Goal: Communication & Community: Answer question/provide support

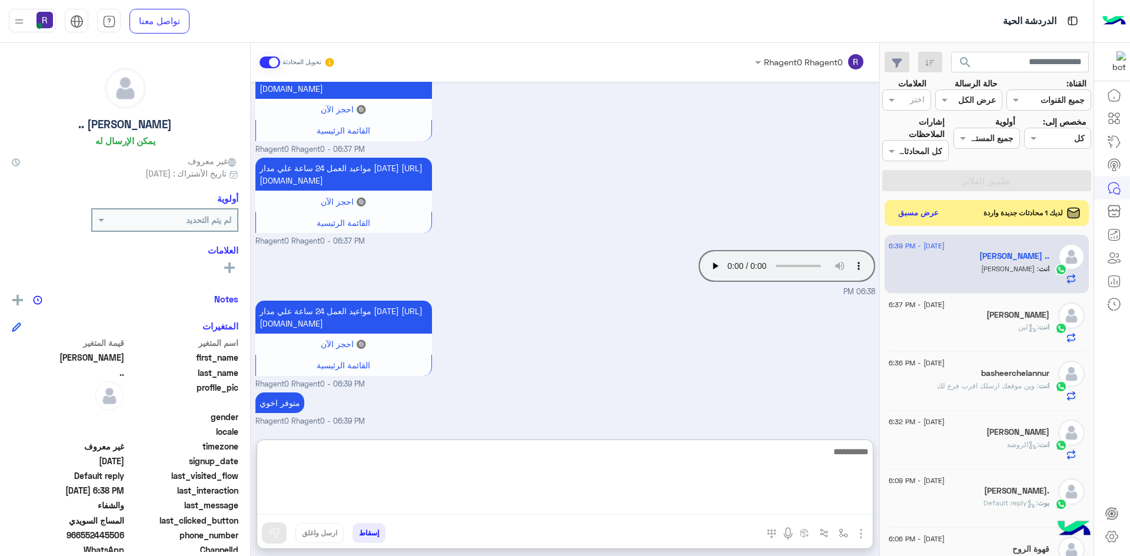
scroll to position [1004, 0]
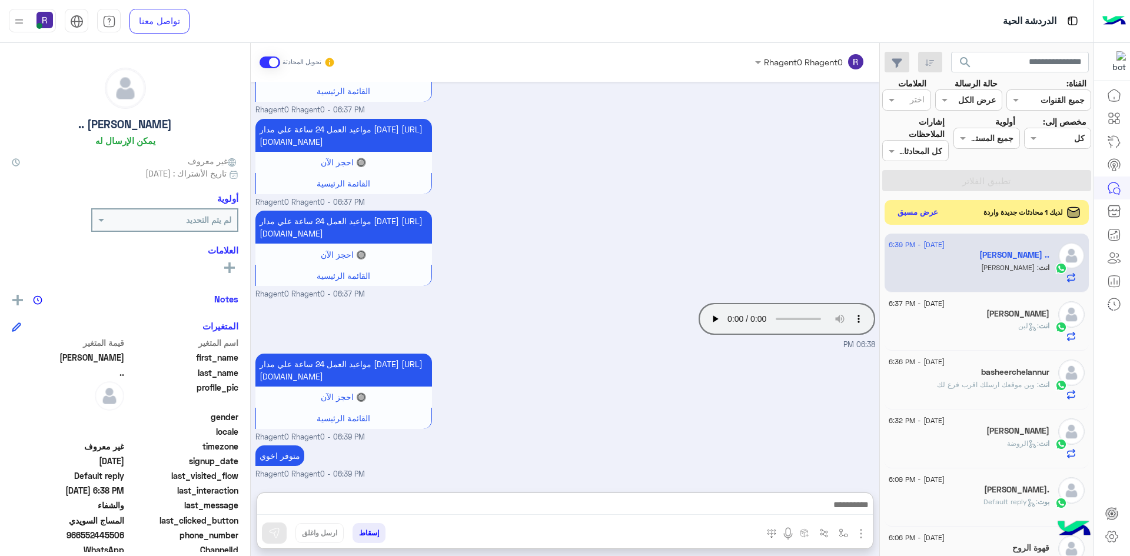
click at [935, 212] on button "عرض مسبق" at bounding box center [918, 213] width 49 height 16
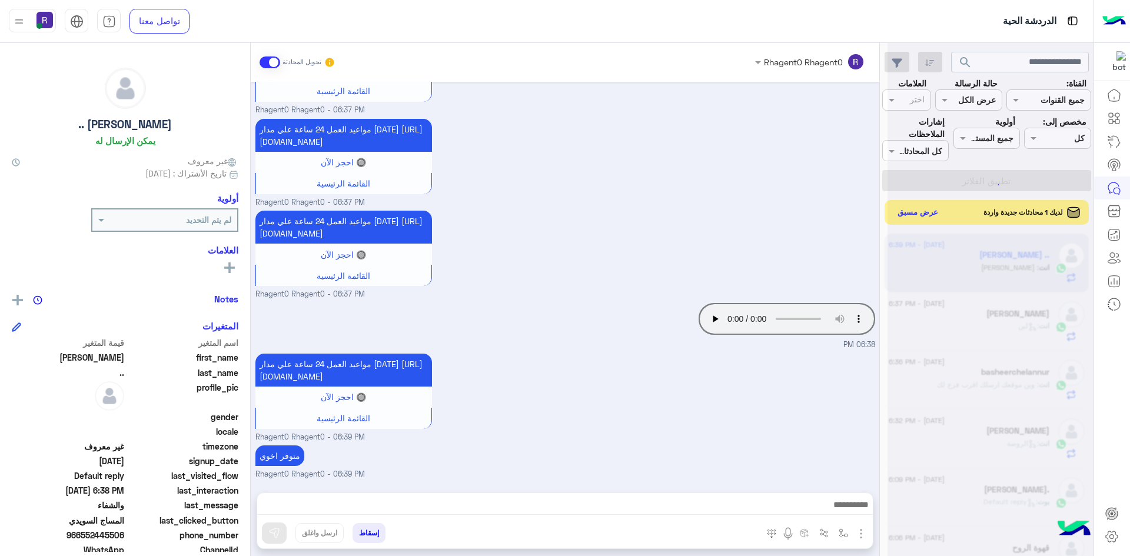
scroll to position [951, 0]
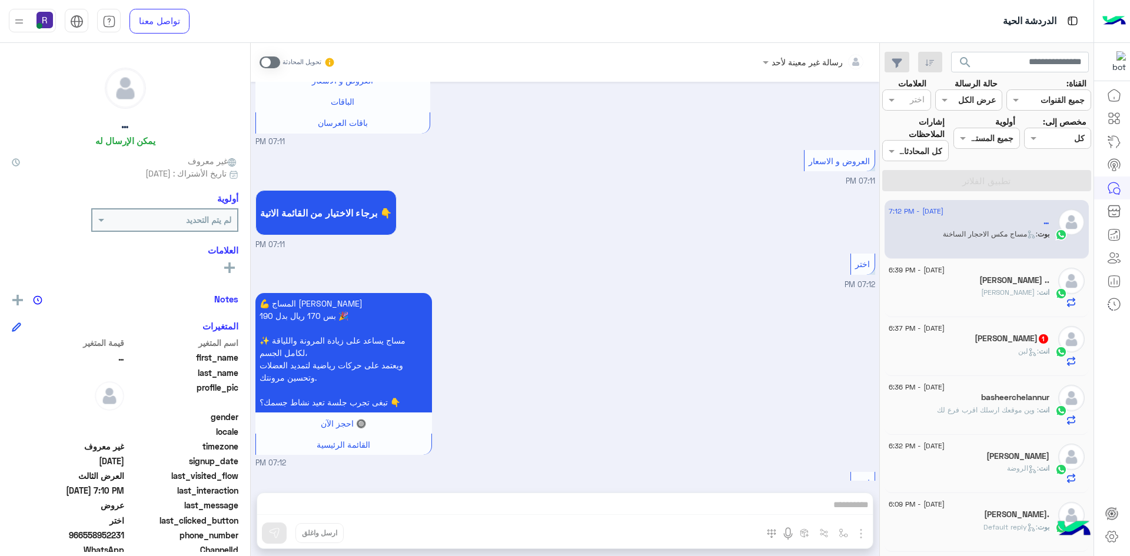
scroll to position [1943, 0]
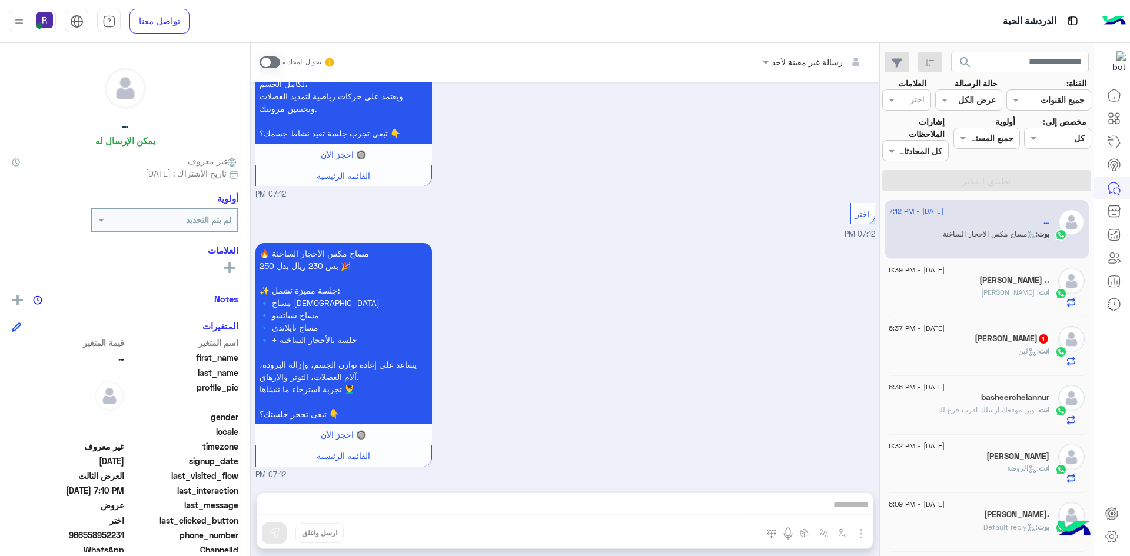
click at [1035, 343] on h5 "SAHIR JI 1" at bounding box center [1012, 339] width 75 height 10
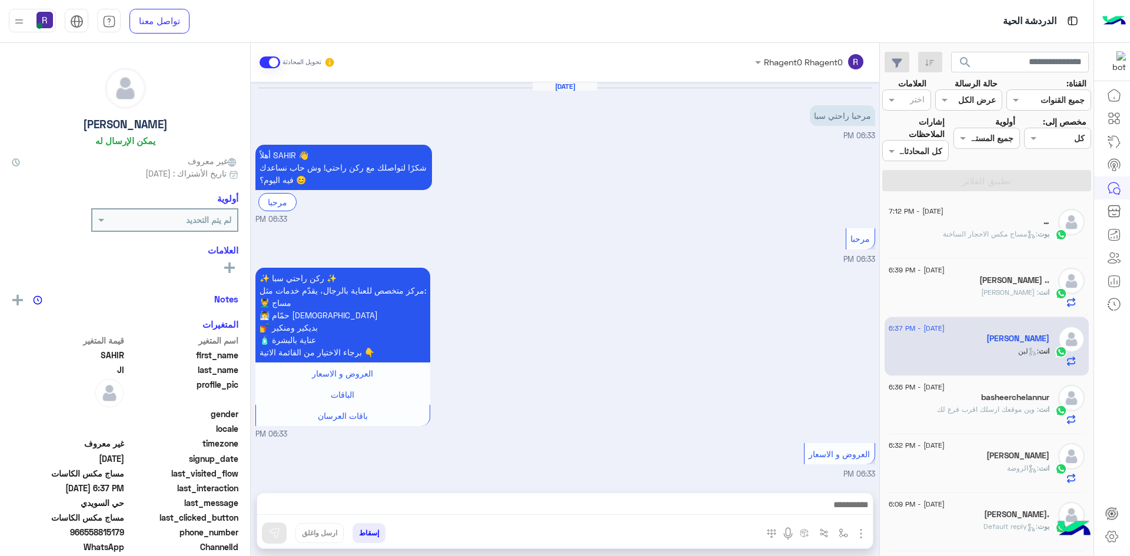
scroll to position [591, 0]
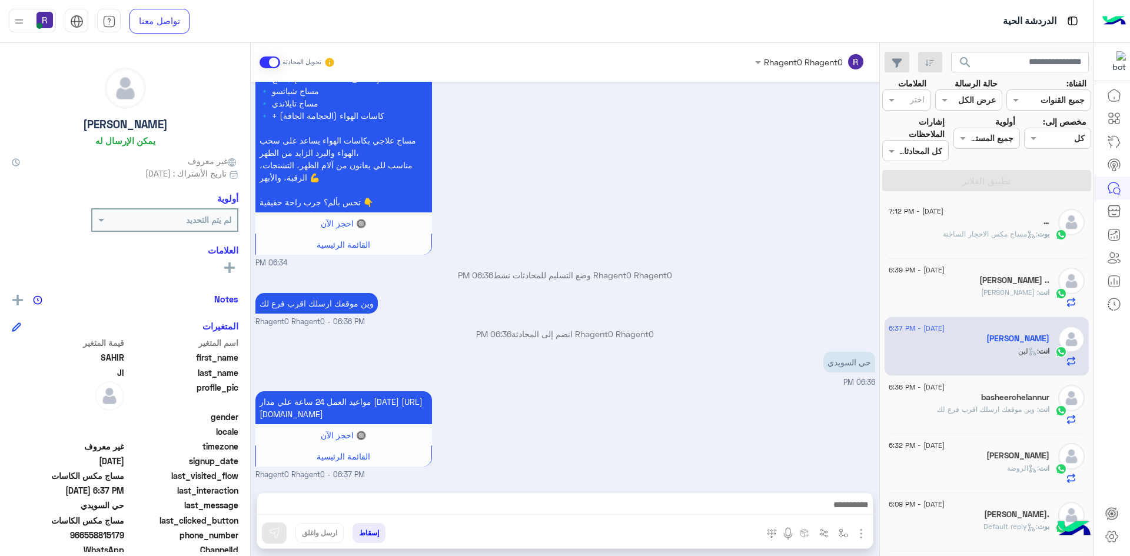
click at [991, 236] on span ": مساج مكس الاحجار الساخنة" at bounding box center [990, 234] width 95 height 9
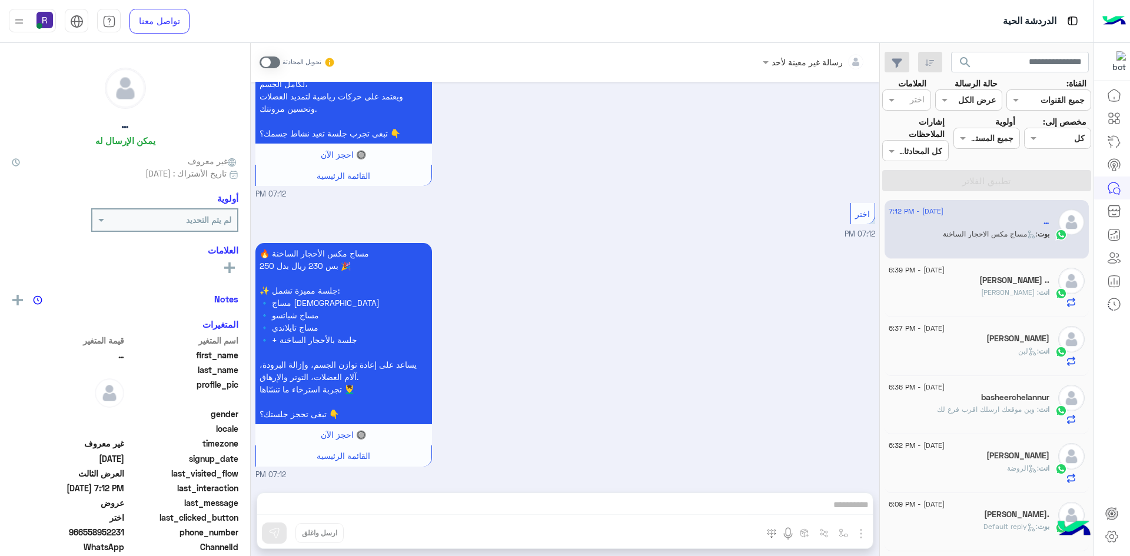
scroll to position [2199, 0]
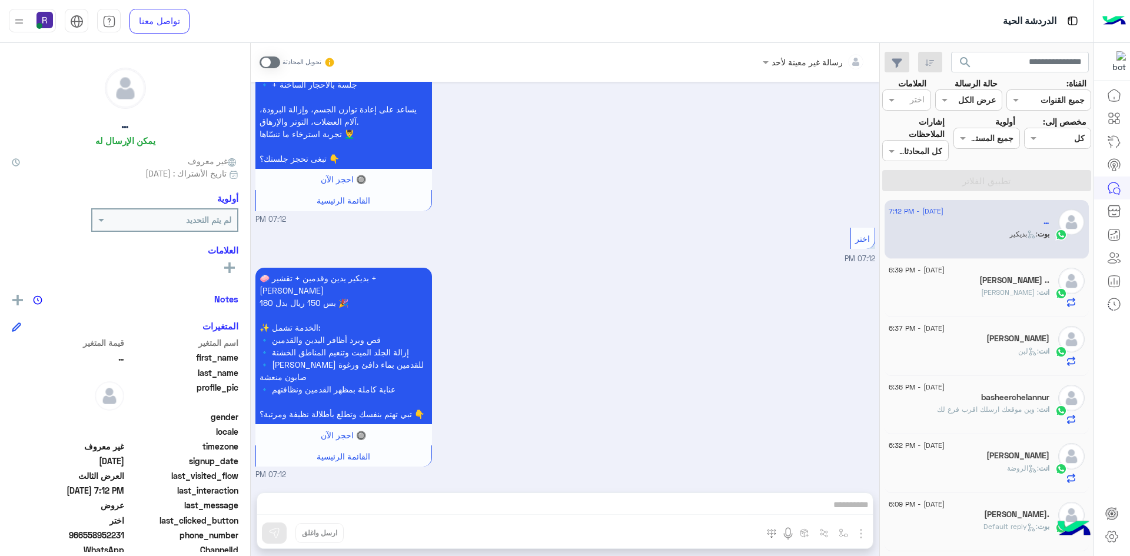
click at [276, 65] on span at bounding box center [270, 63] width 21 height 12
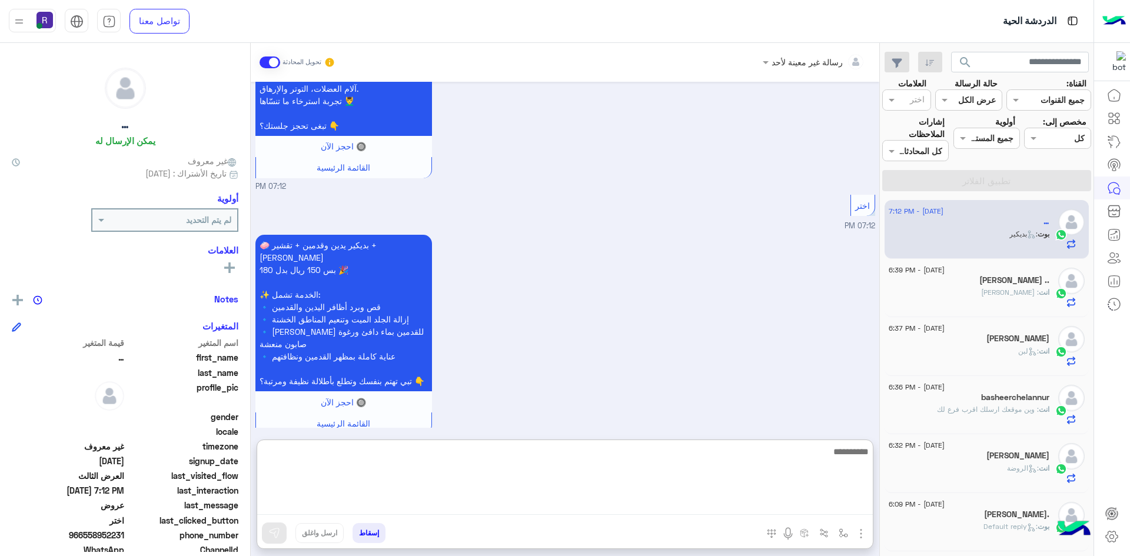
paste textarea "**********"
type textarea "**********"
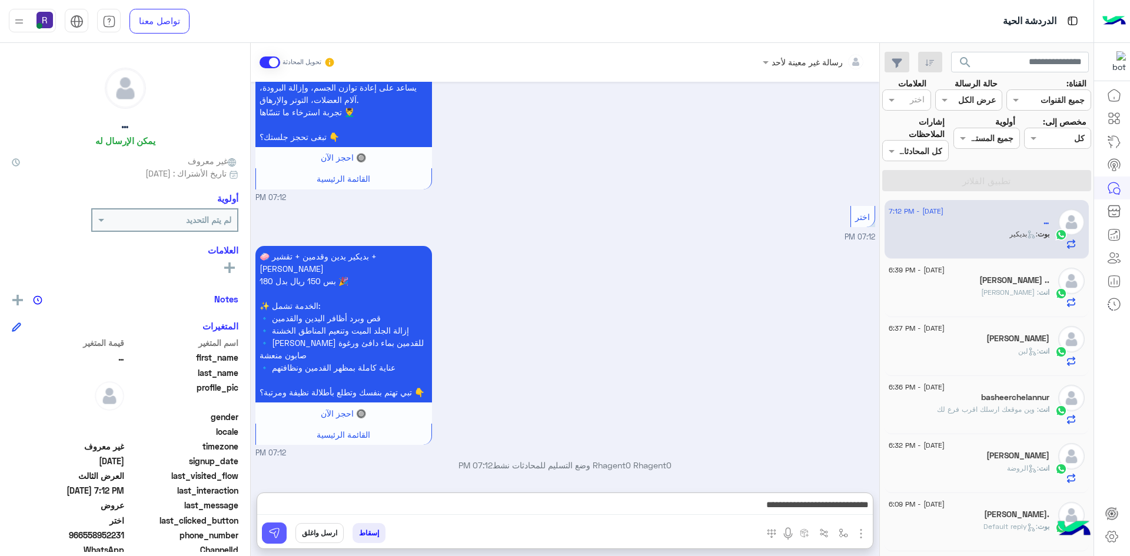
click at [278, 539] on button at bounding box center [274, 533] width 25 height 21
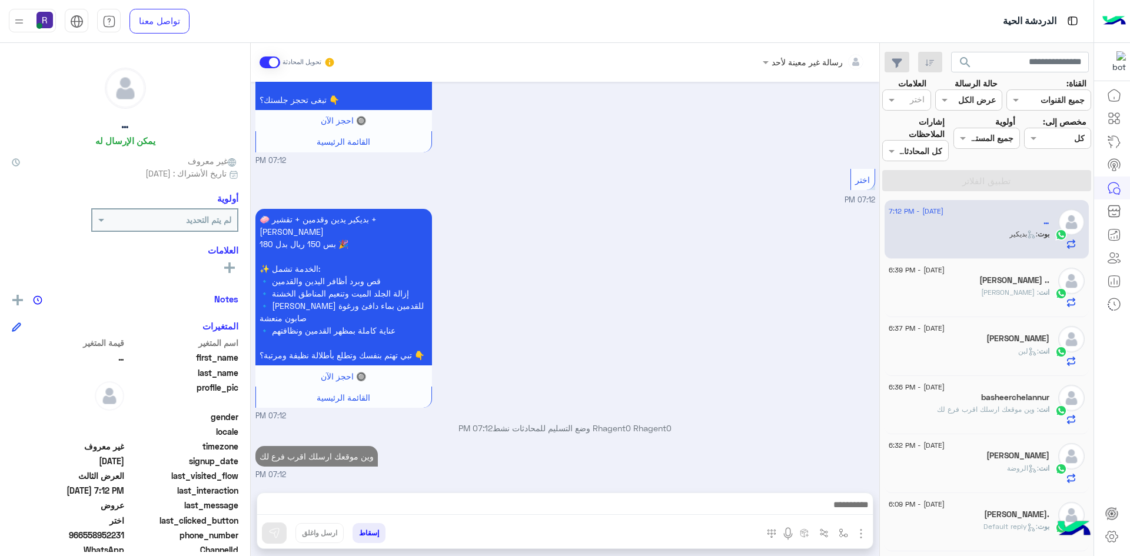
scroll to position [2258, 0]
click at [979, 276] on div "[PERSON_NAME] .." at bounding box center [969, 282] width 161 height 12
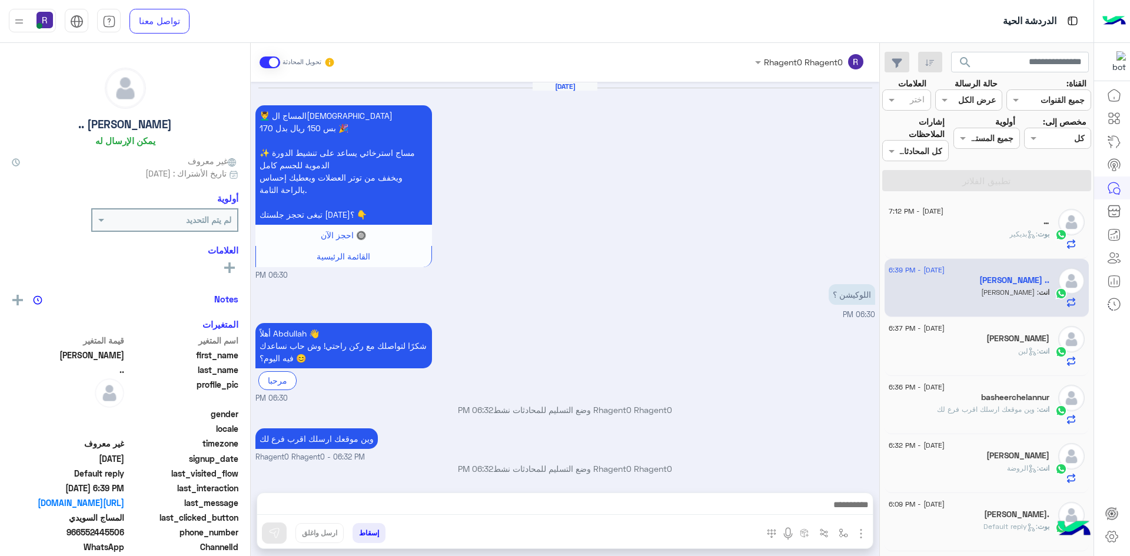
scroll to position [836, 0]
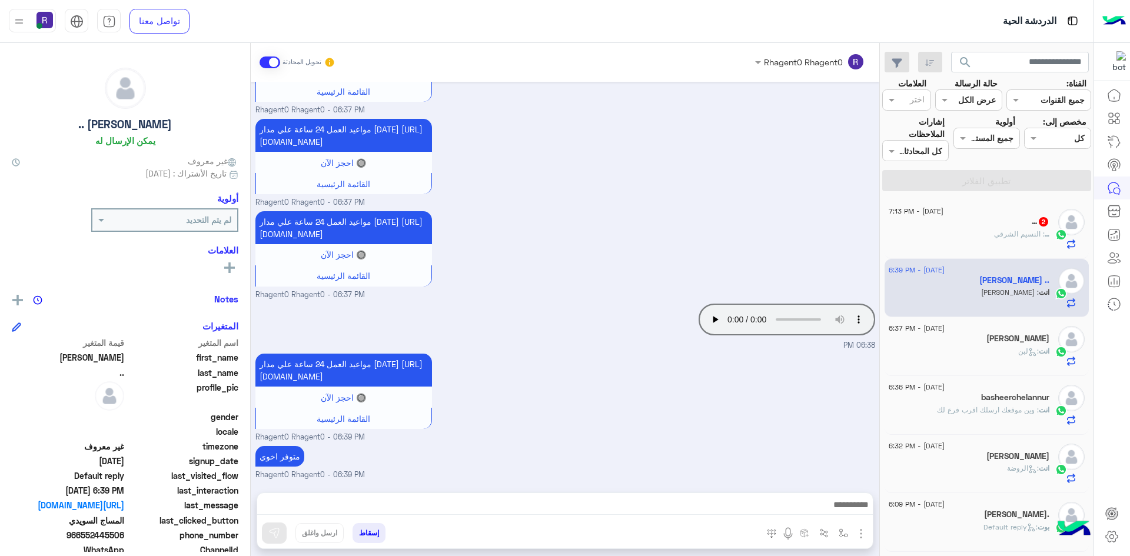
click at [967, 229] on div "… : النسيم الشرقي" at bounding box center [969, 239] width 161 height 21
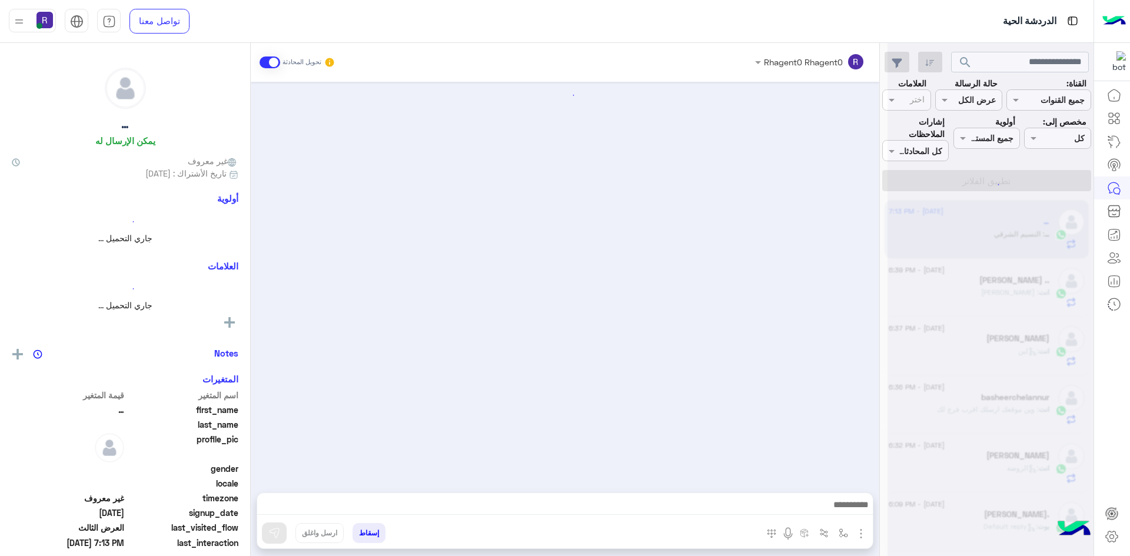
scroll to position [1630, 0]
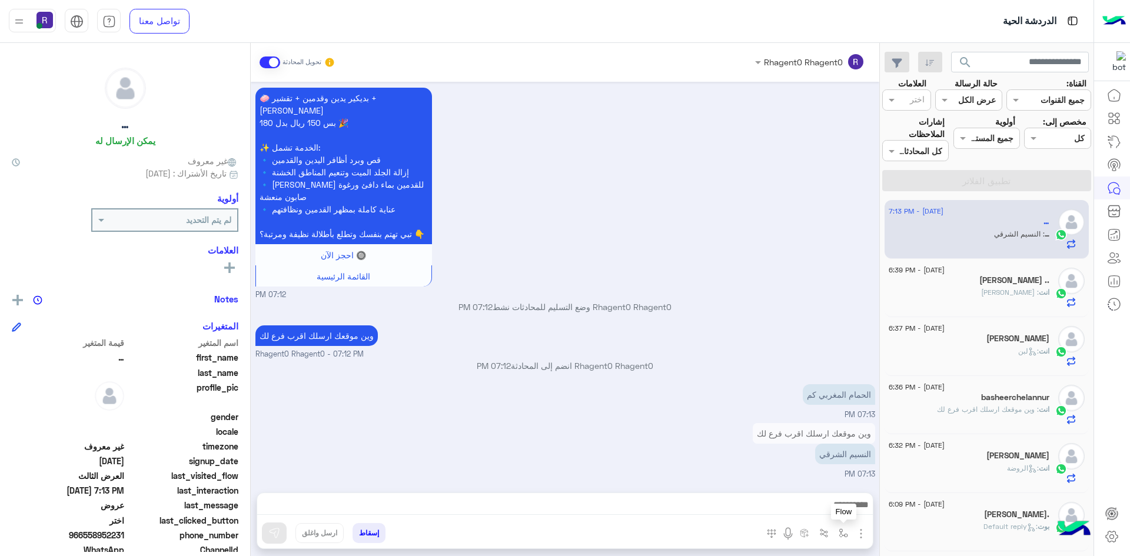
click at [840, 529] on img "button" at bounding box center [843, 533] width 9 height 9
click at [831, 512] on input "text" at bounding box center [807, 508] width 79 height 14
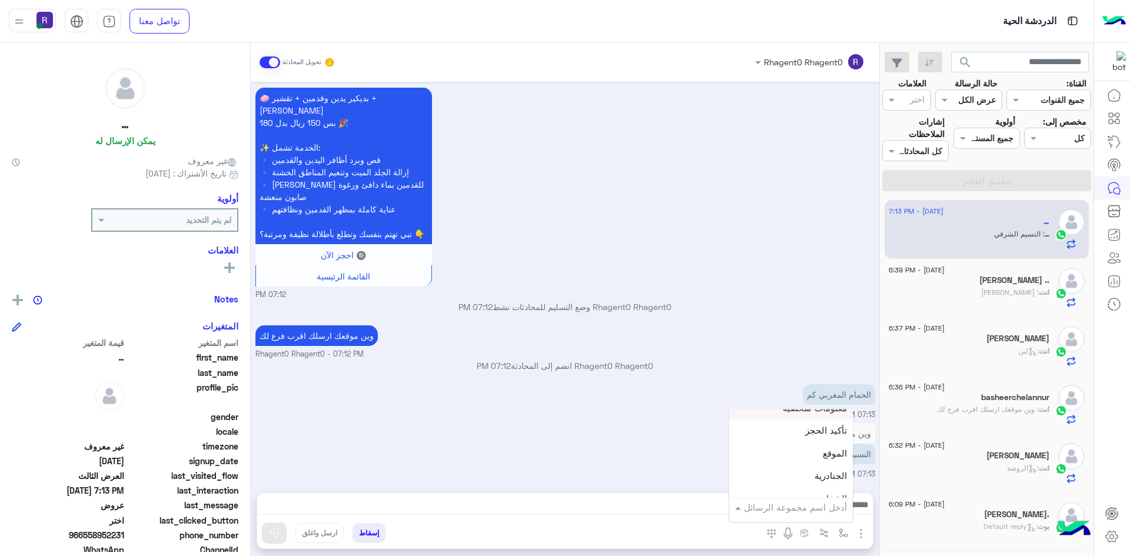
scroll to position [765, 0]
click at [823, 446] on span "الجنادرية" at bounding box center [831, 448] width 32 height 11
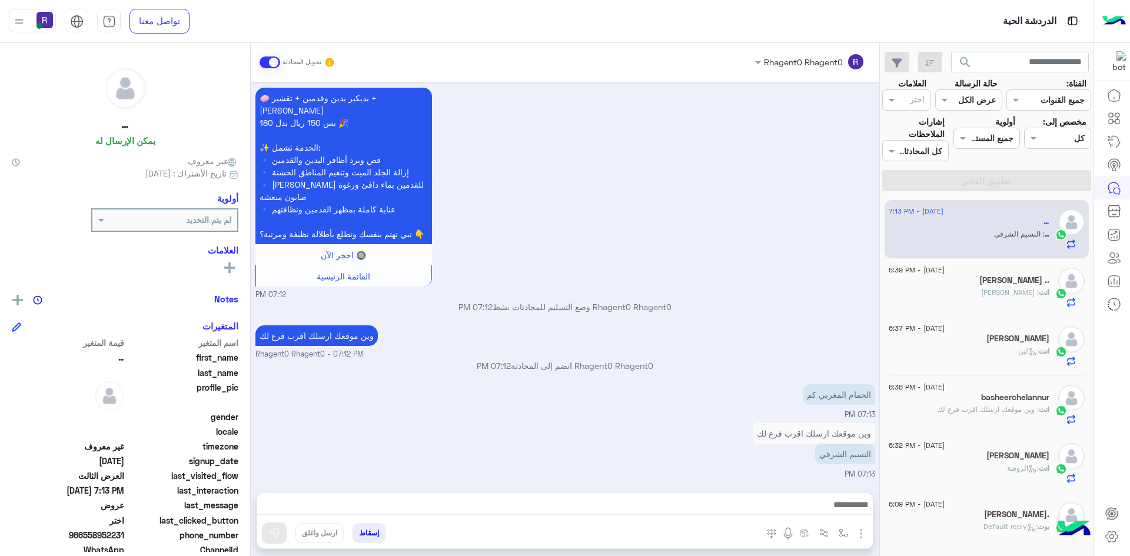
type textarea "*********"
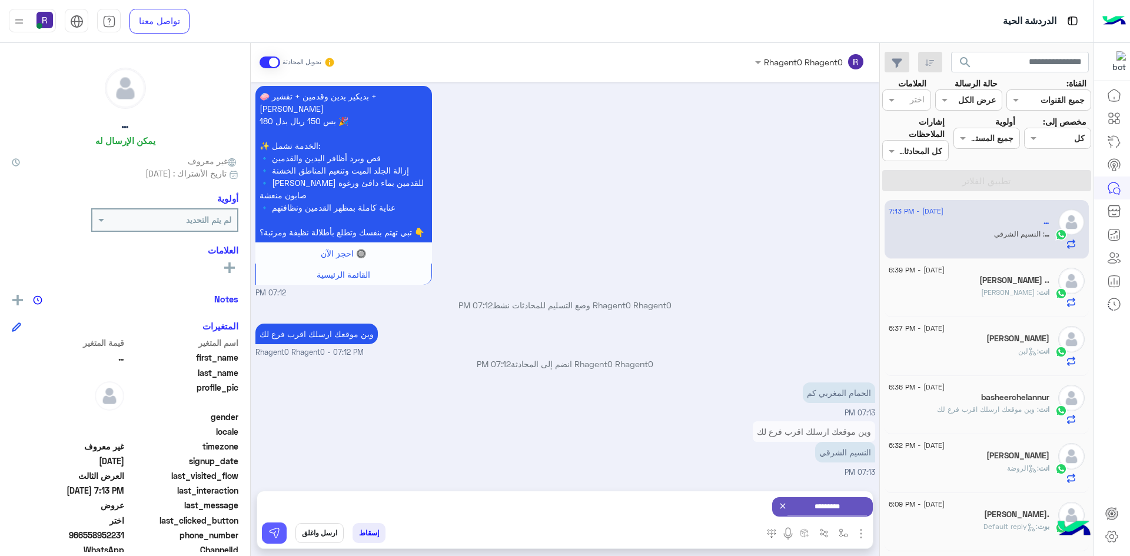
click at [265, 542] on button at bounding box center [274, 533] width 25 height 21
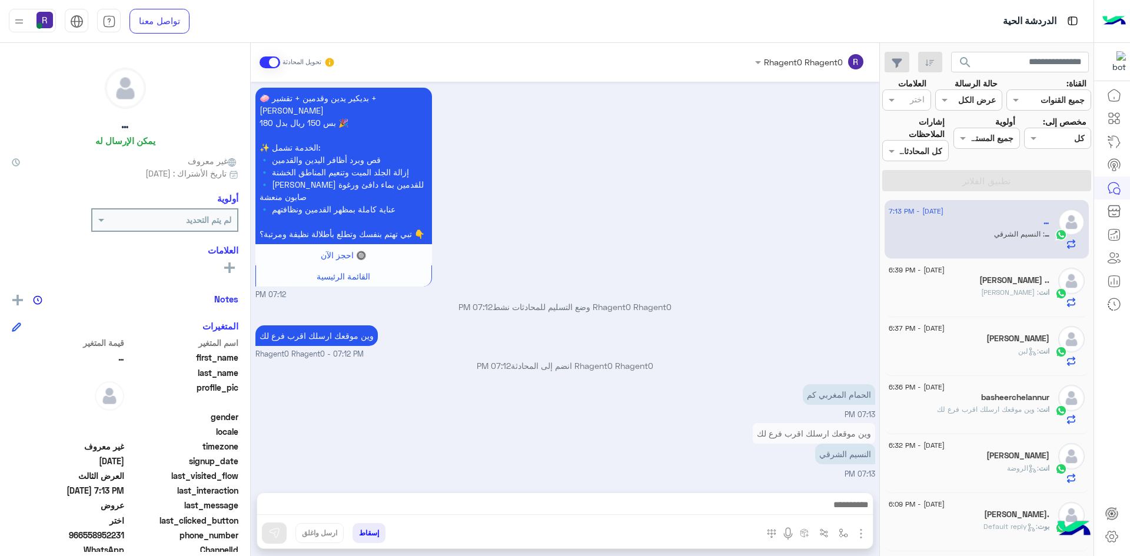
scroll to position [1630, 0]
click at [840, 530] on img "button" at bounding box center [843, 533] width 9 height 9
click at [831, 516] on div "أدخل اسم مجموعة الرسائل" at bounding box center [791, 507] width 124 height 21
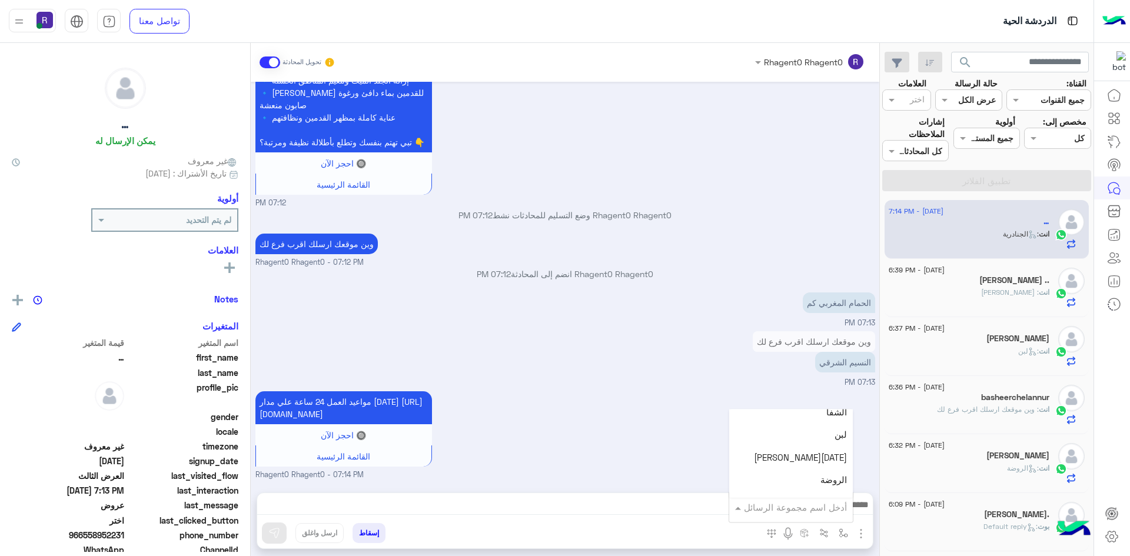
scroll to position [765, 0]
click at [598, 442] on div "مواعيد العمل 24 ساعة علي مدار اليوم https://maps.google.com/?q=24.806667,46.864…" at bounding box center [566, 435] width 620 height 92
click at [861, 532] on img "button" at bounding box center [861, 534] width 14 height 14
click at [831, 512] on span "الصور" at bounding box center [839, 509] width 22 height 14
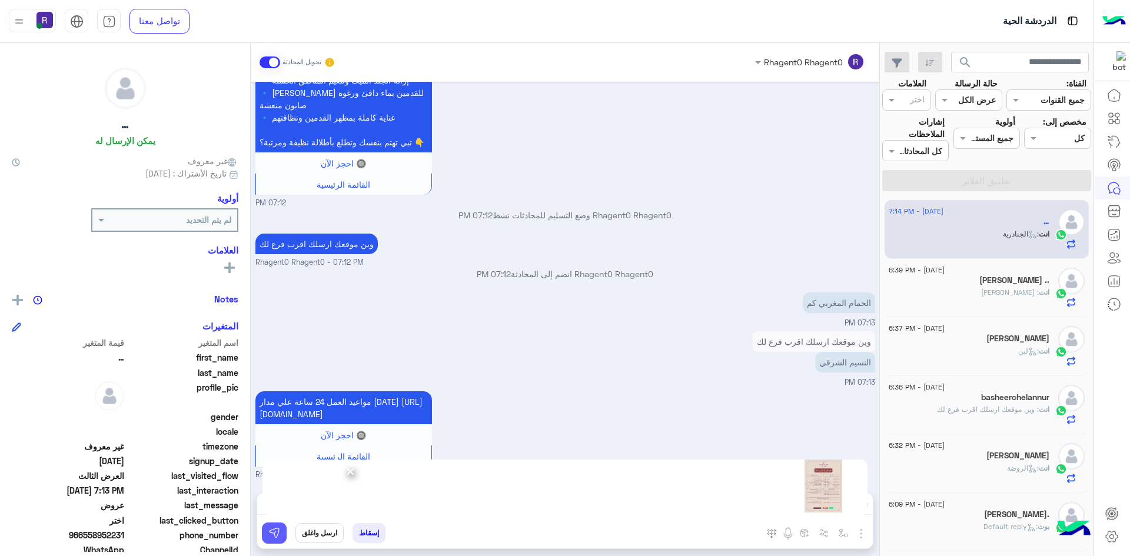
click at [278, 538] on img at bounding box center [274, 534] width 12 height 12
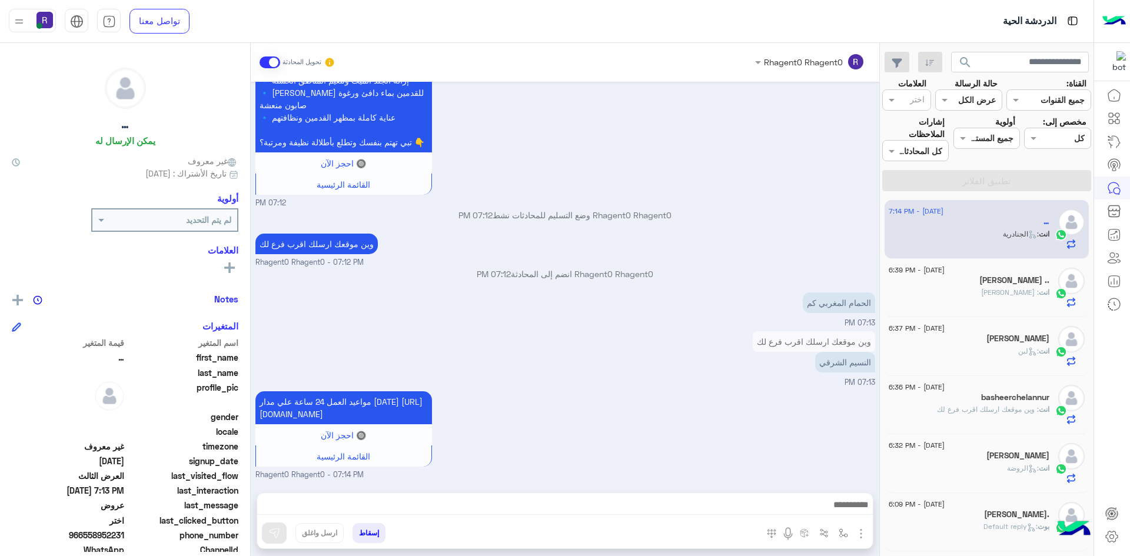
click at [980, 348] on div "انت : لبن" at bounding box center [969, 356] width 161 height 21
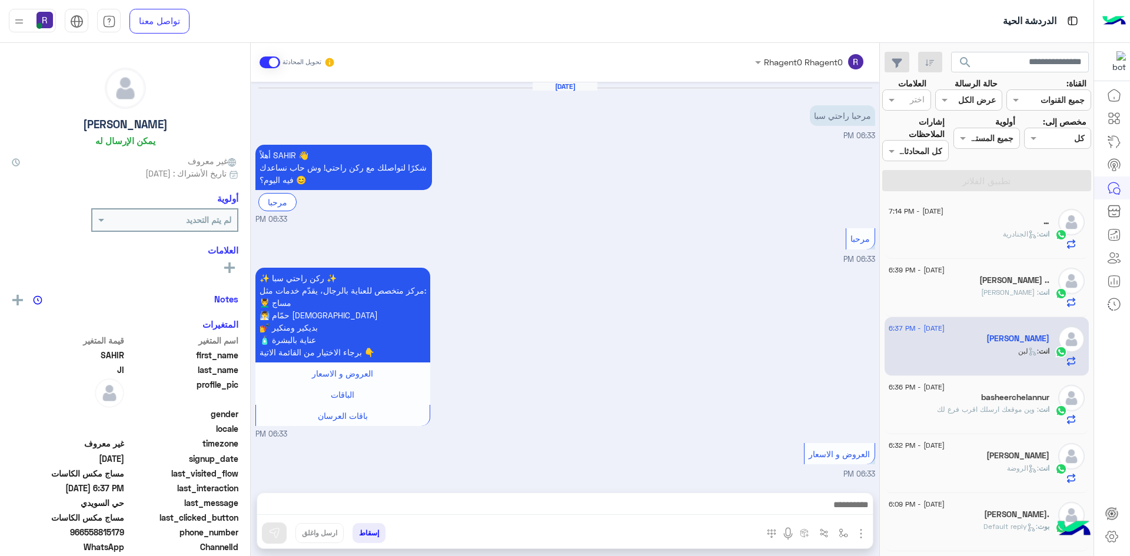
scroll to position [591, 0]
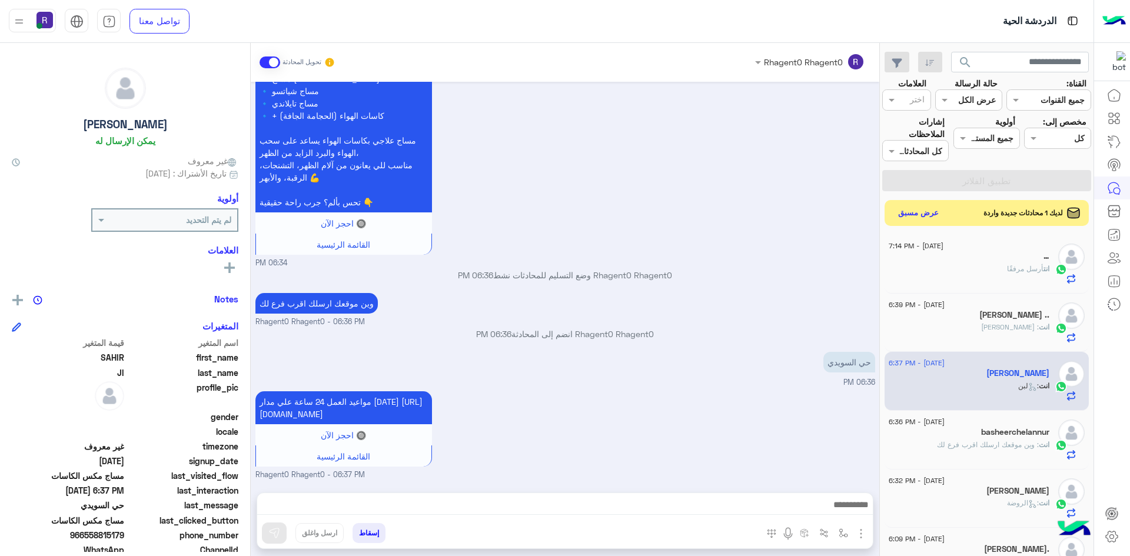
click at [978, 277] on div "انت أرسل مرفقًا" at bounding box center [969, 274] width 161 height 21
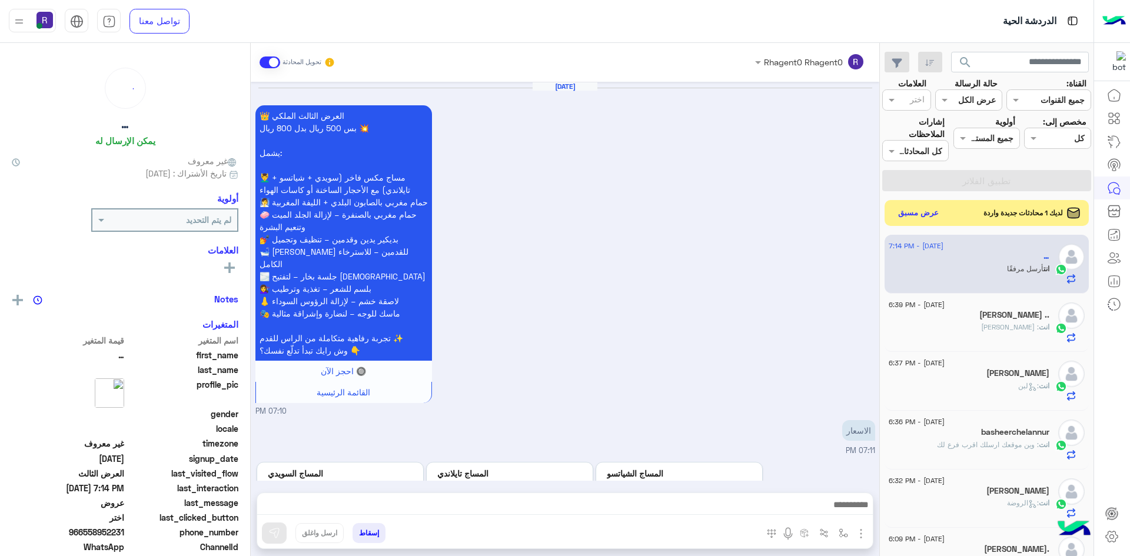
scroll to position [1577, 0]
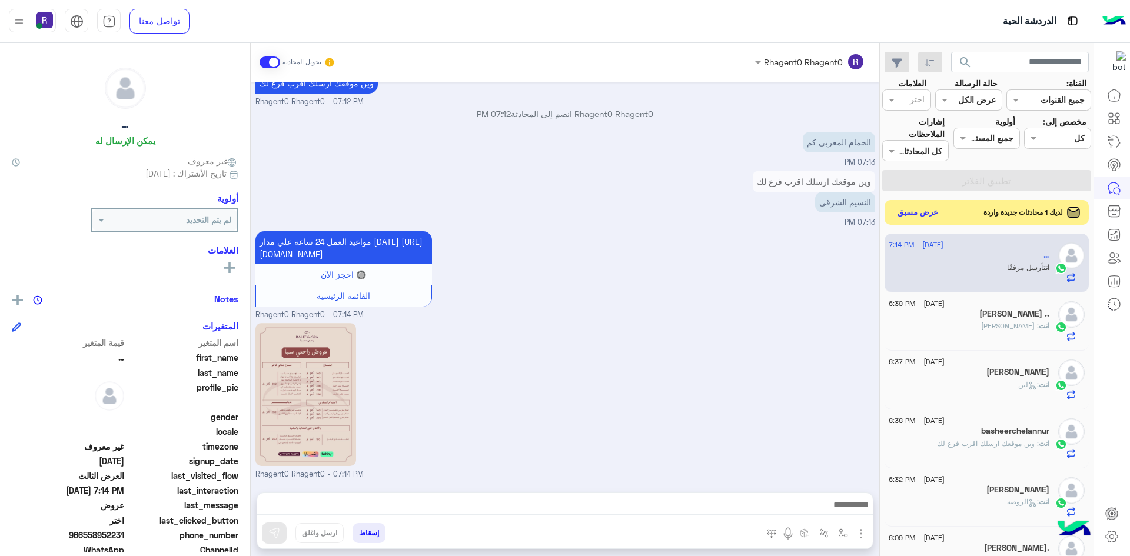
click at [921, 215] on button "عرض مسبق" at bounding box center [918, 213] width 49 height 16
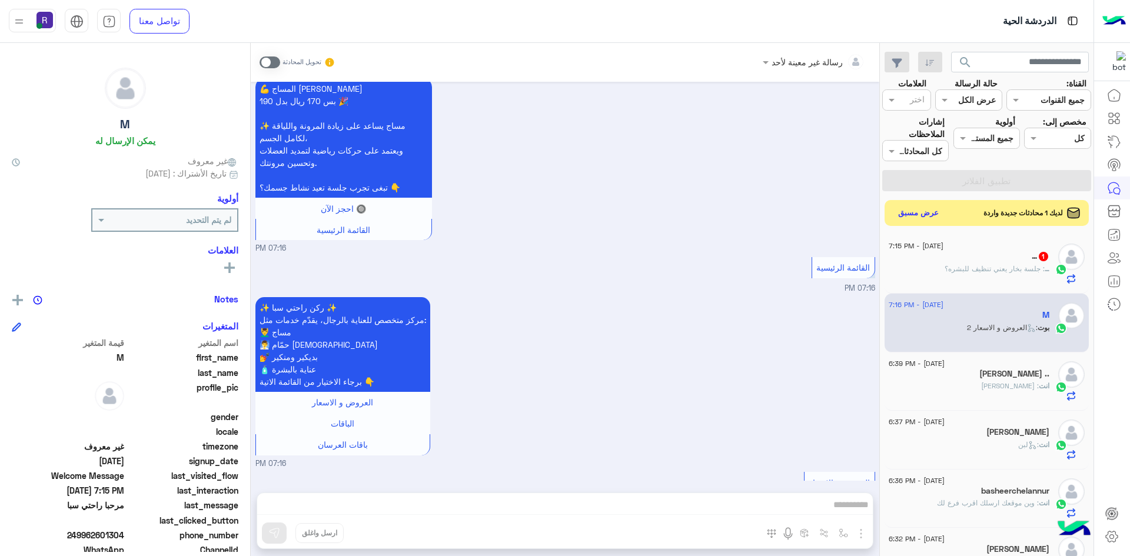
scroll to position [1356, 0]
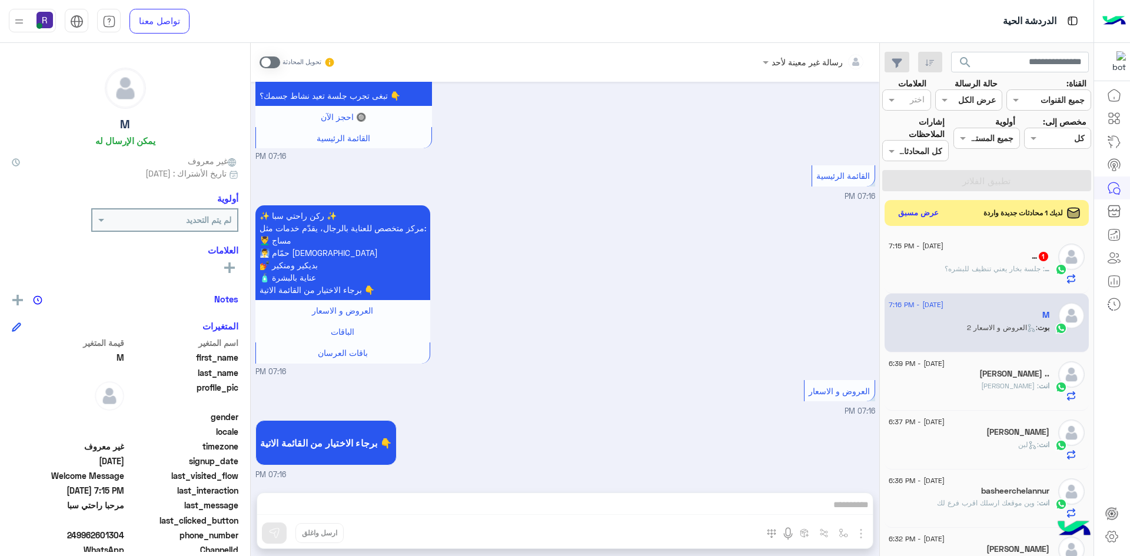
click at [987, 275] on div "… : جلسة بخار يعني تنظيف للبشره؟" at bounding box center [969, 274] width 161 height 21
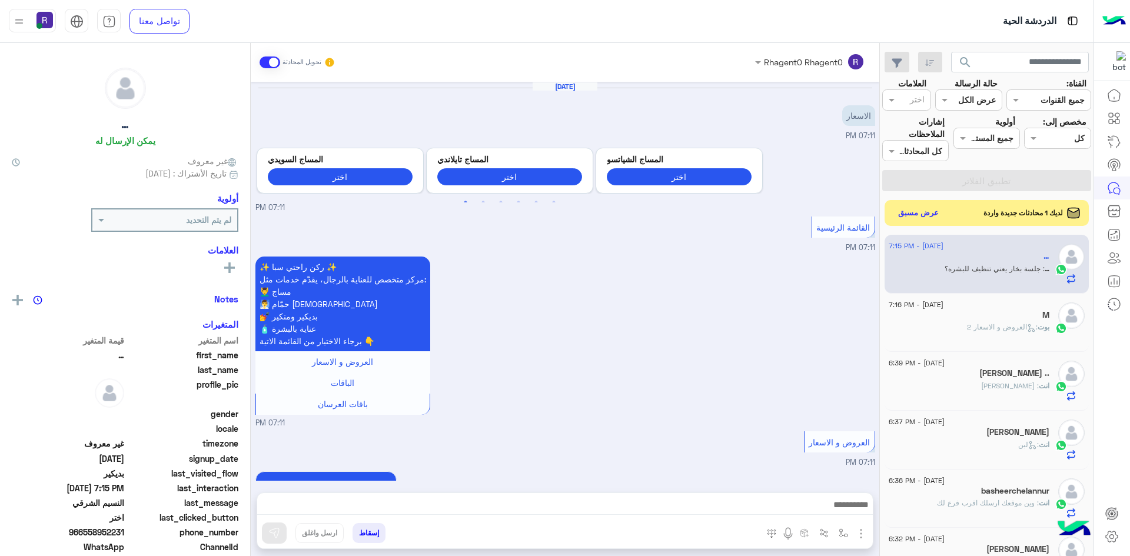
scroll to position [1345, 0]
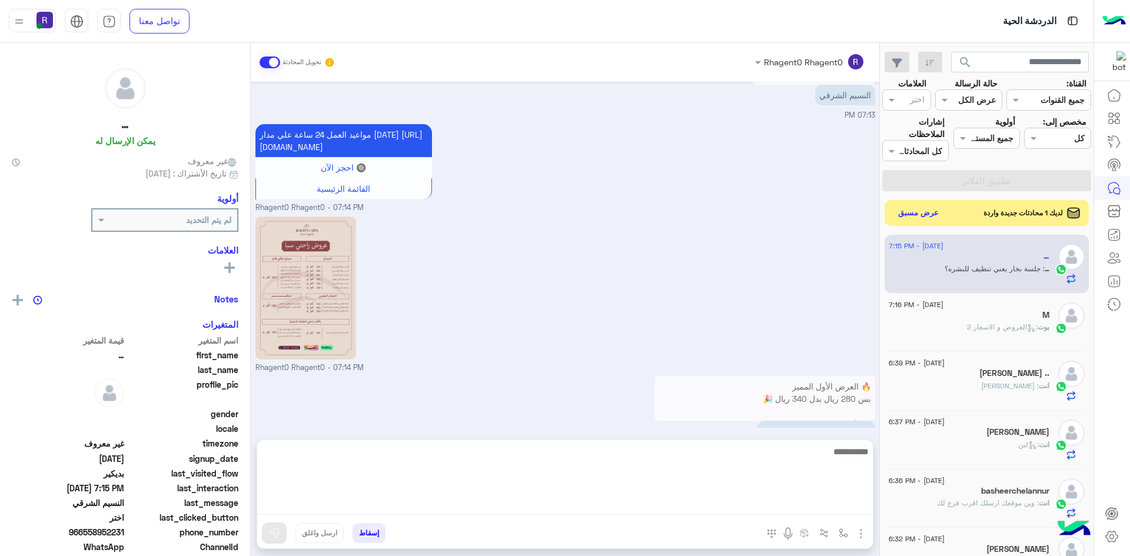
click at [434, 508] on textarea at bounding box center [565, 480] width 616 height 71
type textarea "**"
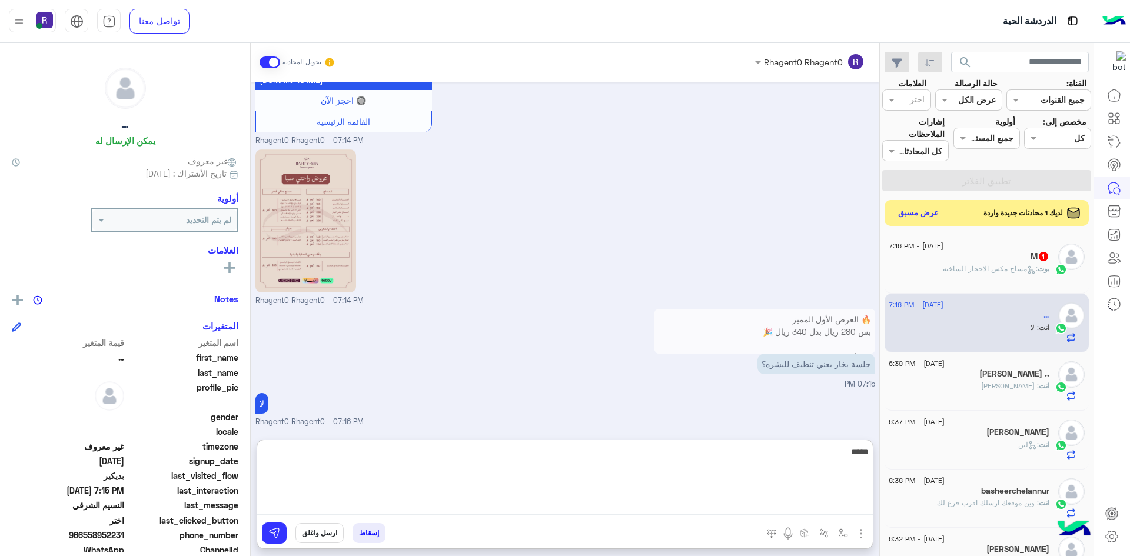
type textarea "*****"
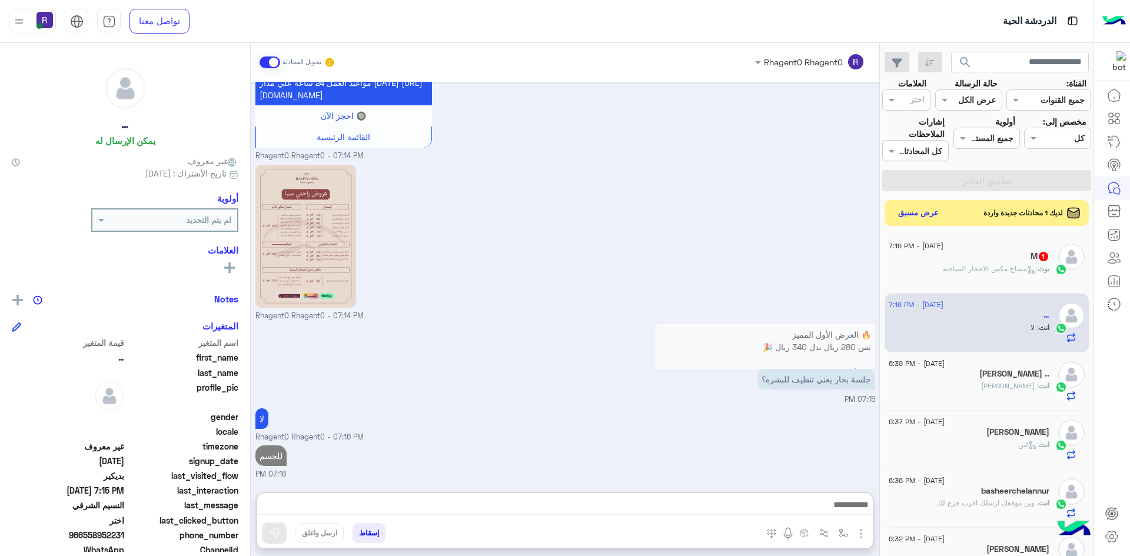
click at [984, 263] on div "M 1" at bounding box center [969, 257] width 161 height 12
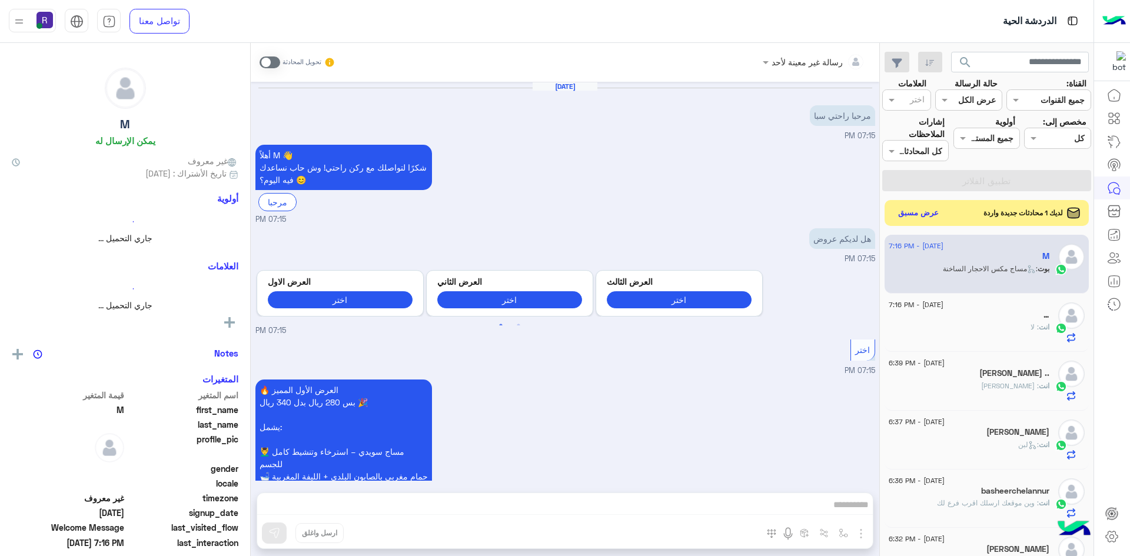
scroll to position [1637, 0]
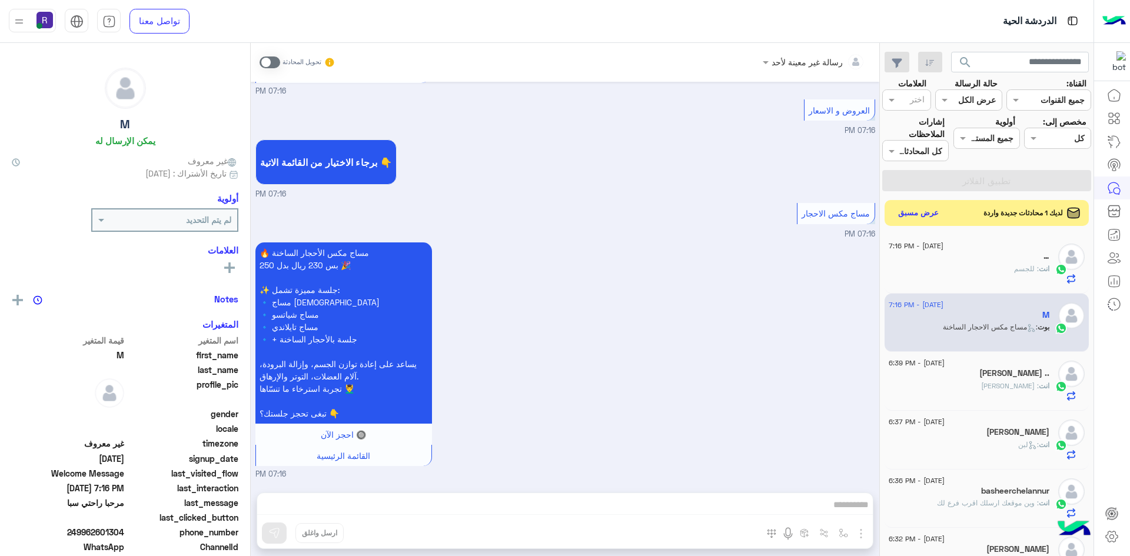
click at [275, 62] on span at bounding box center [270, 63] width 21 height 12
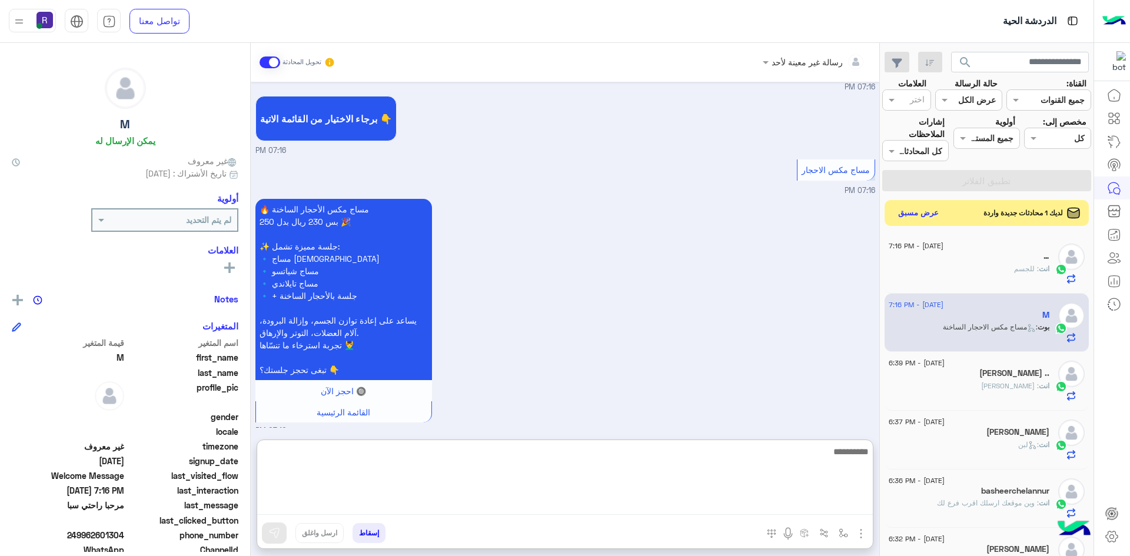
paste textarea "**********"
type textarea "**********"
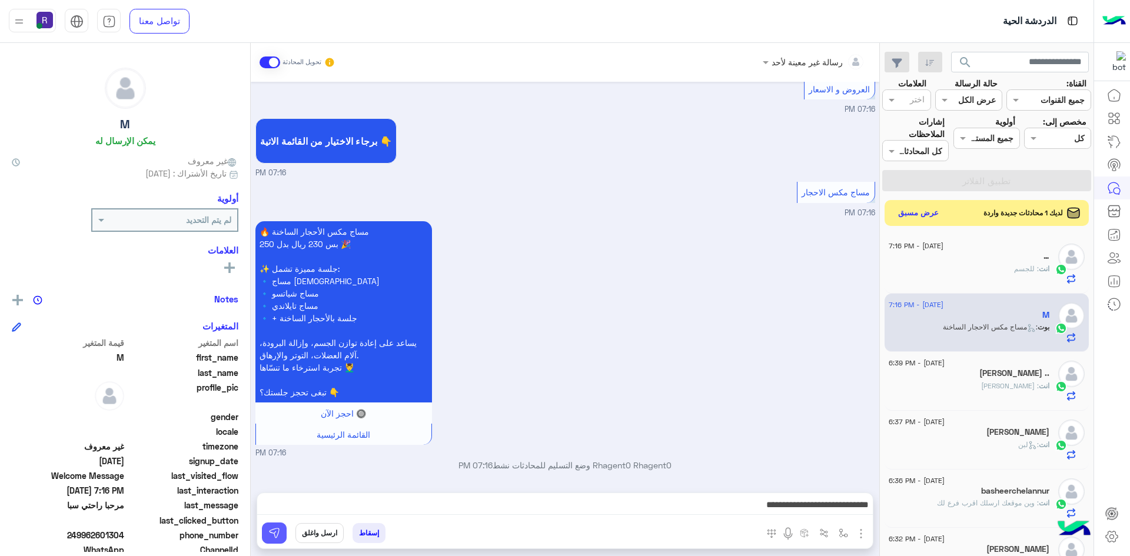
click at [268, 530] on img at bounding box center [274, 534] width 12 height 12
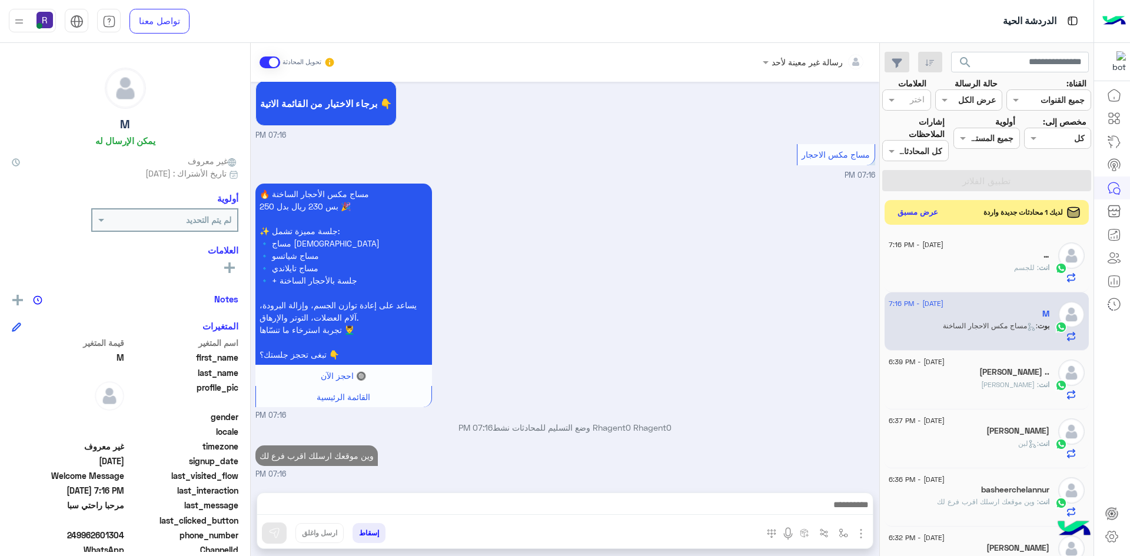
click at [927, 217] on button "عرض مسبق" at bounding box center [918, 213] width 49 height 16
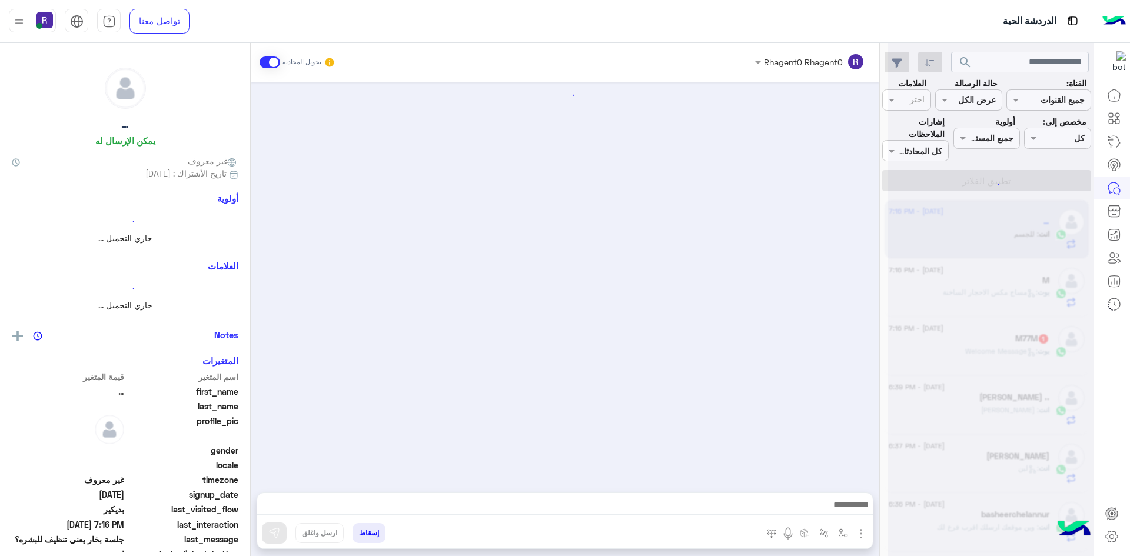
scroll to position [1309, 0]
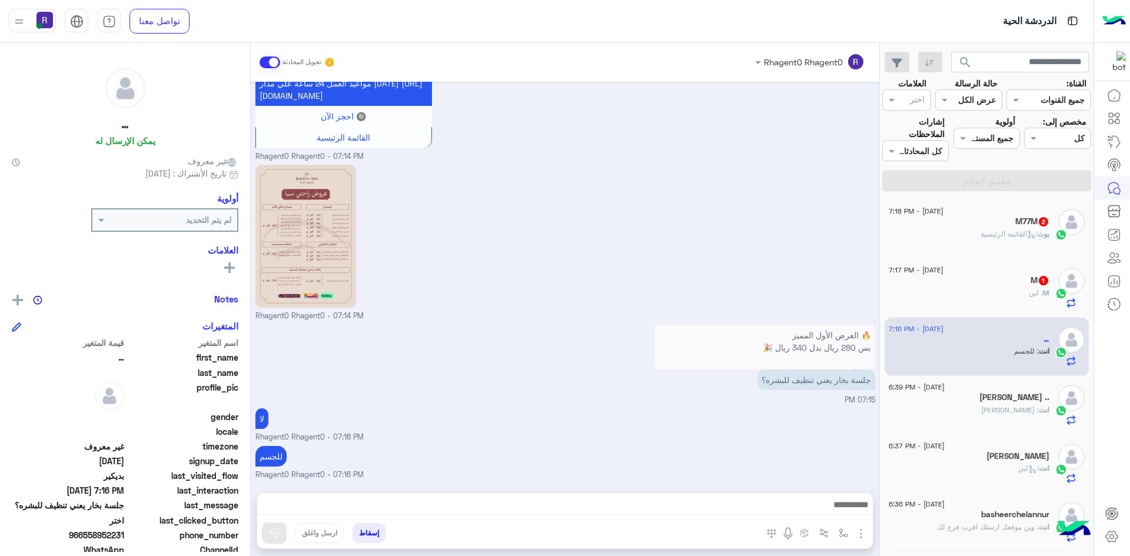
click at [975, 276] on div "M 1" at bounding box center [969, 282] width 161 height 12
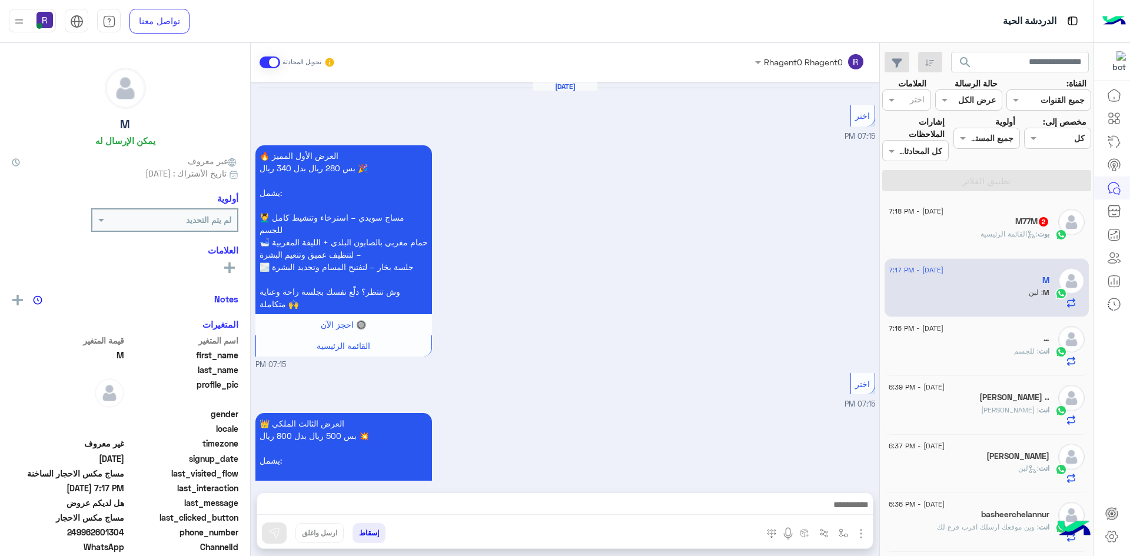
scroll to position [1523, 0]
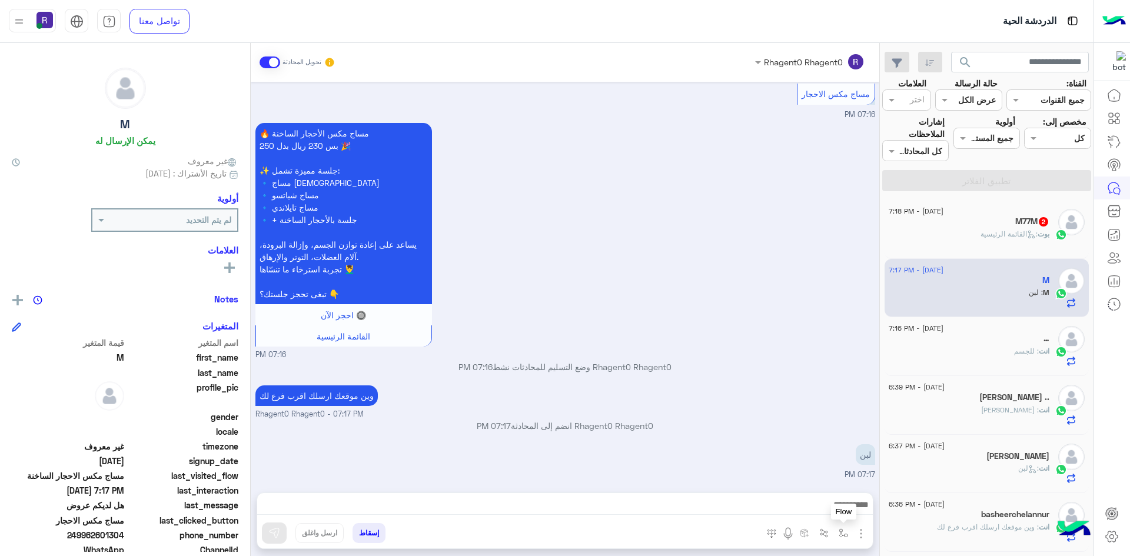
click at [846, 533] on img "button" at bounding box center [843, 533] width 9 height 9
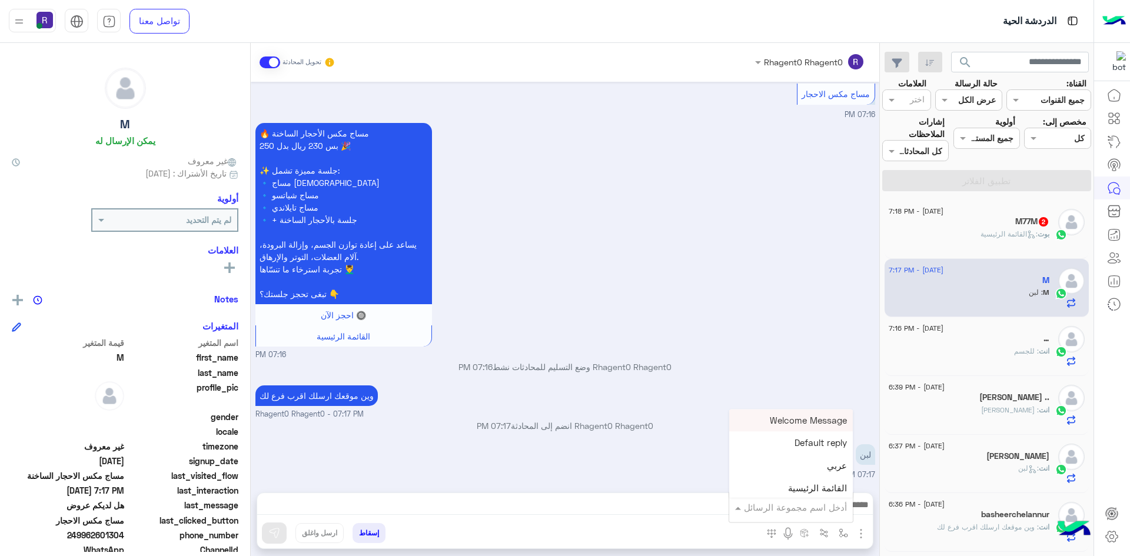
click at [832, 510] on input "text" at bounding box center [807, 508] width 79 height 14
click at [812, 441] on div "لبن" at bounding box center [791, 435] width 124 height 23
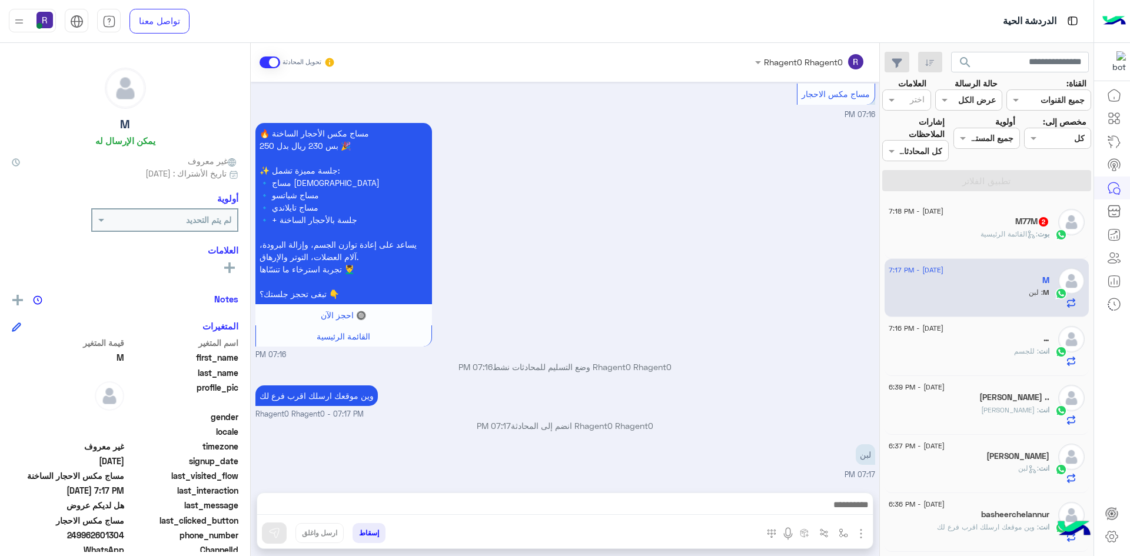
type textarea "***"
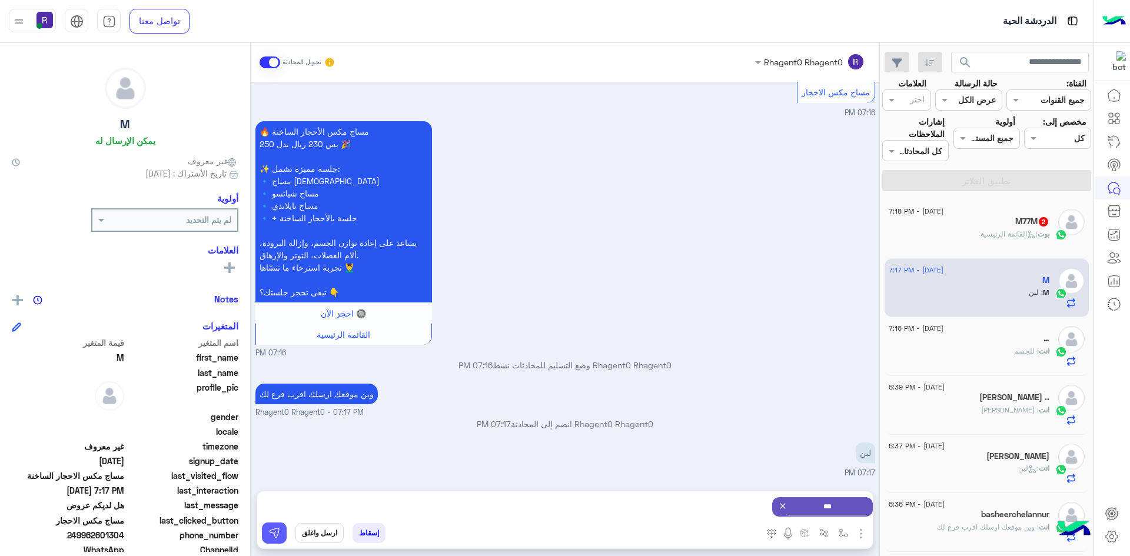
click at [276, 528] on img at bounding box center [274, 534] width 12 height 12
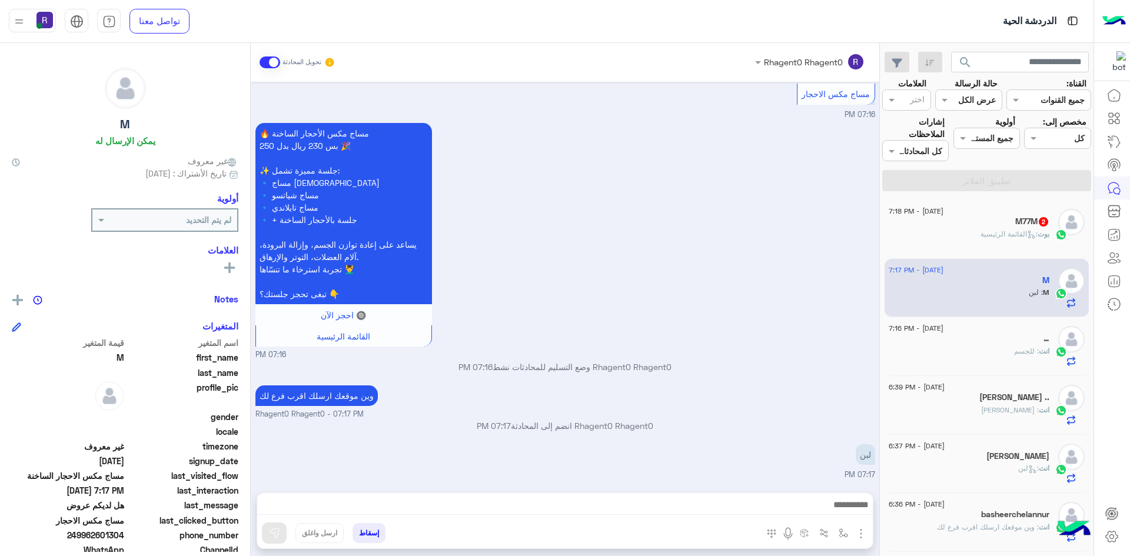
scroll to position [1523, 0]
click at [1027, 234] on icon at bounding box center [1031, 234] width 9 height 9
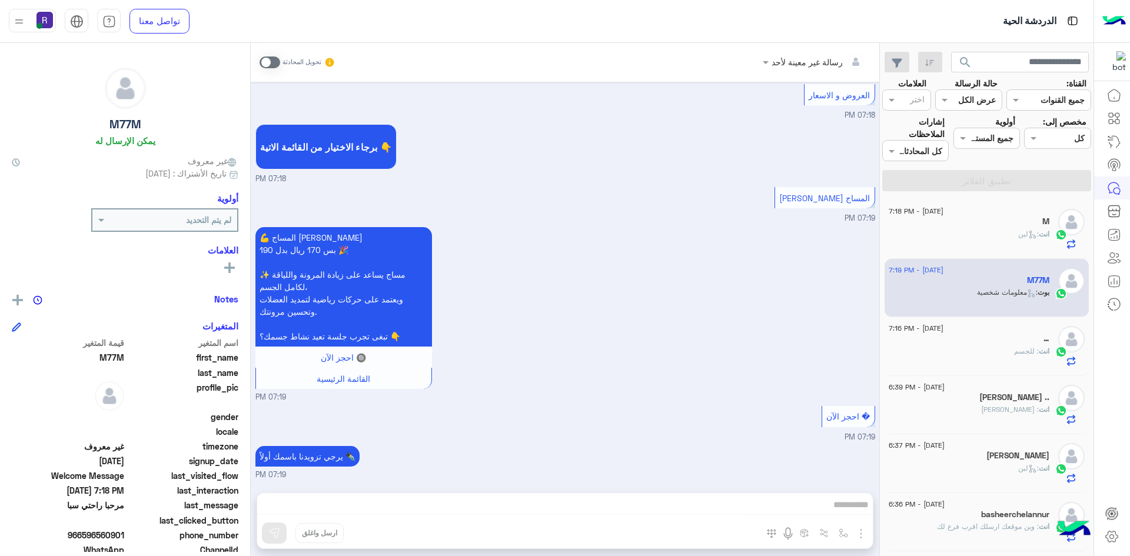
scroll to position [447, 0]
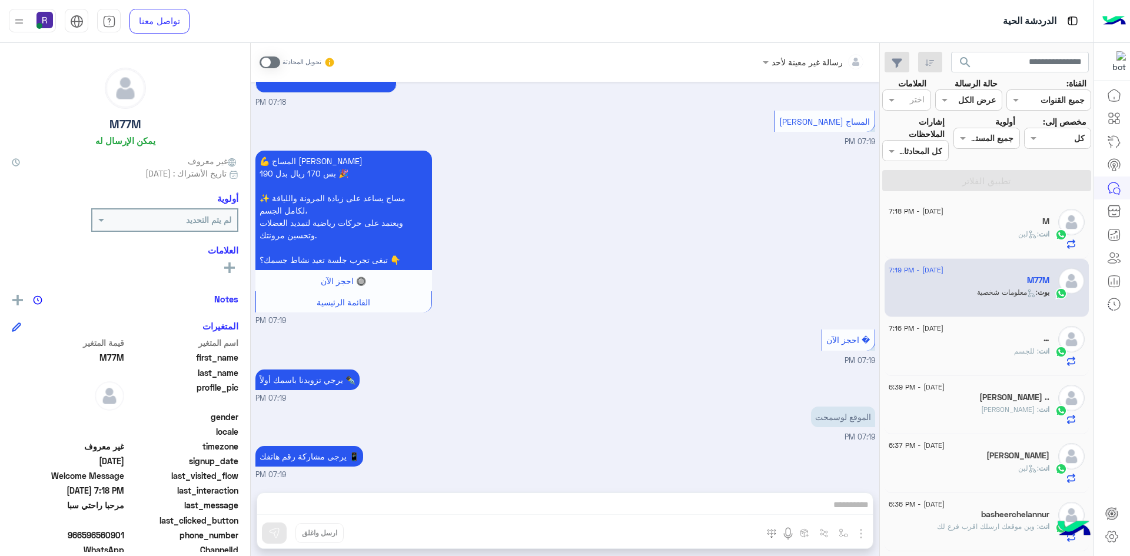
click at [278, 63] on span at bounding box center [270, 63] width 21 height 12
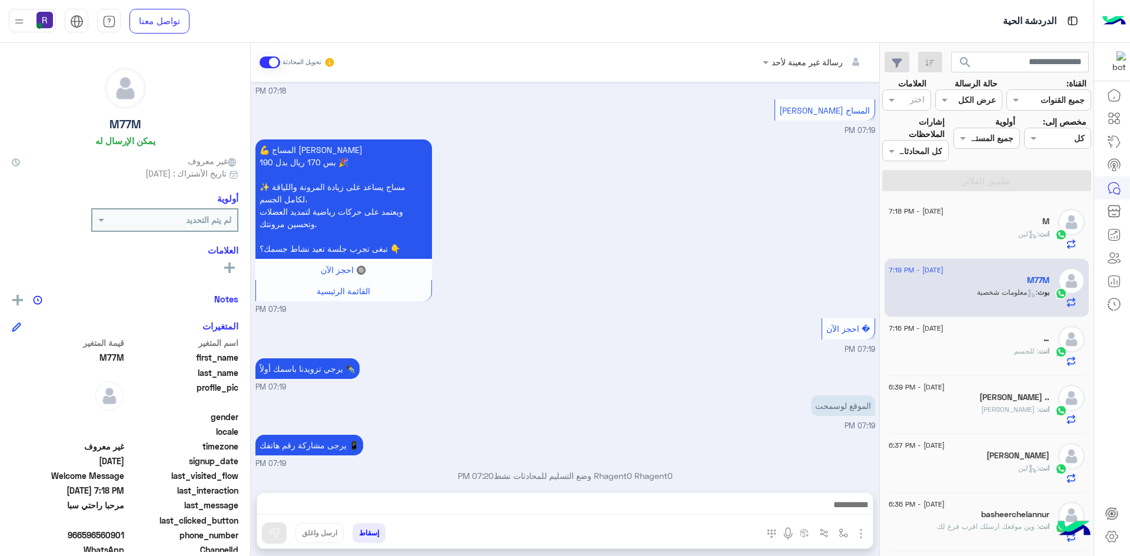
scroll to position [469, 0]
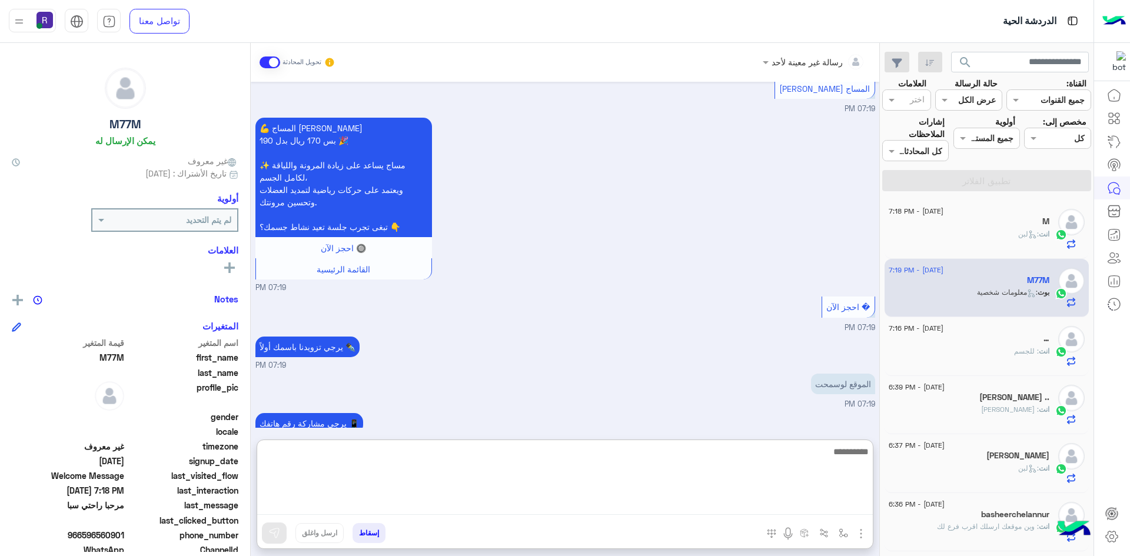
paste textarea "**********"
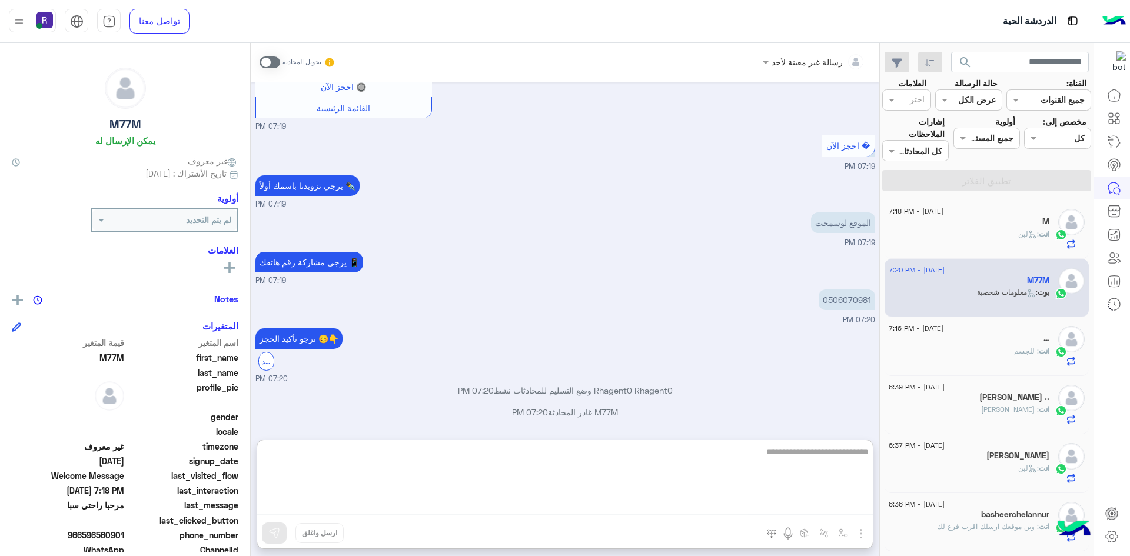
type textarea "**********"
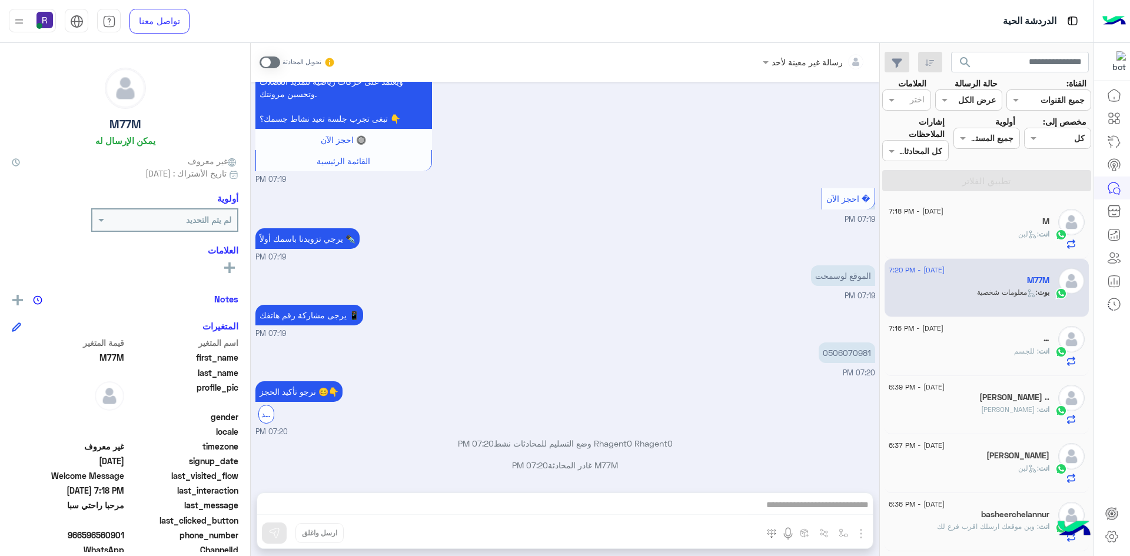
click at [276, 533] on div "رسالة غير معينة لأحد تحويل المحادثة Aug 18, 2025 مرحبا راحتي سبا 07:16 PM أهلاً…" at bounding box center [565, 302] width 629 height 518
click at [278, 65] on span at bounding box center [270, 63] width 21 height 12
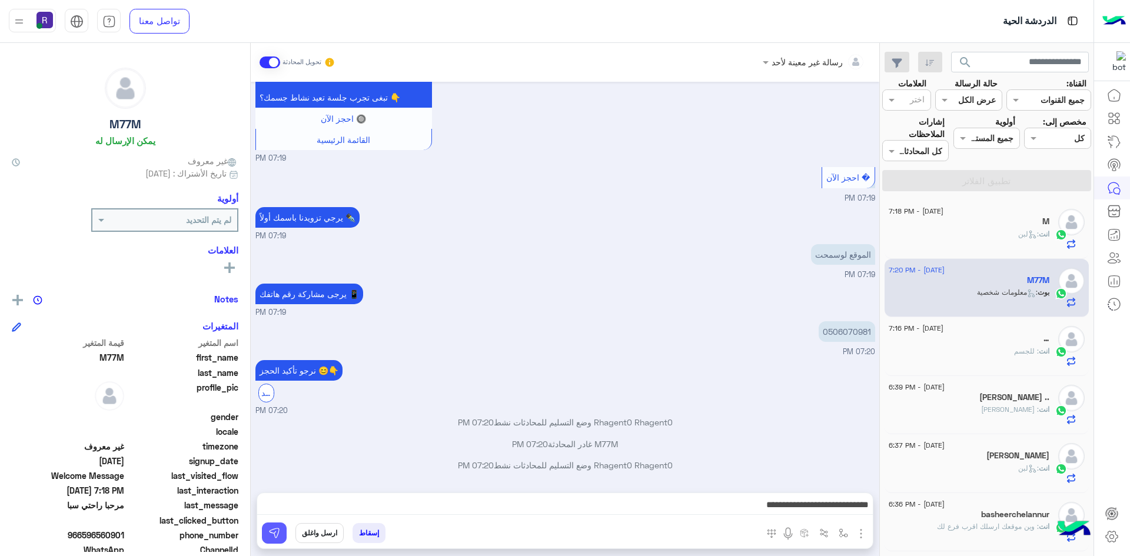
click at [280, 532] on button at bounding box center [274, 533] width 25 height 21
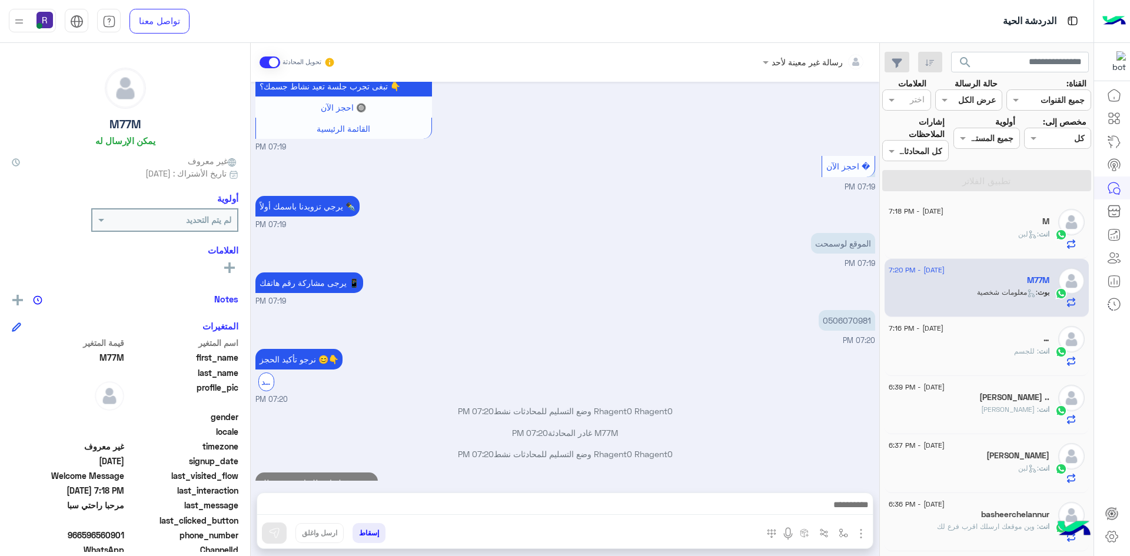
scroll to position [647, 0]
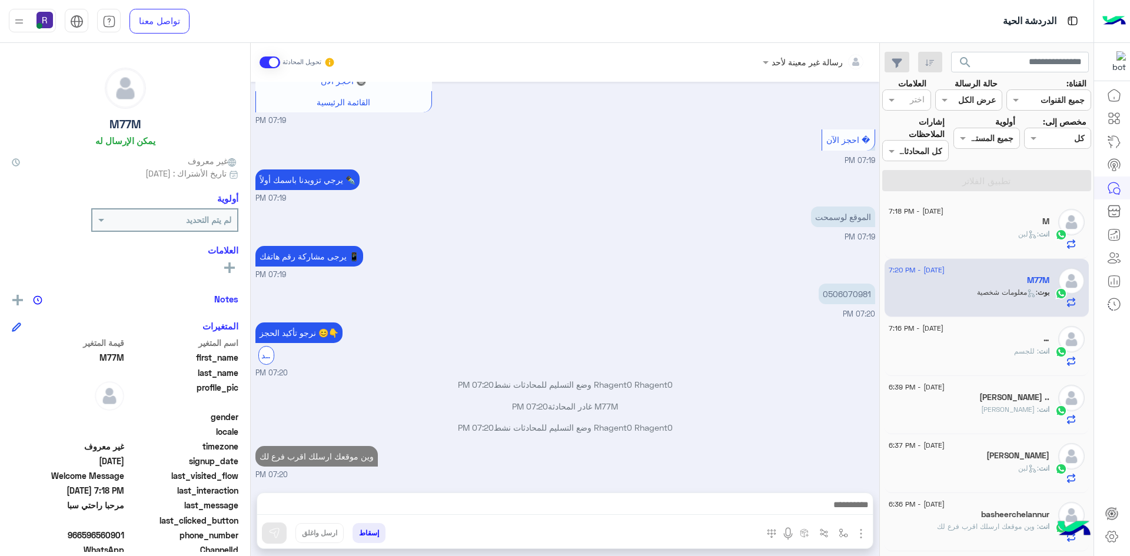
click at [971, 233] on div "انت : لبن" at bounding box center [969, 239] width 161 height 21
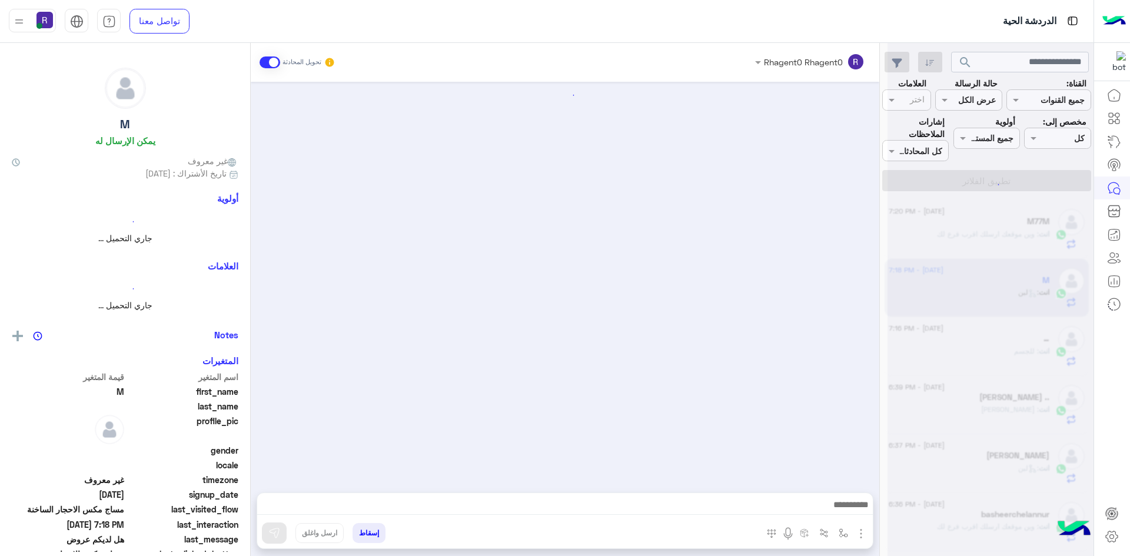
scroll to position [1587, 0]
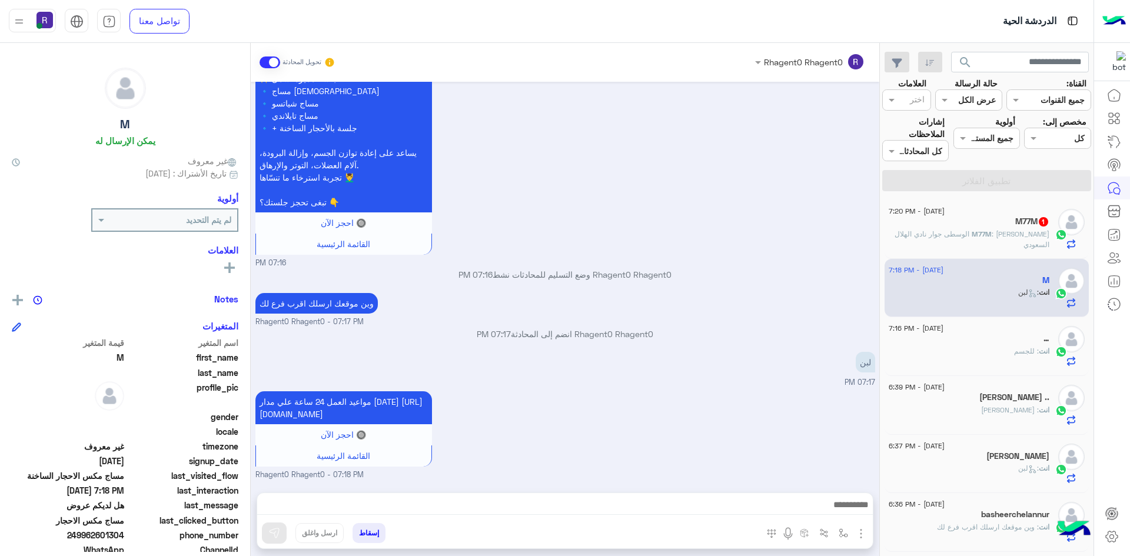
click at [971, 233] on span ": العريجاء الوسطى جوار نادي الهلال السعودي" at bounding box center [972, 239] width 155 height 19
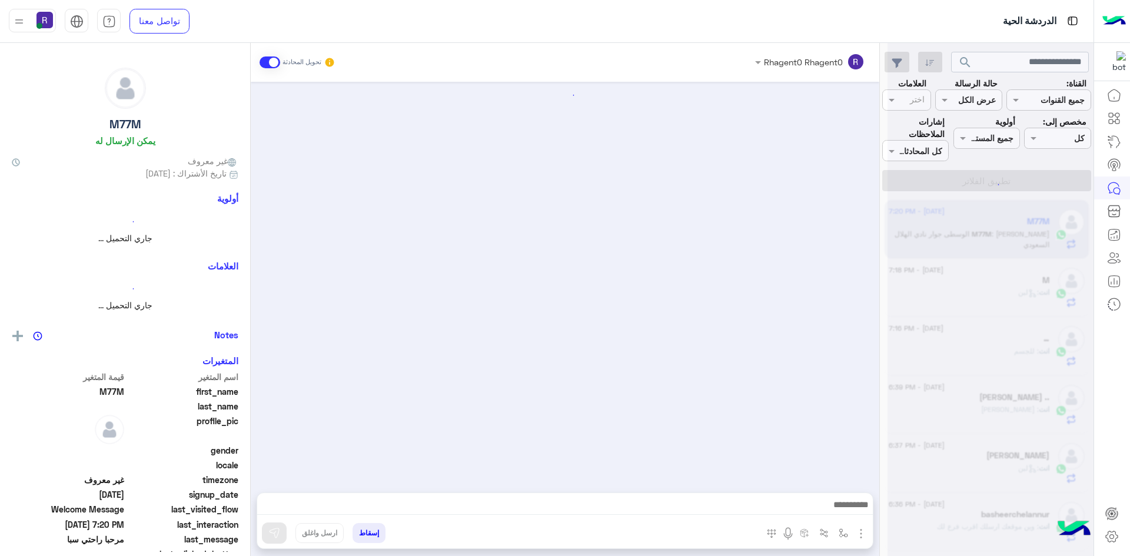
scroll to position [708, 0]
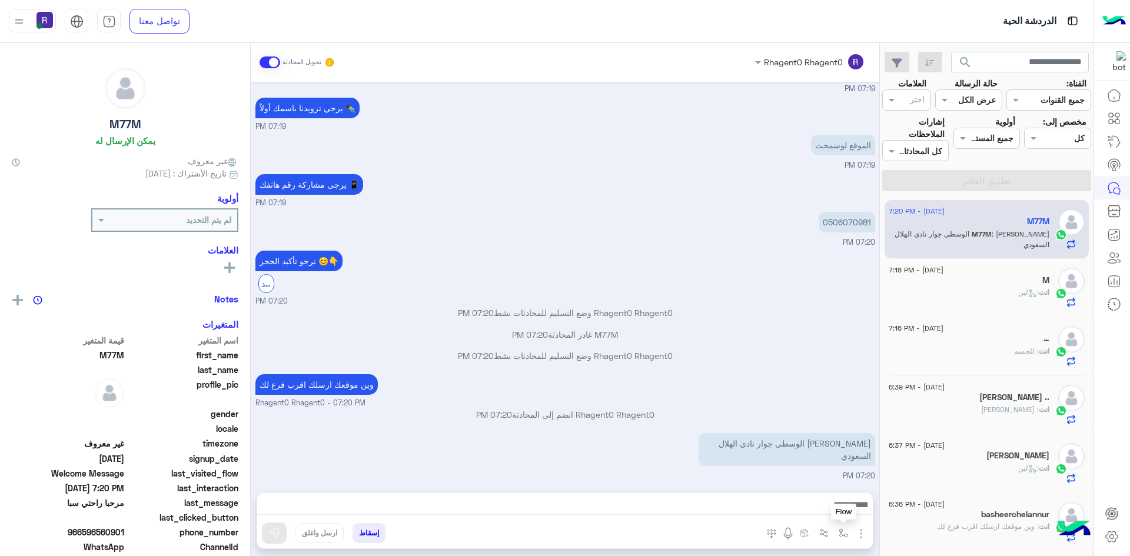
click at [846, 536] on img "button" at bounding box center [843, 533] width 9 height 9
click at [837, 502] on input "text" at bounding box center [807, 508] width 79 height 14
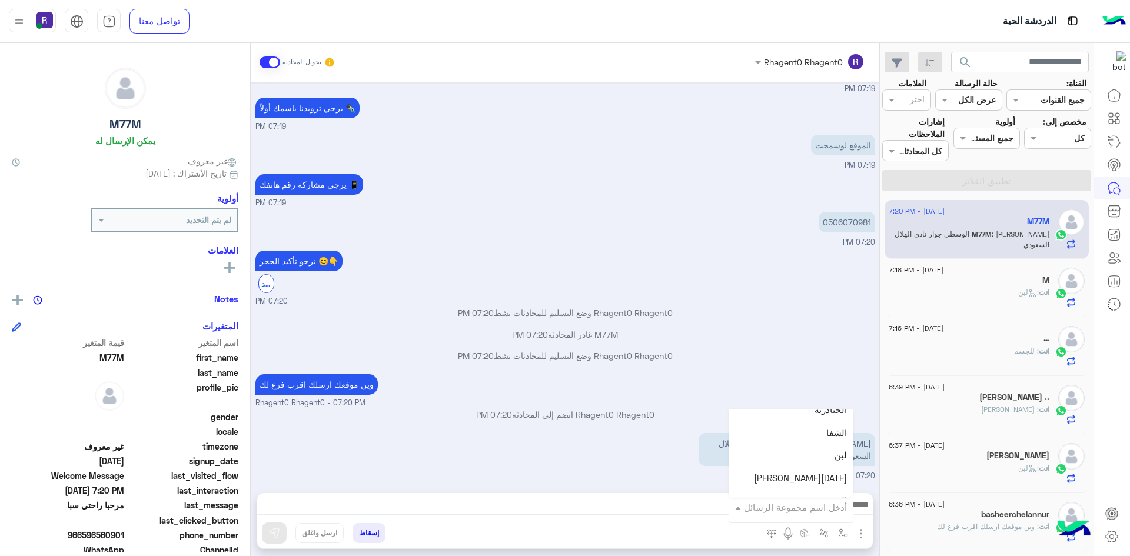
scroll to position [824, 0]
click at [818, 446] on div "لبن" at bounding box center [791, 435] width 124 height 23
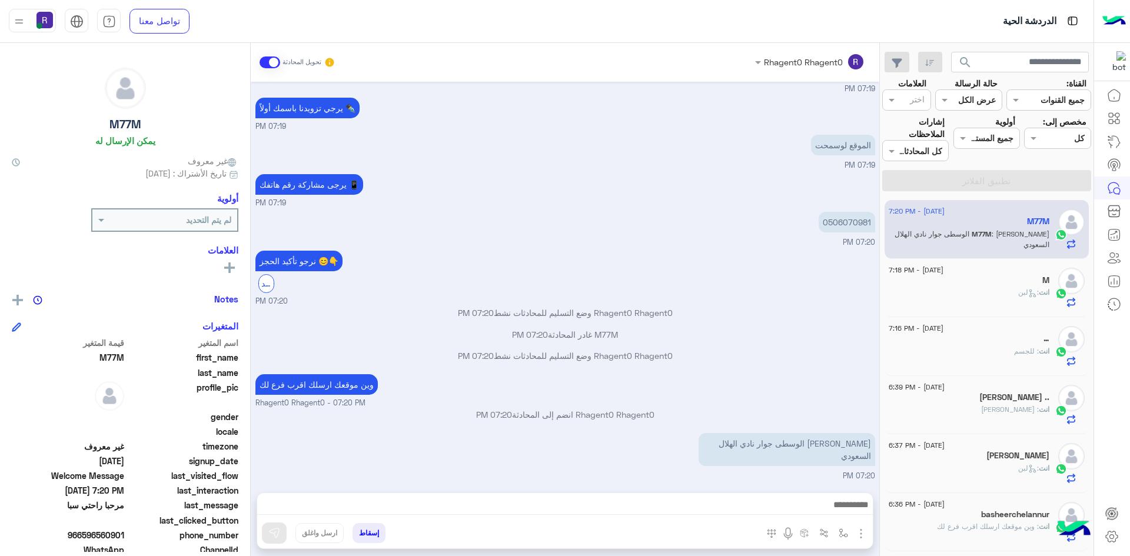
type textarea "***"
click at [269, 537] on img at bounding box center [274, 534] width 12 height 12
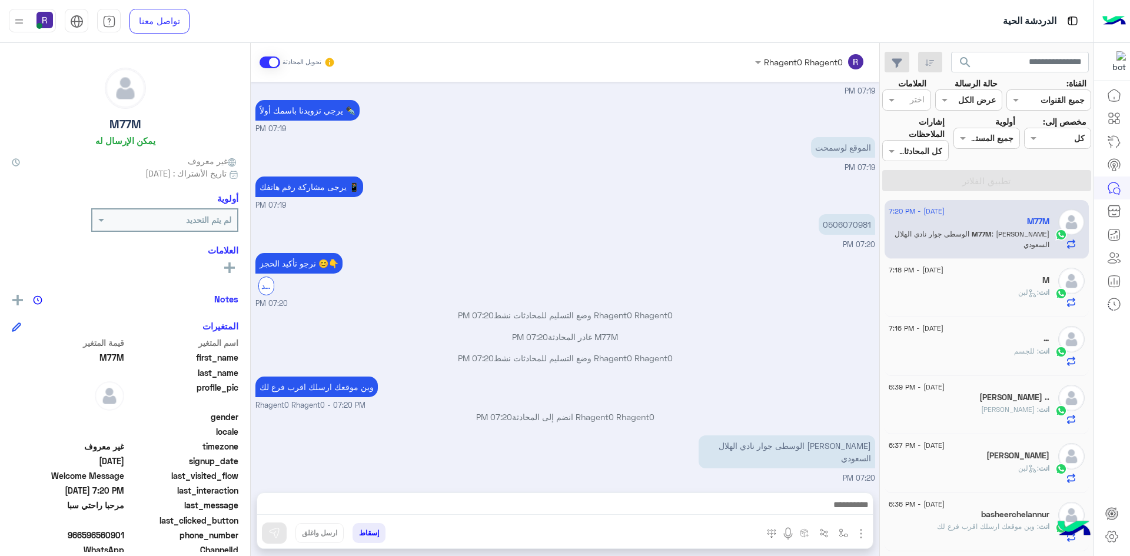
scroll to position [708, 0]
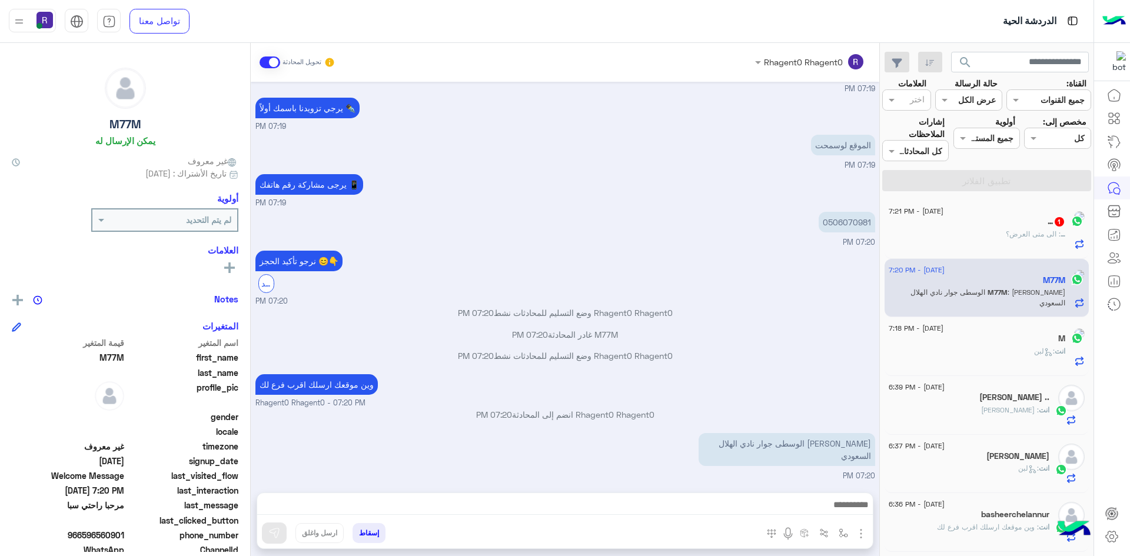
click at [1011, 287] on p "M77M : العريجاء الوسطى جوار نادي الهلال السعودي" at bounding box center [977, 297] width 177 height 21
click at [1013, 238] on span ": الى متى العرض؟" at bounding box center [1017, 234] width 55 height 9
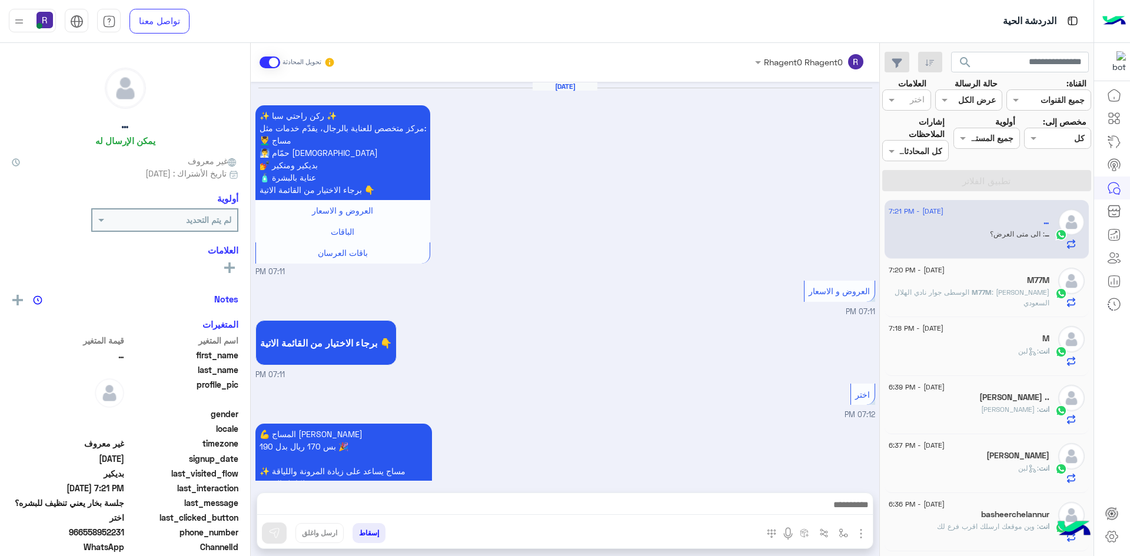
scroll to position [1308, 0]
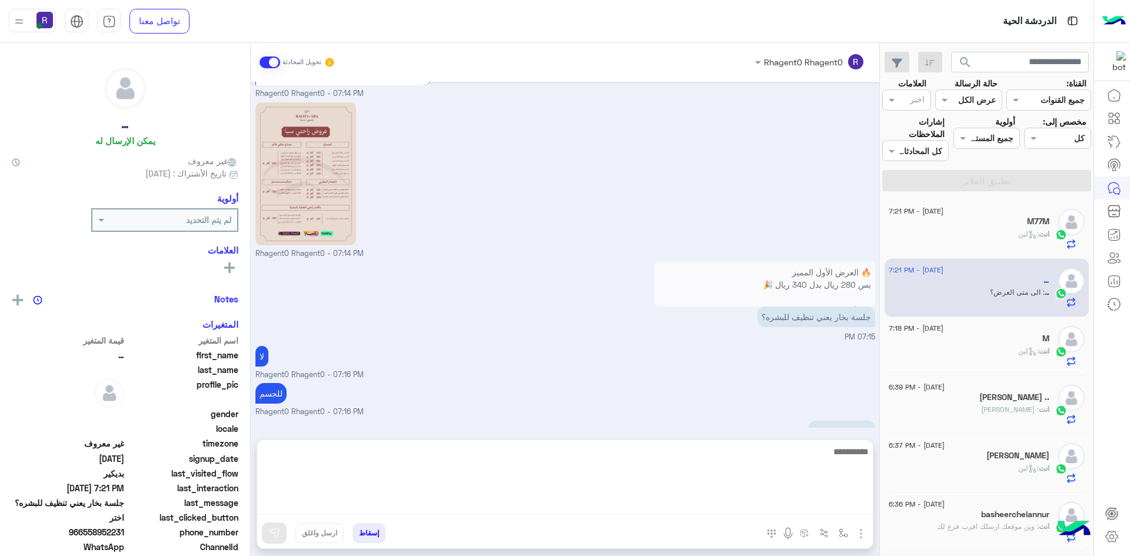
click at [629, 510] on textarea at bounding box center [565, 480] width 616 height 71
type textarea "**********"
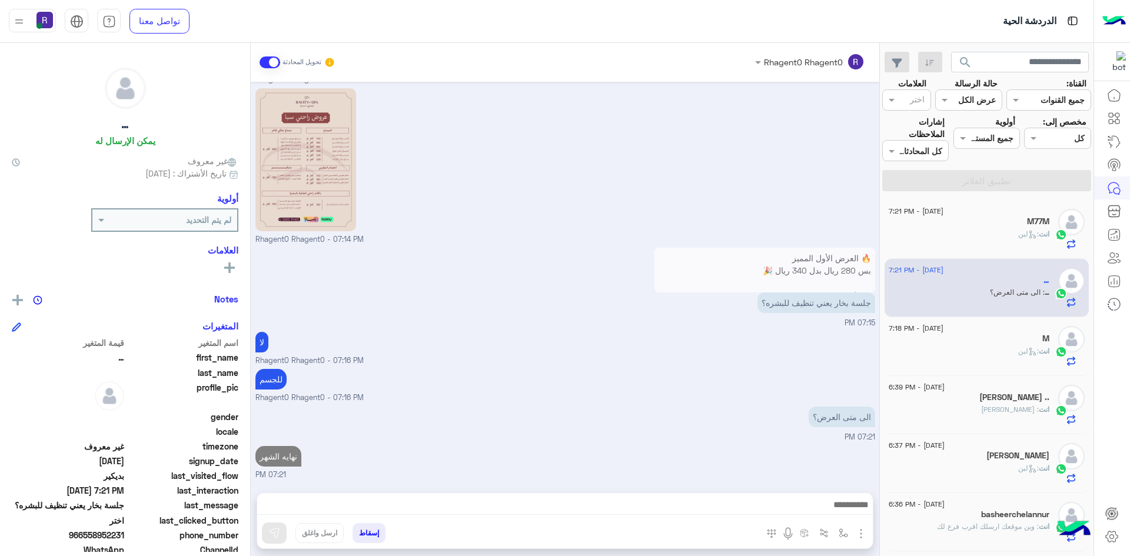
click at [969, 354] on div "انت : لبن" at bounding box center [969, 356] width 161 height 21
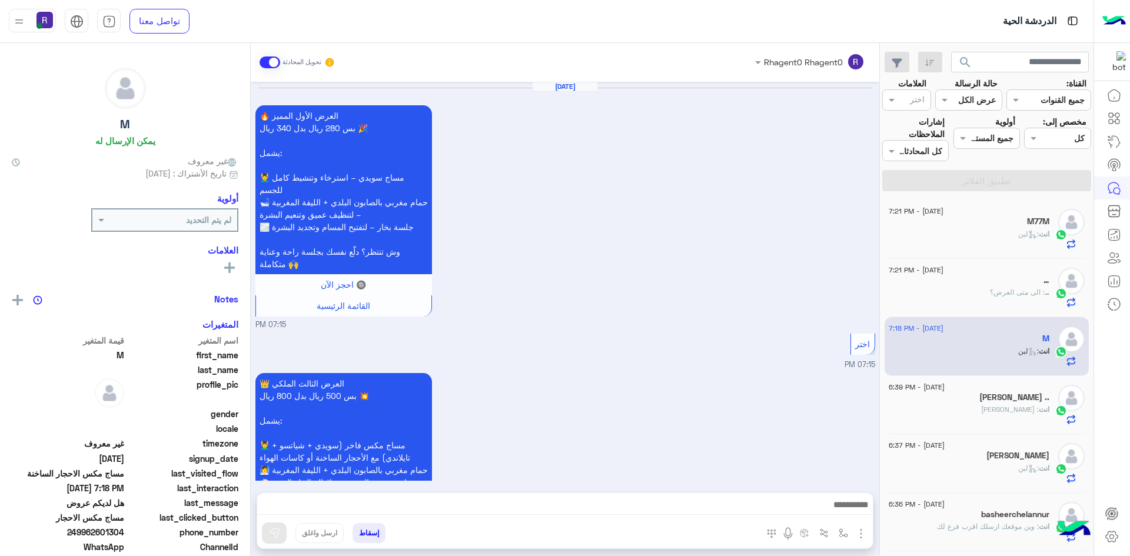
scroll to position [1587, 0]
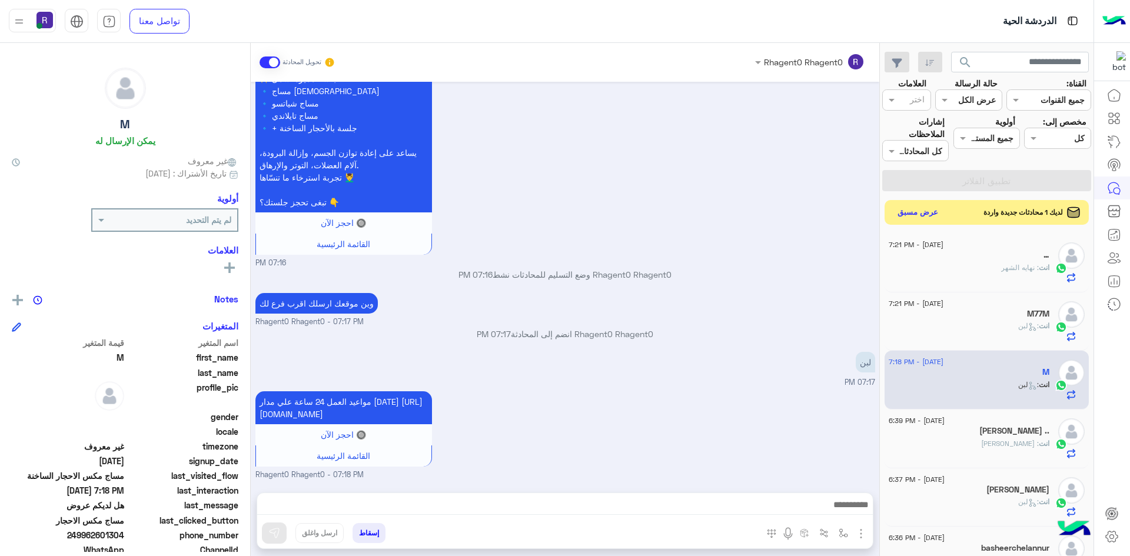
click at [930, 218] on button "عرض مسبق" at bounding box center [918, 213] width 49 height 16
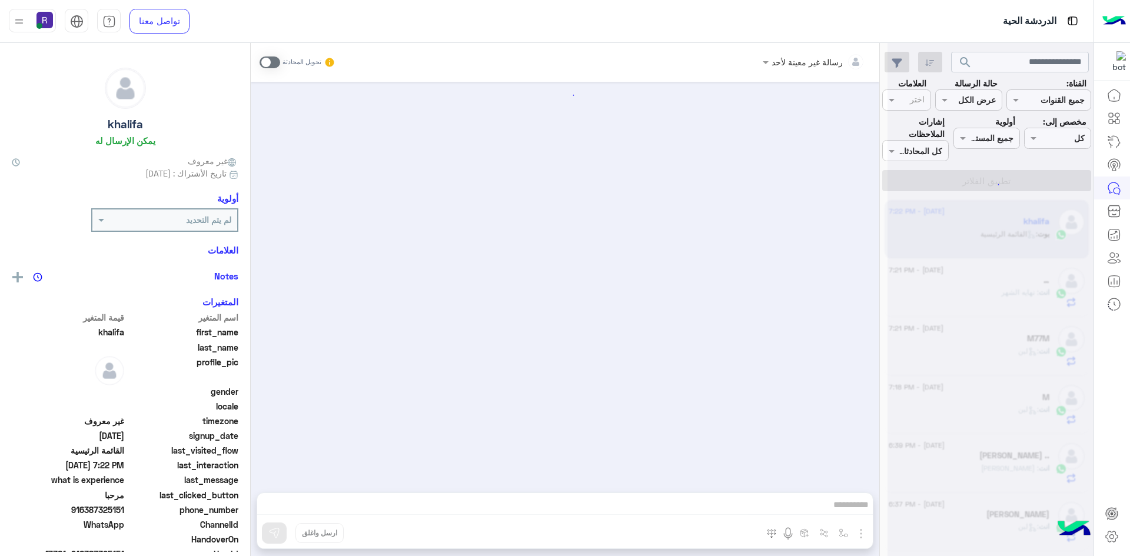
scroll to position [82, 0]
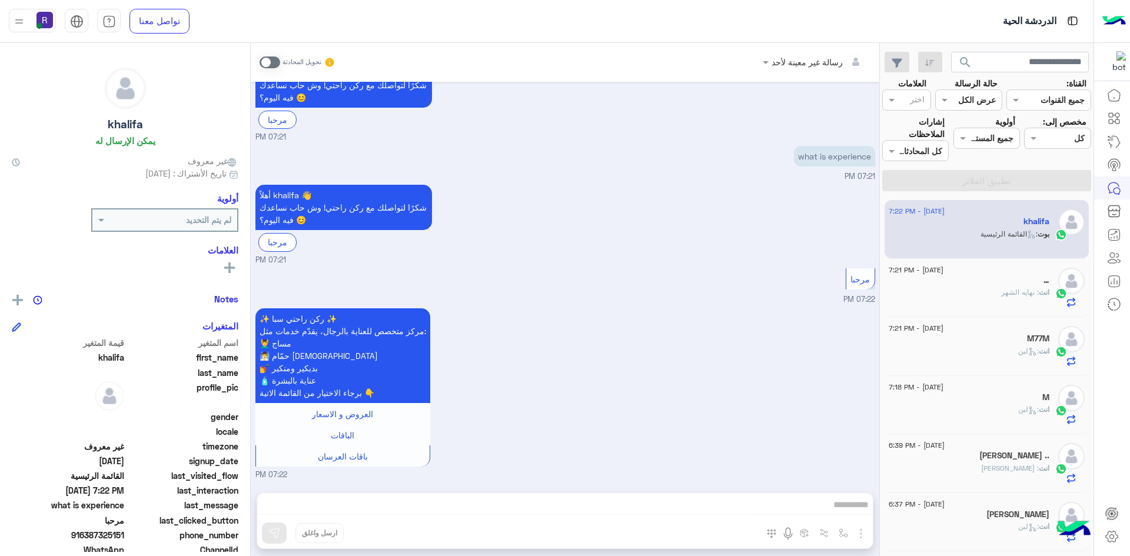
click at [277, 59] on span at bounding box center [270, 63] width 21 height 12
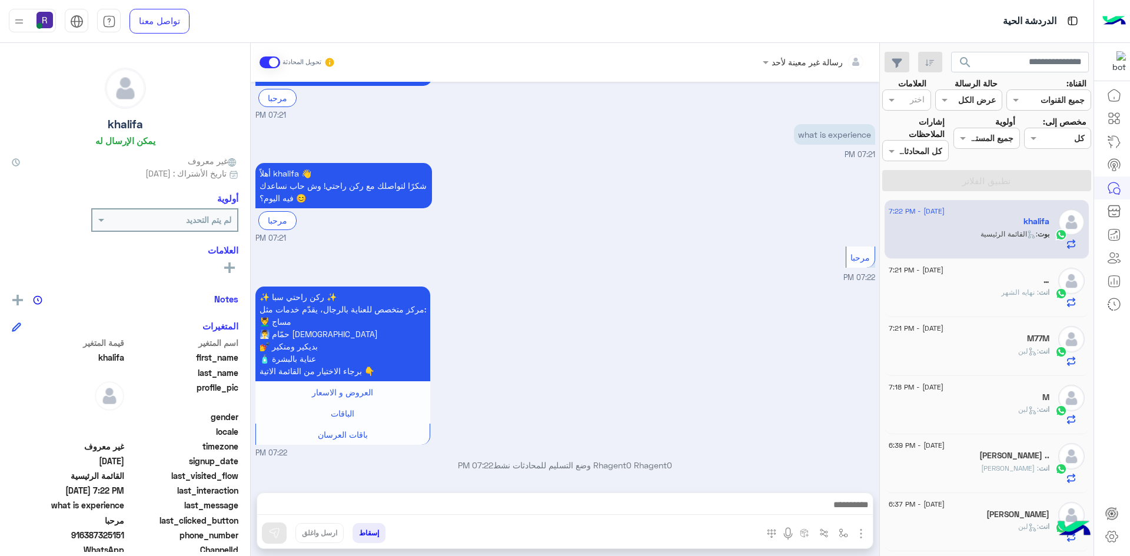
click at [866, 536] on img "button" at bounding box center [861, 534] width 14 height 14
click at [850, 515] on button "الصور" at bounding box center [843, 508] width 50 height 24
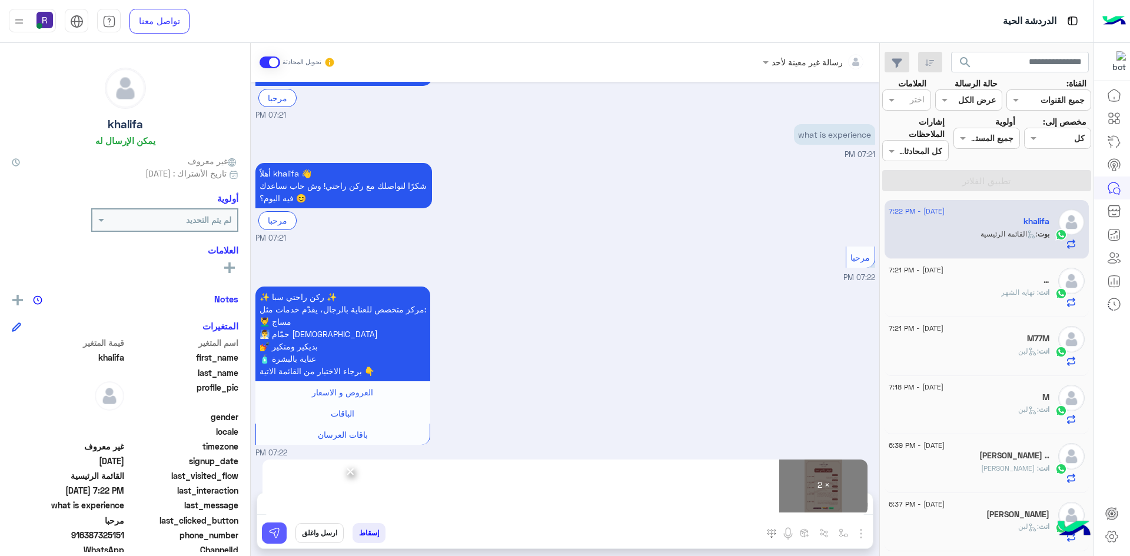
click at [274, 532] on img at bounding box center [274, 534] width 12 height 12
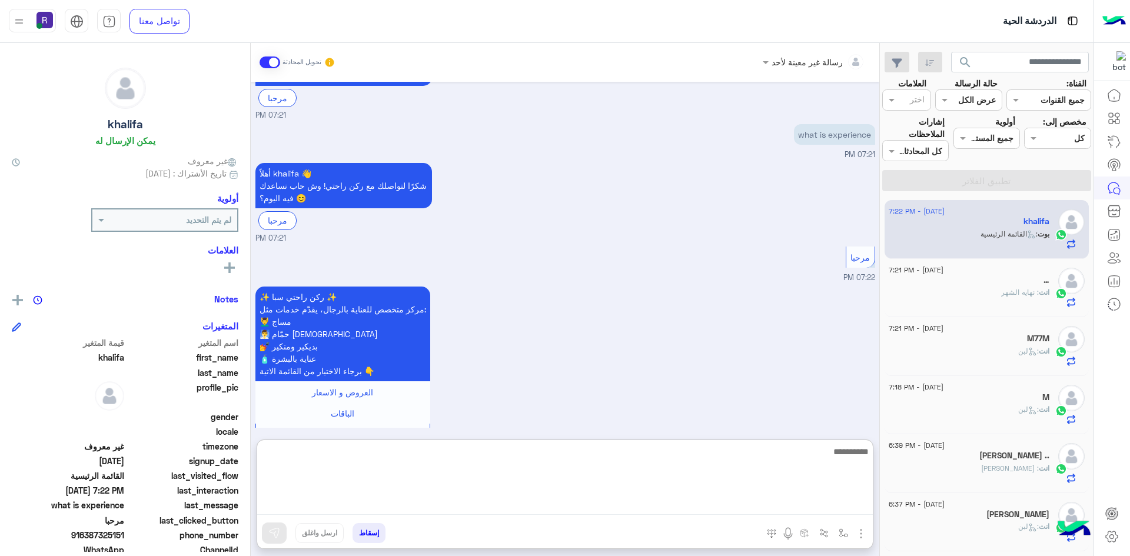
paste textarea "**********"
type textarea "**********"
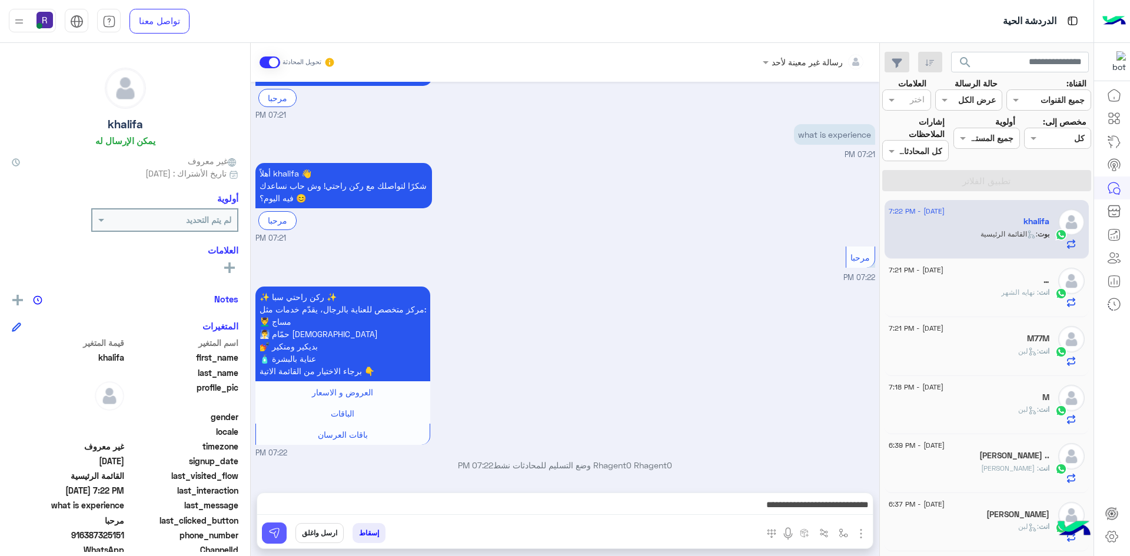
click at [277, 532] on img at bounding box center [274, 534] width 12 height 12
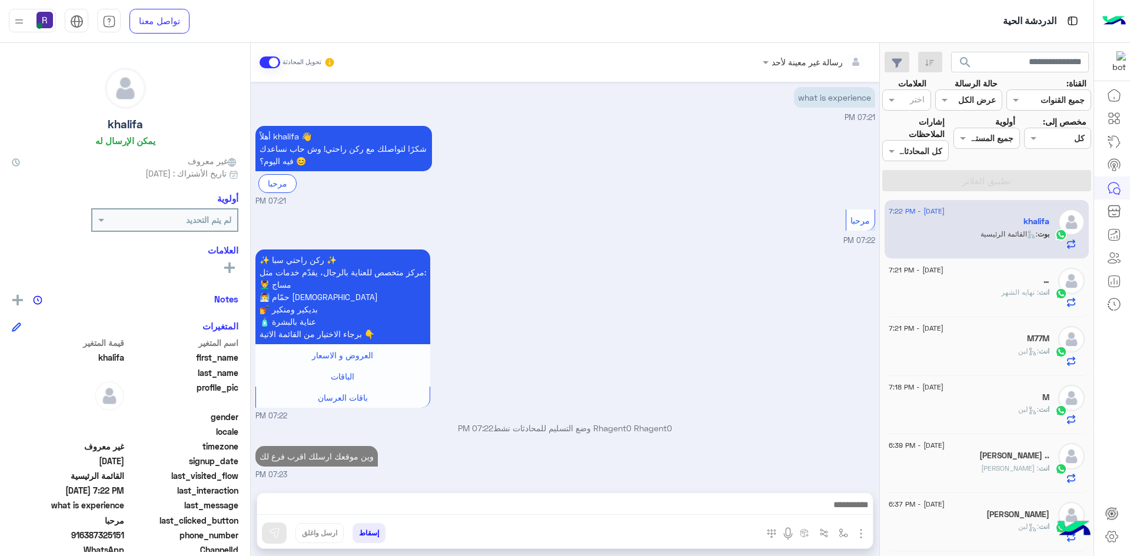
scroll to position [141, 0]
click at [993, 304] on div "انت : نهايه الشهر" at bounding box center [969, 297] width 161 height 21
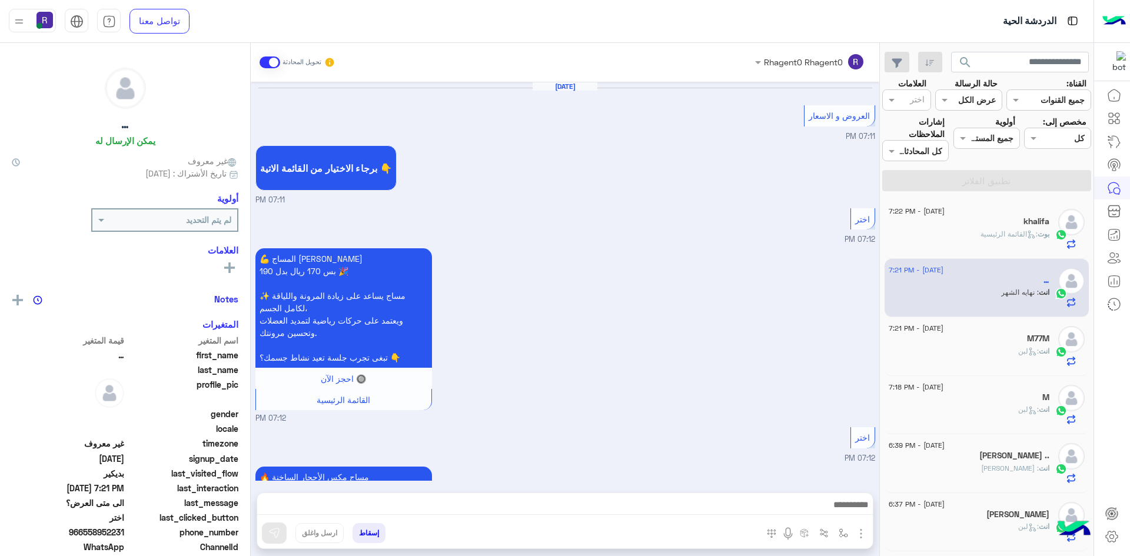
scroll to position [1170, 0]
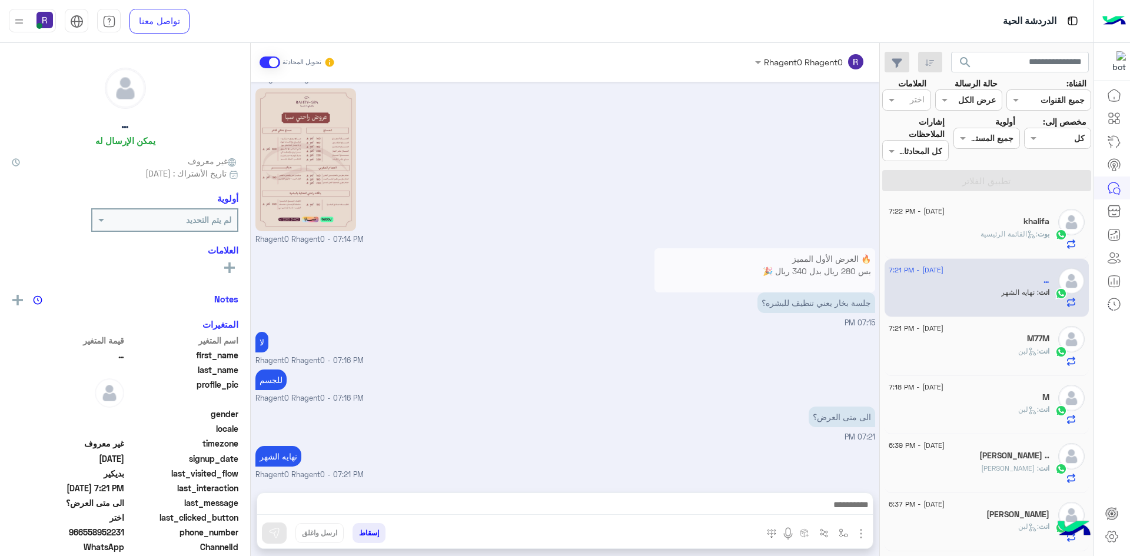
click at [991, 350] on div "انت : لبن" at bounding box center [969, 356] width 161 height 21
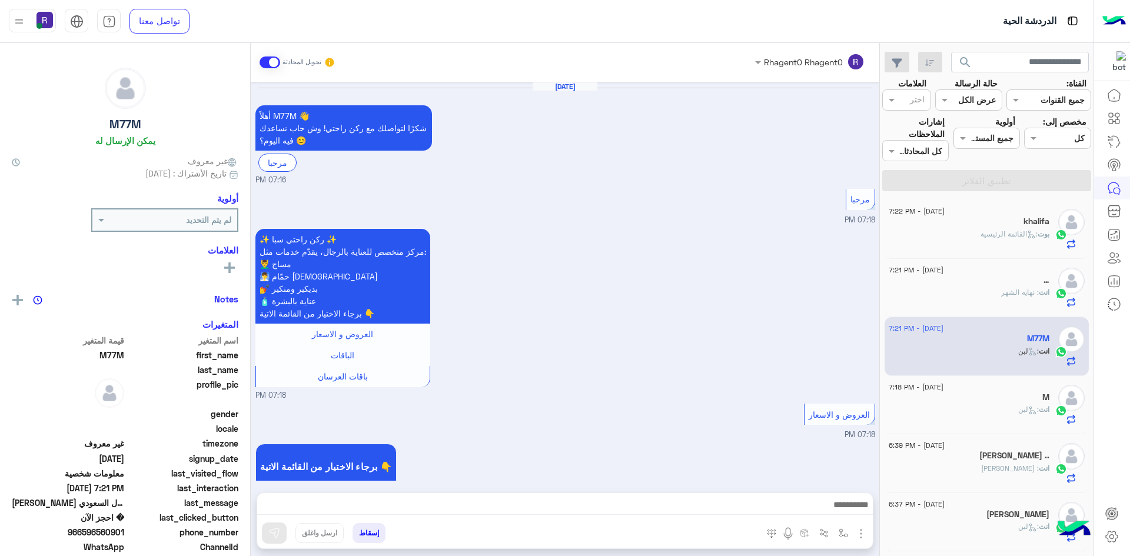
scroll to position [773, 0]
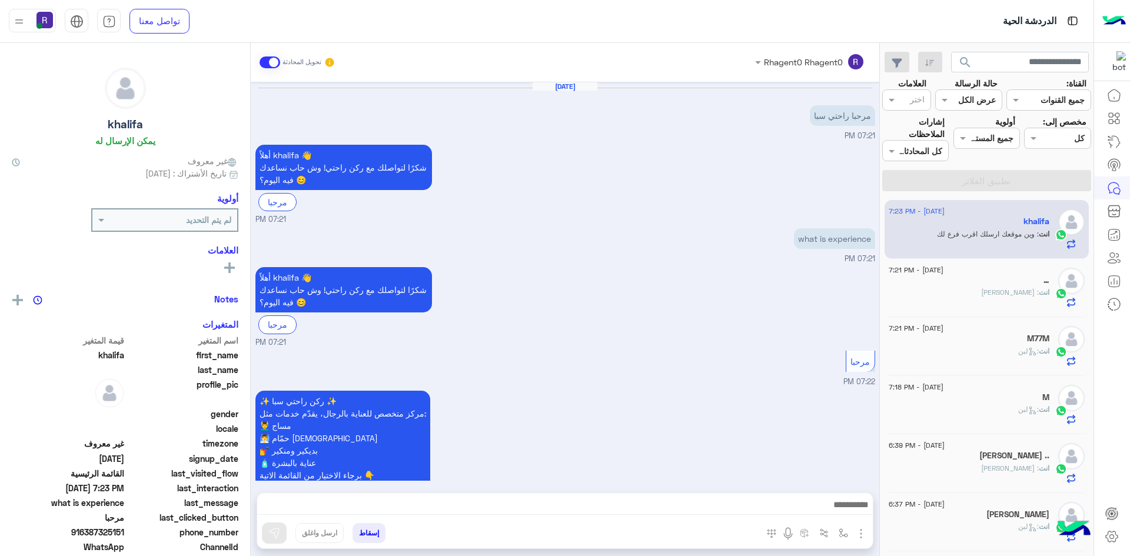
scroll to position [483, 0]
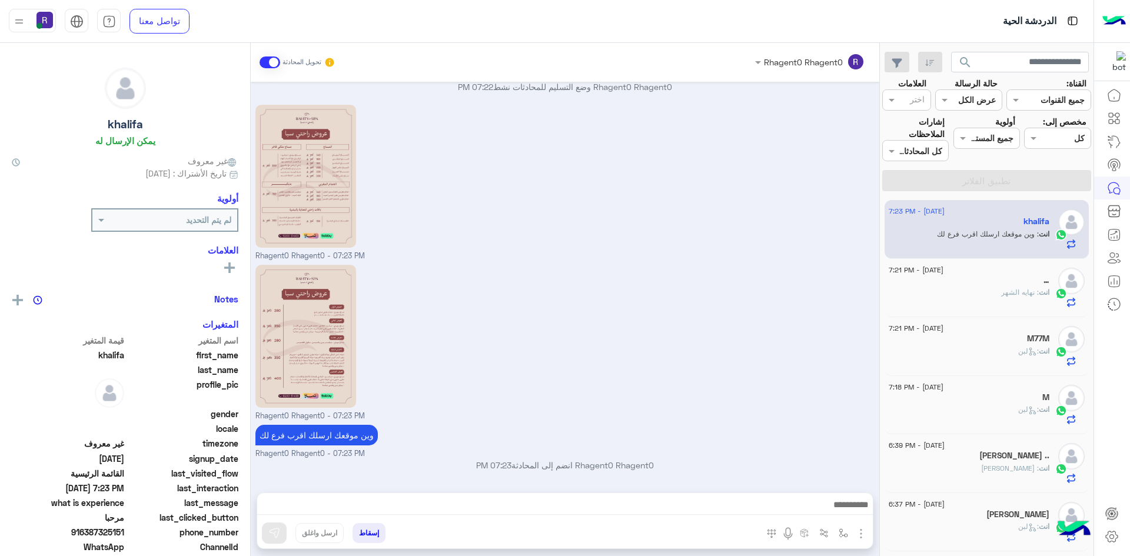
click at [1013, 289] on span ": [PERSON_NAME]" at bounding box center [1020, 292] width 38 height 9
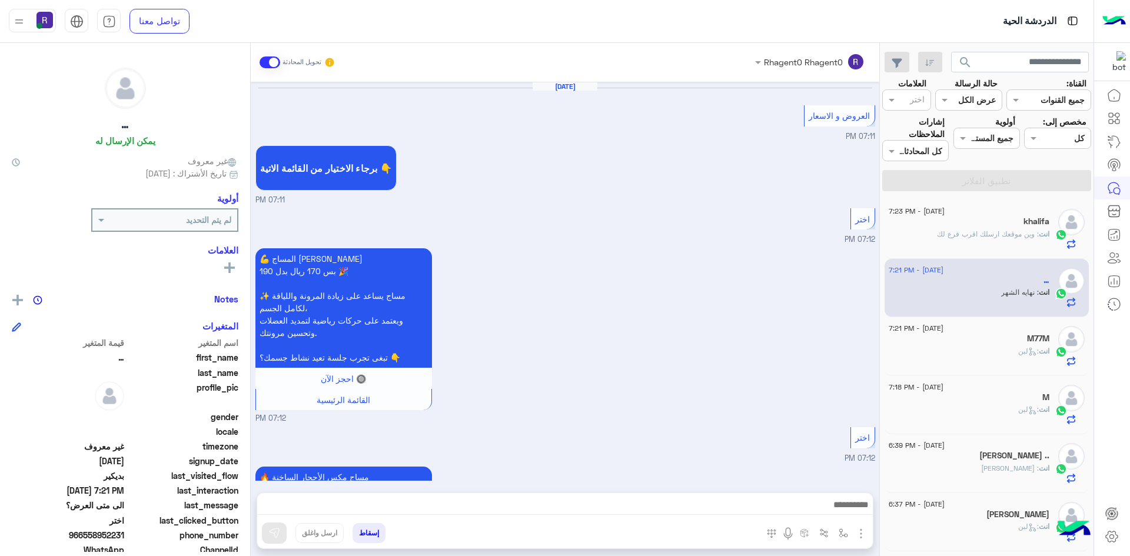
scroll to position [1170, 0]
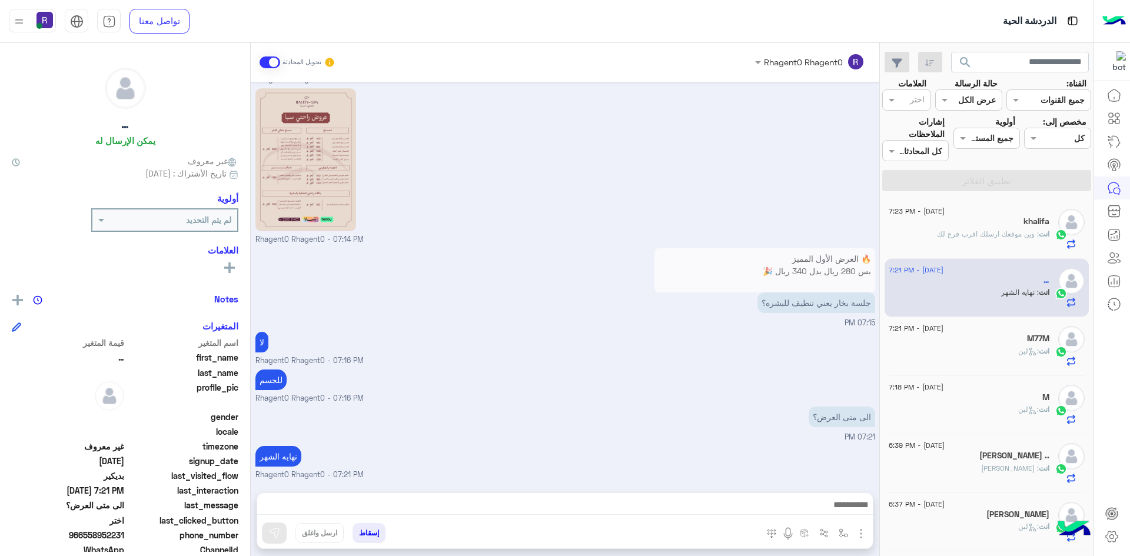
click at [1034, 346] on p "انت : لبن" at bounding box center [1034, 351] width 31 height 11
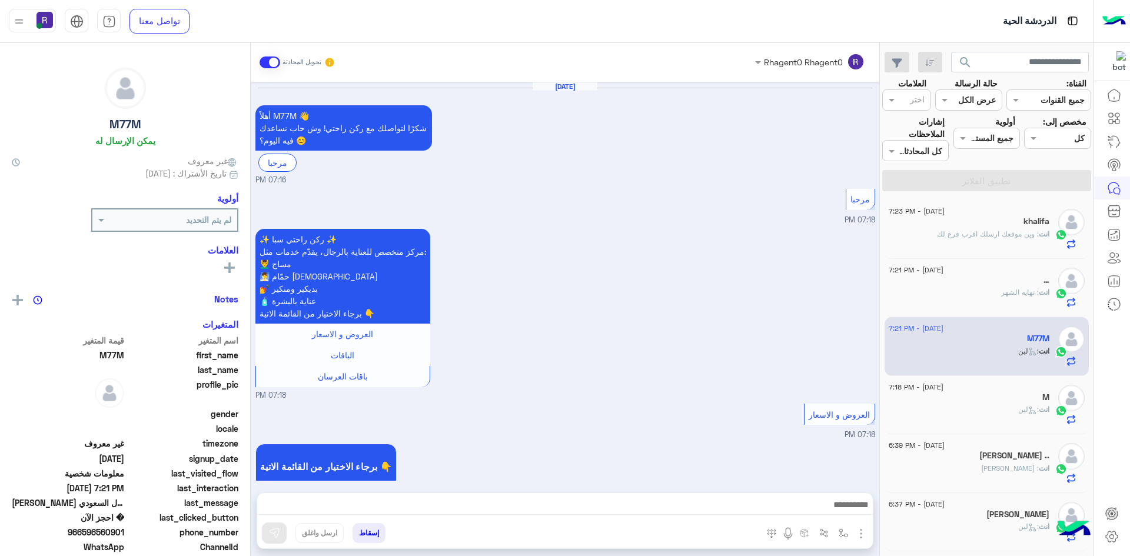
scroll to position [773, 0]
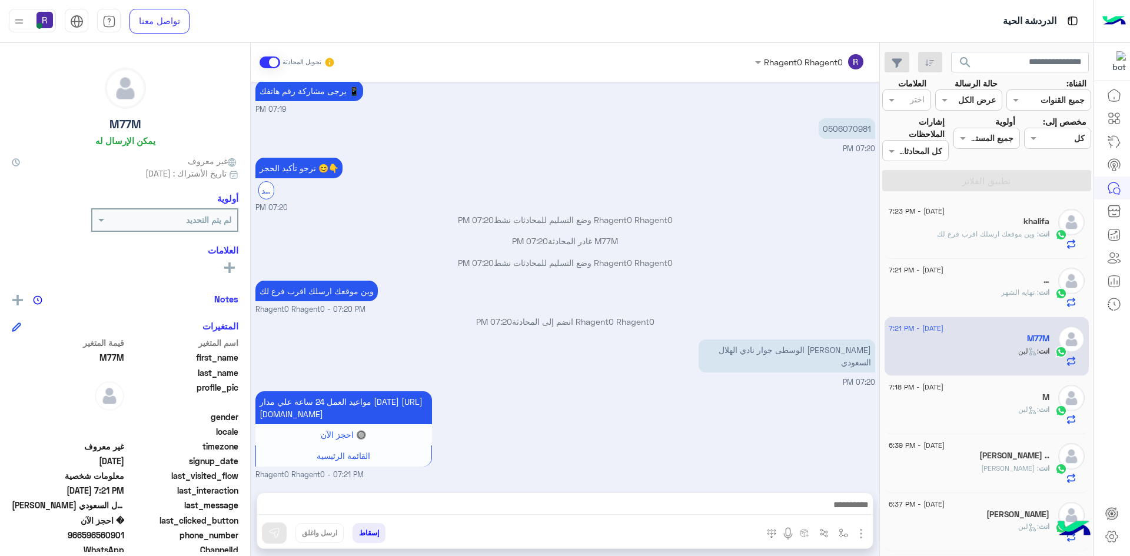
click at [992, 237] on span ": وين موقعك ارسلك اقرب فرع لك" at bounding box center [988, 234] width 102 height 9
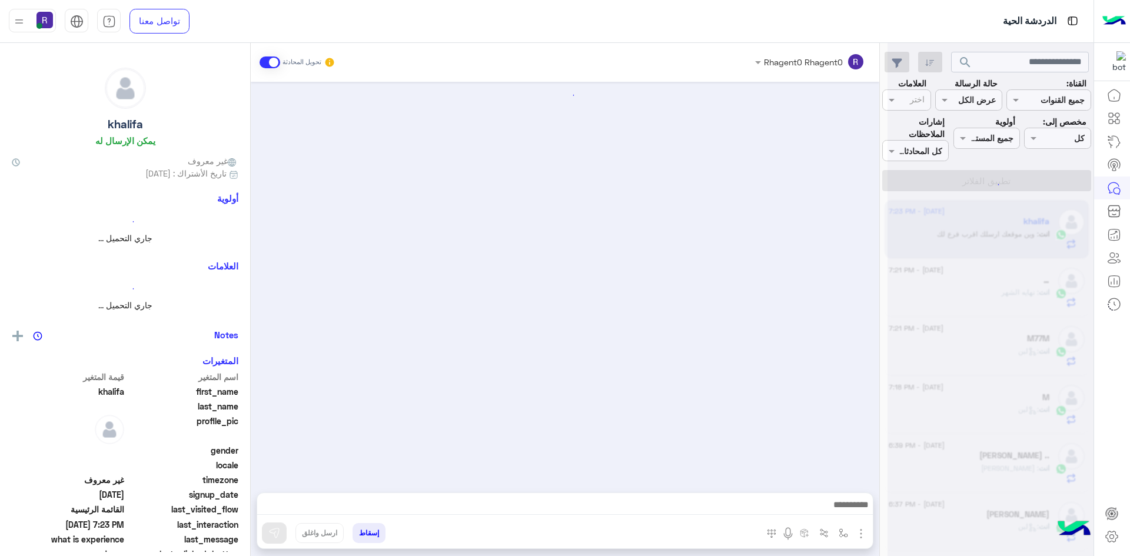
scroll to position [483, 0]
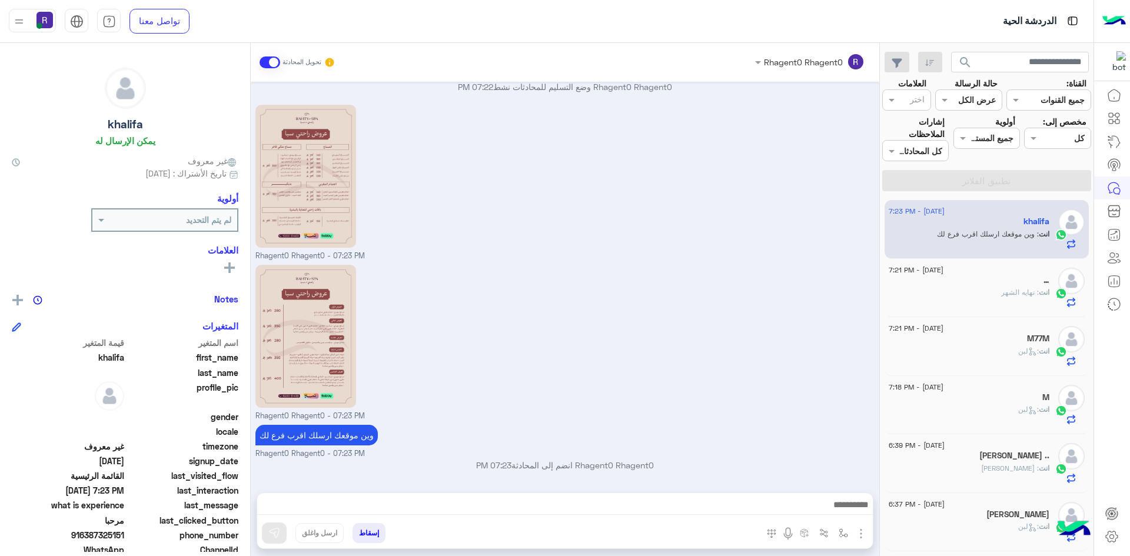
click at [1002, 296] on span ": نهايه الشهر" at bounding box center [1020, 292] width 38 height 9
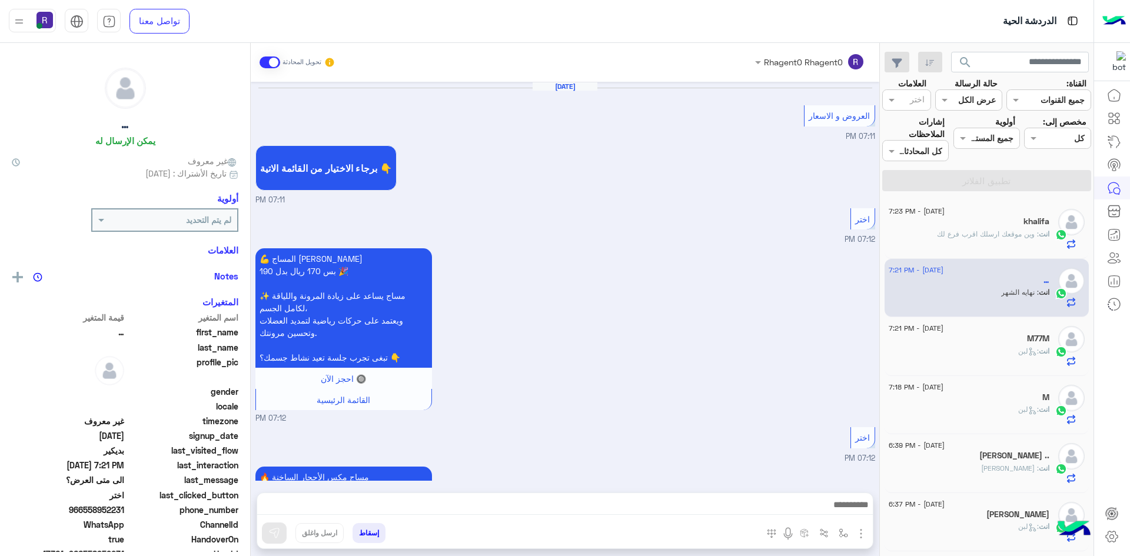
scroll to position [1170, 0]
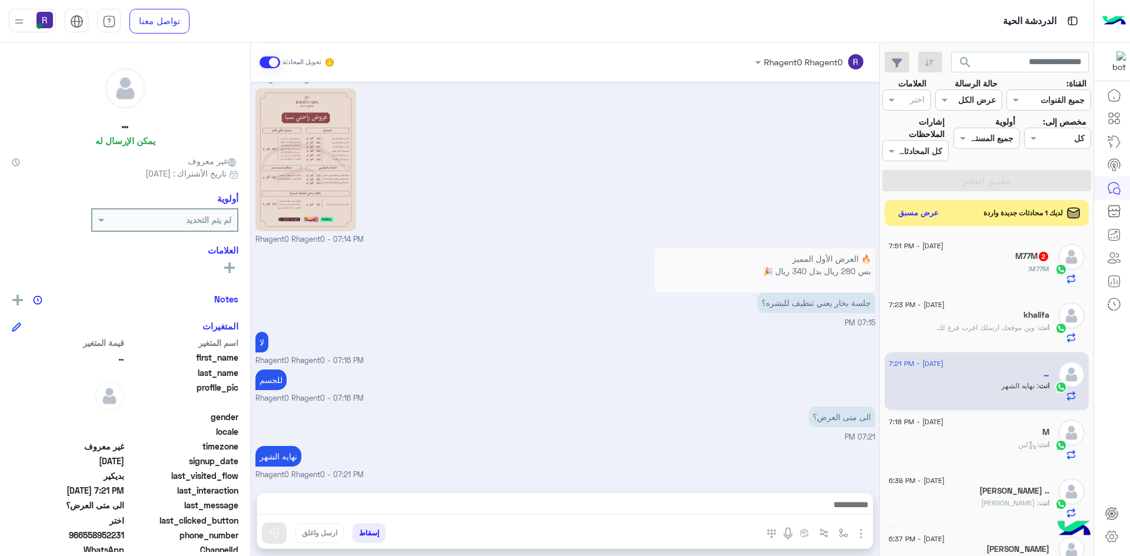
click at [986, 276] on div "M77M :" at bounding box center [969, 274] width 161 height 21
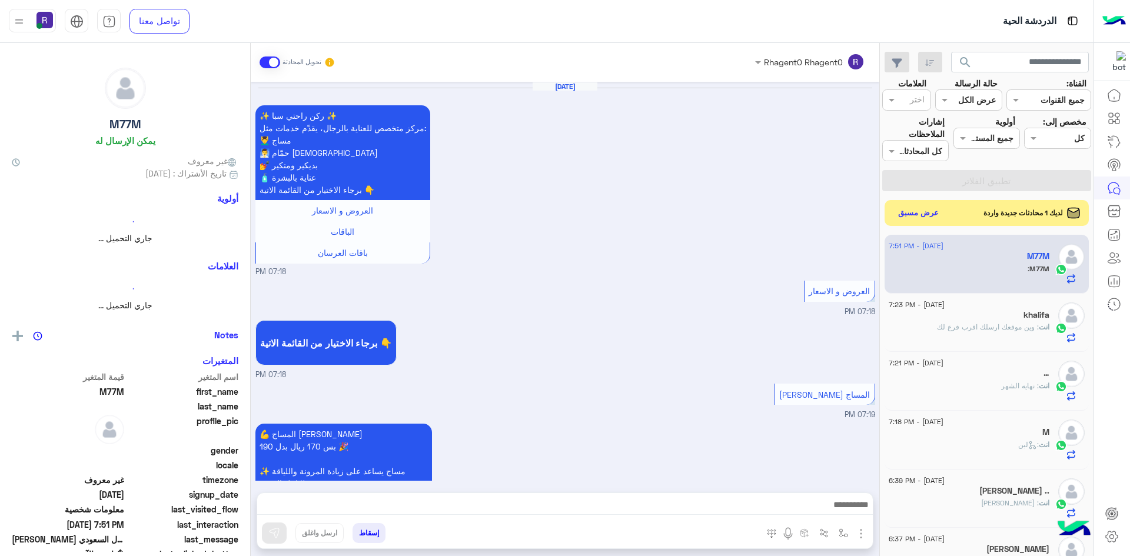
scroll to position [729, 0]
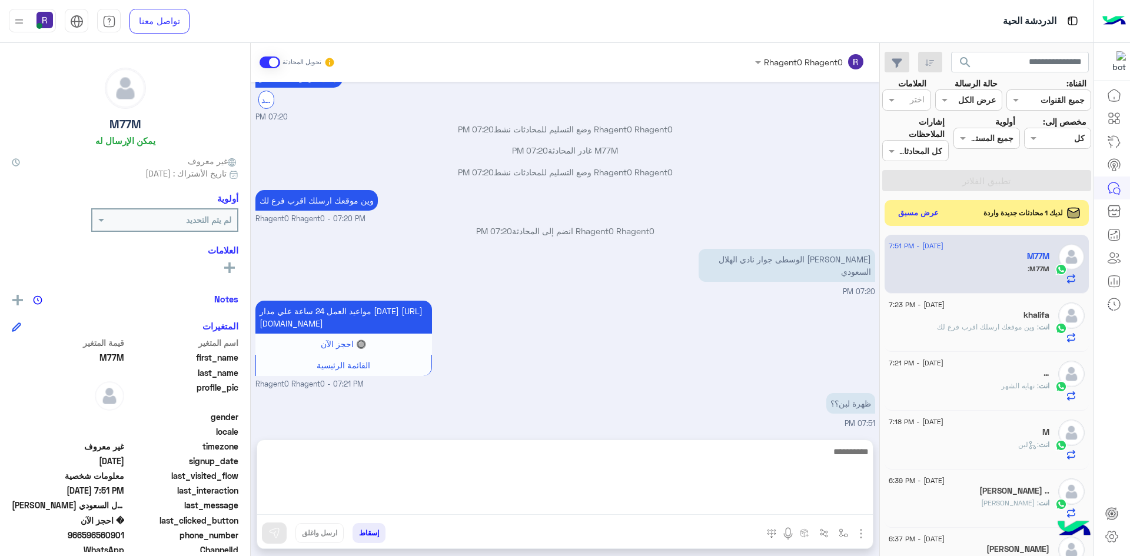
click at [581, 508] on textarea at bounding box center [565, 480] width 616 height 71
type textarea "**********"
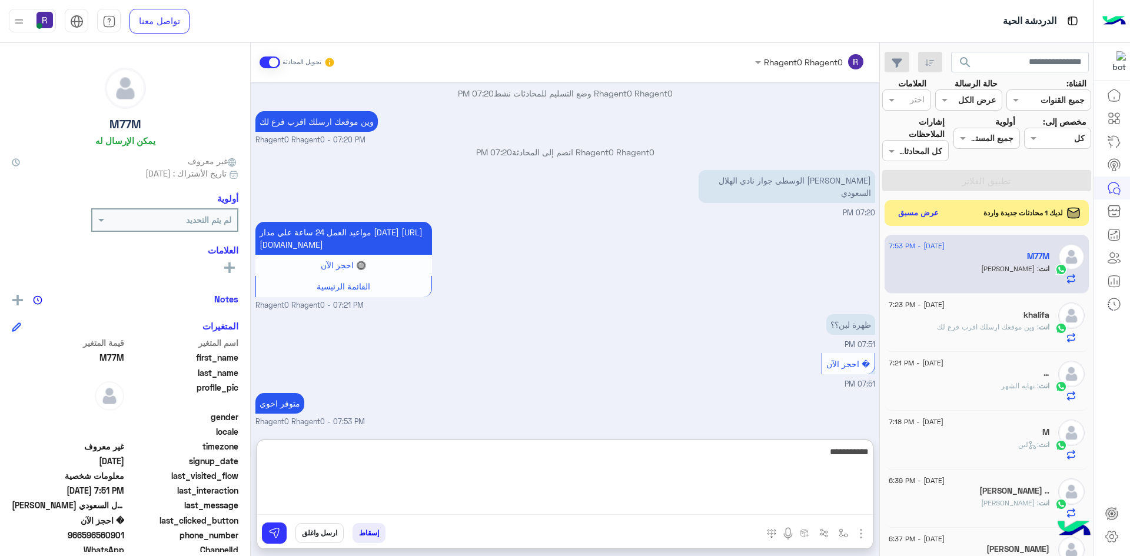
type textarea "**********"
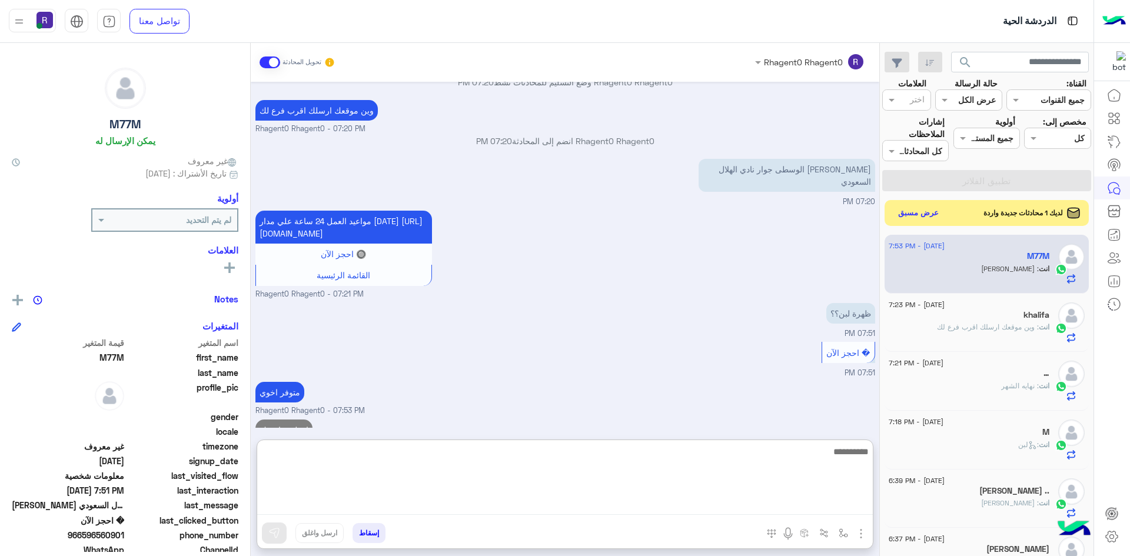
scroll to position [857, 0]
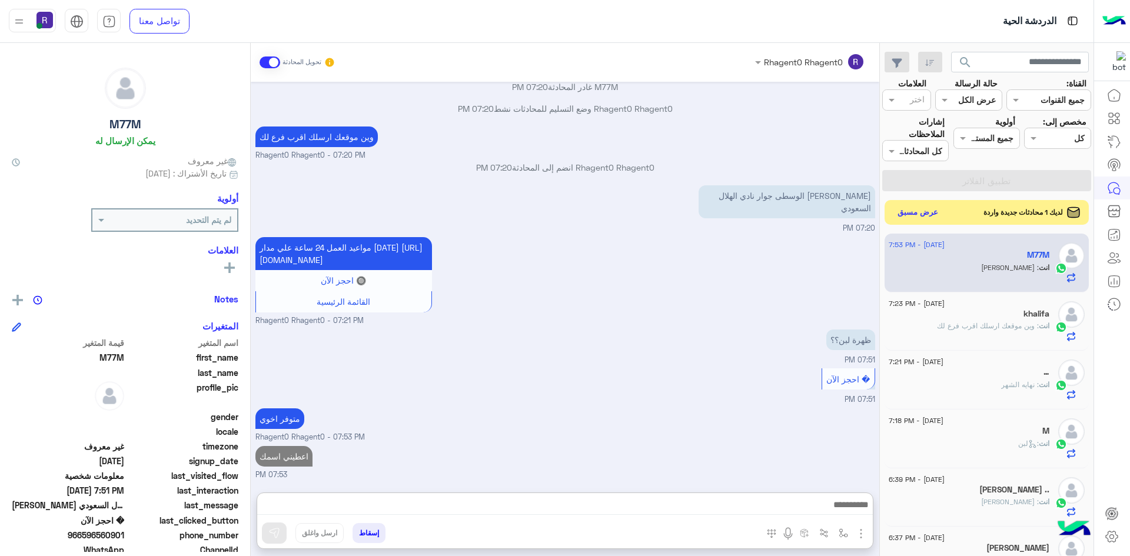
click at [920, 215] on button "عرض مسبق" at bounding box center [918, 213] width 49 height 16
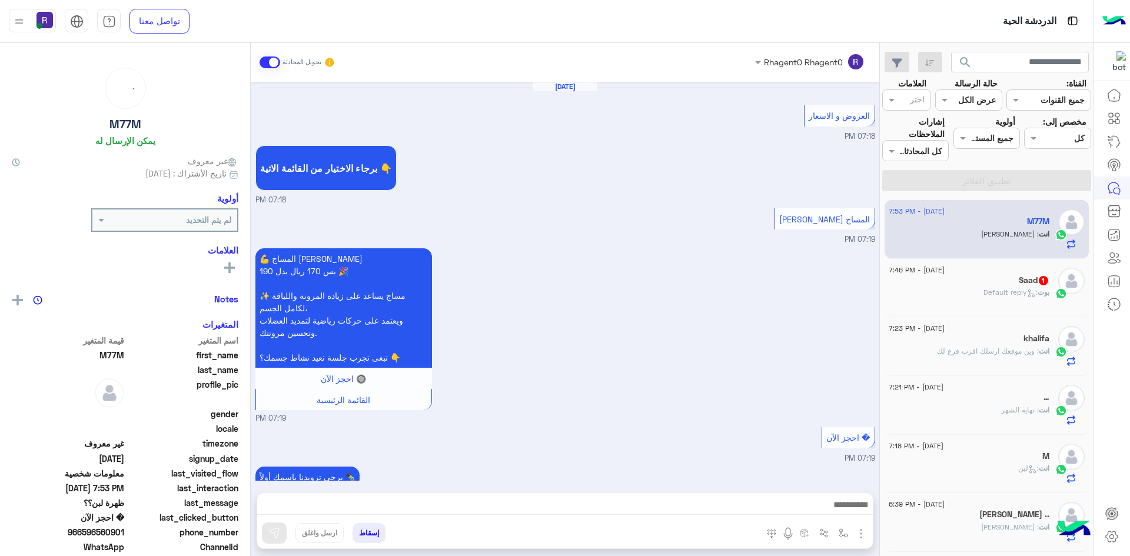
scroll to position [591, 0]
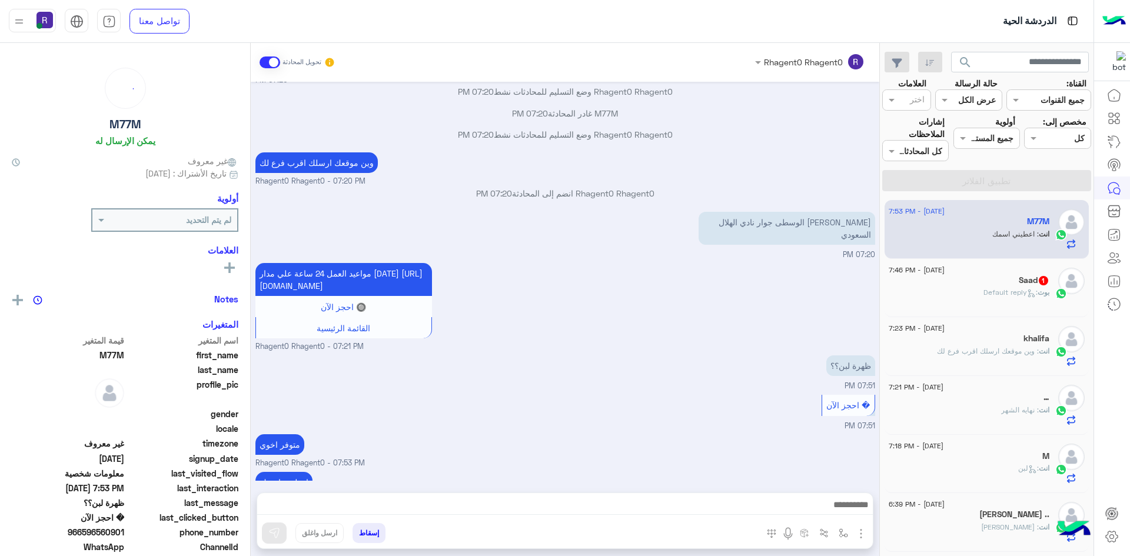
click at [983, 304] on div "بوت : Default reply" at bounding box center [969, 297] width 161 height 21
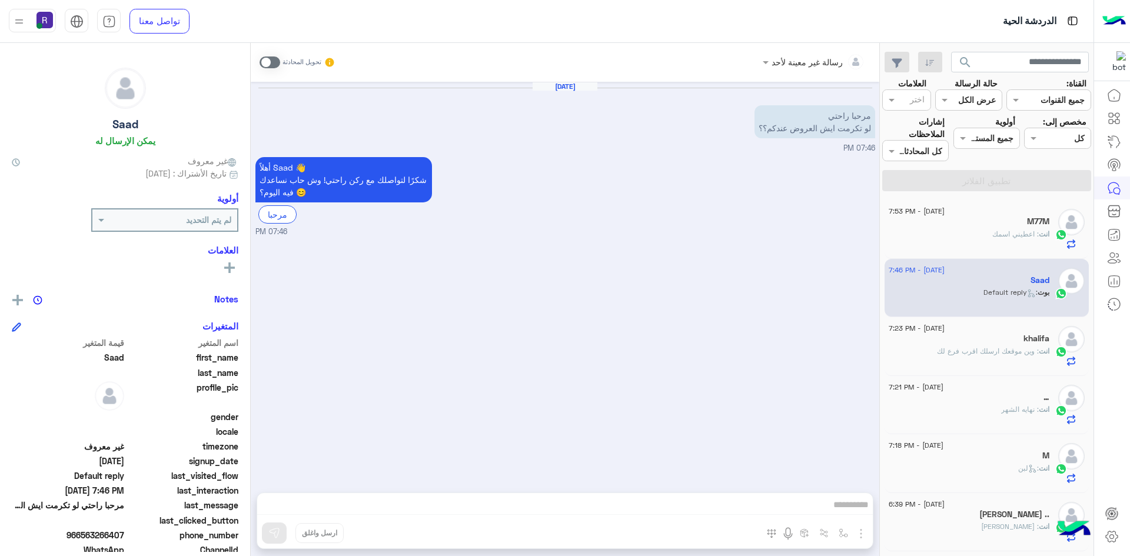
click at [273, 59] on span at bounding box center [270, 63] width 21 height 12
click at [861, 537] on img "button" at bounding box center [861, 534] width 14 height 14
click at [844, 509] on span "الصور" at bounding box center [839, 509] width 22 height 14
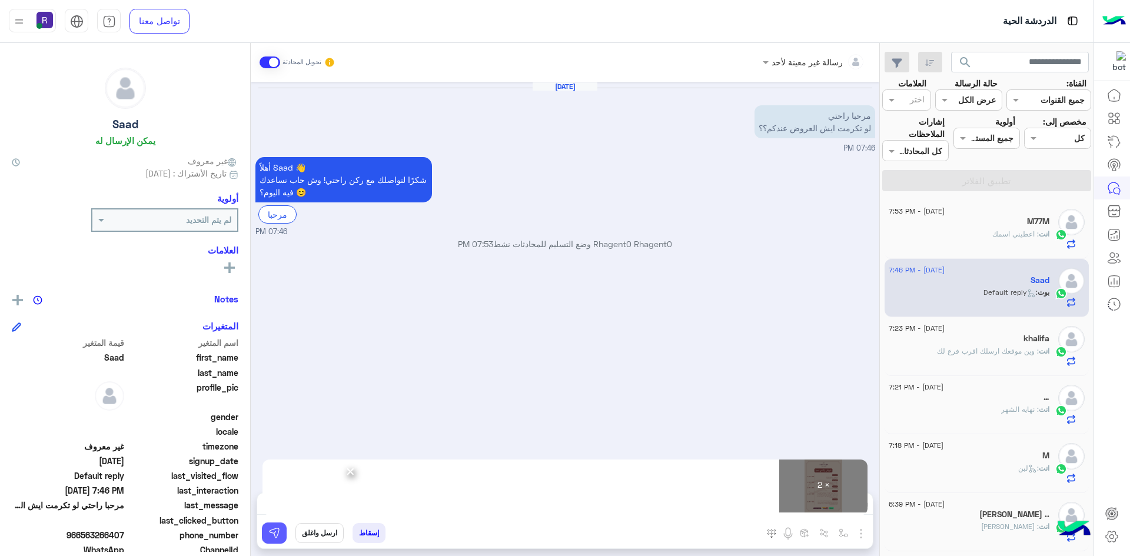
click at [280, 536] on button at bounding box center [274, 533] width 25 height 21
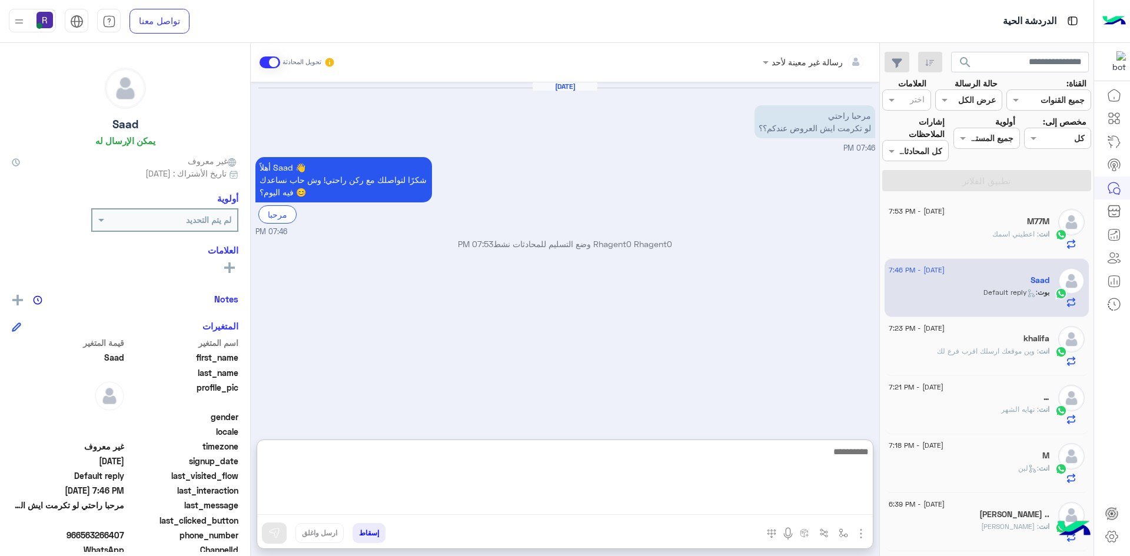
paste textarea "**********"
type textarea "**********"
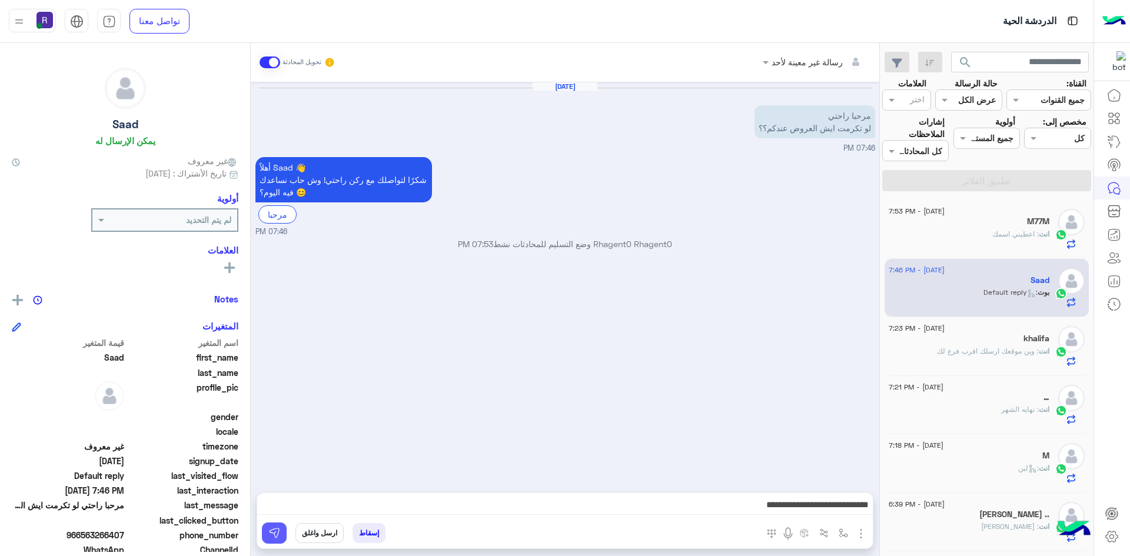
click at [281, 528] on button at bounding box center [274, 533] width 25 height 21
click at [1013, 343] on div "khalifa" at bounding box center [969, 340] width 161 height 12
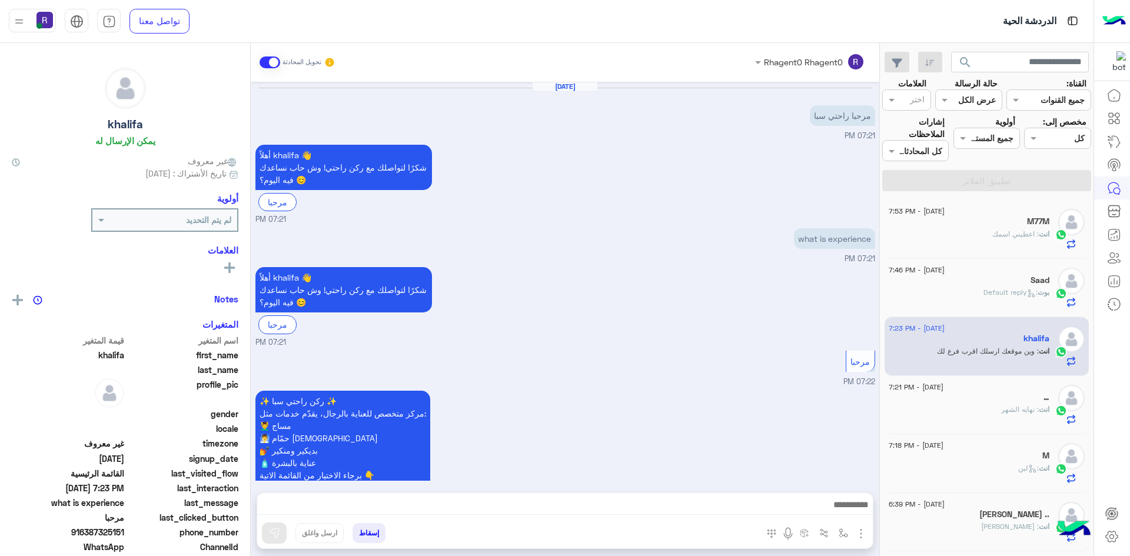
scroll to position [483, 0]
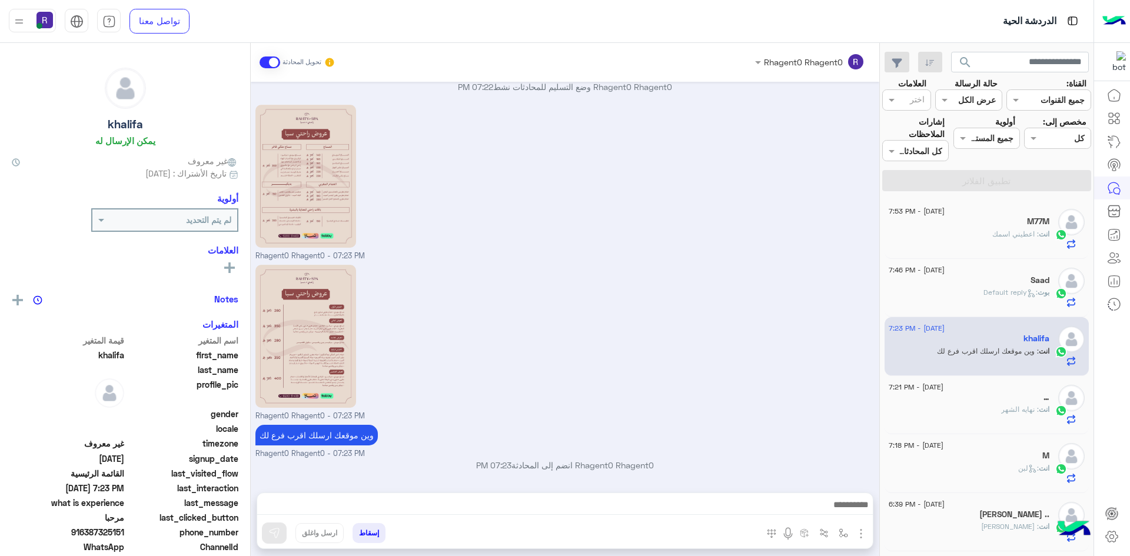
click at [1023, 237] on span ": اعطيني اسمك" at bounding box center [1016, 234] width 47 height 9
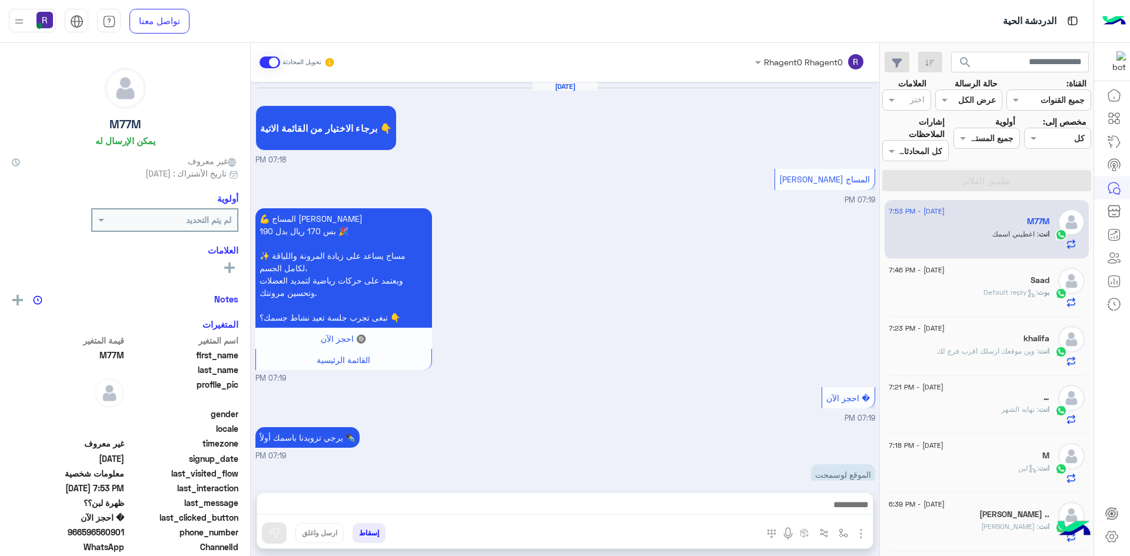
scroll to position [589, 0]
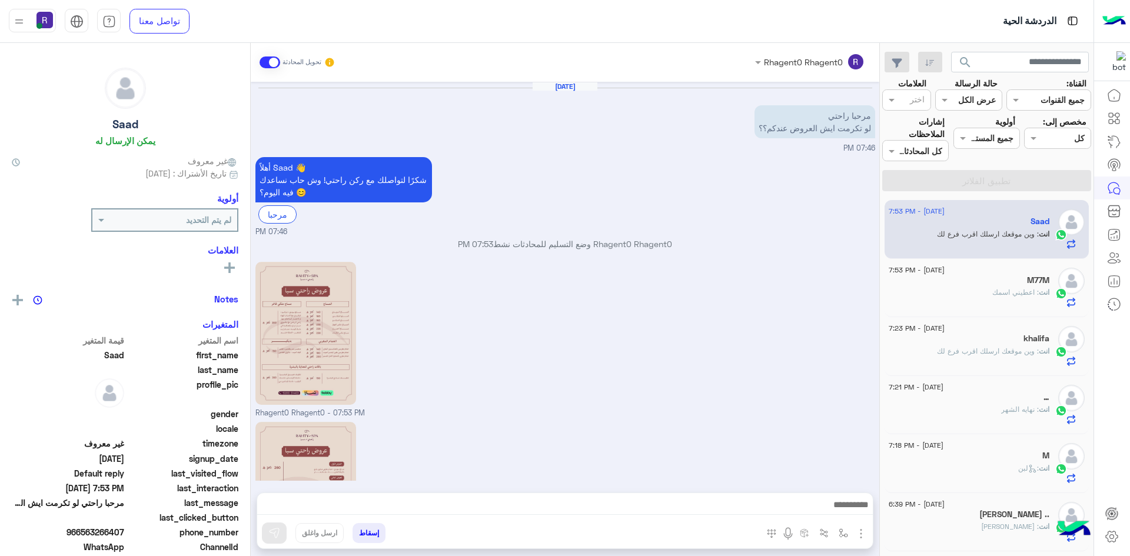
scroll to position [157, 0]
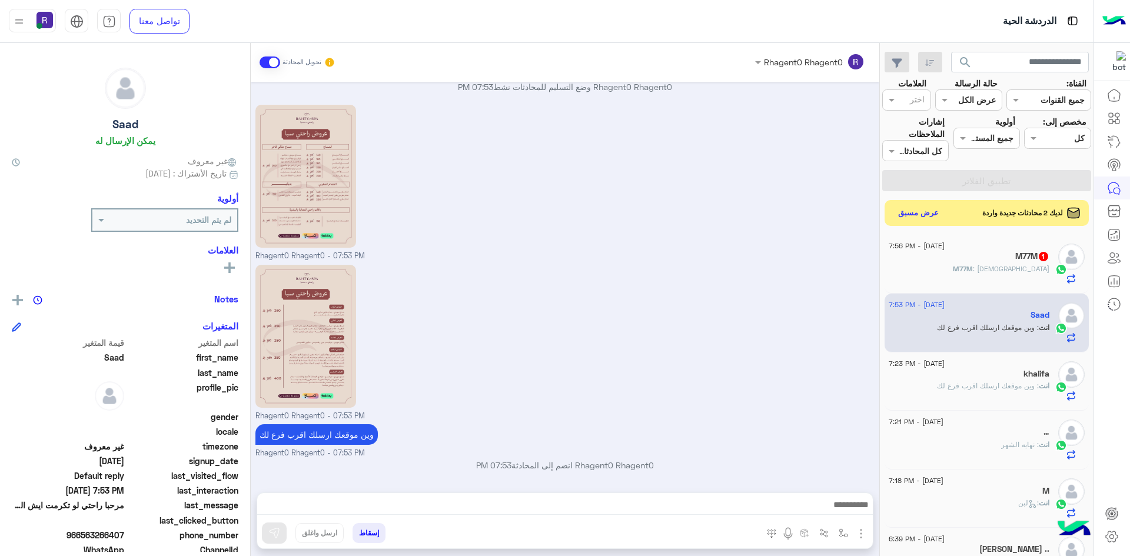
click at [1023, 263] on div "M77M 1" at bounding box center [969, 257] width 161 height 12
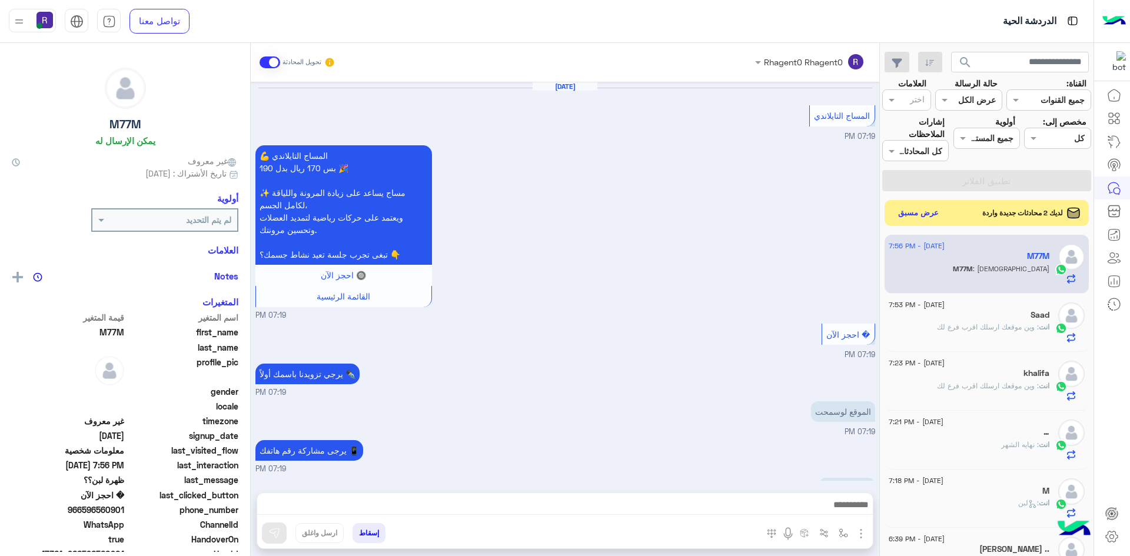
scroll to position [553, 0]
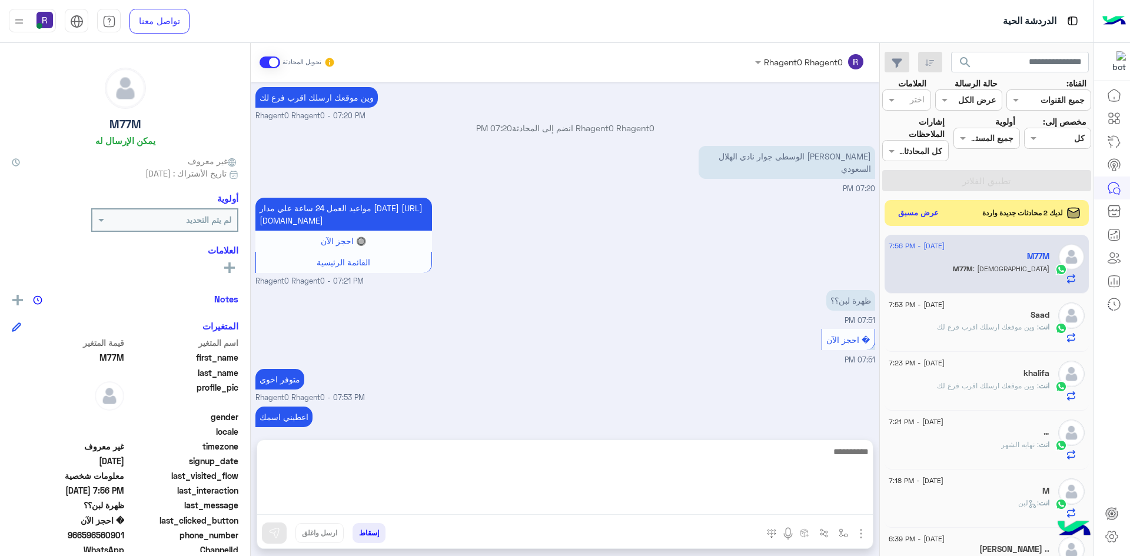
click at [775, 508] on textarea at bounding box center [565, 480] width 616 height 71
type textarea "**********"
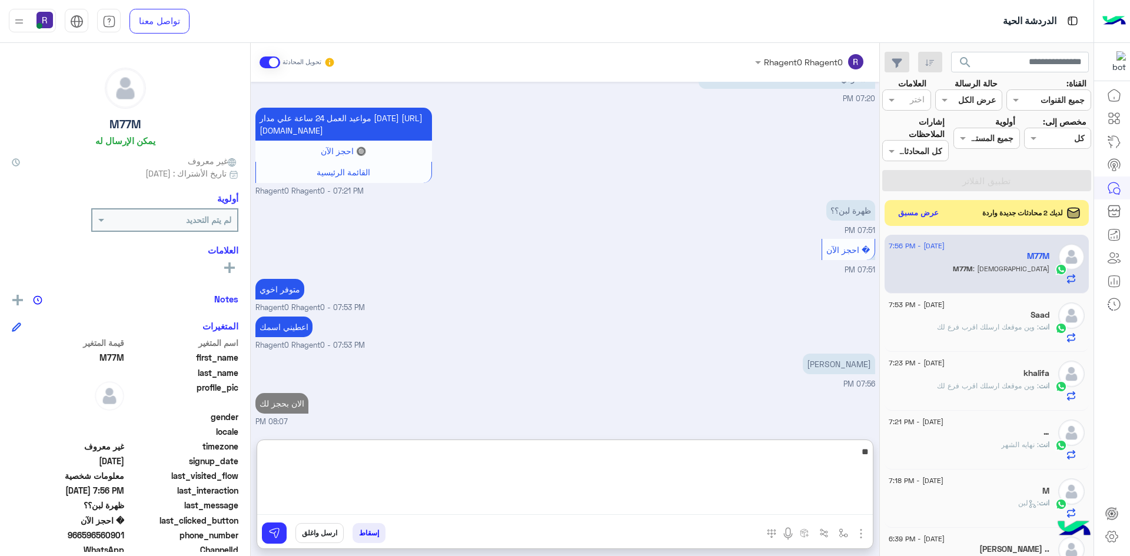
type textarea "**"
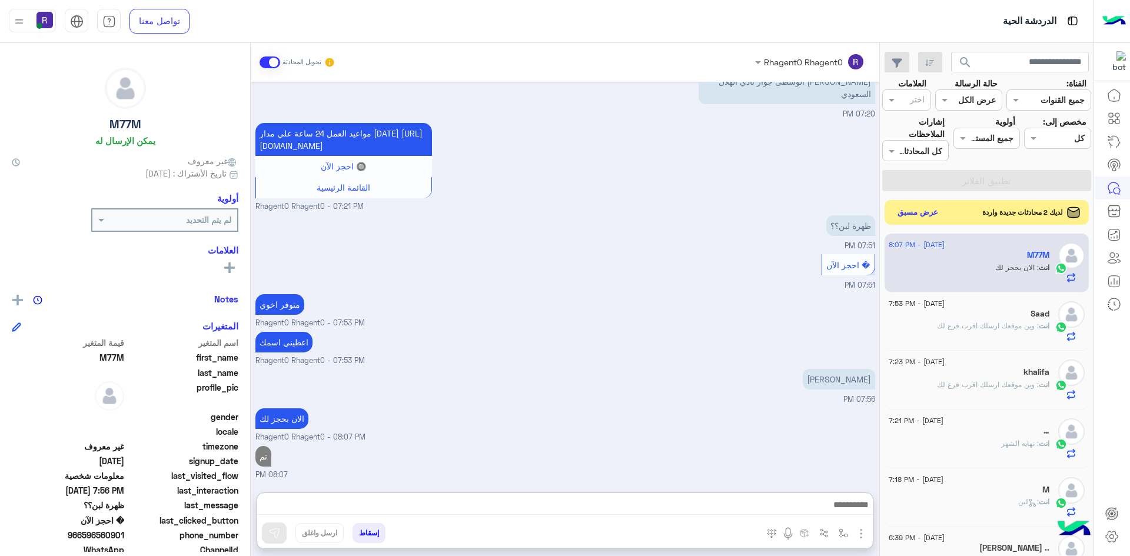
click at [916, 210] on button "عرض مسبق" at bounding box center [918, 213] width 49 height 16
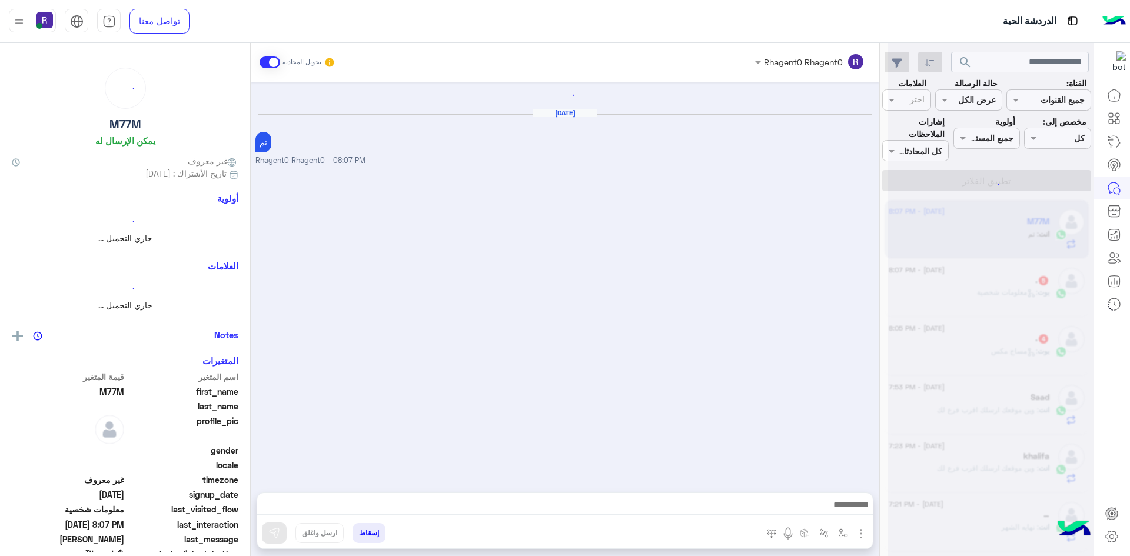
scroll to position [447, 0]
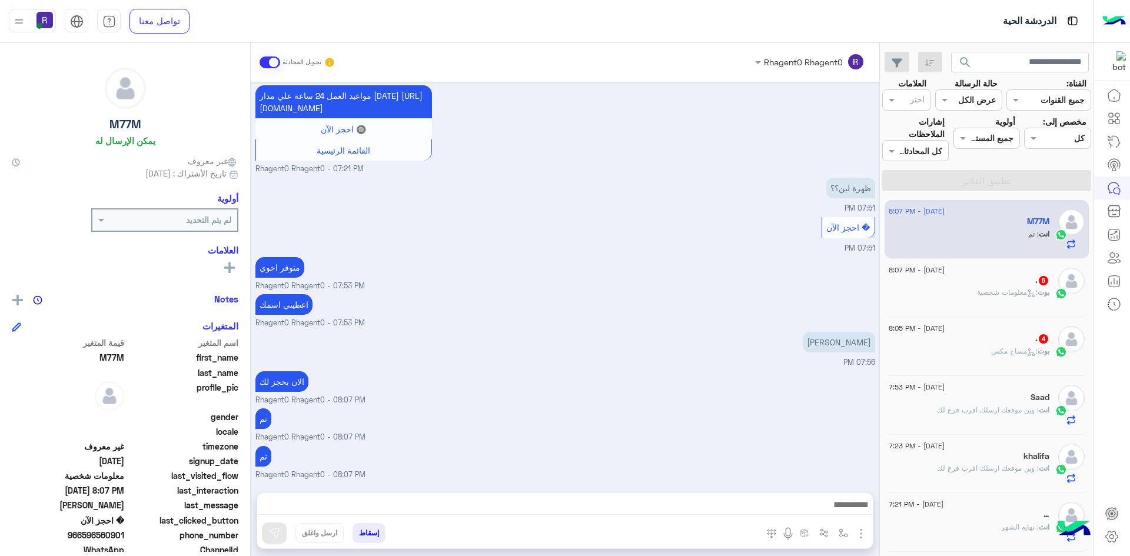
click at [1030, 293] on icon at bounding box center [1031, 293] width 9 height 9
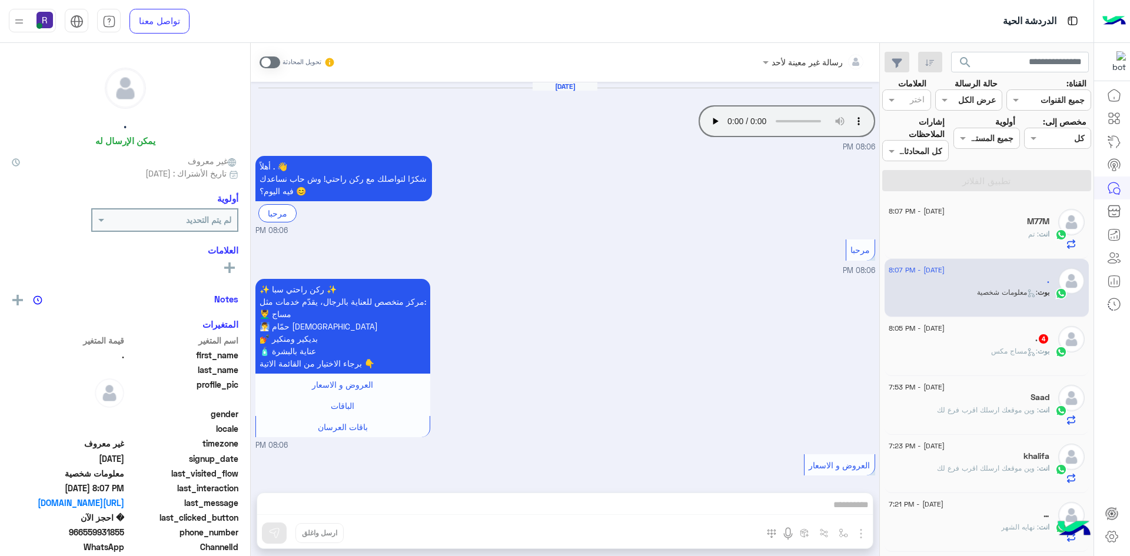
scroll to position [382, 0]
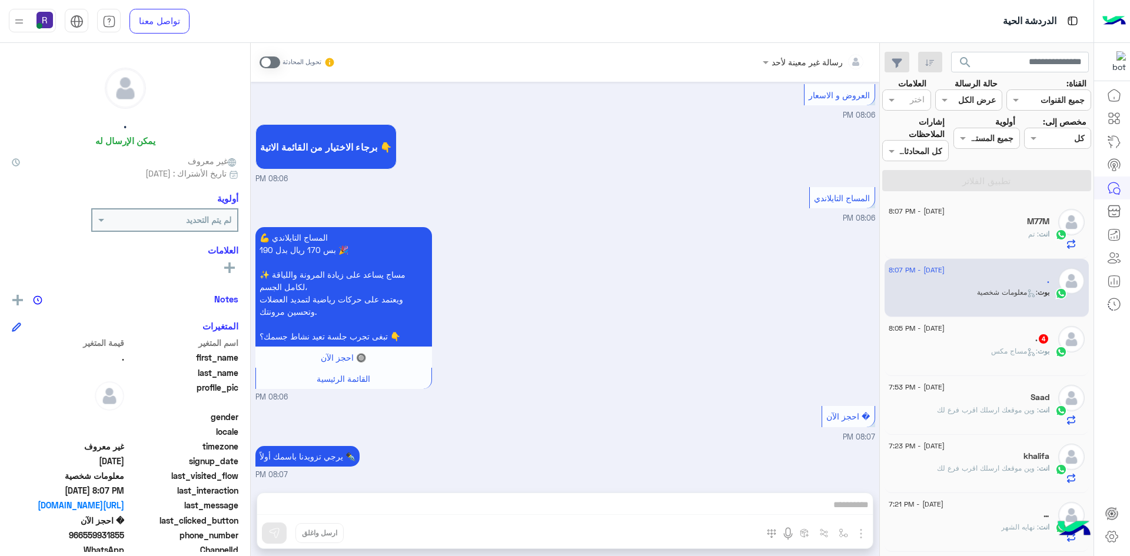
click at [266, 65] on span at bounding box center [270, 63] width 21 height 12
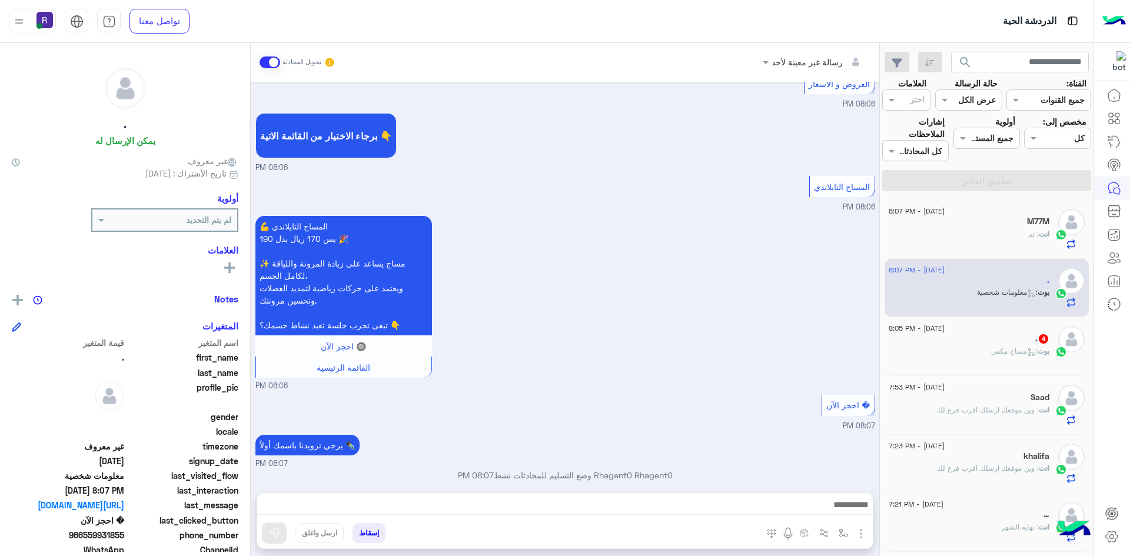
scroll to position [403, 0]
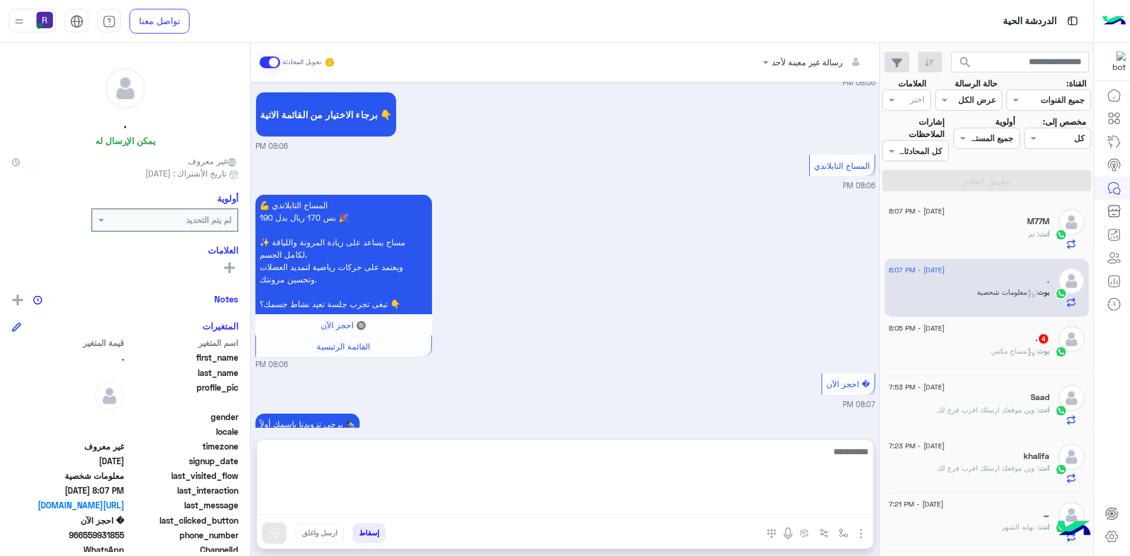
click at [732, 499] on textarea at bounding box center [565, 480] width 616 height 71
click at [845, 448] on textarea "**********" at bounding box center [565, 480] width 616 height 71
click at [692, 455] on textarea "**********" at bounding box center [565, 480] width 616 height 71
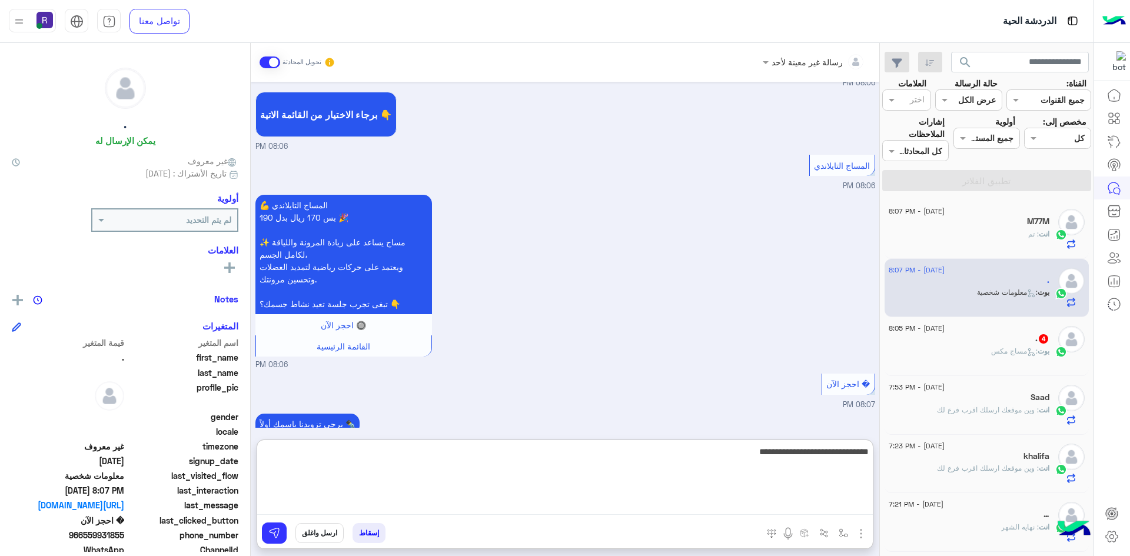
type textarea "**********"
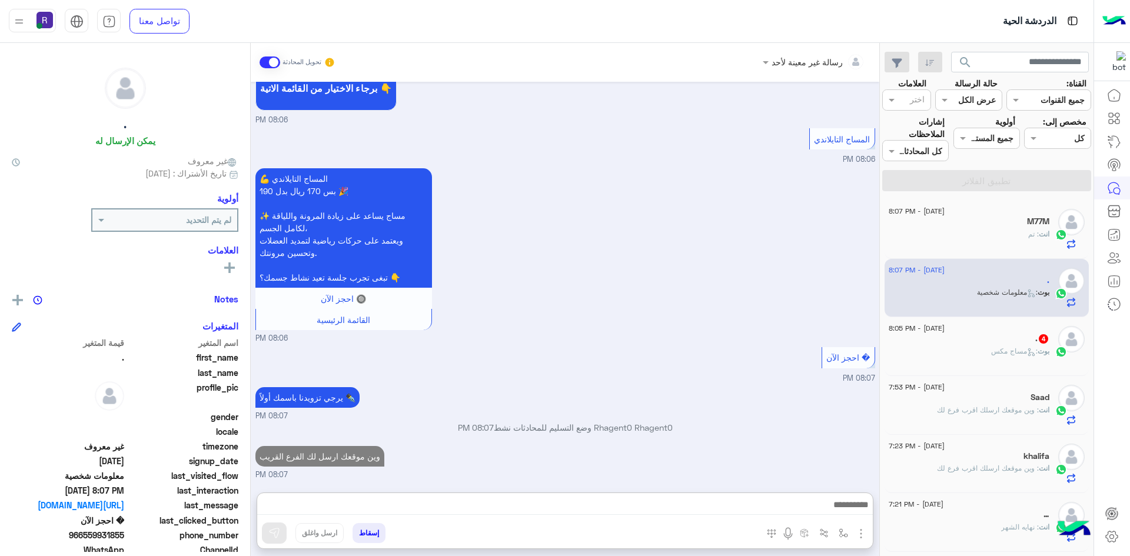
click at [1038, 348] on span "بوت" at bounding box center [1044, 351] width 12 height 9
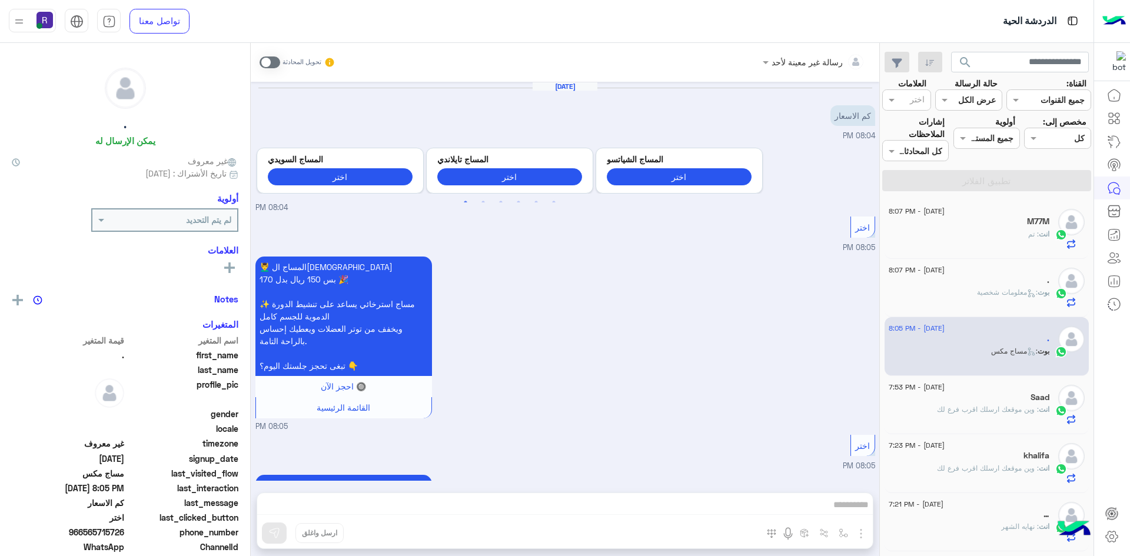
scroll to position [426, 0]
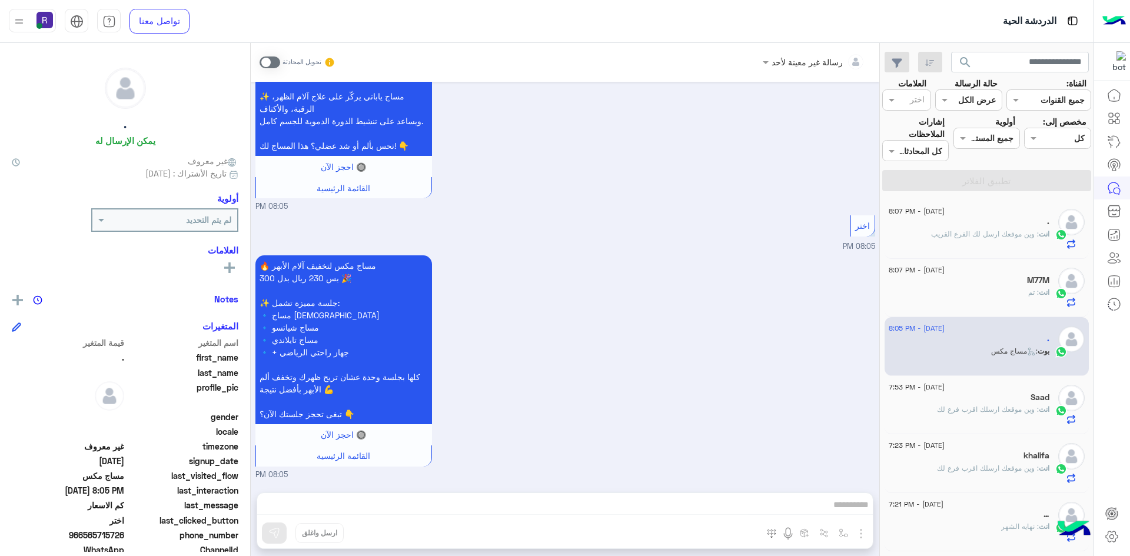
click at [267, 63] on span at bounding box center [270, 63] width 21 height 12
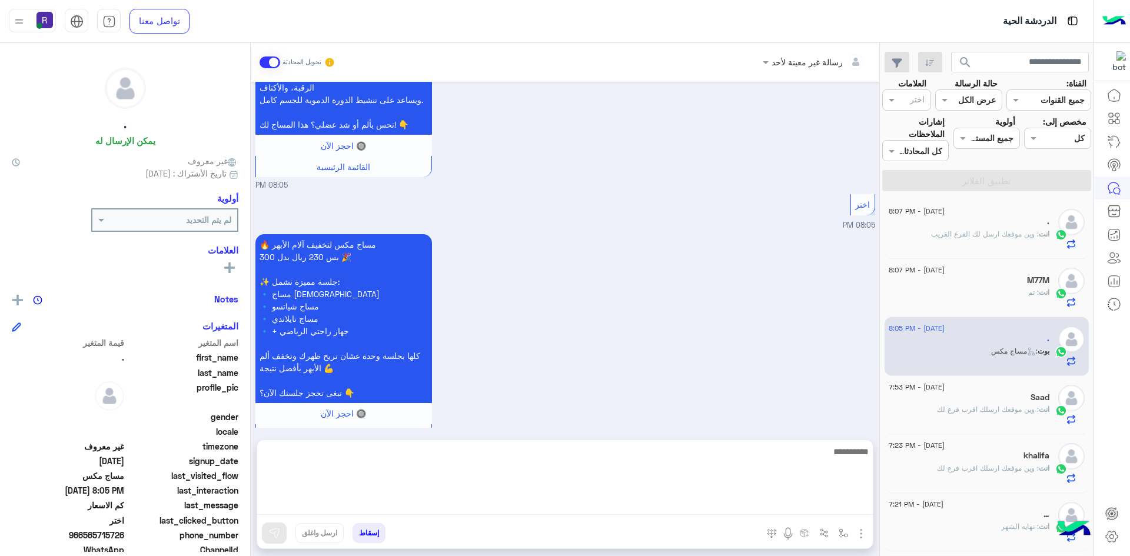
click at [719, 499] on textarea at bounding box center [565, 480] width 616 height 71
paste textarea "**********"
type textarea "**********"
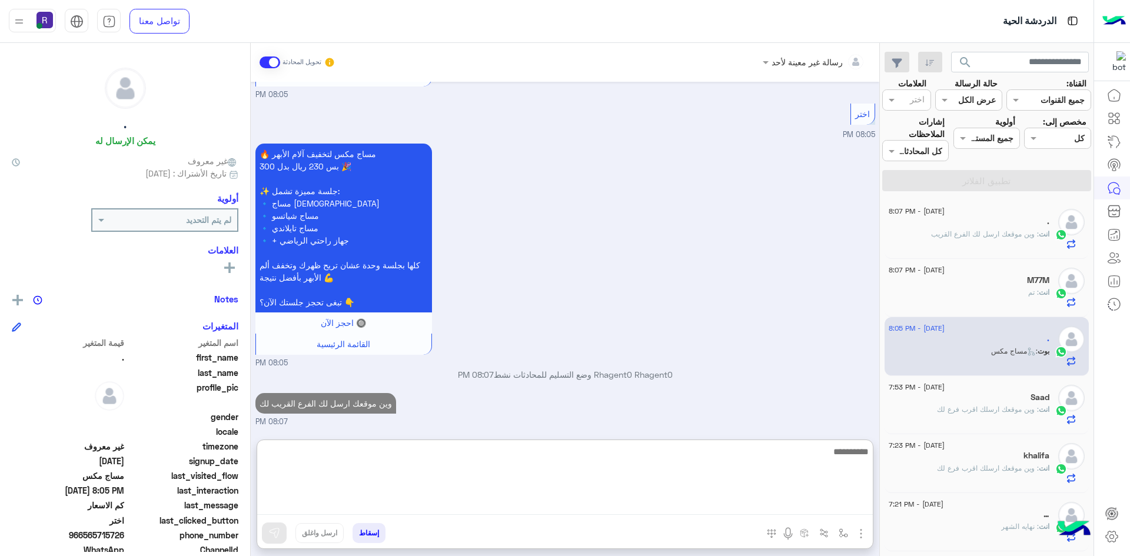
scroll to position [559, 0]
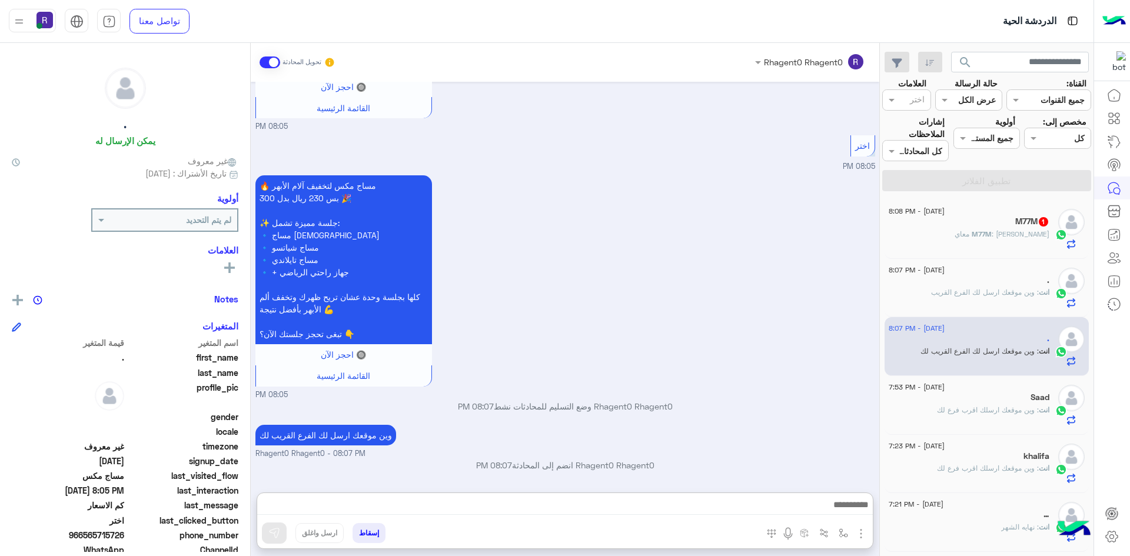
drag, startPoint x: 781, startPoint y: 207, endPoint x: 770, endPoint y: 206, distance: 10.7
click at [782, 208] on div "🔥 مساج مكس لتخفيف آلام الأبهر بس 230 ريال بدل 300 🎉 ✨ جلسة مميزة تشمل: 🔹 مساج س…" at bounding box center [566, 287] width 620 height 228
click at [1029, 230] on span ": لبن بعيدة معاي" at bounding box center [1002, 234] width 95 height 9
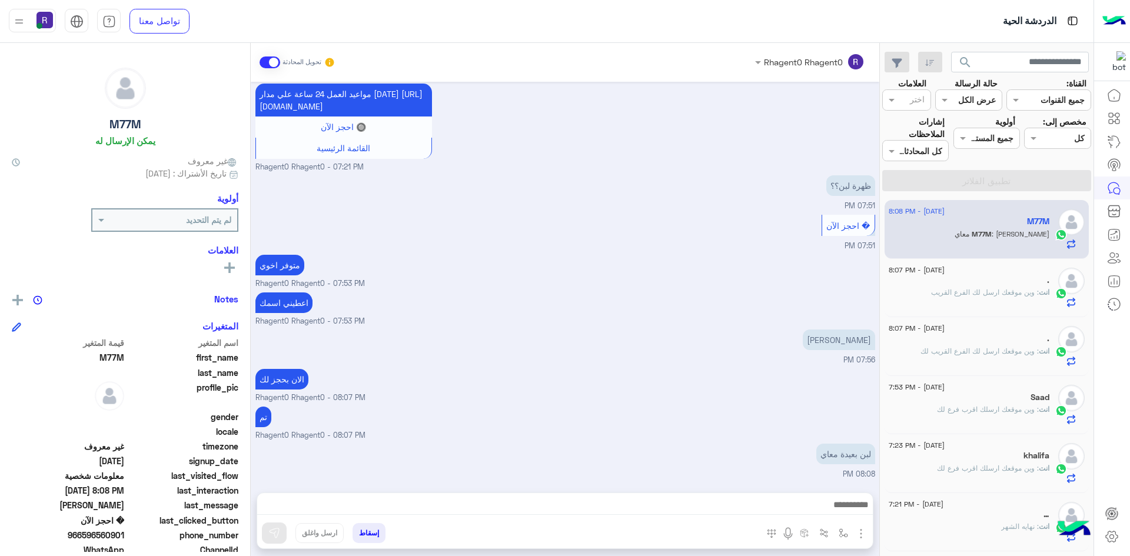
scroll to position [448, 0]
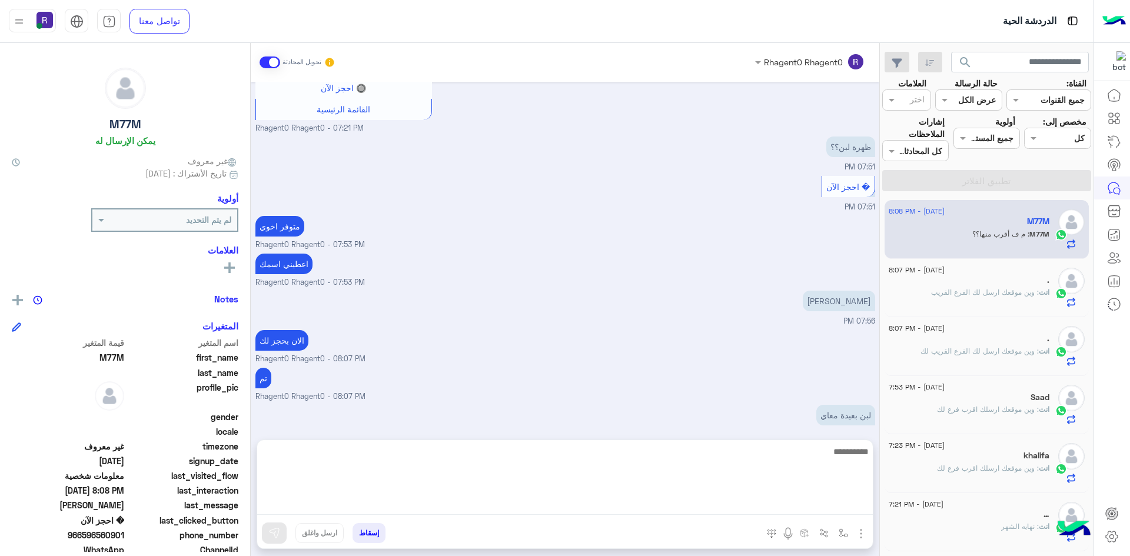
click at [783, 499] on textarea at bounding box center [565, 480] width 616 height 71
type textarea "********"
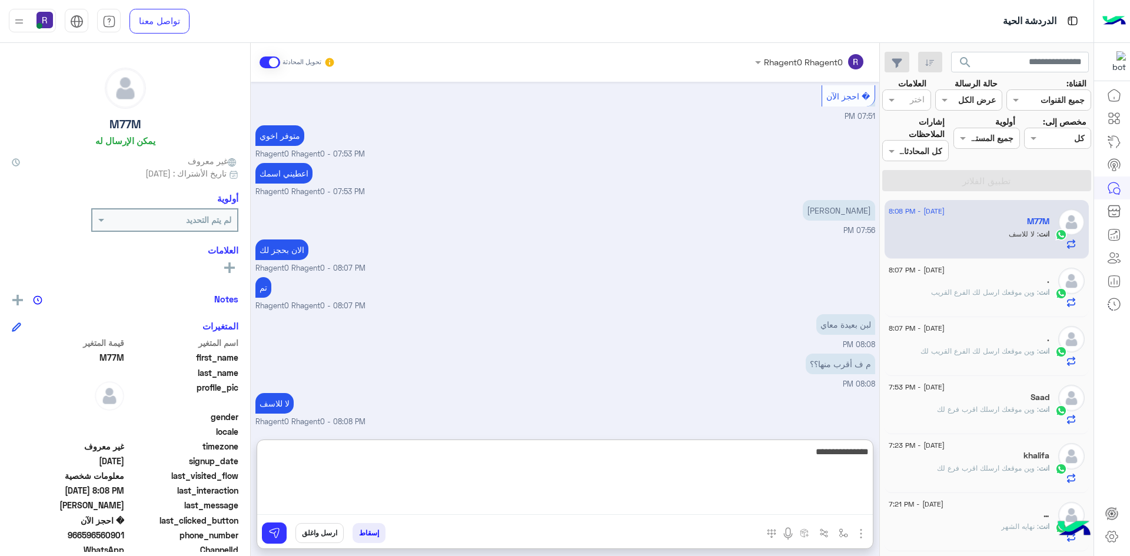
type textarea "**********"
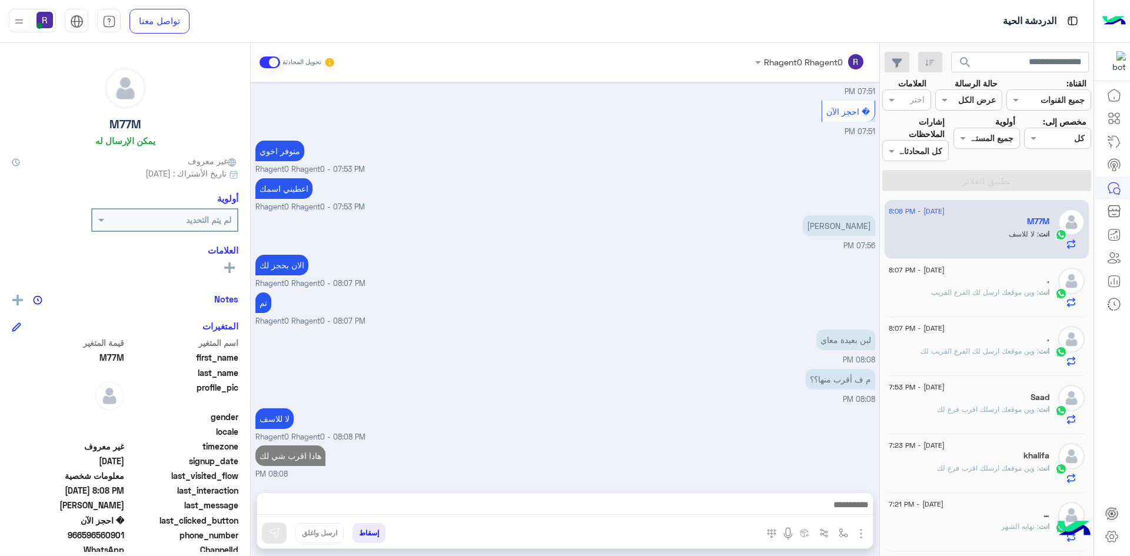
click at [1064, 278] on img at bounding box center [1072, 281] width 26 height 26
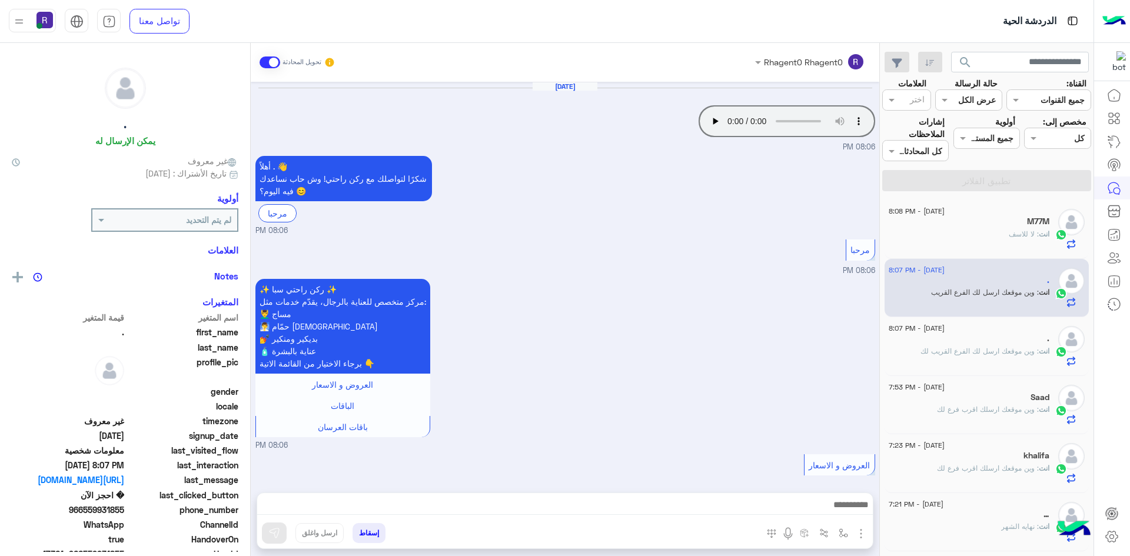
scroll to position [462, 0]
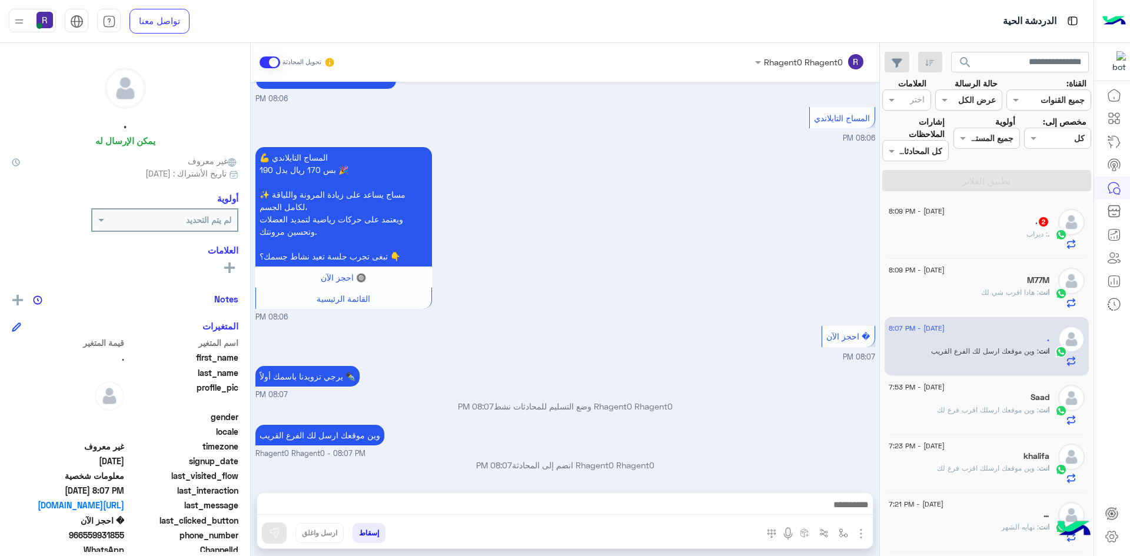
click at [1016, 210] on div "18 August - 8:09 PM" at bounding box center [969, 213] width 161 height 8
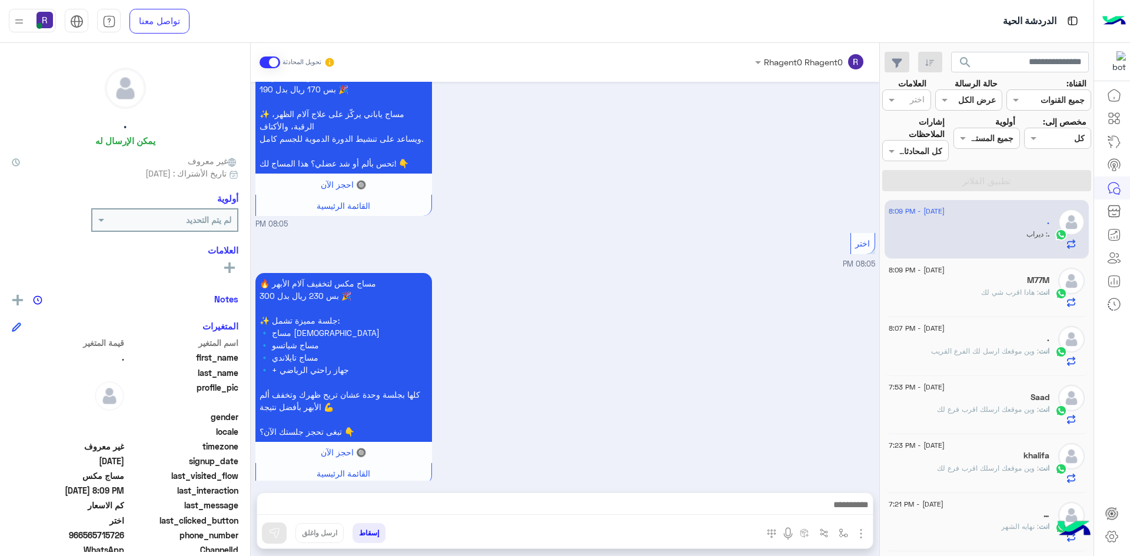
scroll to position [585, 0]
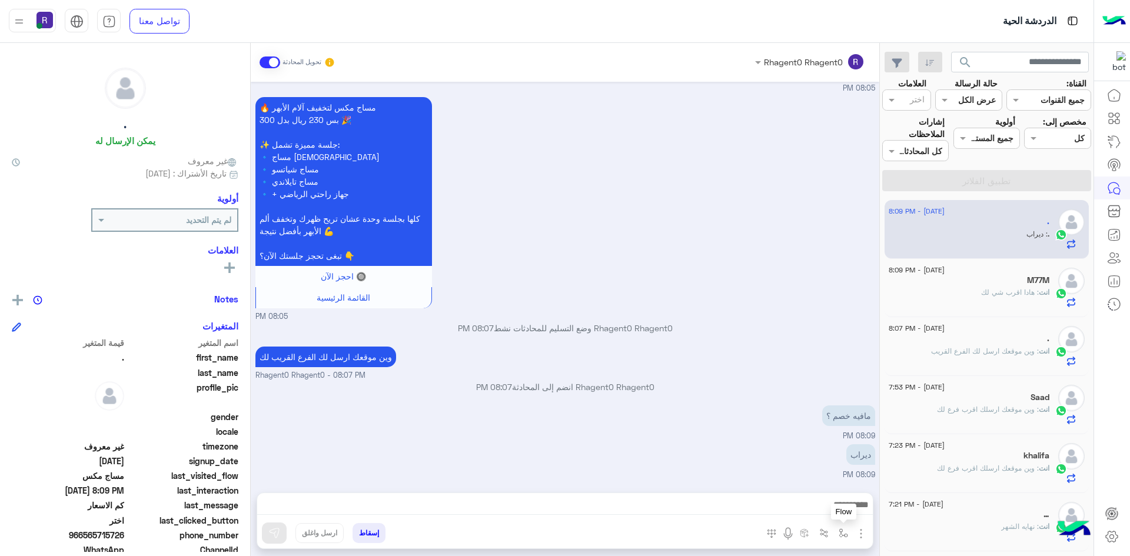
click at [845, 528] on button "button" at bounding box center [843, 532] width 19 height 19
click at [835, 506] on input "text" at bounding box center [807, 508] width 79 height 14
type input "*****"
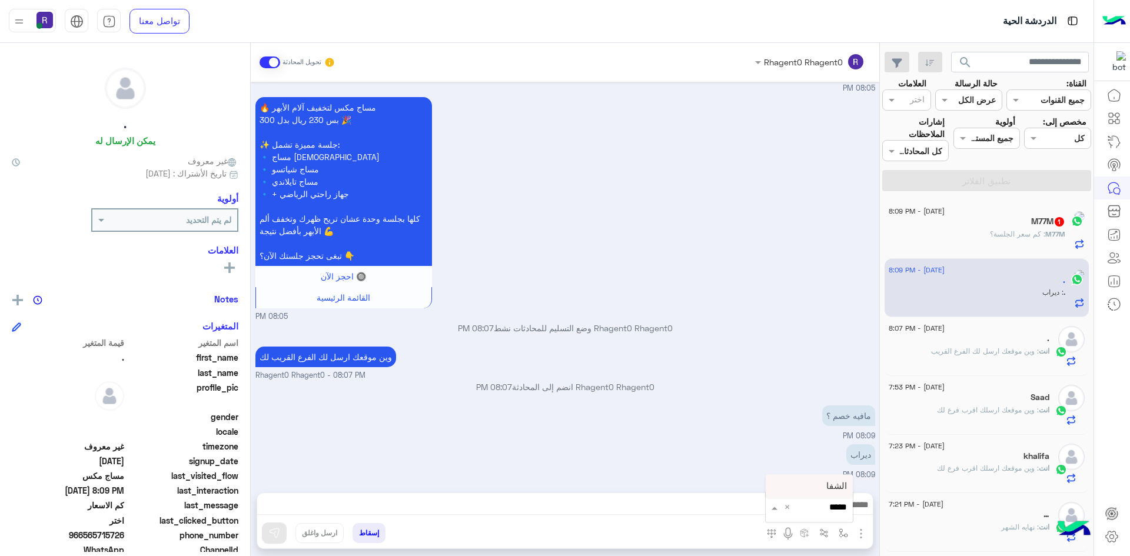
click at [847, 487] on span "الشفا" at bounding box center [837, 486] width 21 height 11
type textarea "*****"
click at [287, 535] on div "إسقاط ارسل واغلق" at bounding box center [507, 536] width 501 height 26
click at [283, 535] on button at bounding box center [274, 533] width 25 height 21
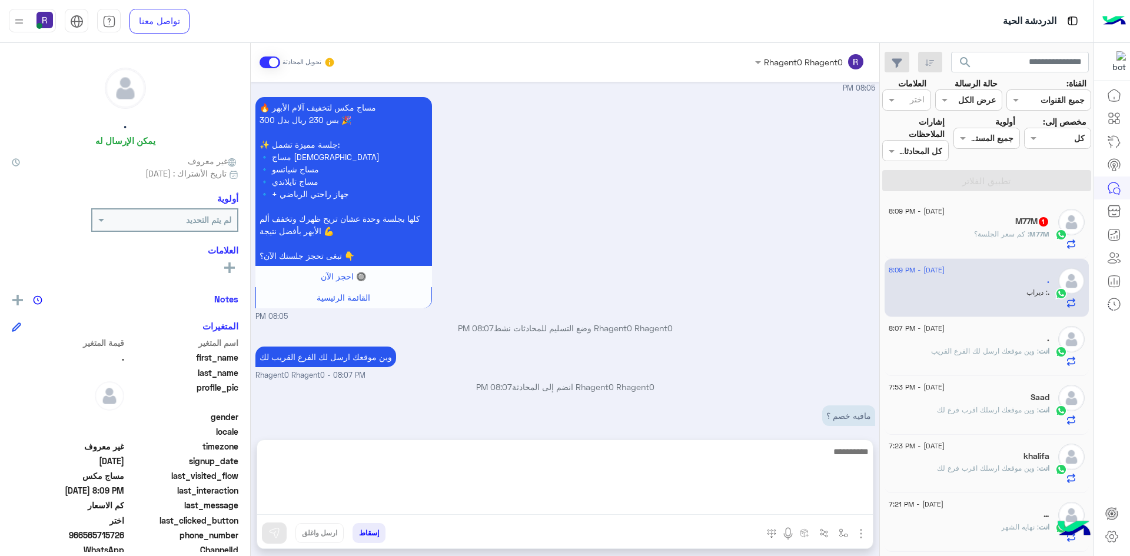
click at [811, 513] on textarea at bounding box center [565, 480] width 616 height 71
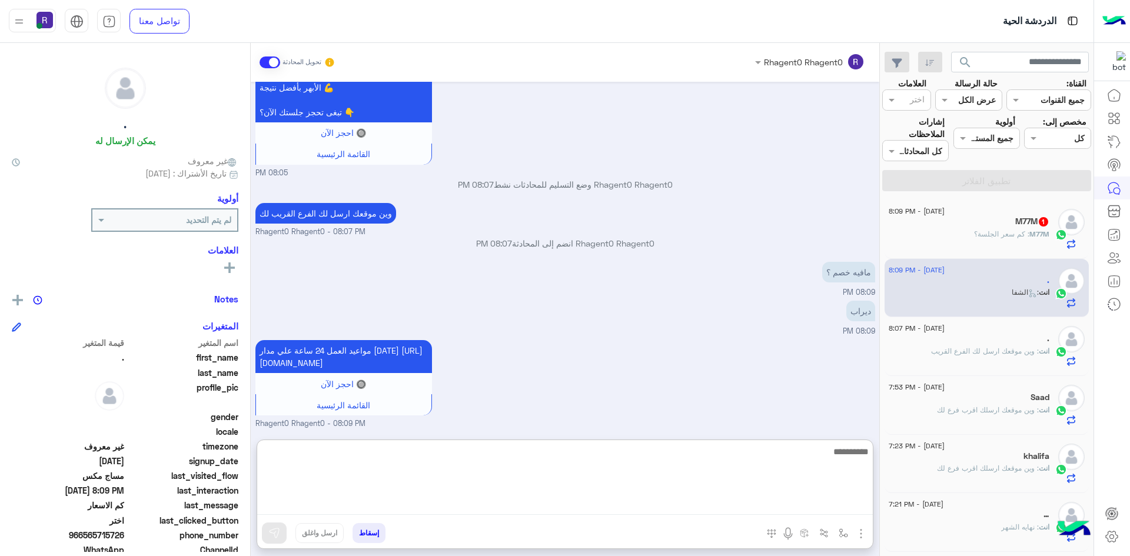
scroll to position [742, 0]
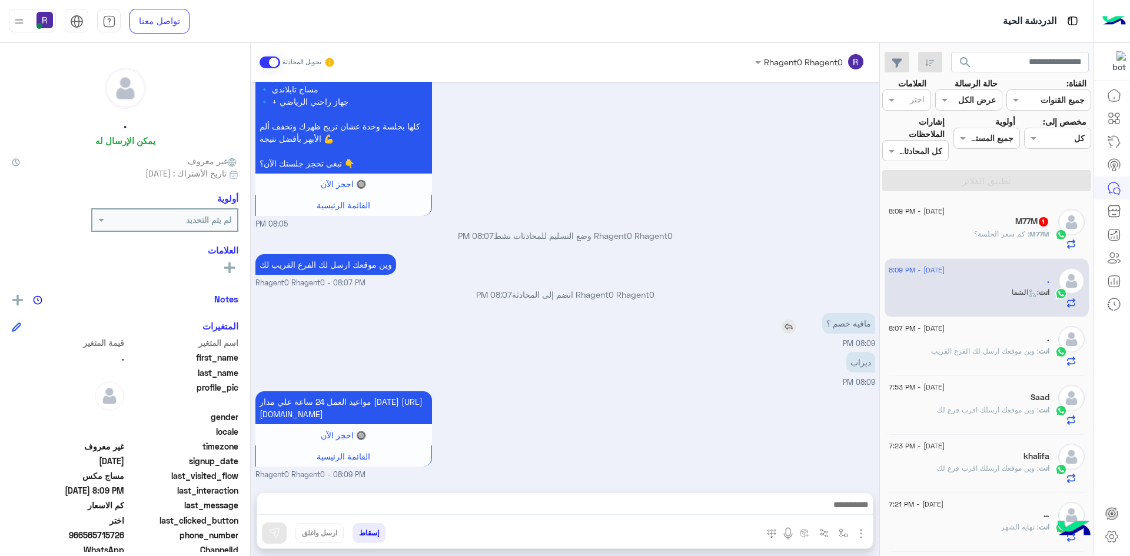
click at [788, 320] on img at bounding box center [789, 327] width 14 height 14
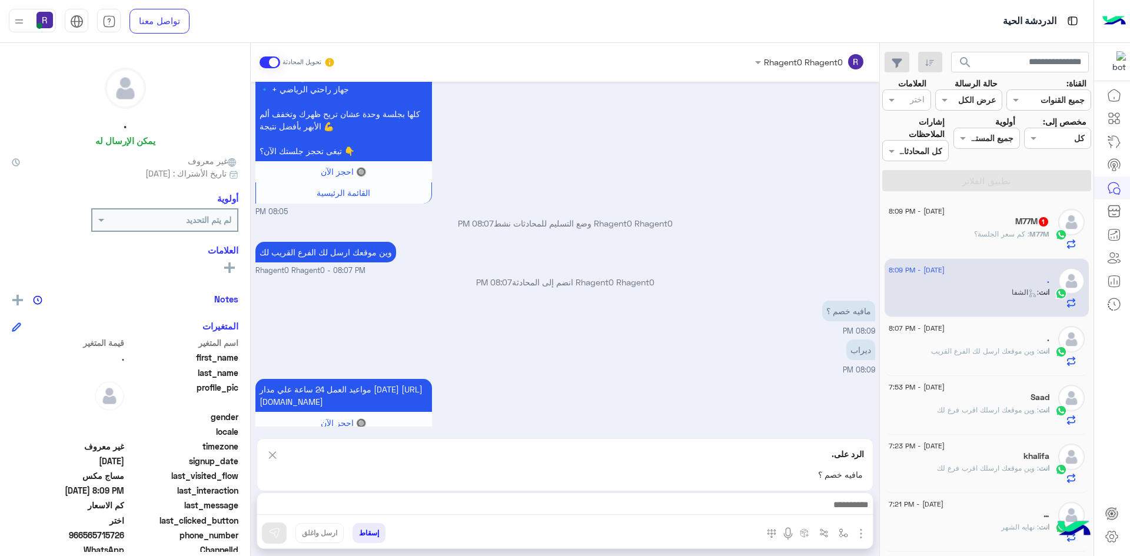
scroll to position [742, 0]
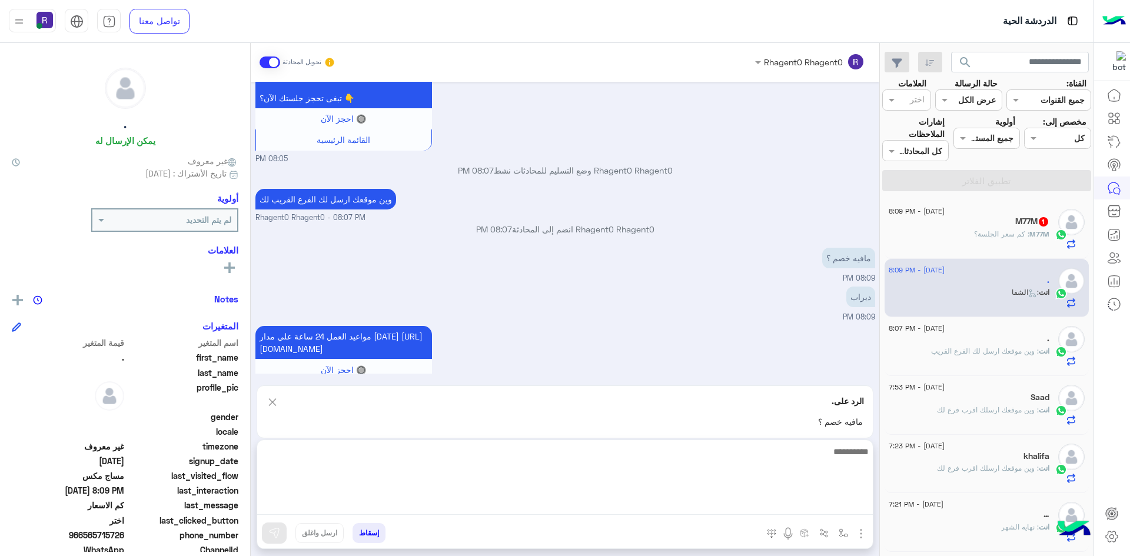
click at [806, 507] on textarea at bounding box center [565, 480] width 616 height 71
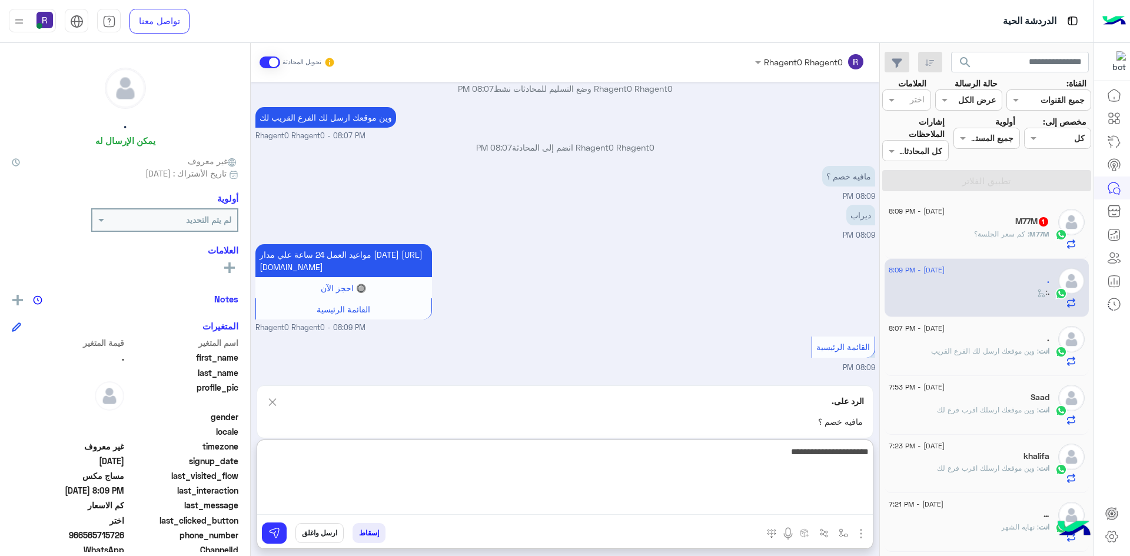
type textarea "**********"
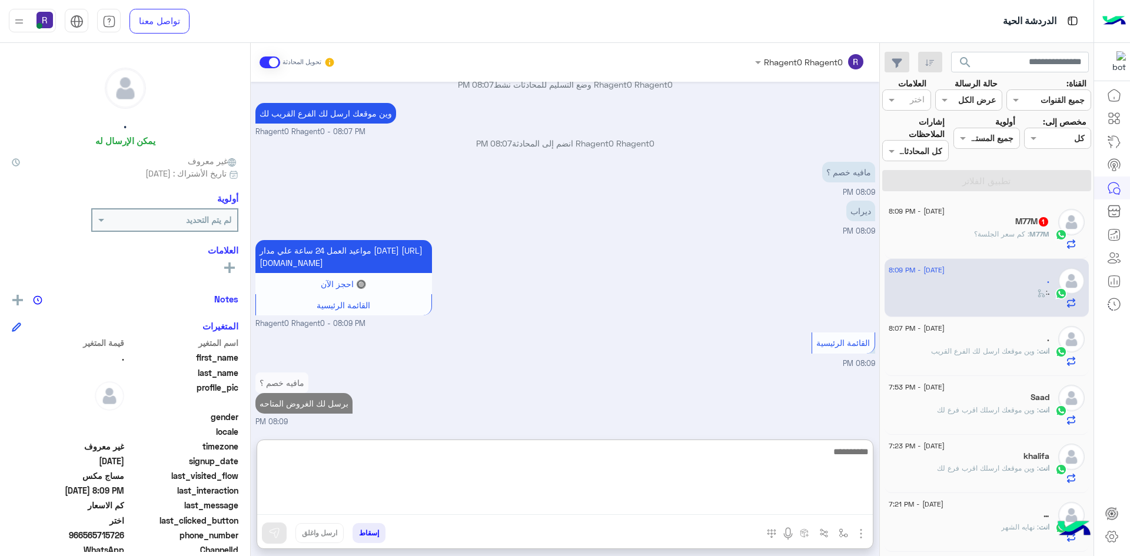
scroll to position [841, 0]
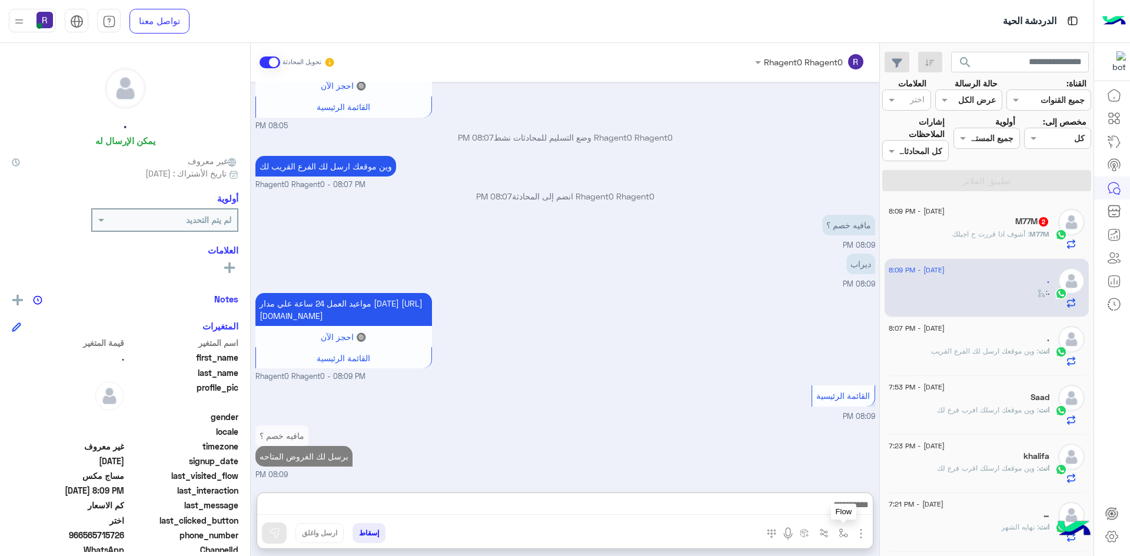
click at [843, 533] on img "button" at bounding box center [843, 533] width 9 height 9
click at [862, 528] on img "button" at bounding box center [861, 534] width 14 height 14
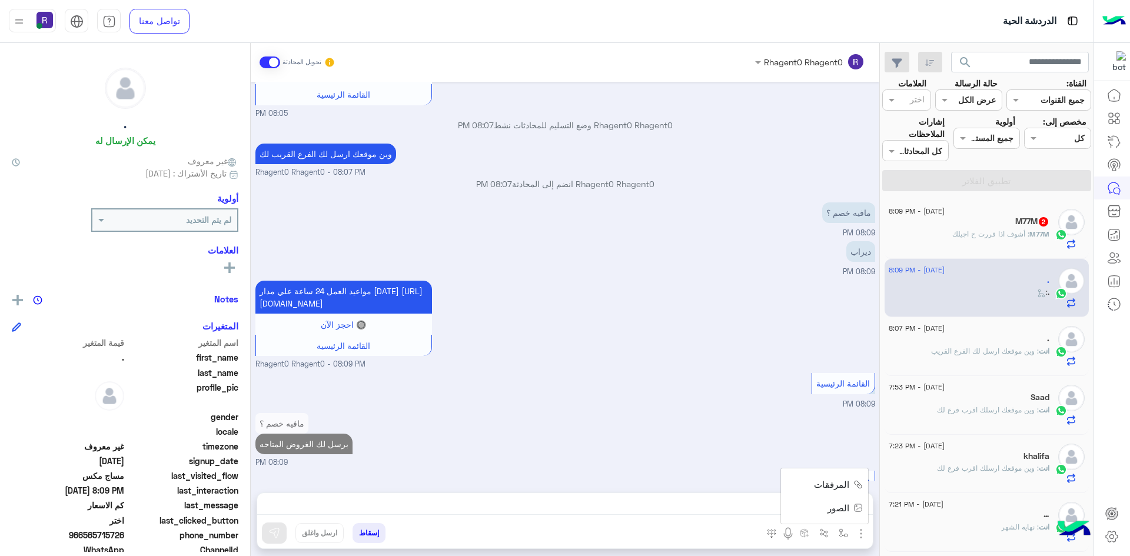
scroll to position [827, 0]
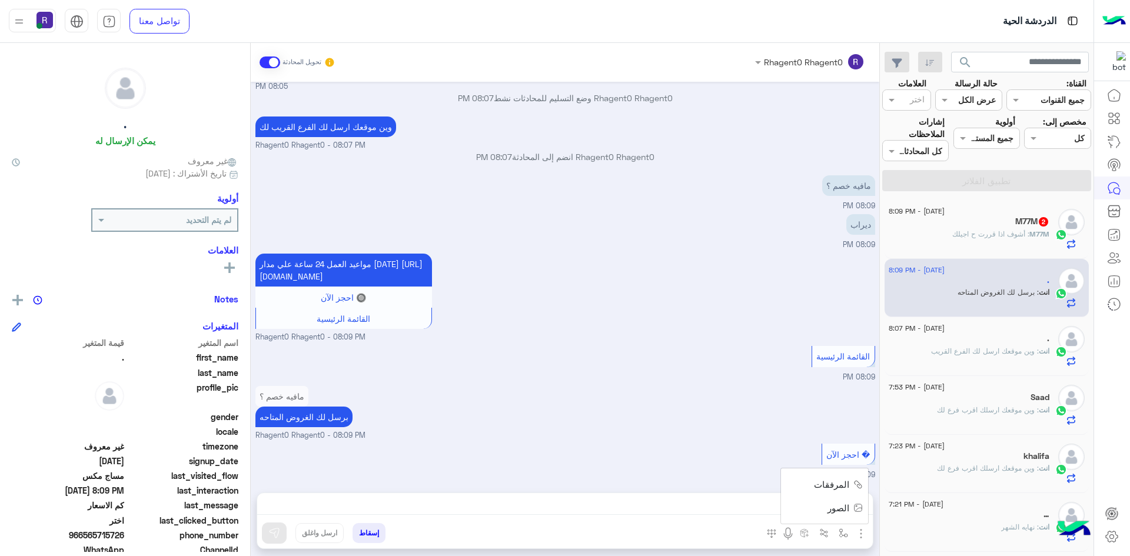
click at [851, 510] on button "الصور" at bounding box center [843, 508] width 50 height 24
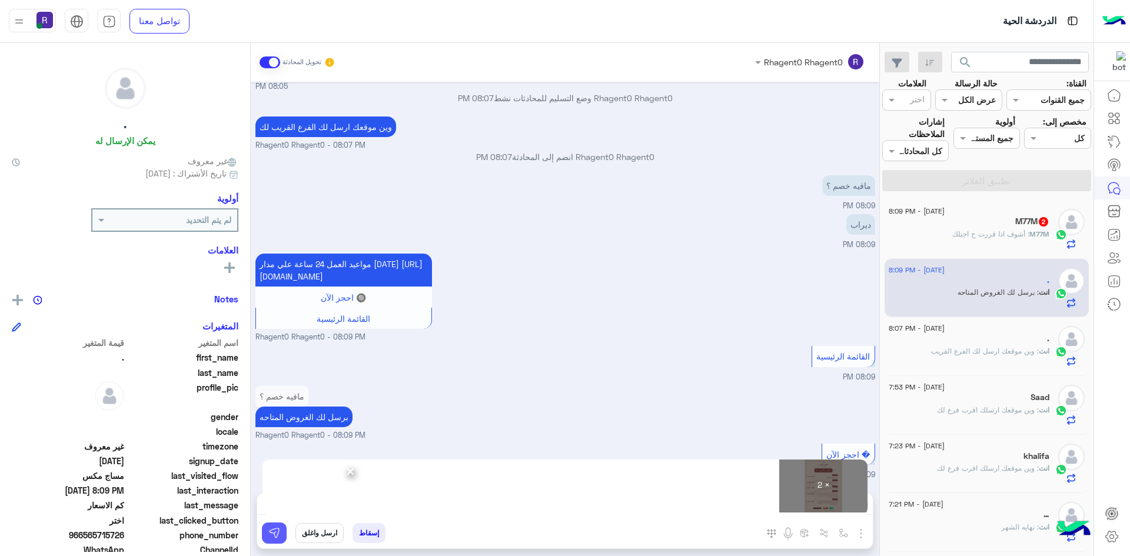
click at [280, 539] on img at bounding box center [274, 534] width 12 height 12
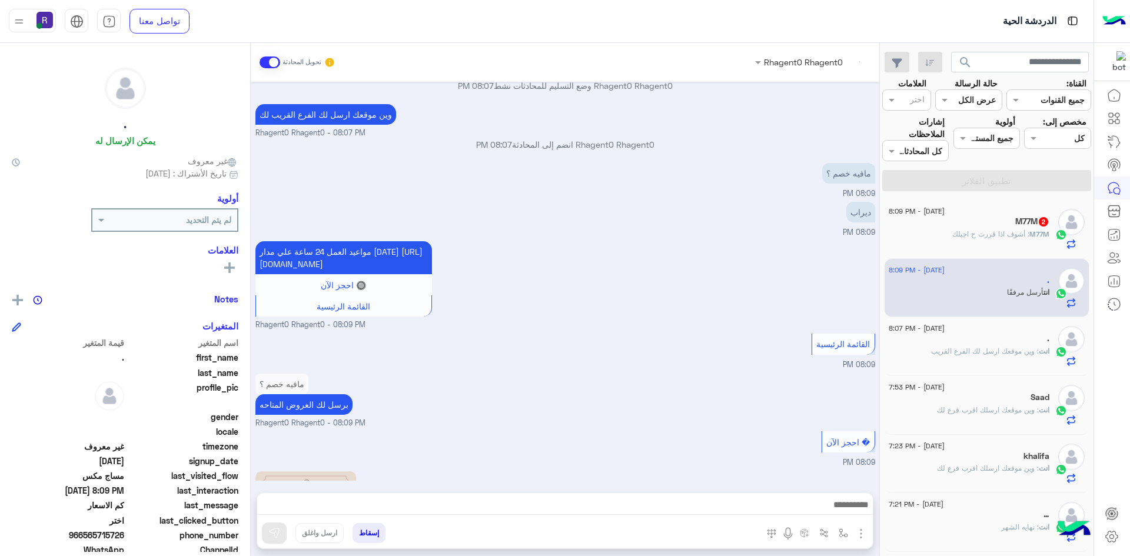
scroll to position [1147, 0]
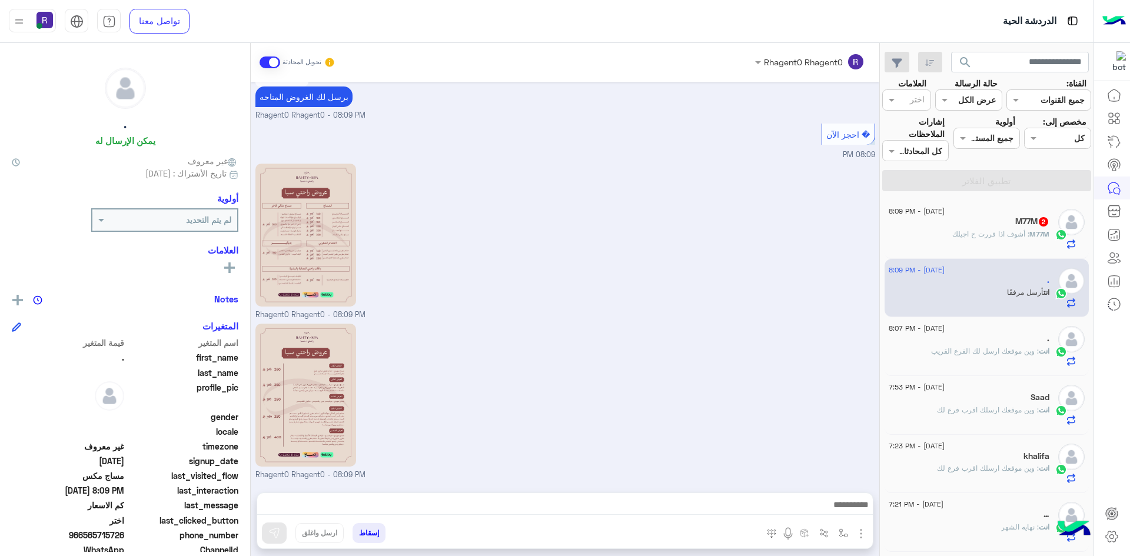
click at [999, 226] on div "M77M 2" at bounding box center [969, 223] width 161 height 12
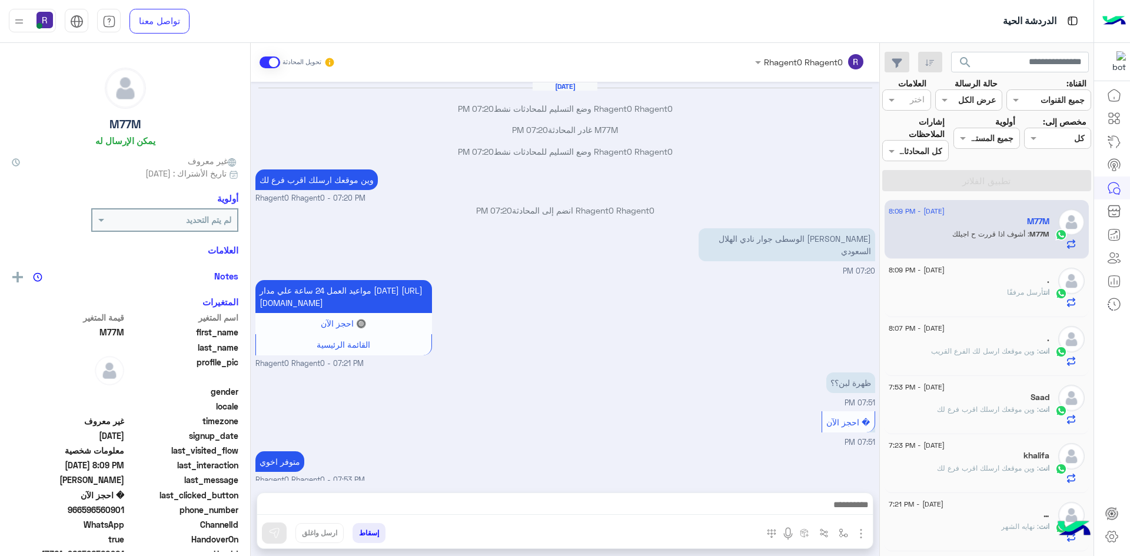
scroll to position [389, 0]
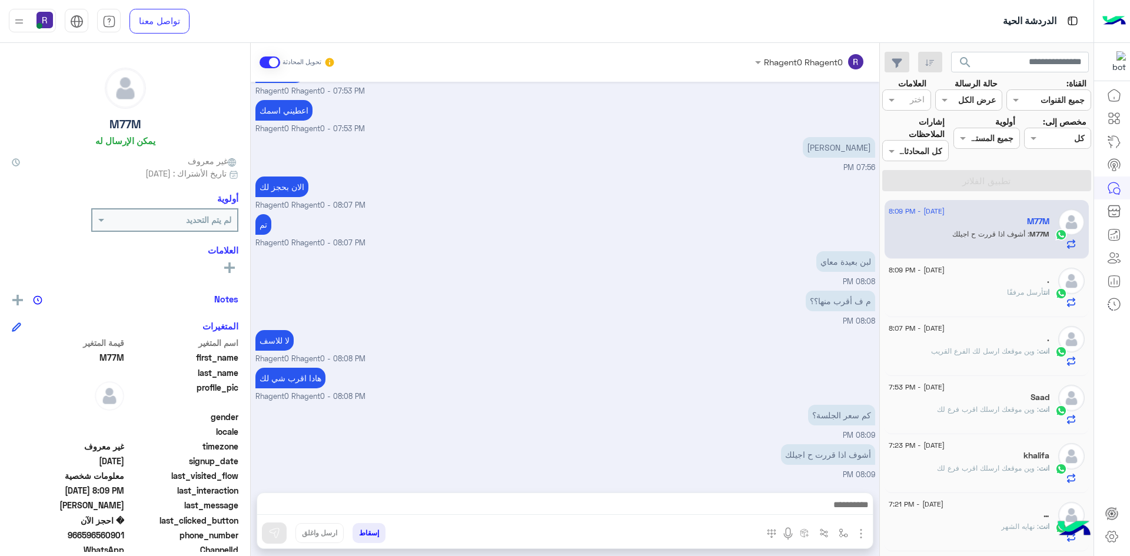
click at [863, 532] on img "button" at bounding box center [861, 534] width 14 height 14
click at [840, 514] on span "الصور" at bounding box center [839, 509] width 22 height 14
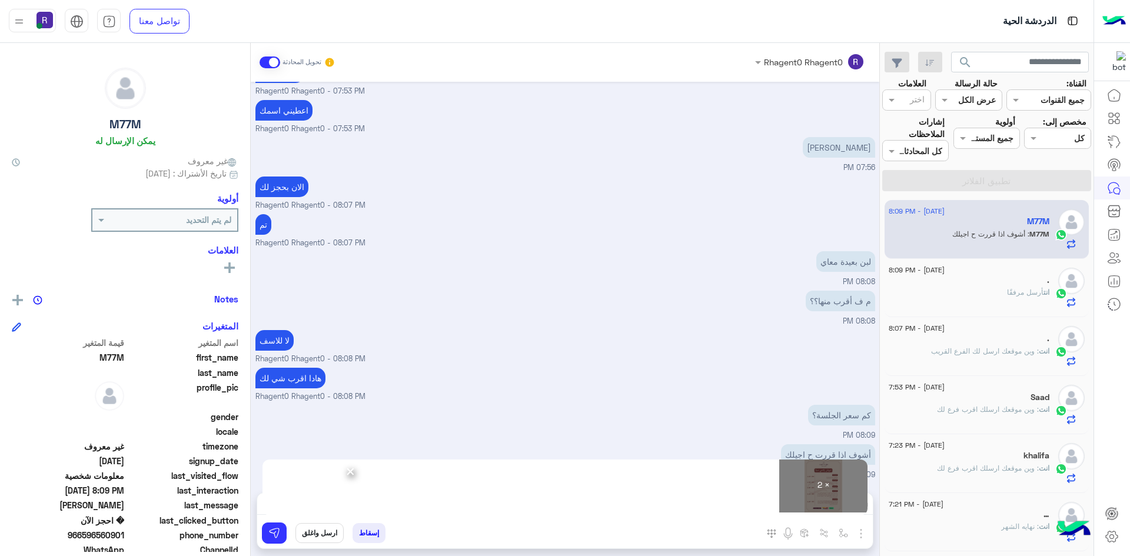
click at [287, 533] on div "إسقاط ارسل واغلق" at bounding box center [507, 536] width 501 height 26
click at [283, 533] on button at bounding box center [274, 533] width 25 height 21
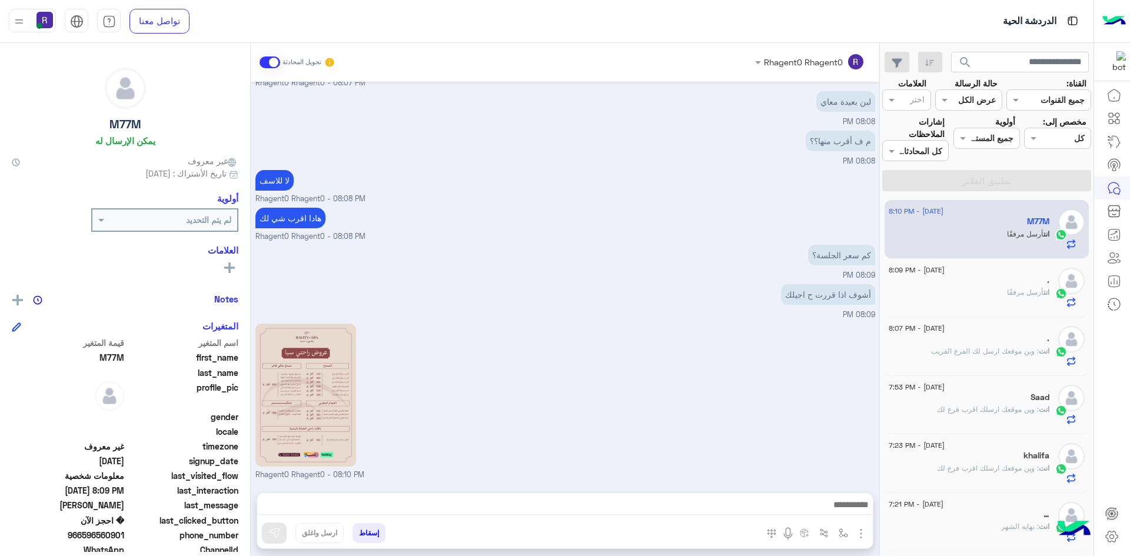
scroll to position [709, 0]
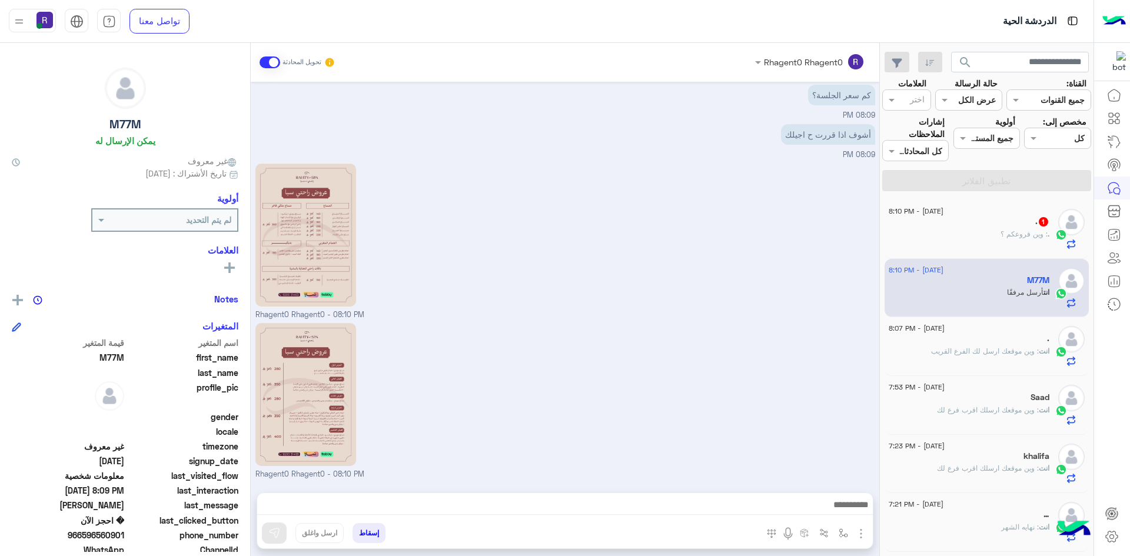
click at [1002, 234] on span ": وين فروعكم ؟" at bounding box center [1024, 234] width 47 height 9
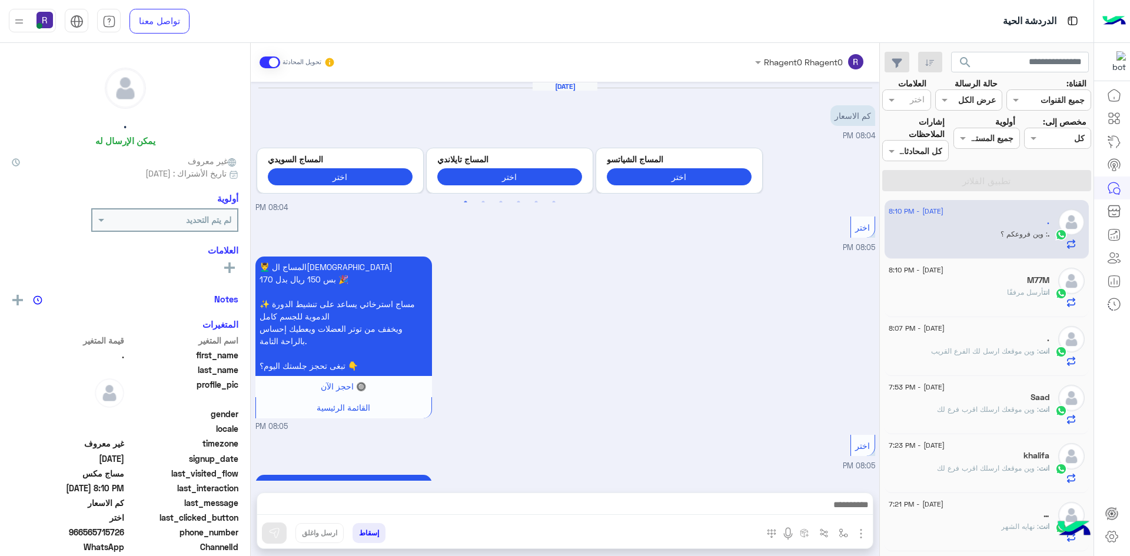
scroll to position [1187, 0]
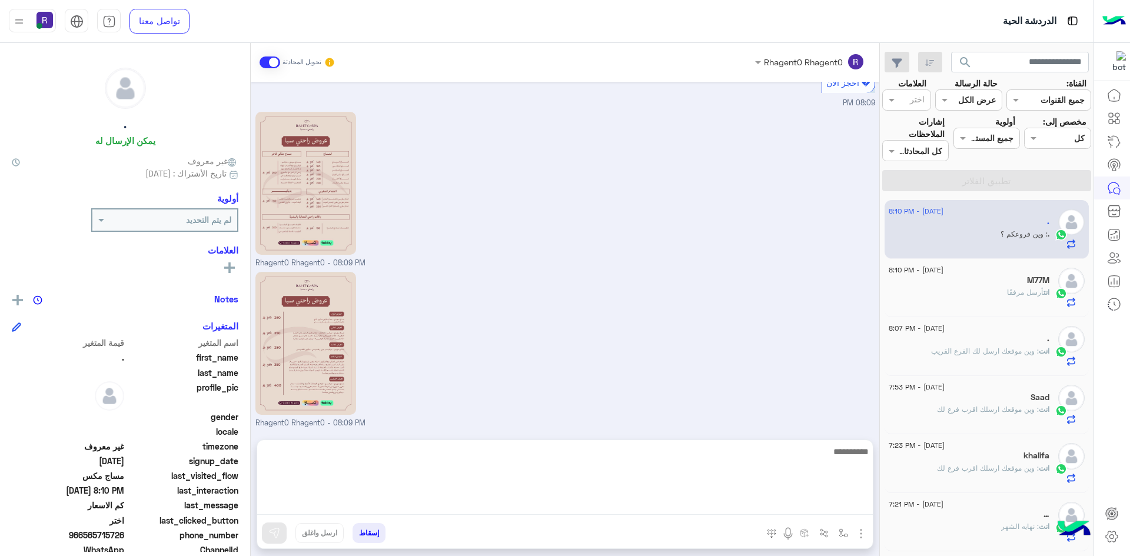
click at [725, 511] on textarea at bounding box center [565, 480] width 616 height 71
paste textarea "**********"
type textarea "**********"
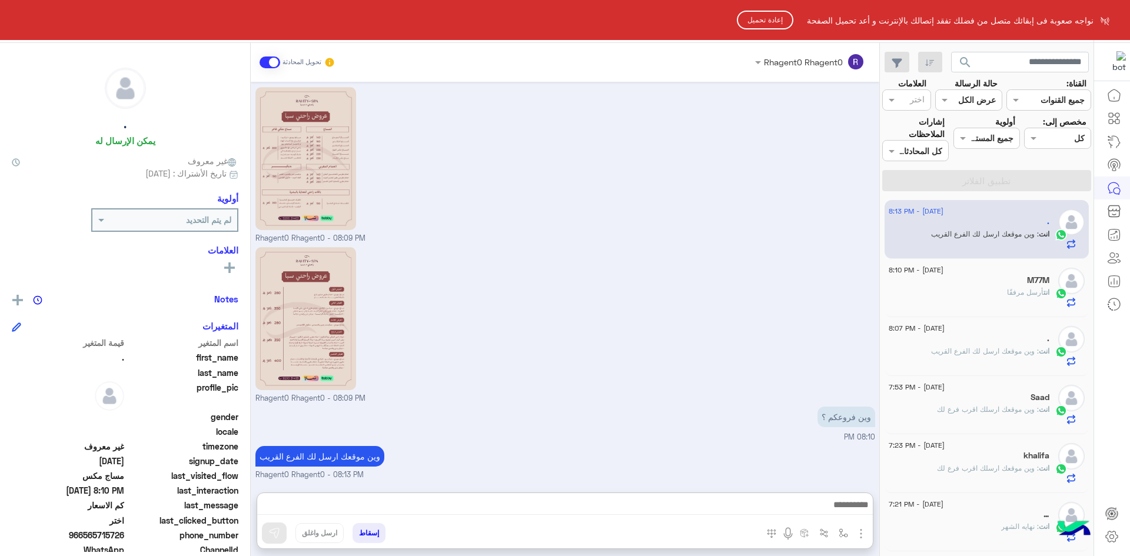
click at [774, 11] on button "إعادة تحميل" at bounding box center [765, 20] width 57 height 19
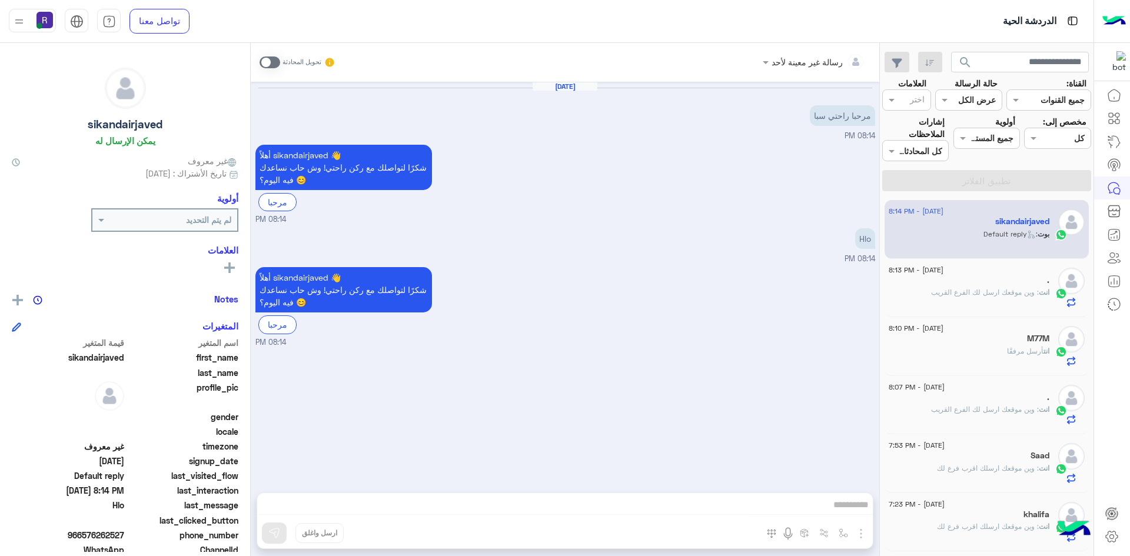
drag, startPoint x: 267, startPoint y: 66, endPoint x: 281, endPoint y: 69, distance: 14.4
click at [267, 66] on span at bounding box center [270, 63] width 21 height 12
click at [861, 531] on img "button" at bounding box center [861, 534] width 14 height 14
click at [846, 508] on span "الصور" at bounding box center [839, 509] width 22 height 14
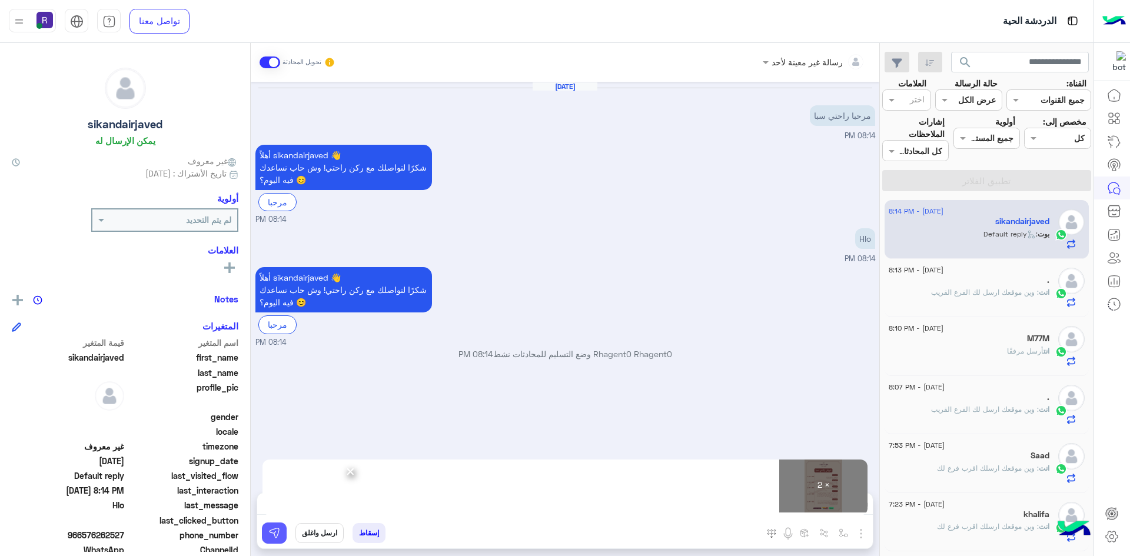
click at [274, 538] on img at bounding box center [274, 534] width 12 height 12
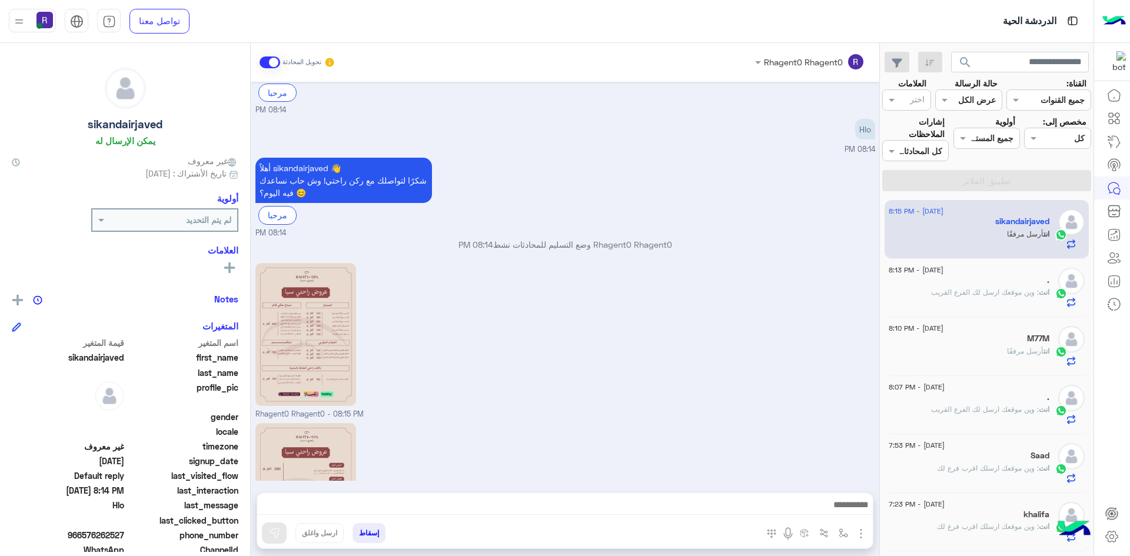
scroll to position [270, 0]
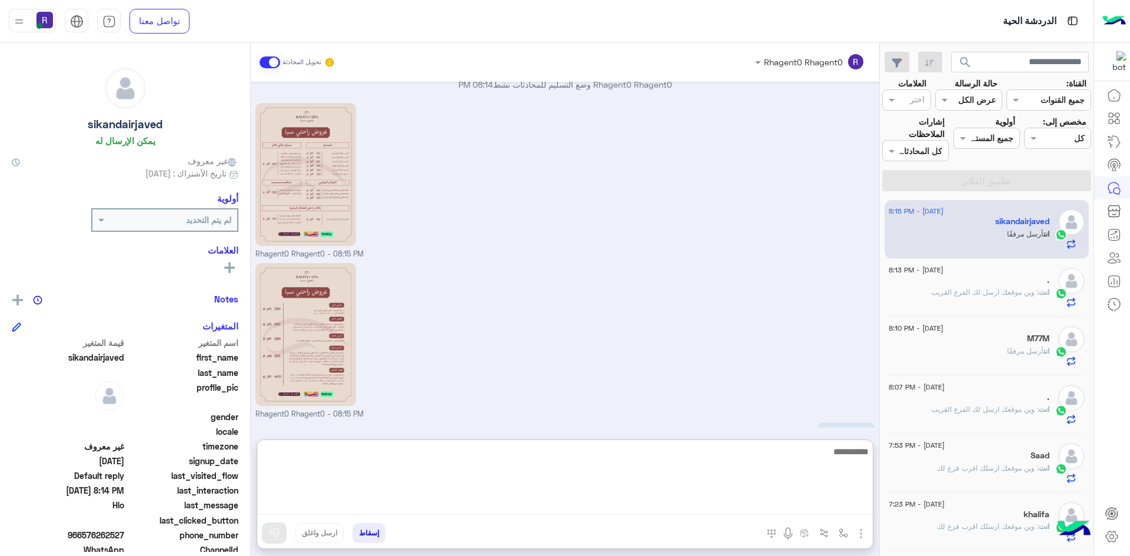
click at [792, 509] on textarea at bounding box center [565, 480] width 616 height 71
paste textarea "**********"
type textarea "**********"
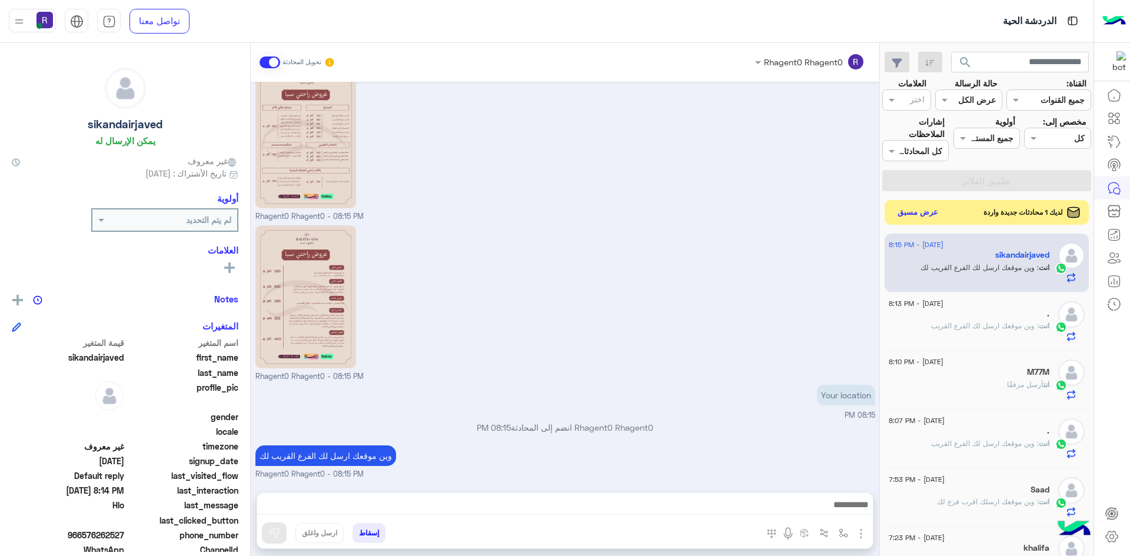
click at [920, 214] on button "عرض مسبق" at bounding box center [918, 213] width 49 height 16
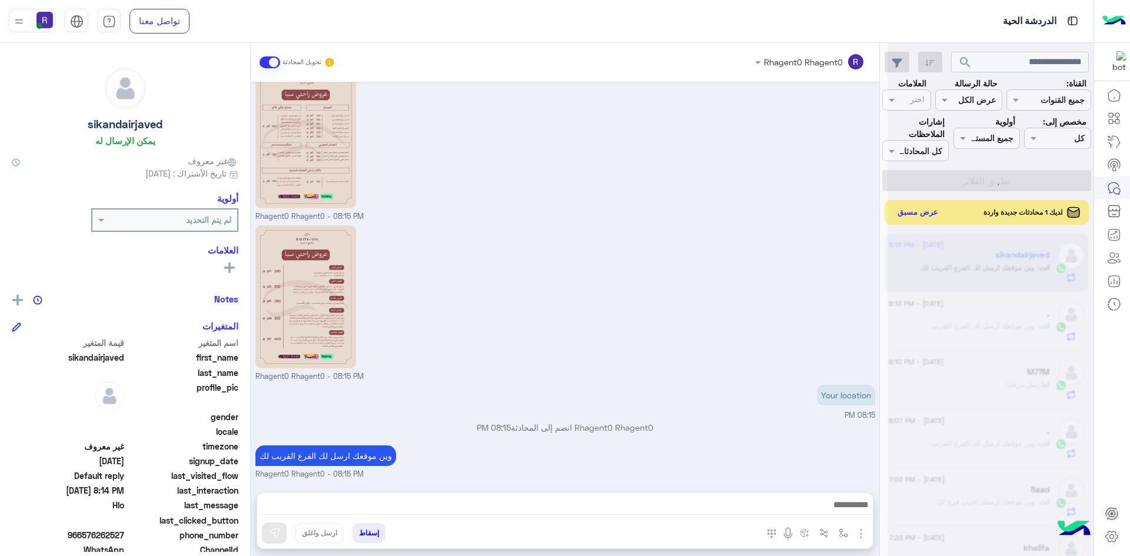
scroll to position [307, 0]
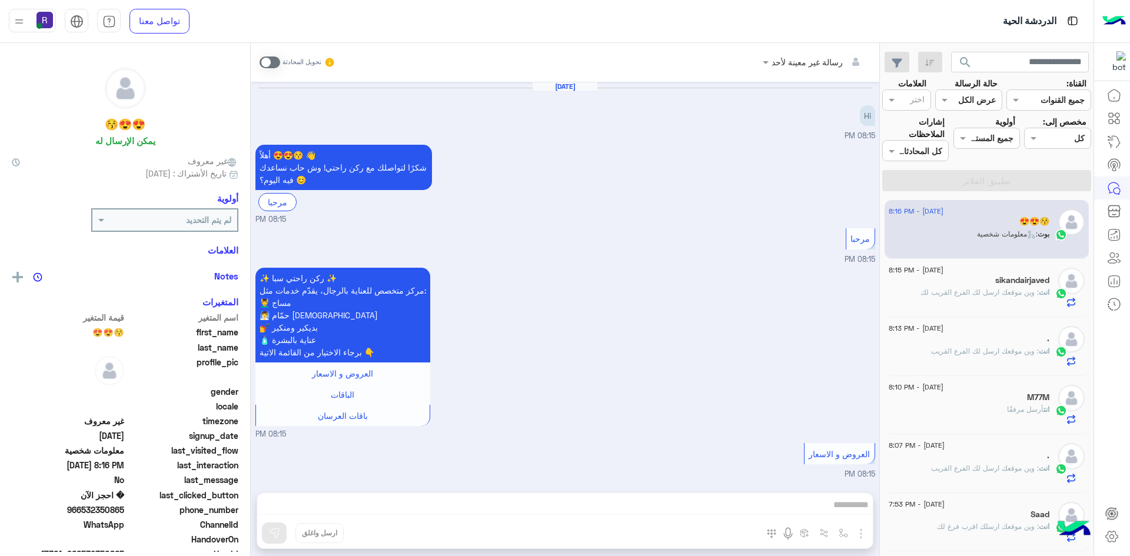
scroll to position [524, 0]
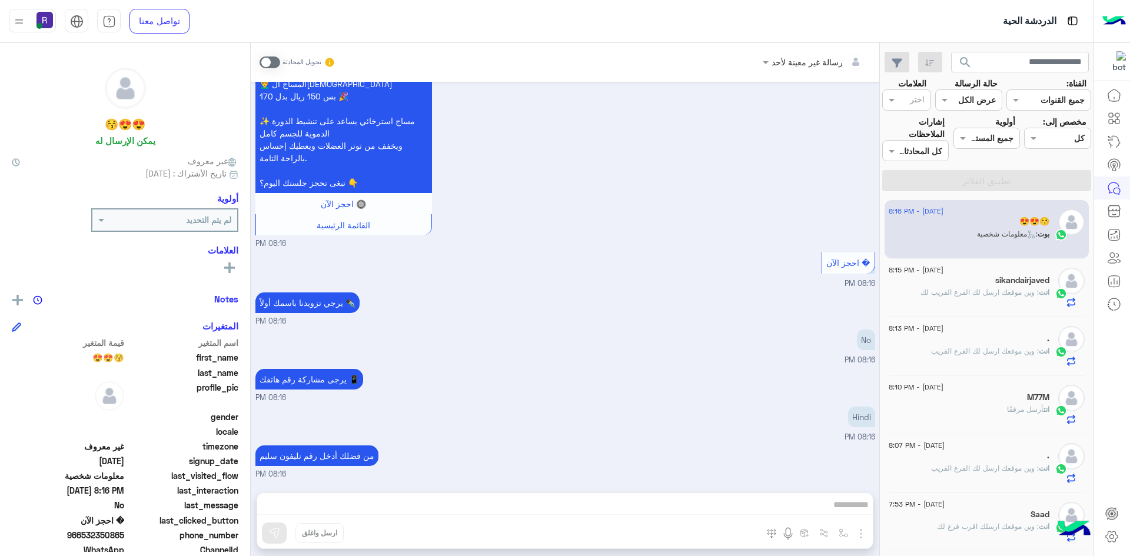
click at [270, 58] on span at bounding box center [270, 63] width 21 height 12
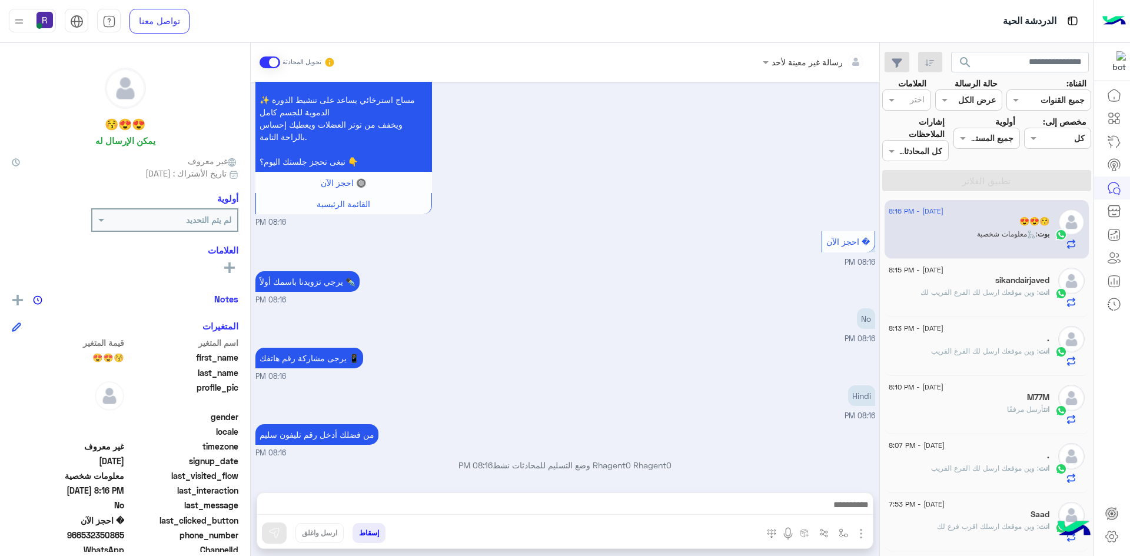
click at [747, 495] on div at bounding box center [565, 507] width 616 height 29
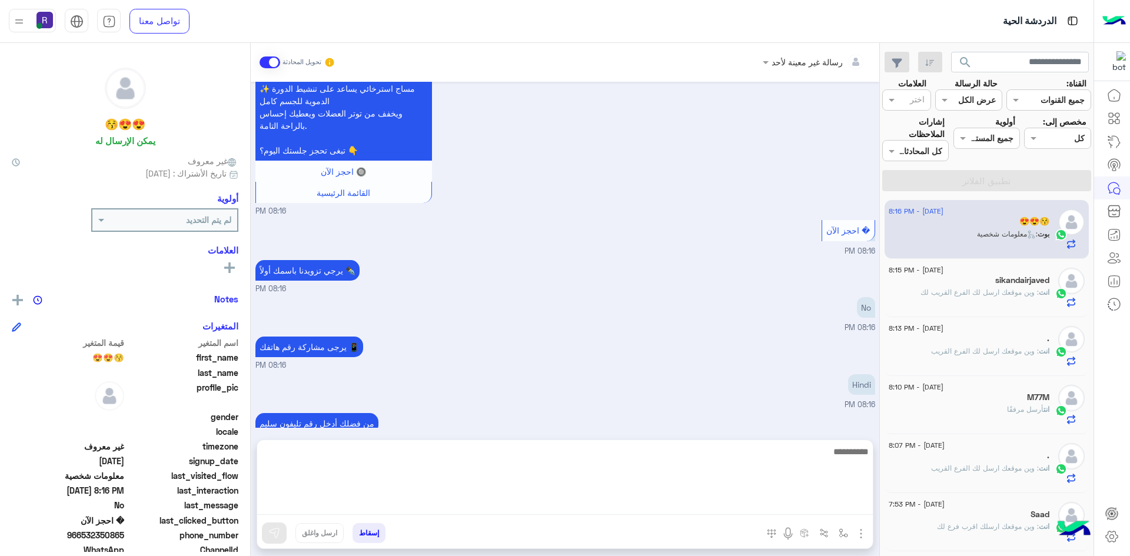
click at [747, 502] on textarea at bounding box center [565, 480] width 616 height 71
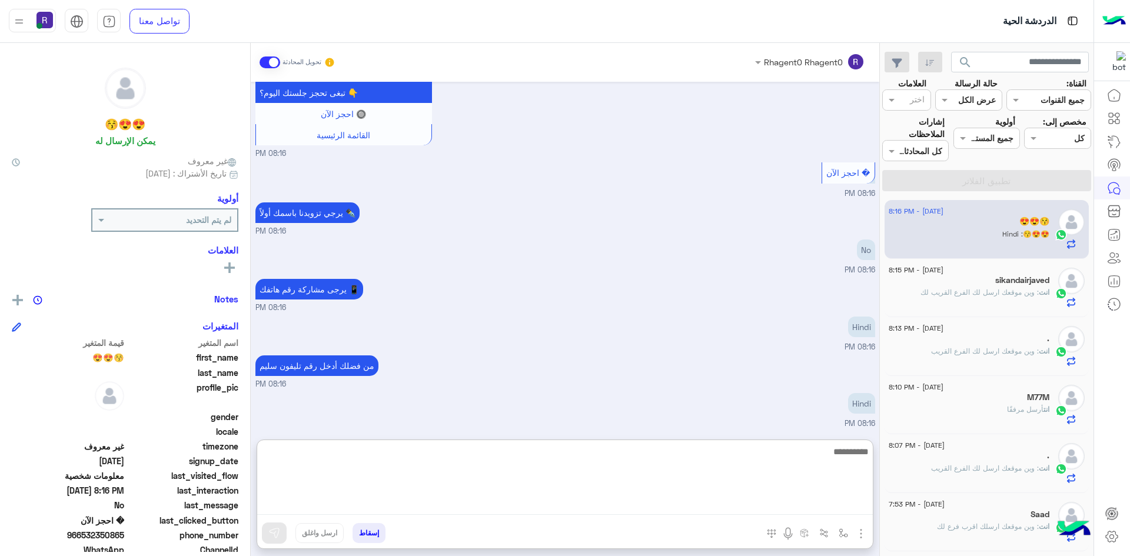
paste textarea "**********"
type textarea "**********"
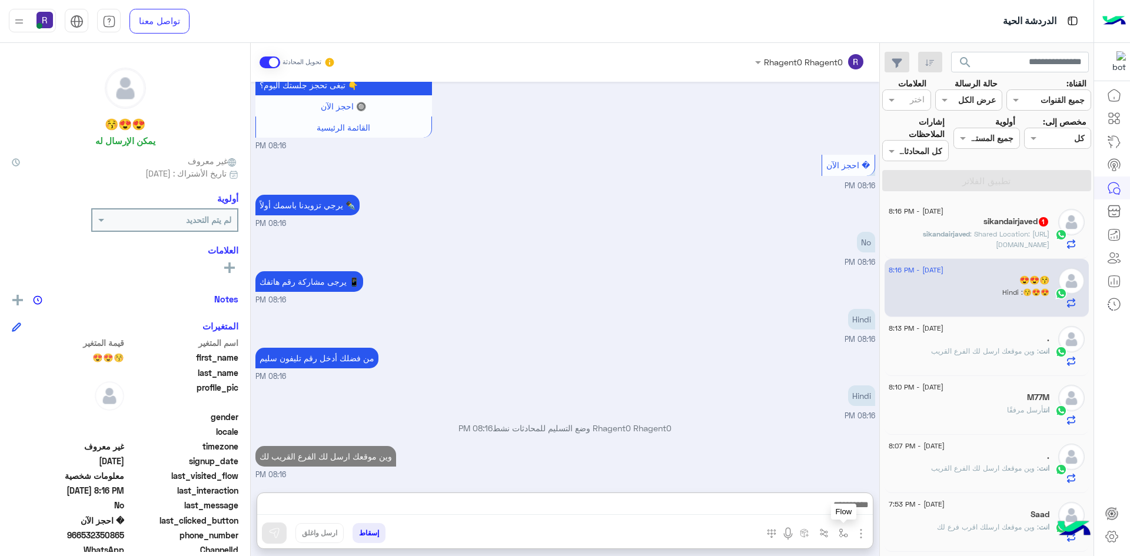
click at [840, 534] on img "button" at bounding box center [843, 533] width 9 height 9
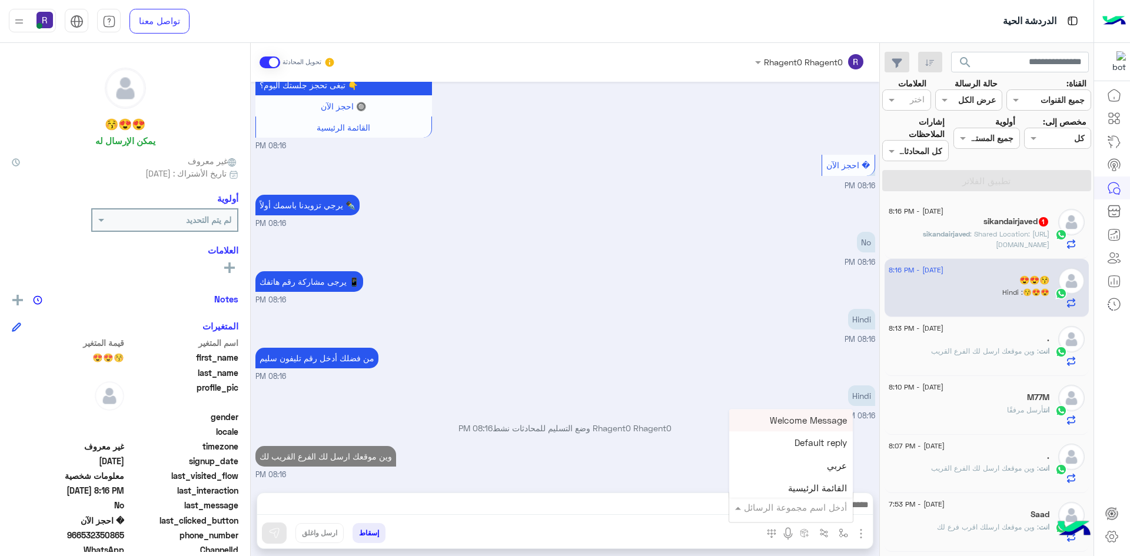
click at [831, 506] on input "text" at bounding box center [807, 508] width 79 height 14
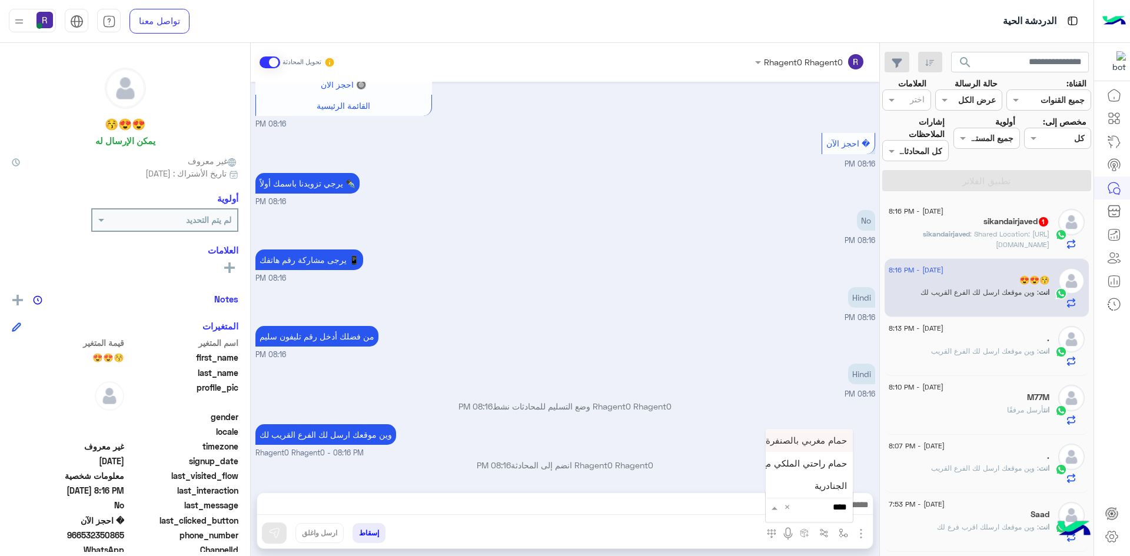
type input "*****"
click at [828, 487] on span "الجنادرية" at bounding box center [831, 486] width 32 height 11
type textarea "*********"
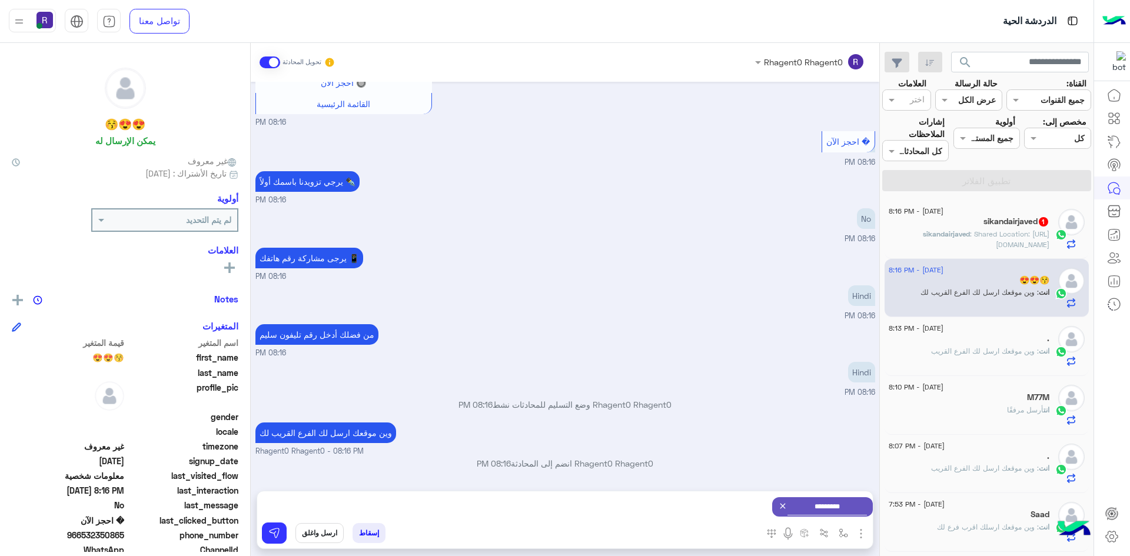
scroll to position [645, 0]
click at [277, 536] on img at bounding box center [274, 534] width 12 height 12
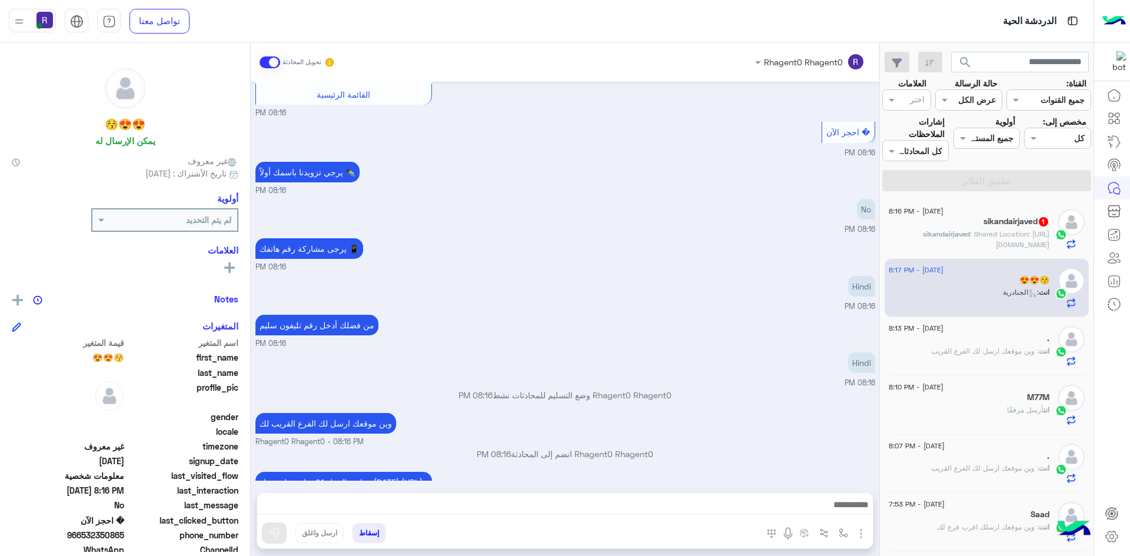
scroll to position [748, 0]
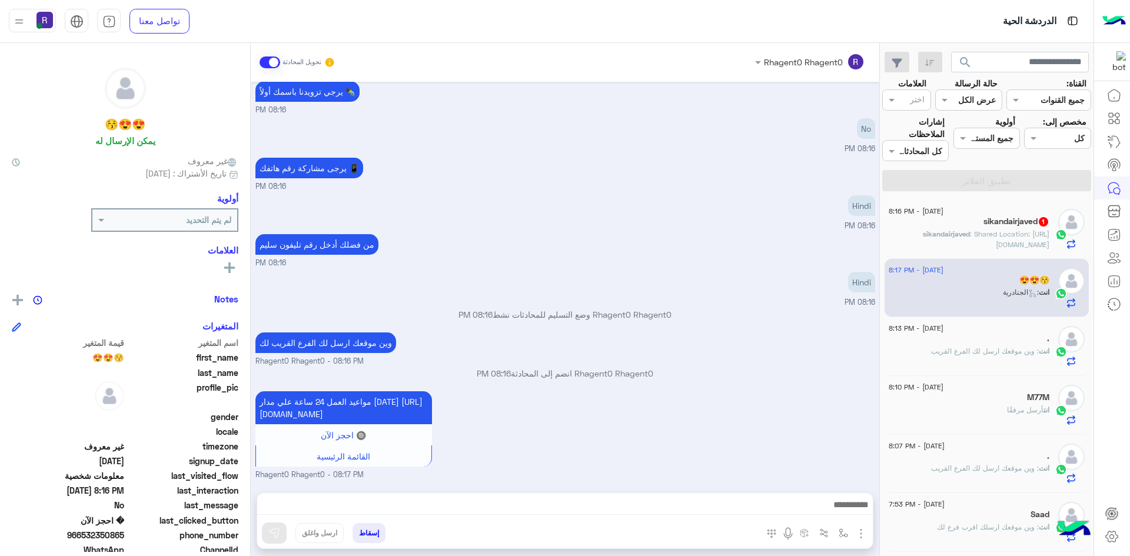
click at [987, 249] on p "sikandairjaved : Shared Location: https://maps.google.com/maps?q=24.8117621,46.…" at bounding box center [969, 239] width 161 height 21
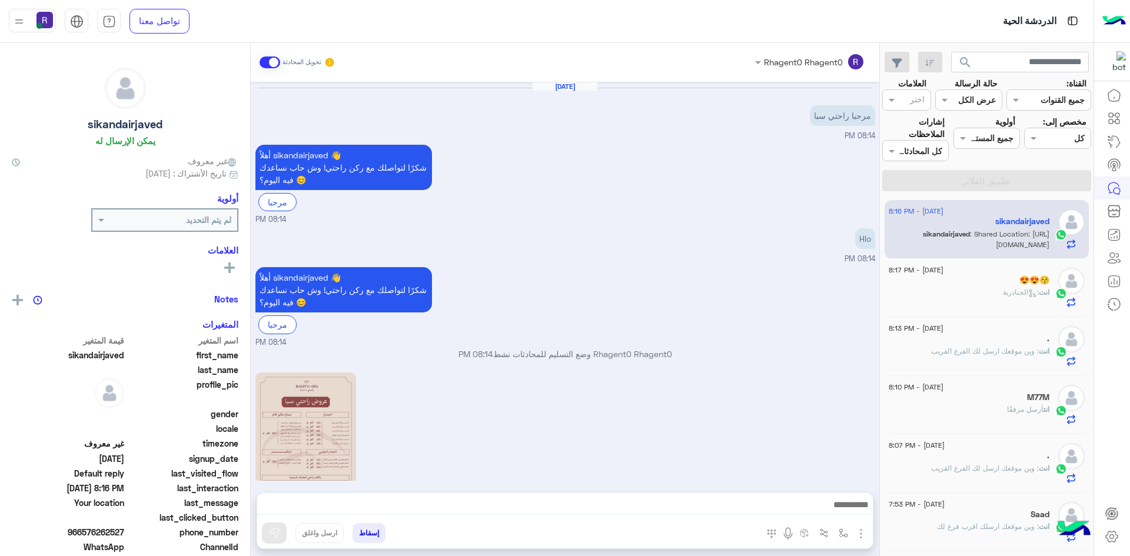
scroll to position [371, 0]
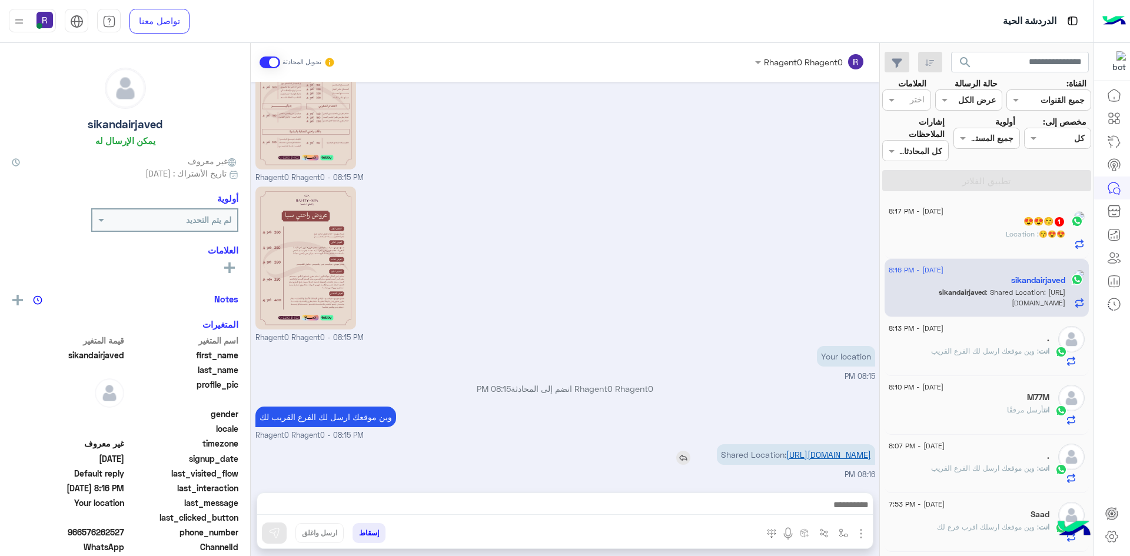
click at [821, 453] on link "[URL][DOMAIN_NAME]" at bounding box center [829, 455] width 85 height 10
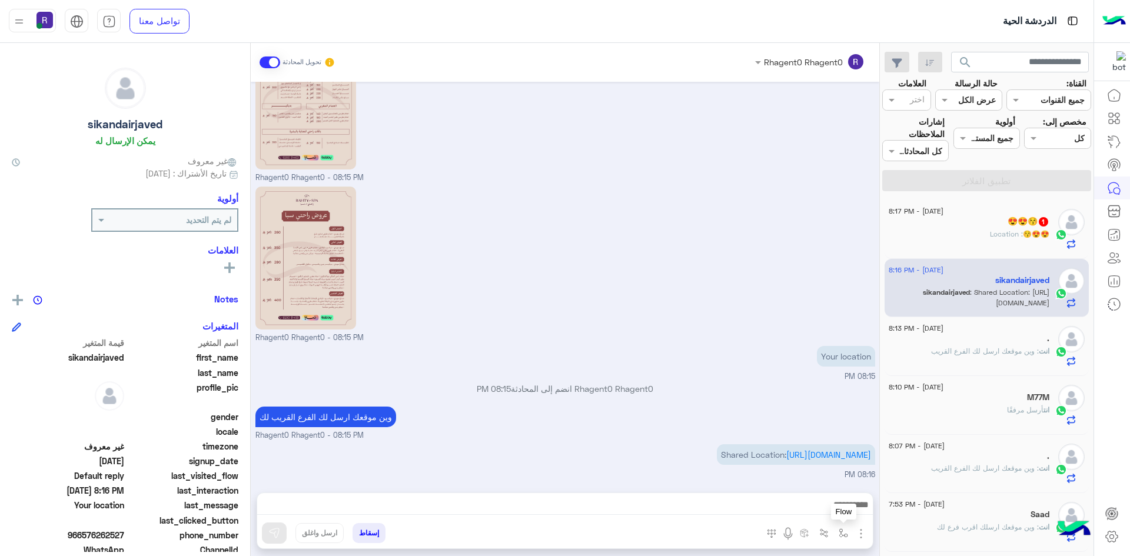
click at [841, 534] on img "button" at bounding box center [843, 533] width 9 height 9
click at [824, 508] on input "text" at bounding box center [807, 508] width 79 height 14
type input "*****"
click at [831, 486] on span "الجنادرية" at bounding box center [831, 486] width 32 height 11
type textarea "*********"
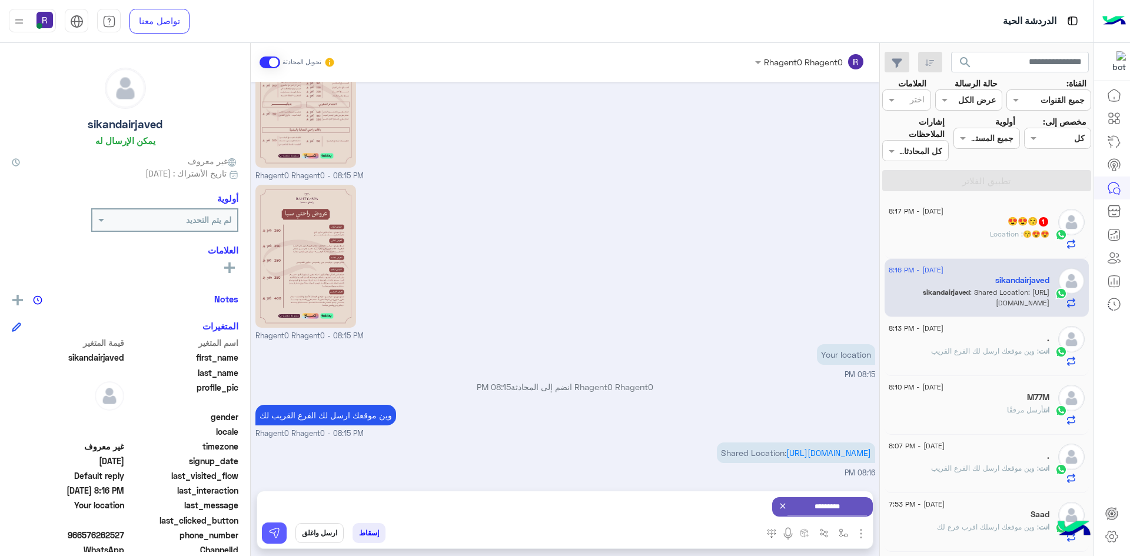
click at [278, 528] on img at bounding box center [274, 534] width 12 height 12
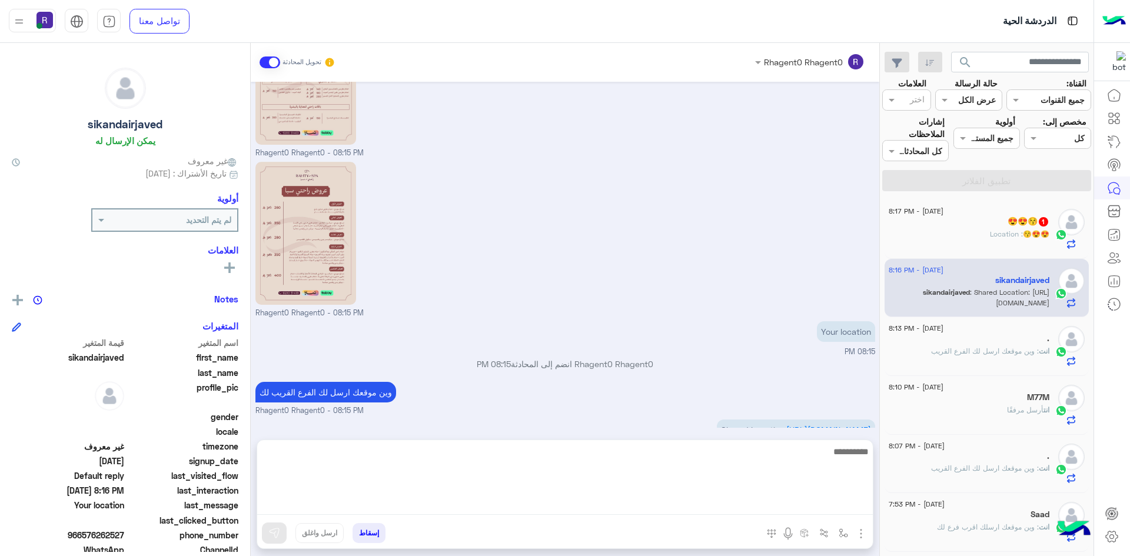
click at [853, 512] on textarea at bounding box center [565, 480] width 616 height 71
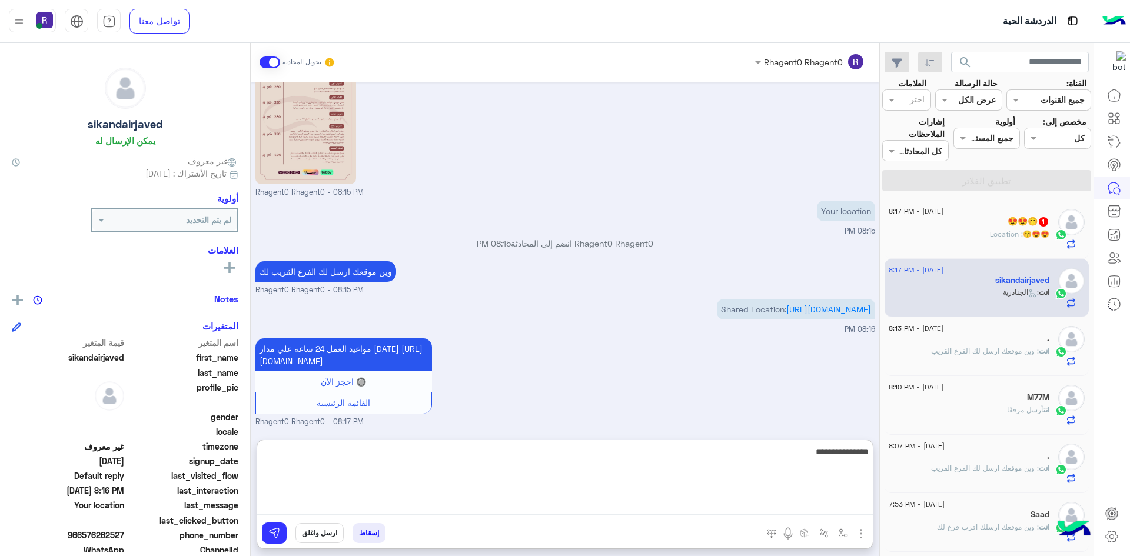
type textarea "**********"
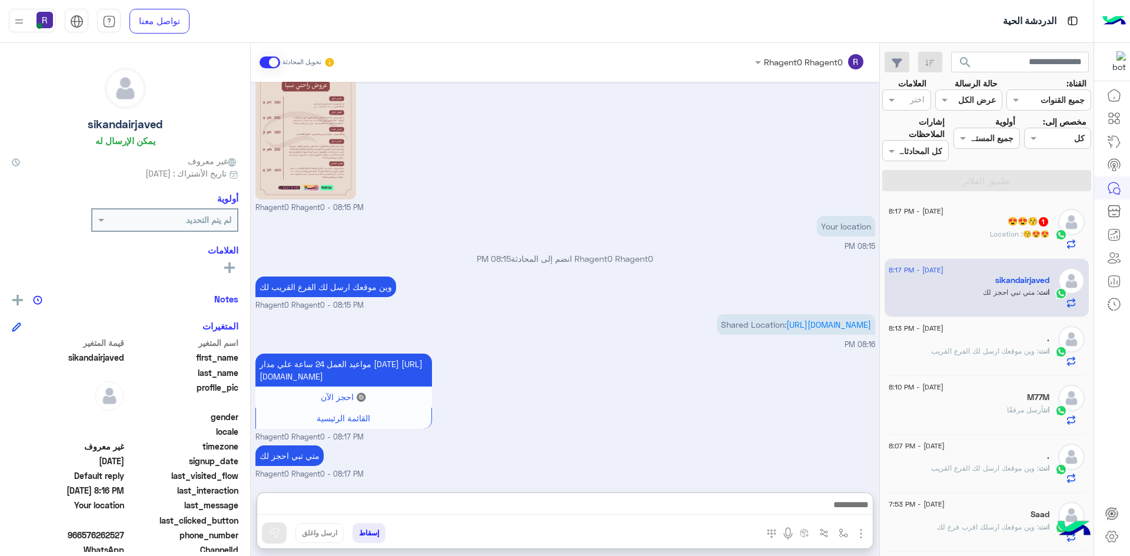
click at [1036, 239] on p "😍😍😚 : Location" at bounding box center [1019, 234] width 59 height 11
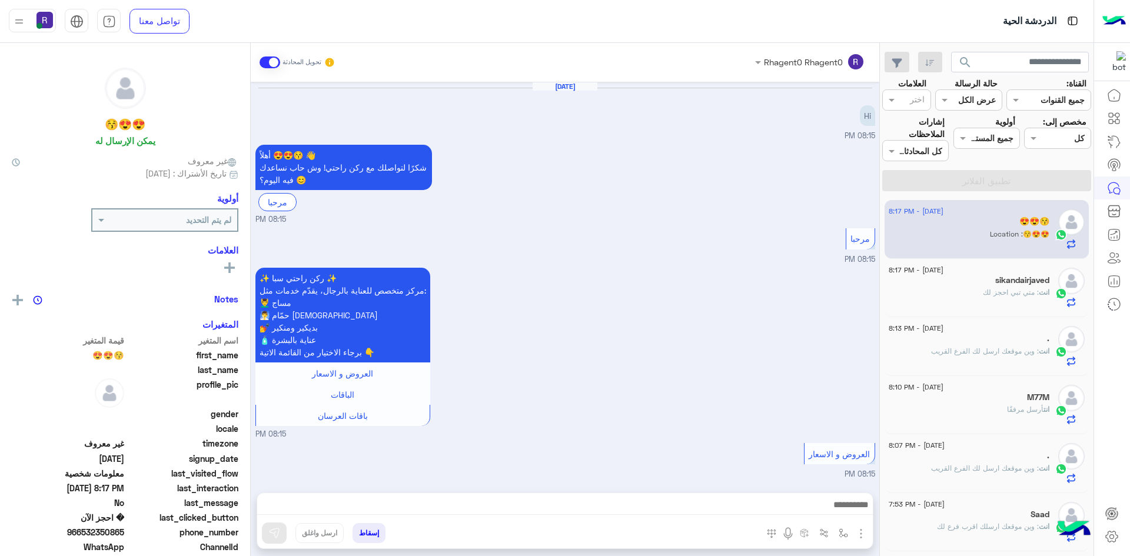
scroll to position [787, 0]
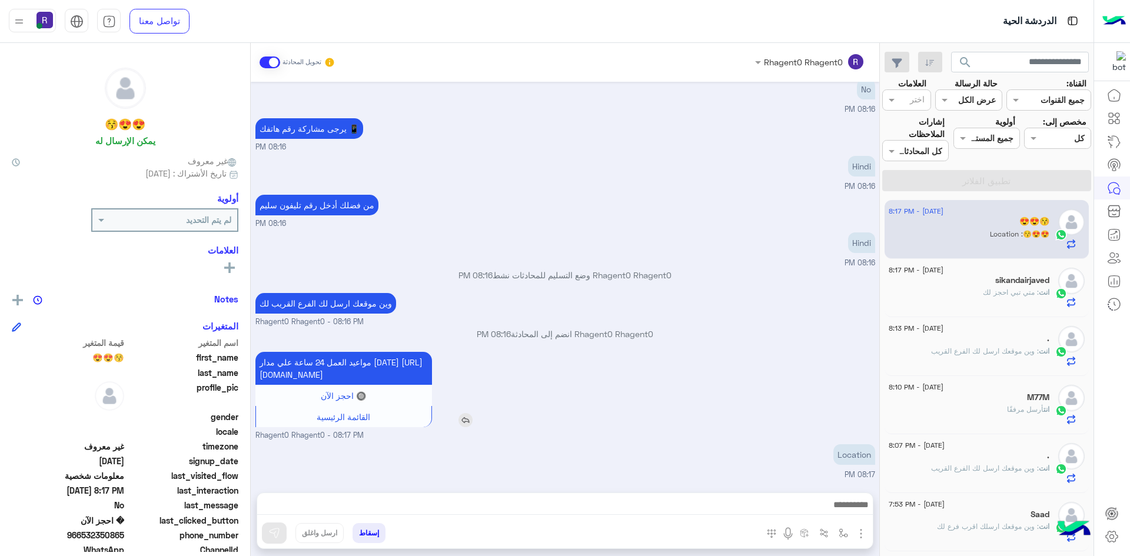
click at [472, 417] on img at bounding box center [466, 420] width 14 height 14
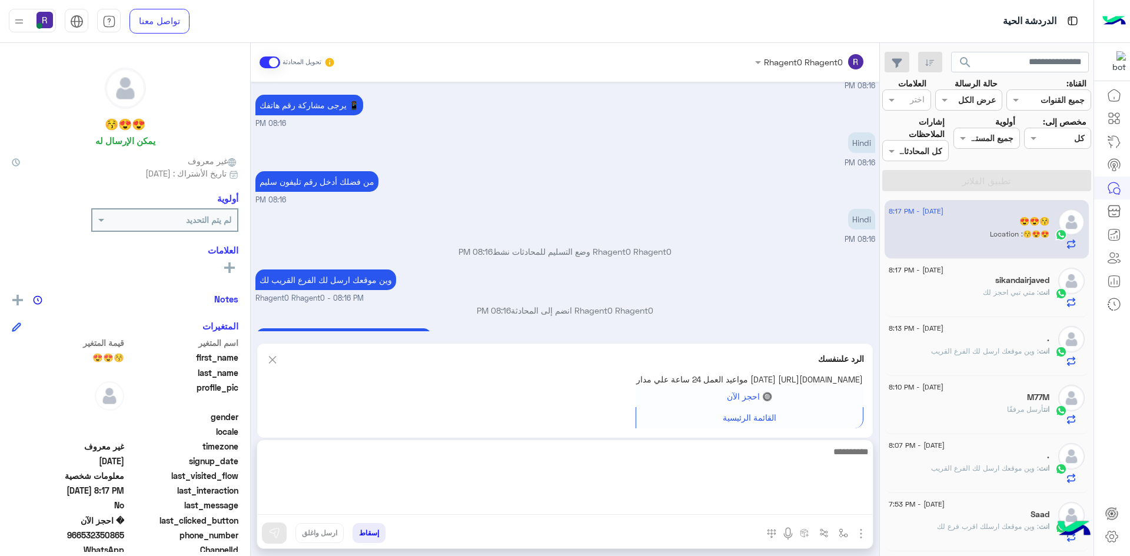
click at [704, 505] on textarea at bounding box center [565, 480] width 616 height 71
type textarea "**********"
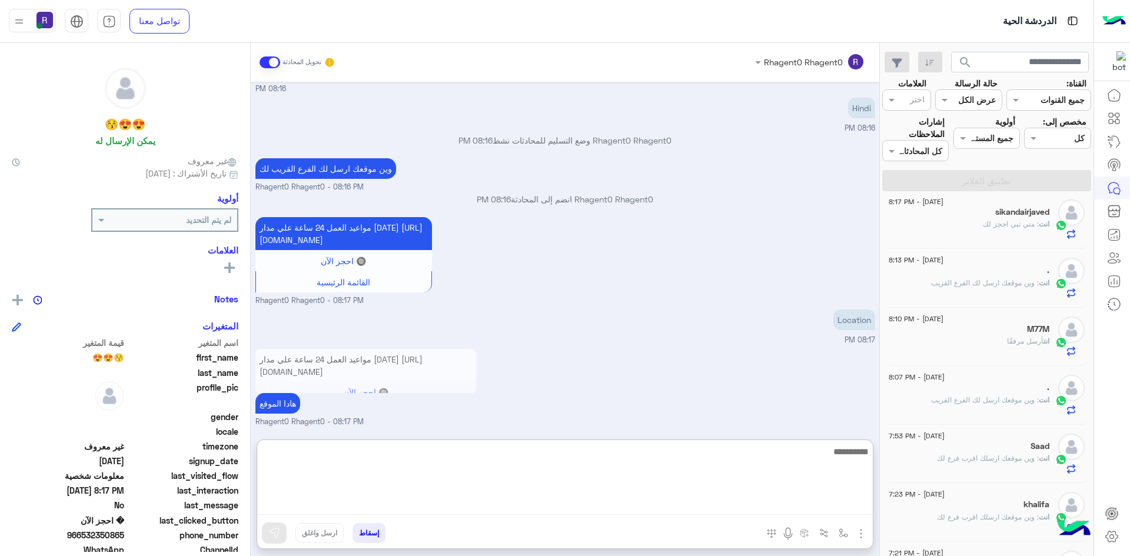
scroll to position [0, 0]
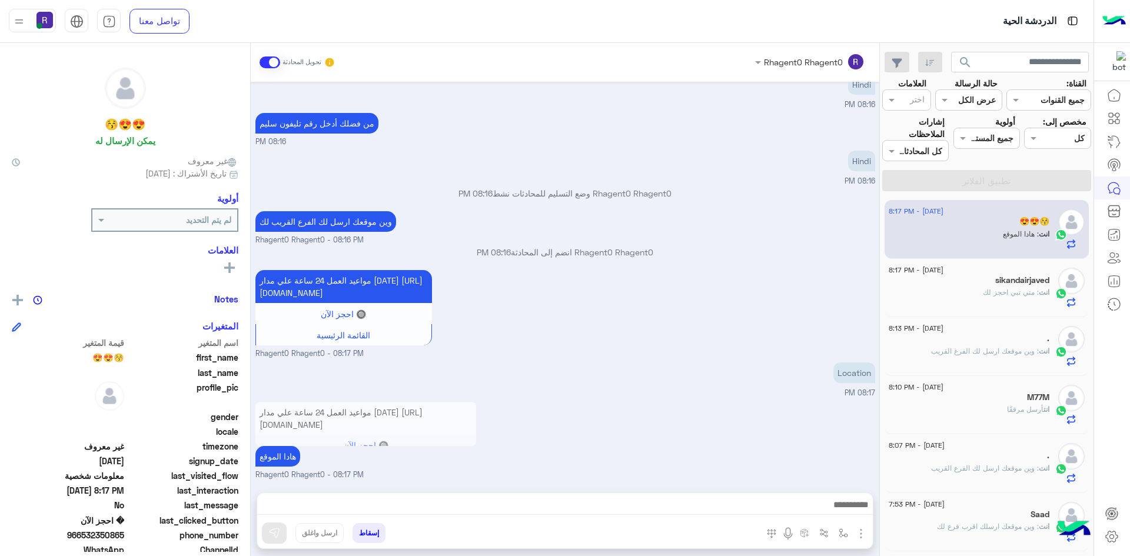
click at [655, 360] on div "Location 08:17 PM" at bounding box center [566, 379] width 620 height 39
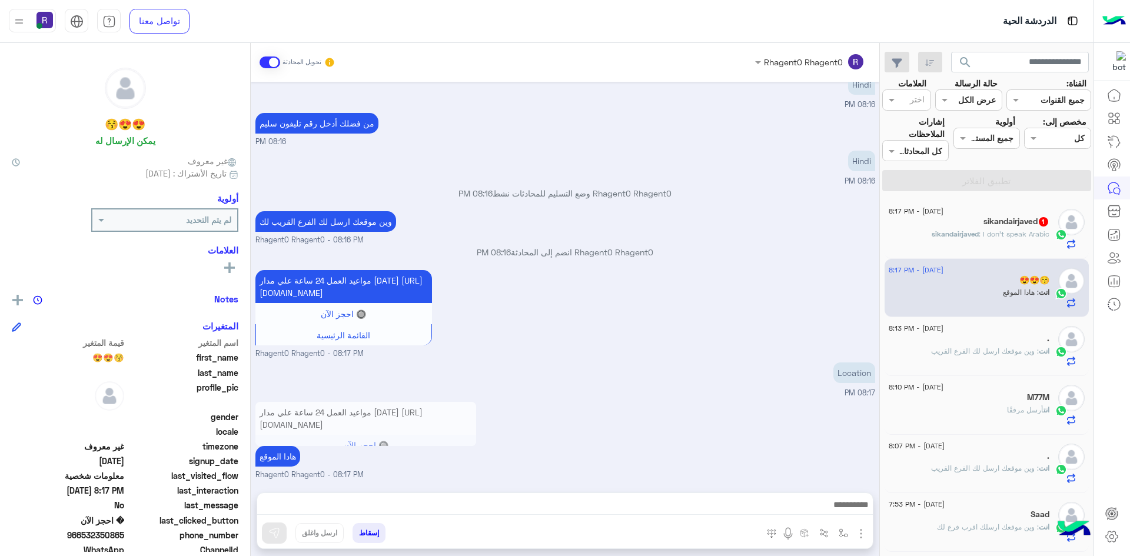
click at [1056, 224] on div "18 August - 8:17 PM sikandairjaved 1 sikandairjaved : I don't speak Arabic" at bounding box center [987, 229] width 196 height 41
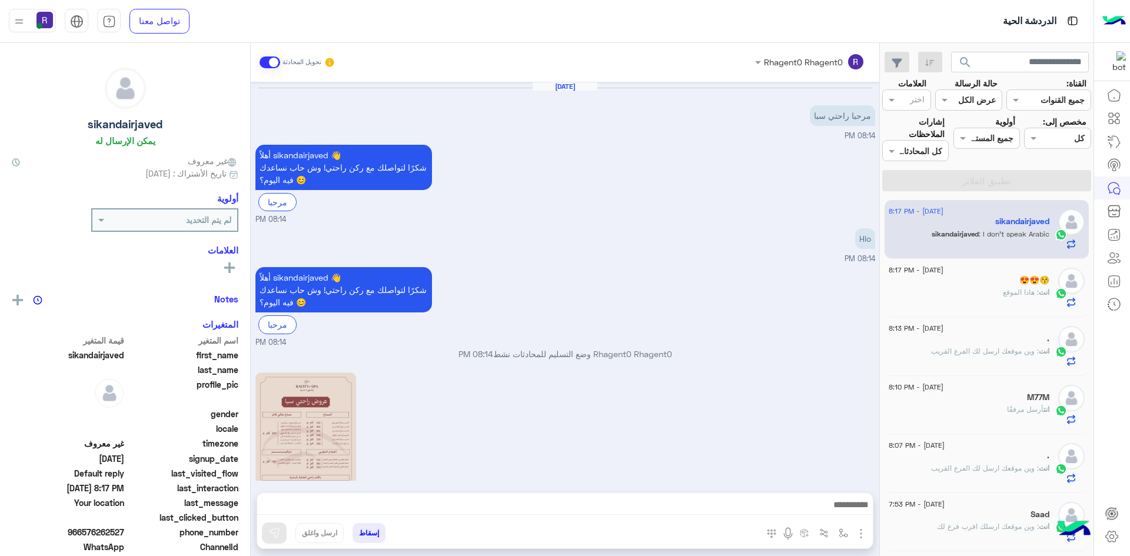
scroll to position [552, 0]
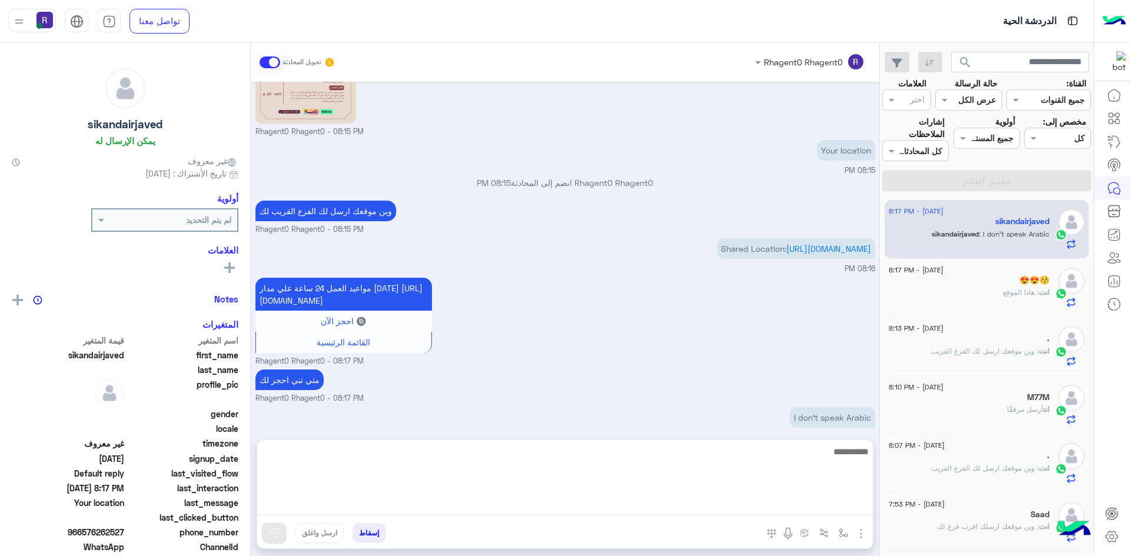
click at [622, 509] on textarea at bounding box center [565, 480] width 616 height 71
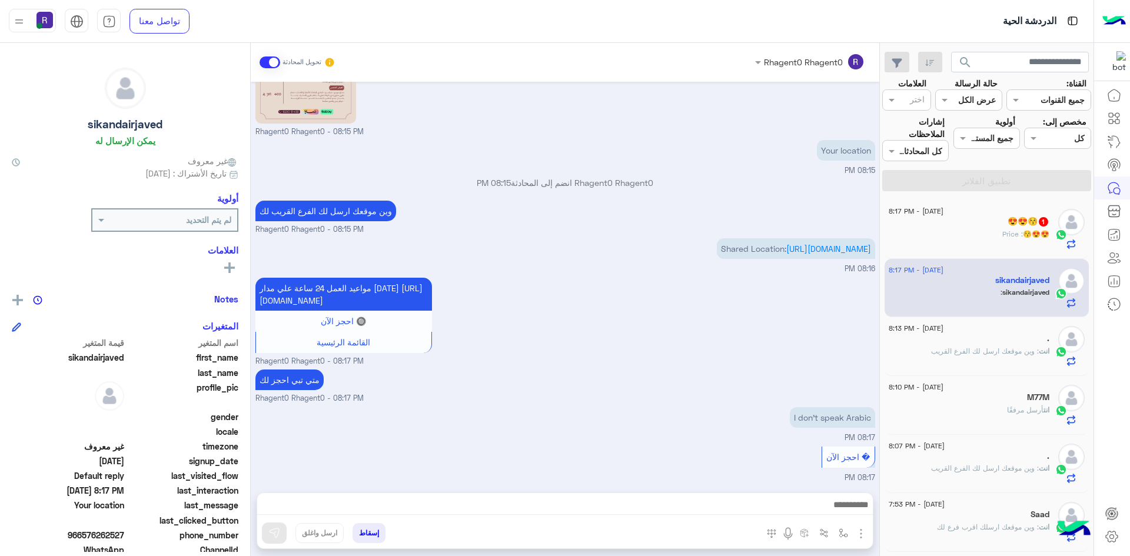
click at [966, 223] on div "😍😍😚 1" at bounding box center [969, 223] width 161 height 12
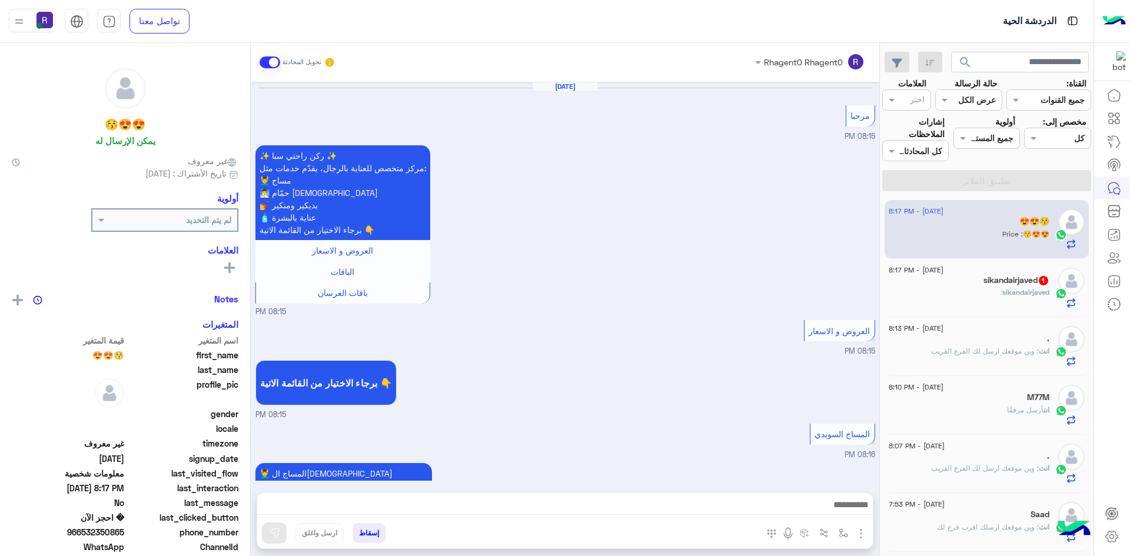
scroll to position [785, 0]
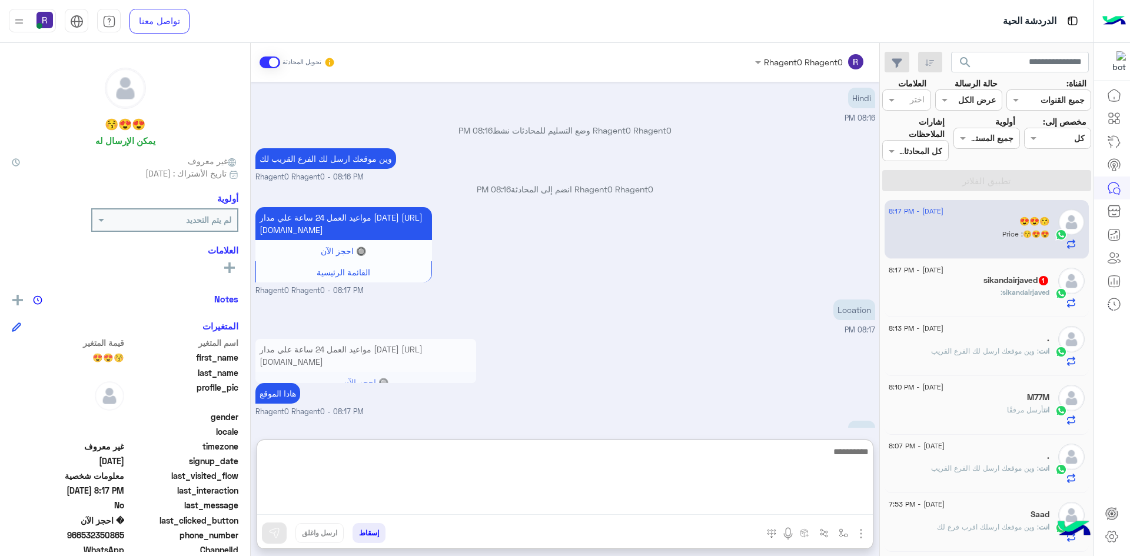
click at [675, 500] on textarea at bounding box center [565, 480] width 616 height 71
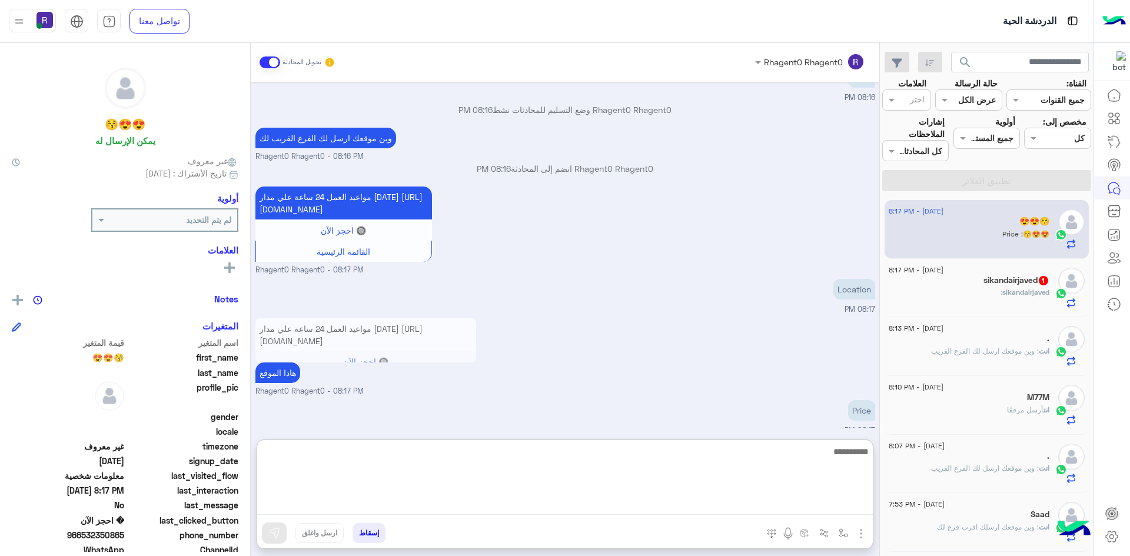
scroll to position [838, 0]
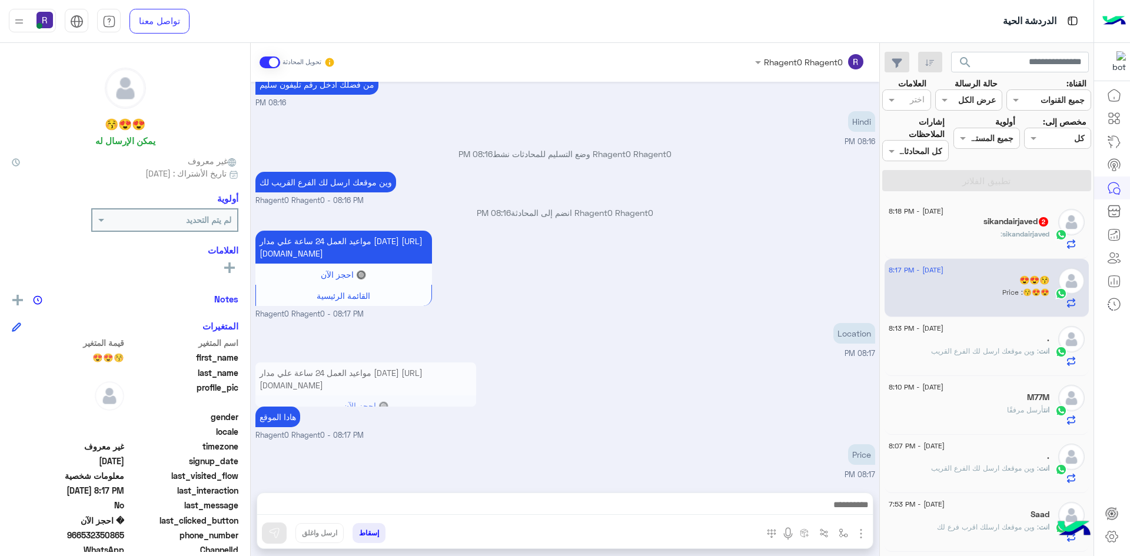
click at [1006, 256] on div "18 August - 8:18 PM sikandairjaved 2 sikandairjaved :" at bounding box center [987, 229] width 205 height 59
click at [1006, 248] on div "sikandairjaved :" at bounding box center [969, 239] width 161 height 21
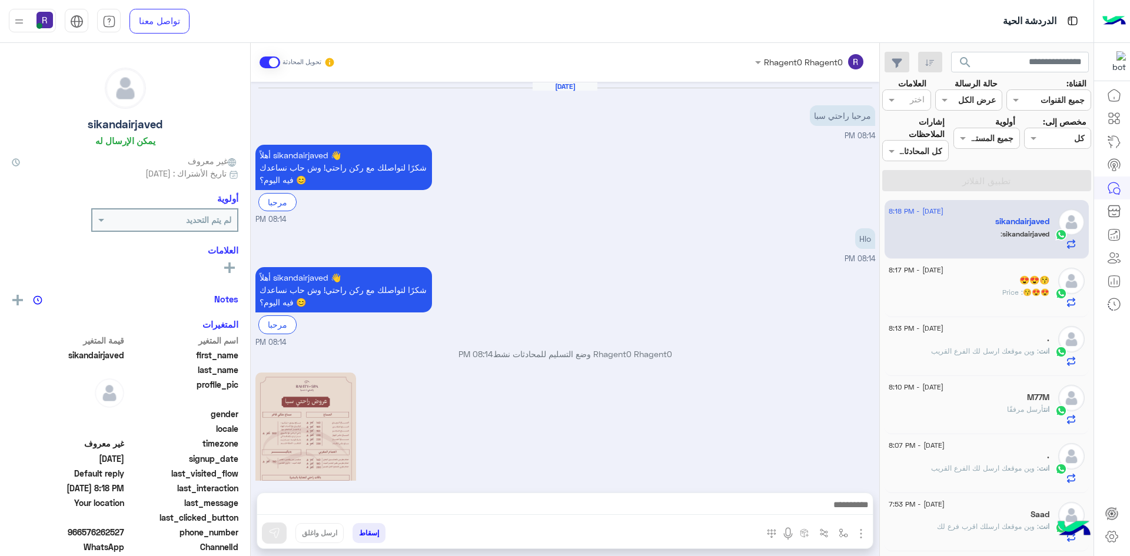
scroll to position [632, 0]
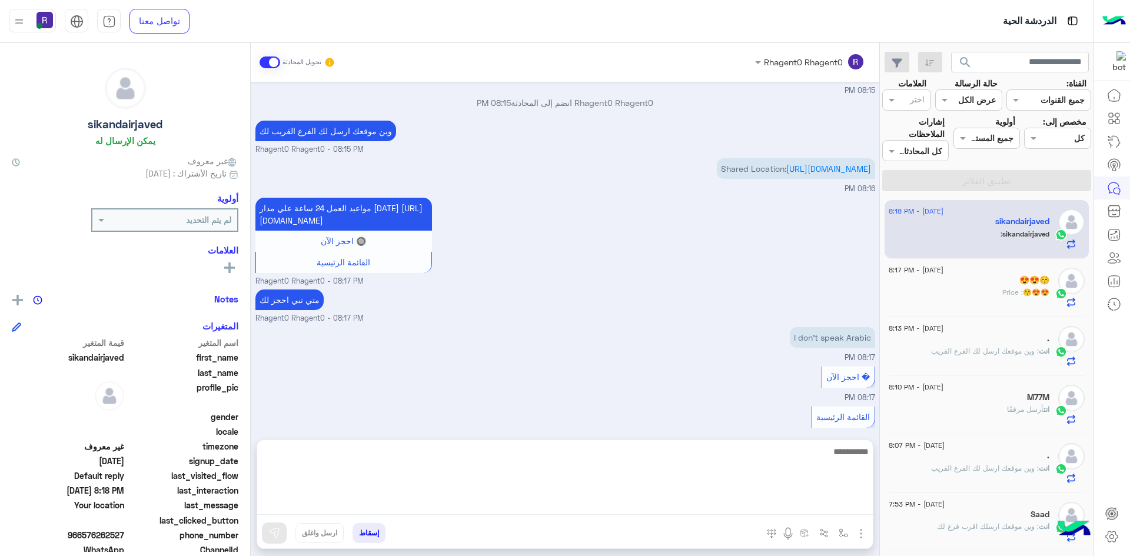
click at [803, 500] on textarea at bounding box center [565, 480] width 616 height 71
type textarea "*"
type textarea "**********"
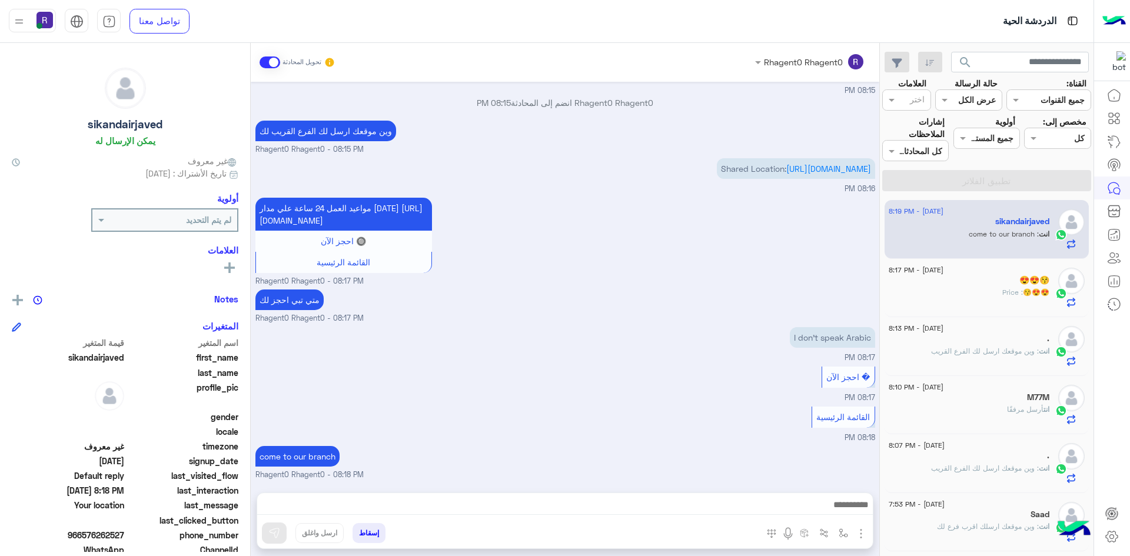
scroll to position [669, 0]
click at [790, 330] on app-msgs-text "I don't speak Arabic" at bounding box center [832, 337] width 85 height 21
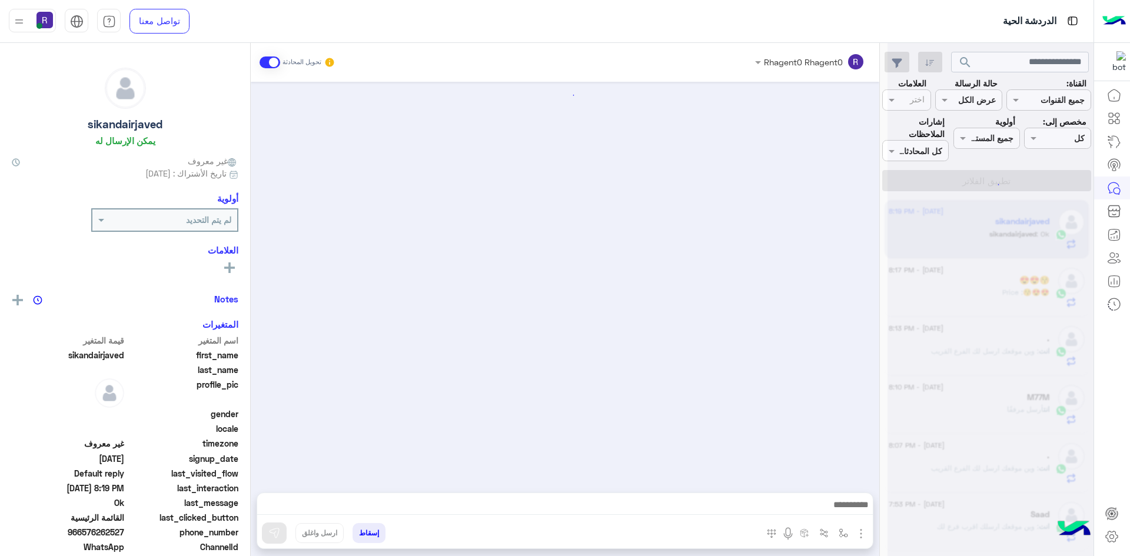
scroll to position [709, 0]
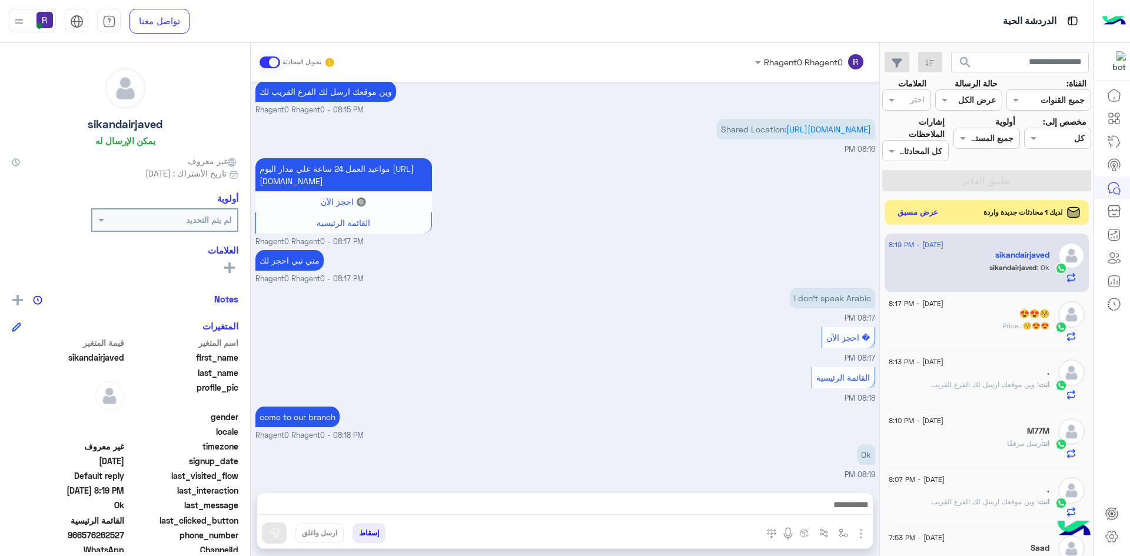
click at [918, 218] on button "عرض مسبق" at bounding box center [918, 213] width 49 height 16
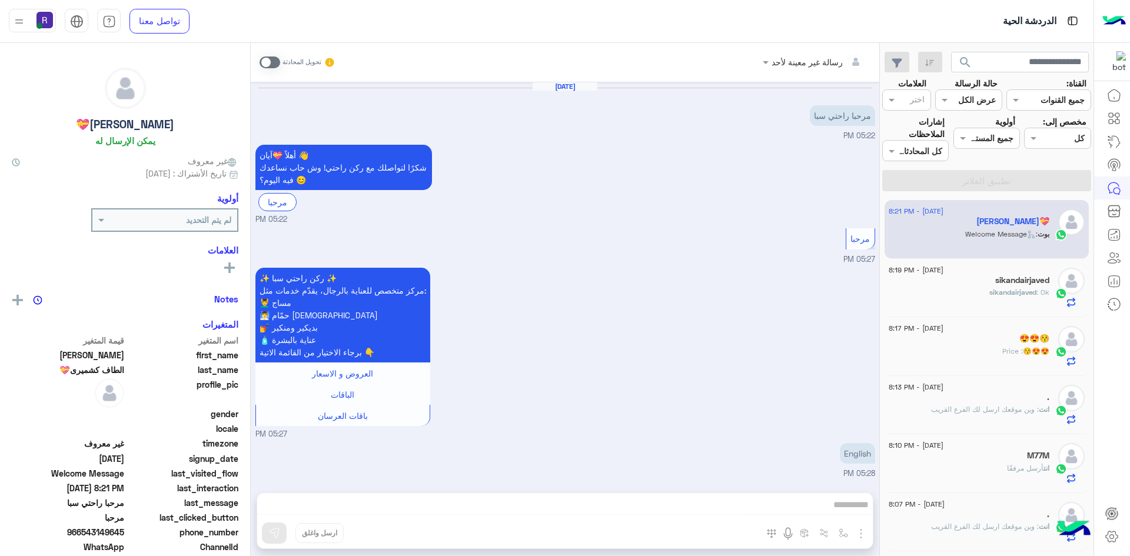
scroll to position [349, 0]
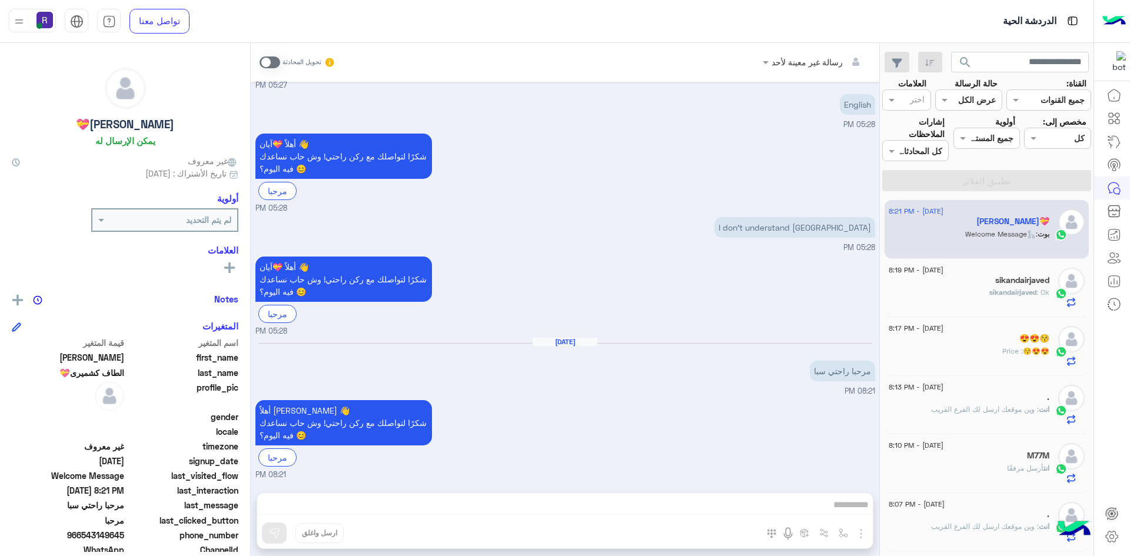
click at [271, 59] on span at bounding box center [270, 63] width 21 height 12
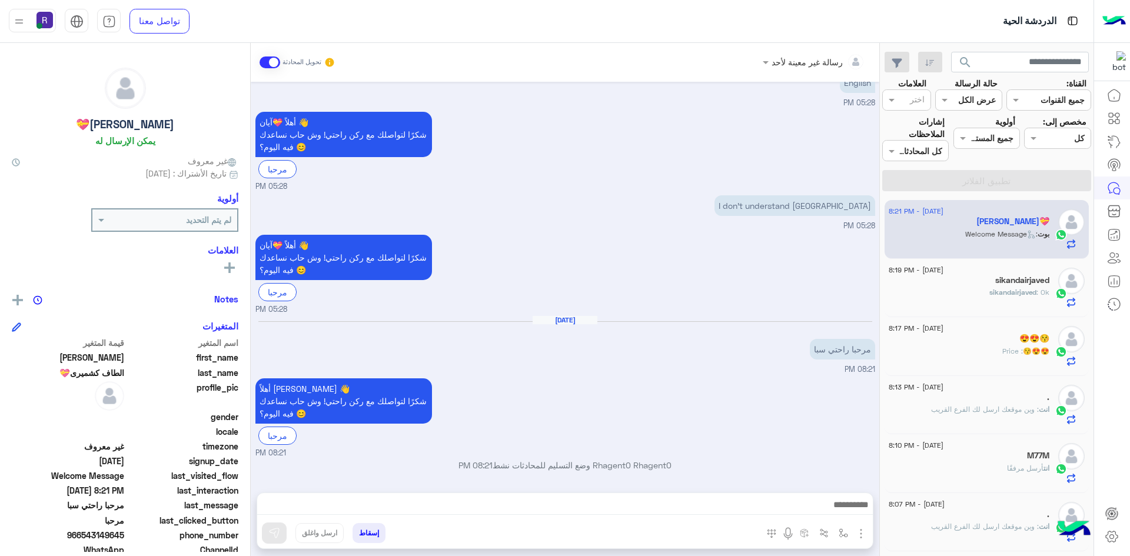
click at [859, 533] on img "button" at bounding box center [861, 534] width 14 height 14
click at [844, 510] on span "الصور" at bounding box center [839, 509] width 22 height 14
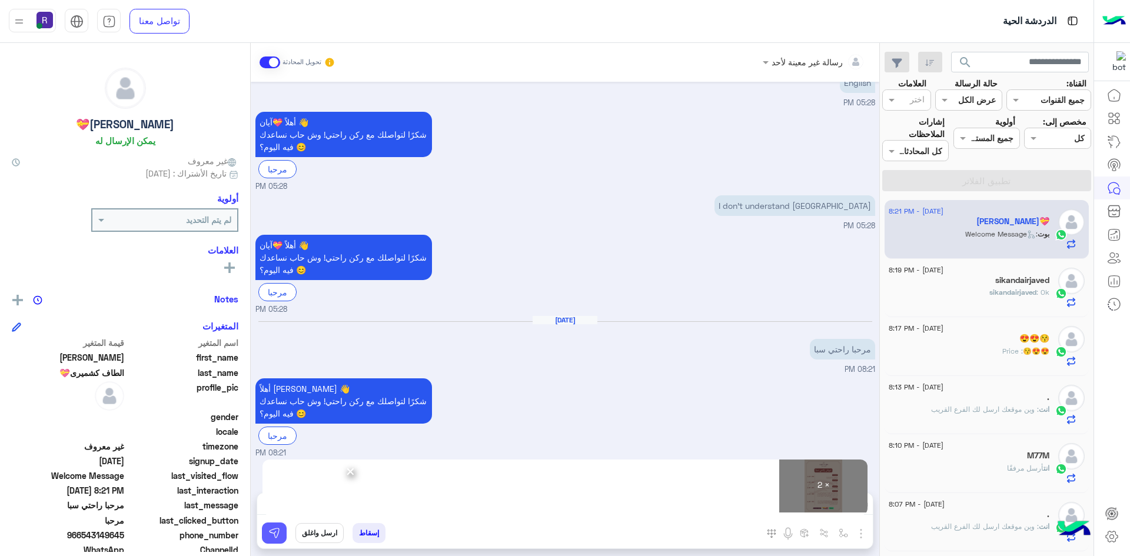
click at [277, 529] on img at bounding box center [274, 534] width 12 height 12
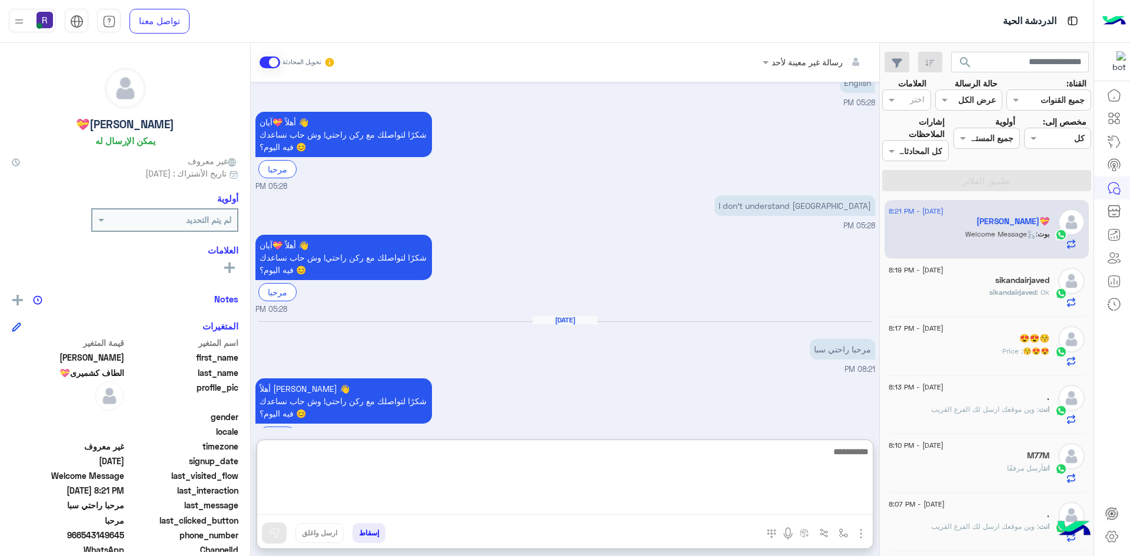
click at [818, 510] on textarea at bounding box center [565, 480] width 616 height 71
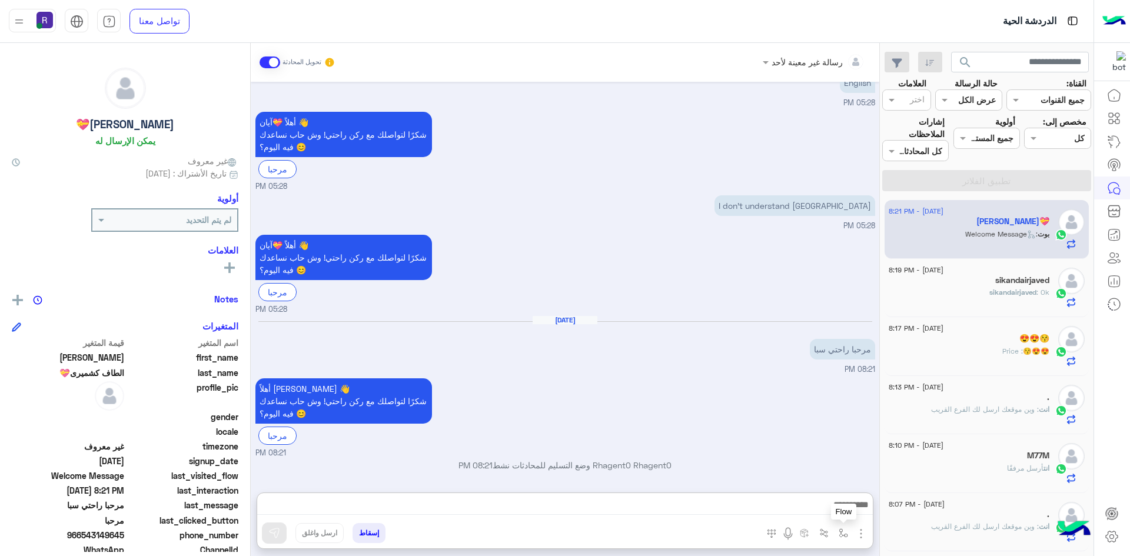
click at [844, 535] on img "button" at bounding box center [843, 533] width 9 height 9
click at [827, 499] on div "أدخل اسم مجموعة الرسائل" at bounding box center [791, 507] width 124 height 21
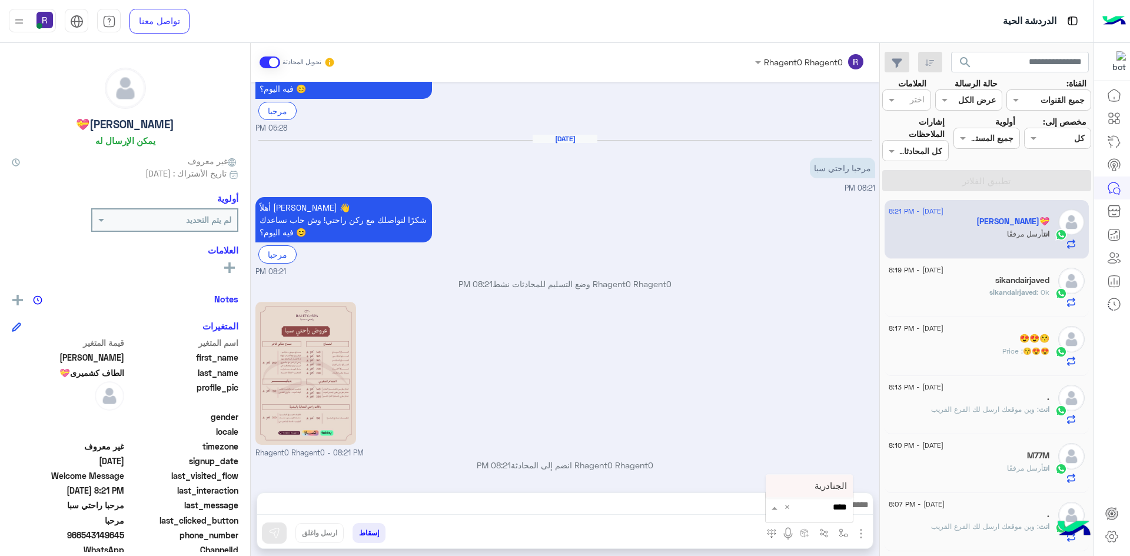
type input "*****"
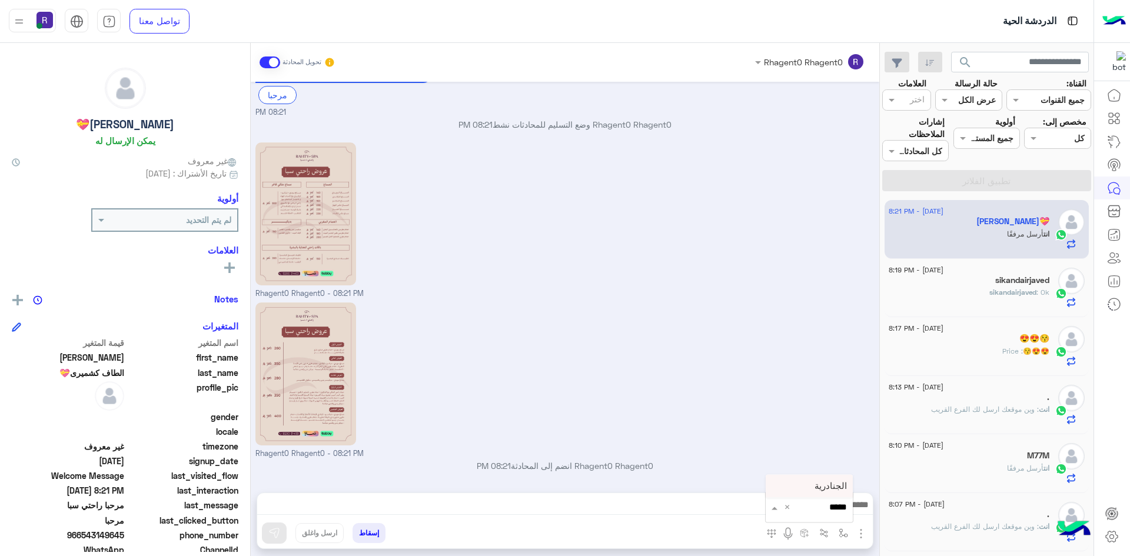
click at [830, 492] on div "الجنادرية" at bounding box center [809, 486] width 87 height 23
type textarea "*********"
click at [284, 530] on button at bounding box center [274, 533] width 25 height 21
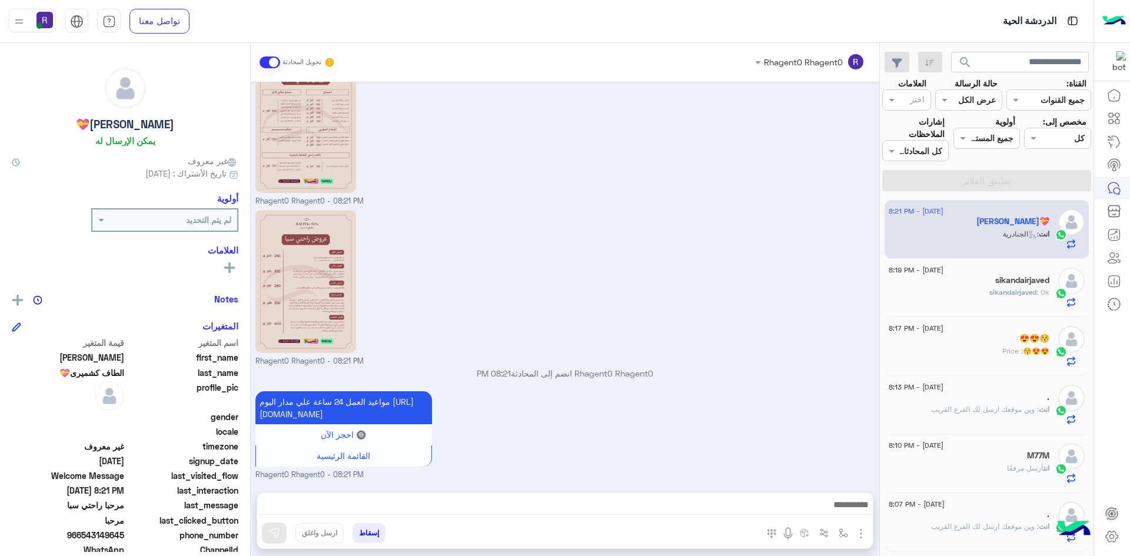
scroll to position [856, 0]
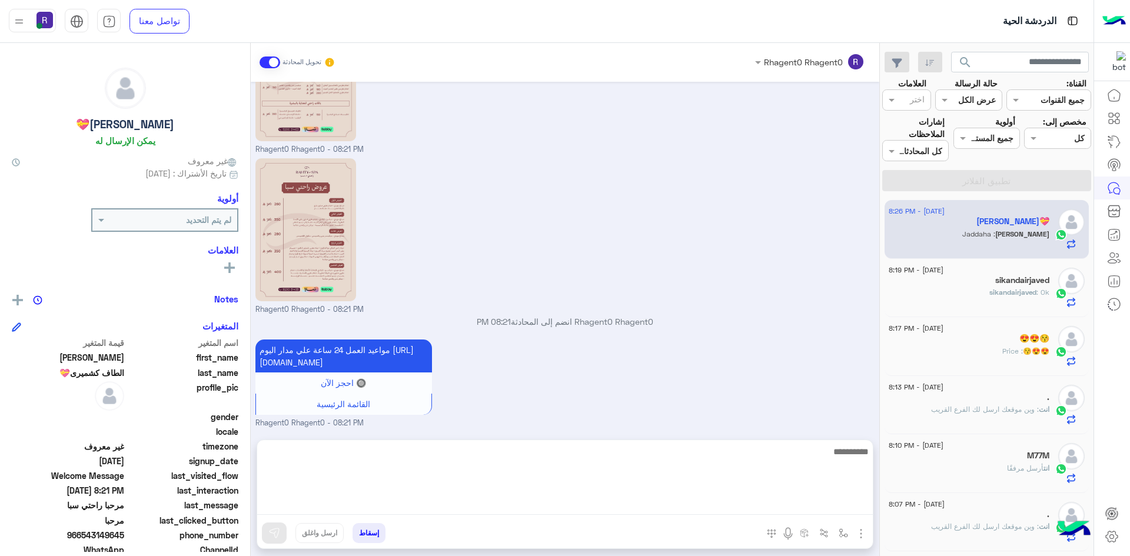
click at [843, 508] on textarea at bounding box center [565, 480] width 616 height 71
drag, startPoint x: 844, startPoint y: 499, endPoint x: 828, endPoint y: 502, distance: 15.6
click at [828, 502] on textarea at bounding box center [565, 480] width 616 height 71
type textarea "**********"
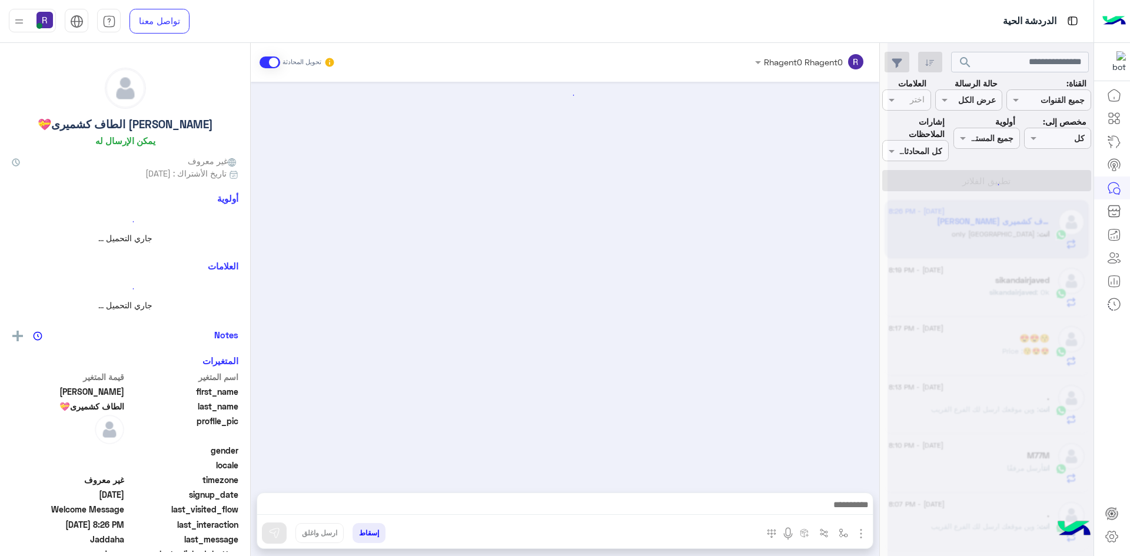
scroll to position [894, 0]
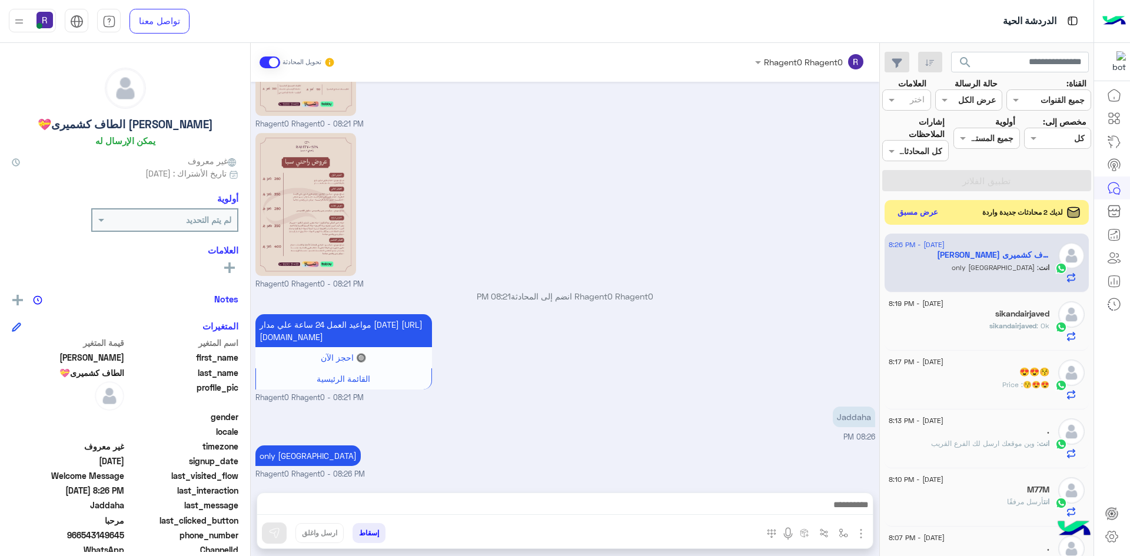
click at [921, 213] on button "عرض مسبق" at bounding box center [918, 213] width 49 height 16
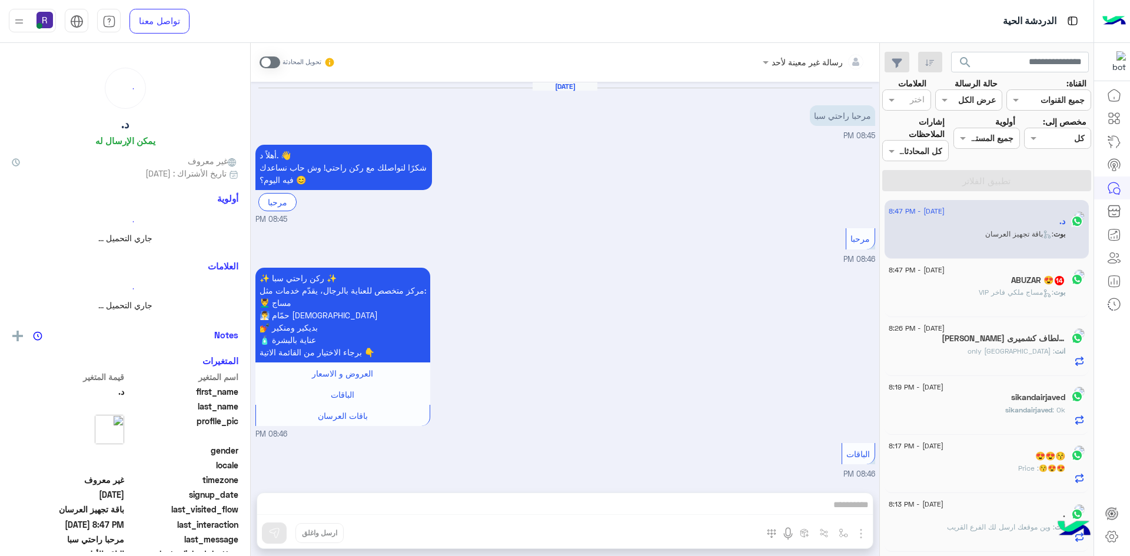
scroll to position [1678, 0]
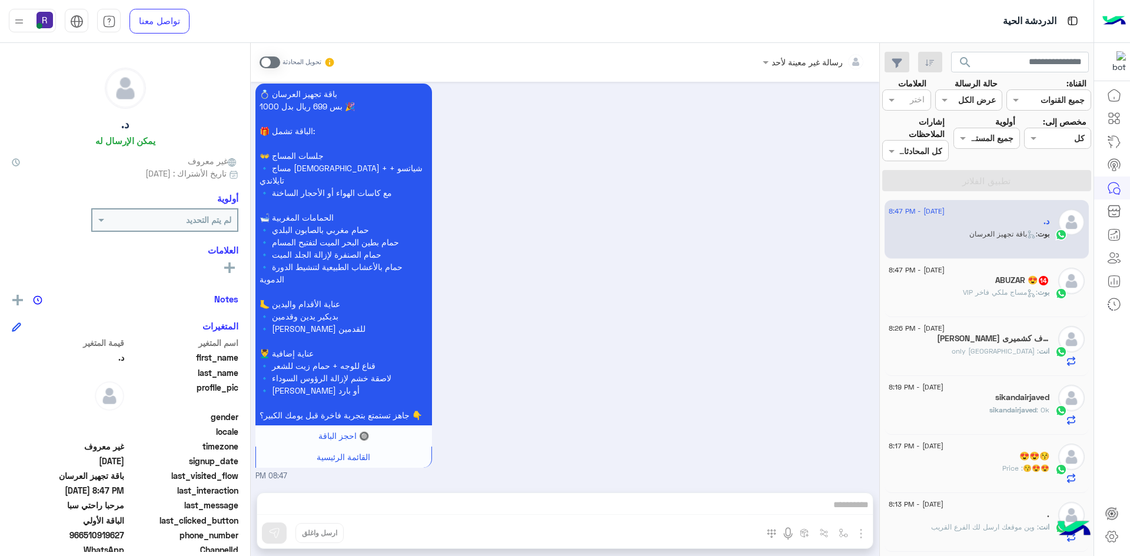
click at [1002, 289] on span ": مساج ملكي فاخر VIP" at bounding box center [1000, 292] width 75 height 9
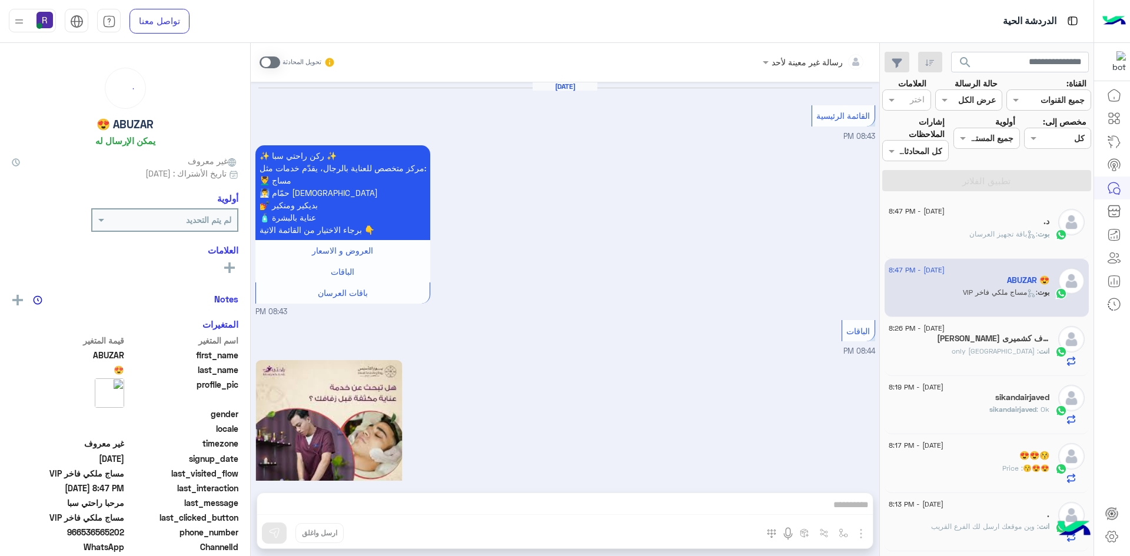
scroll to position [1638, 0]
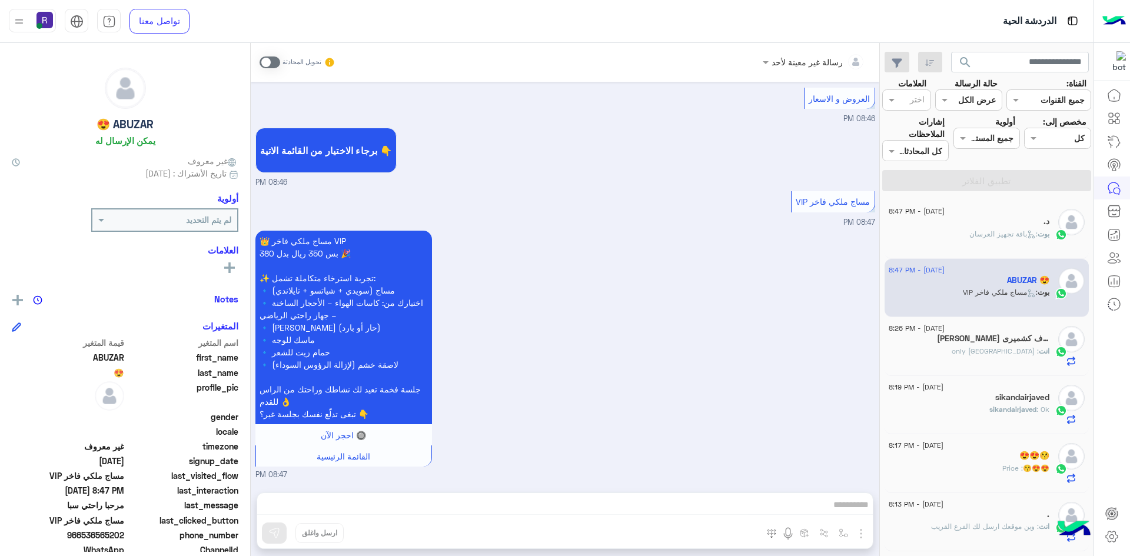
click at [266, 55] on div "تحويل المحادثة" at bounding box center [298, 62] width 76 height 21
click at [270, 66] on span at bounding box center [270, 63] width 21 height 12
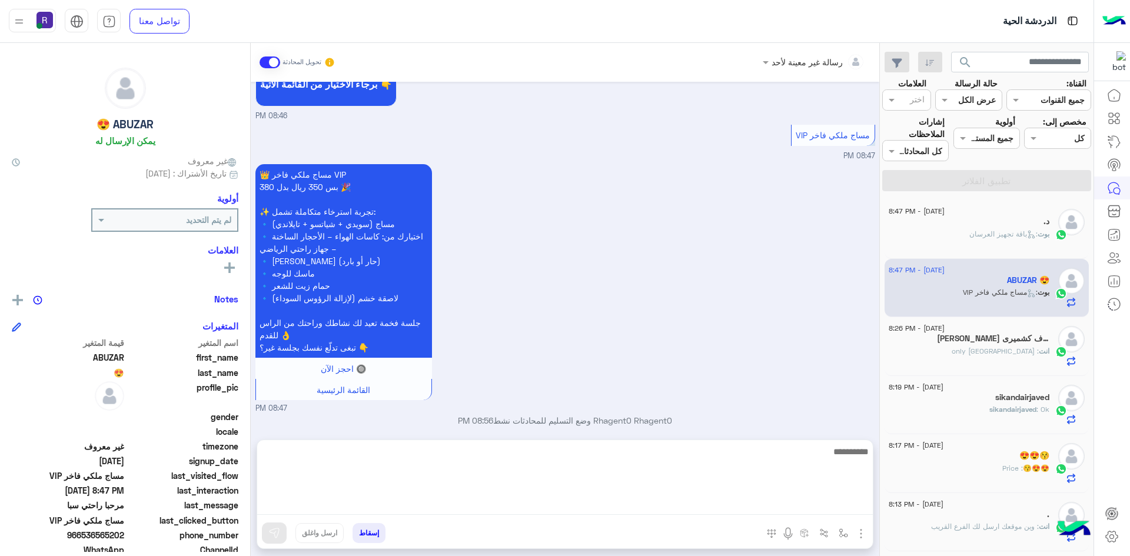
click at [699, 507] on textarea at bounding box center [565, 480] width 616 height 71
paste textarea "**********"
type textarea "**********"
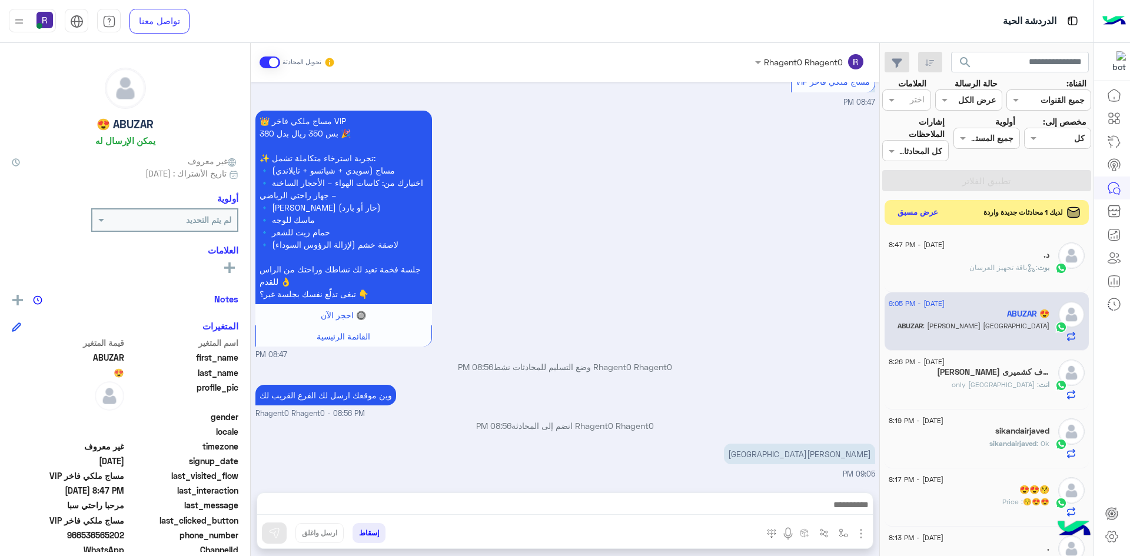
scroll to position [1758, 0]
click at [925, 210] on button "عرض مسبق" at bounding box center [918, 213] width 49 height 16
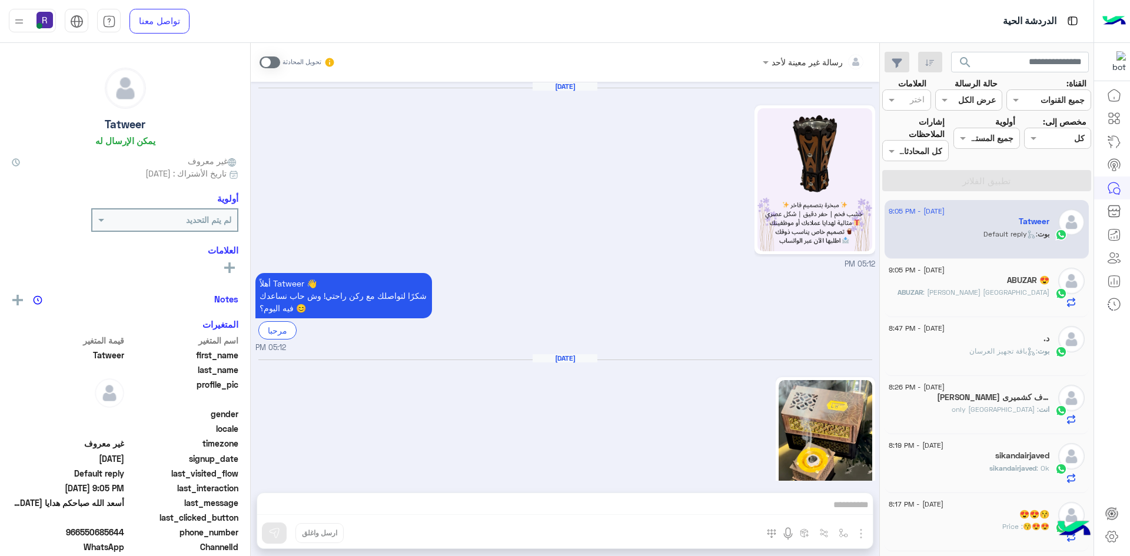
scroll to position [1578, 0]
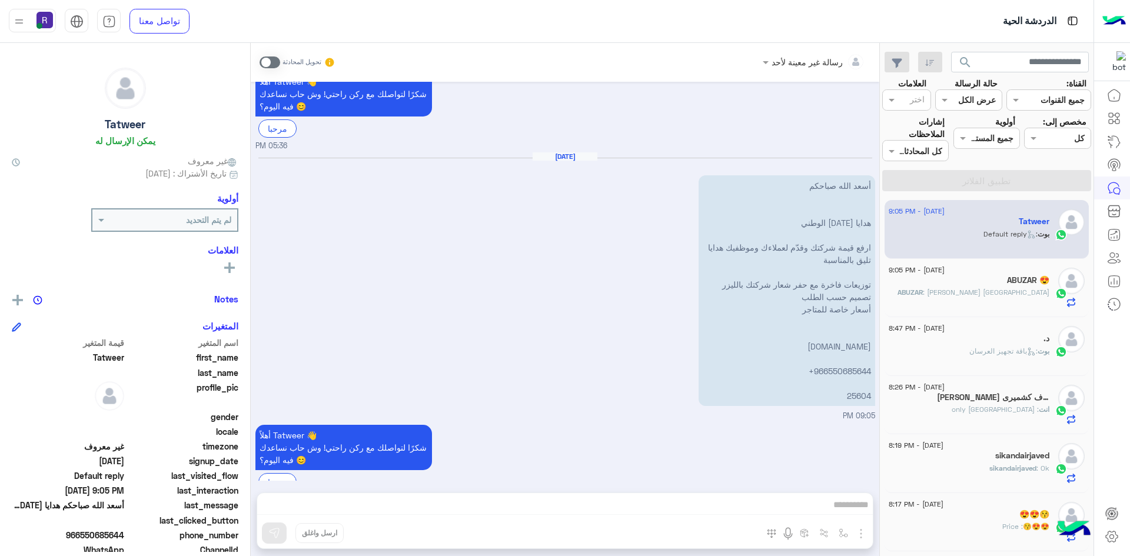
click at [999, 282] on div "ABUZAR 😍" at bounding box center [969, 282] width 161 height 12
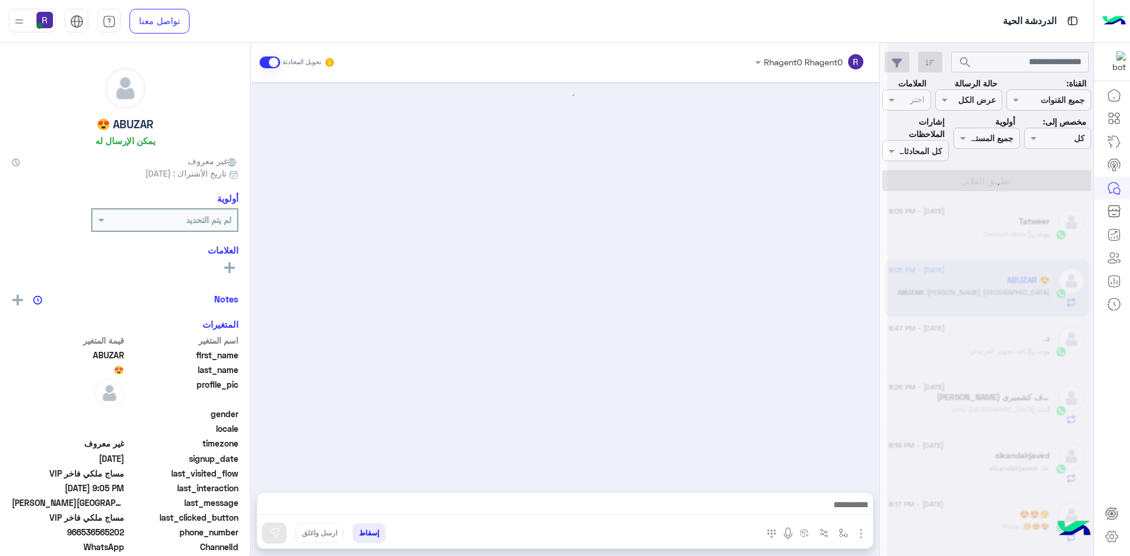
scroll to position [1282, 0]
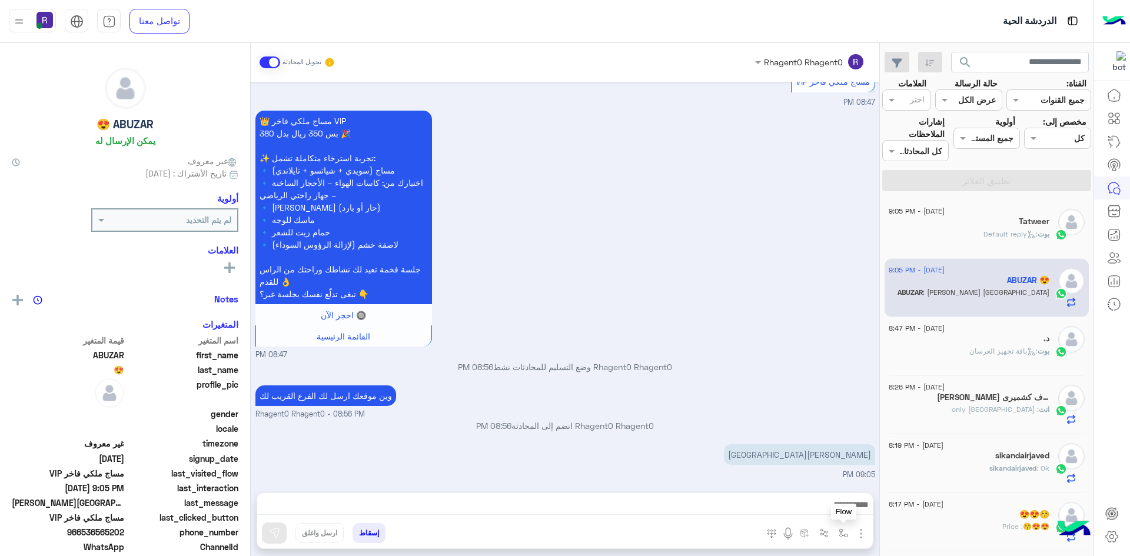
click at [848, 530] on button "button" at bounding box center [843, 532] width 19 height 19
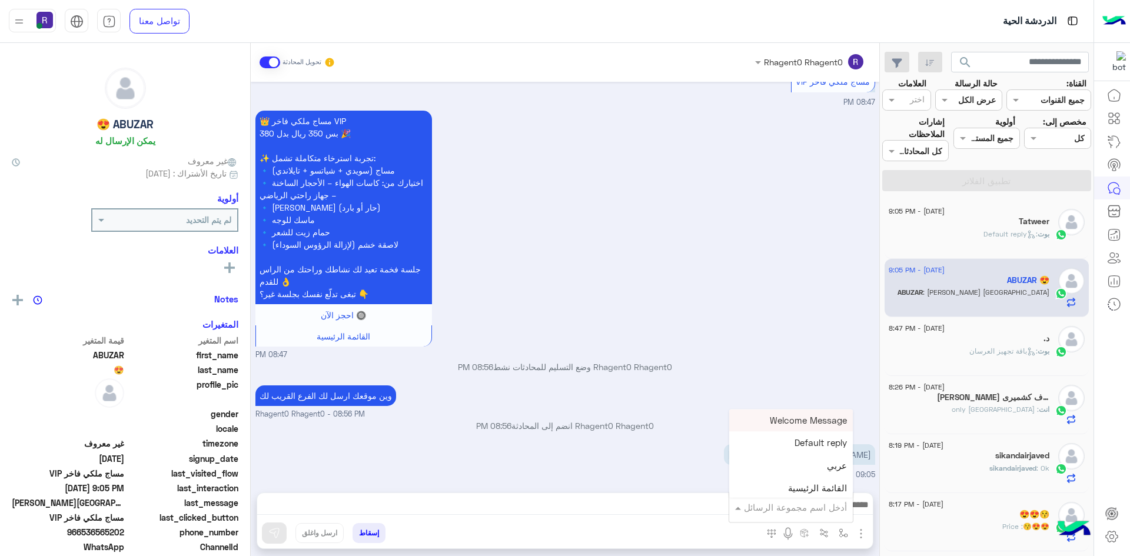
click at [837, 505] on input "text" at bounding box center [807, 508] width 79 height 14
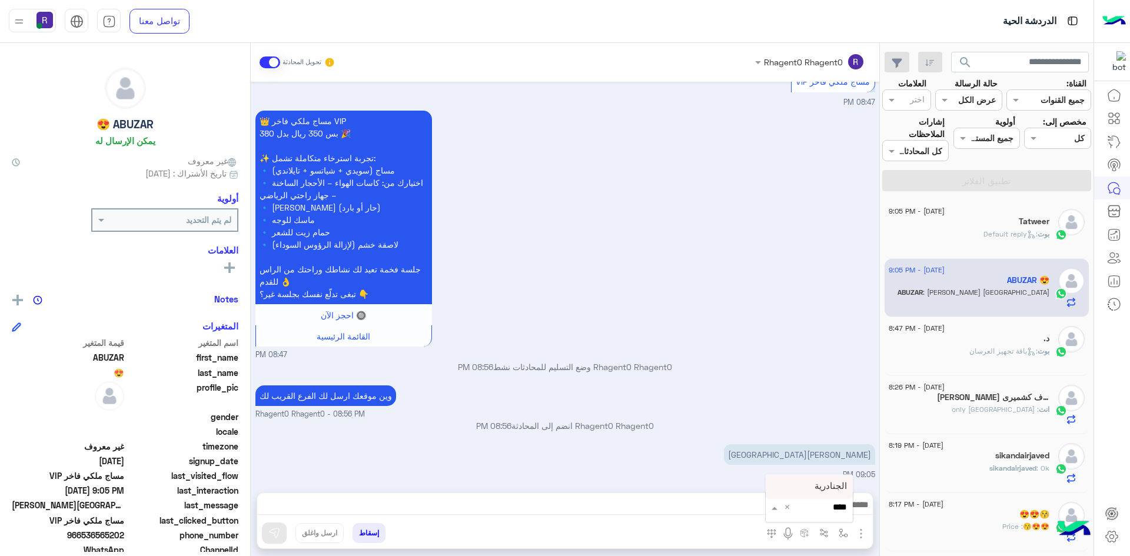
type input "*****"
click at [826, 480] on div "الجنادرية" at bounding box center [809, 486] width 87 height 23
type textarea "*********"
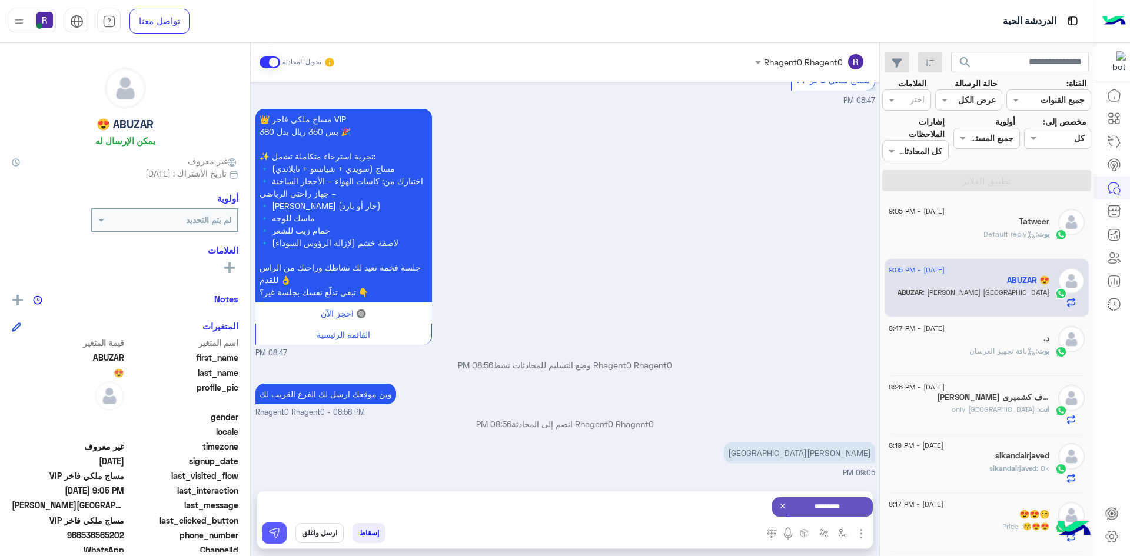
click at [281, 533] on button at bounding box center [274, 533] width 25 height 21
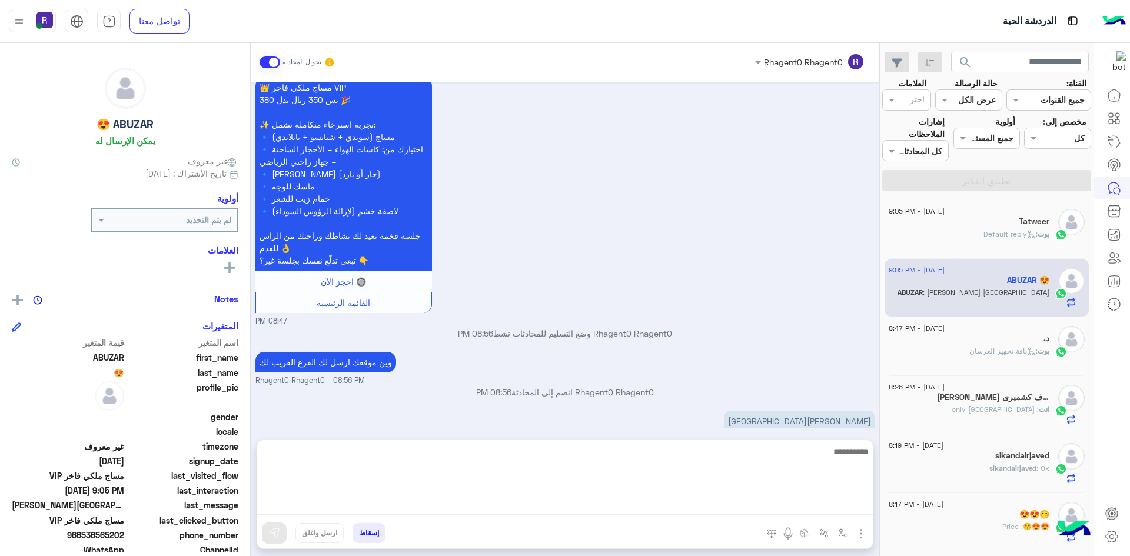
click at [851, 505] on textarea at bounding box center [565, 480] width 616 height 71
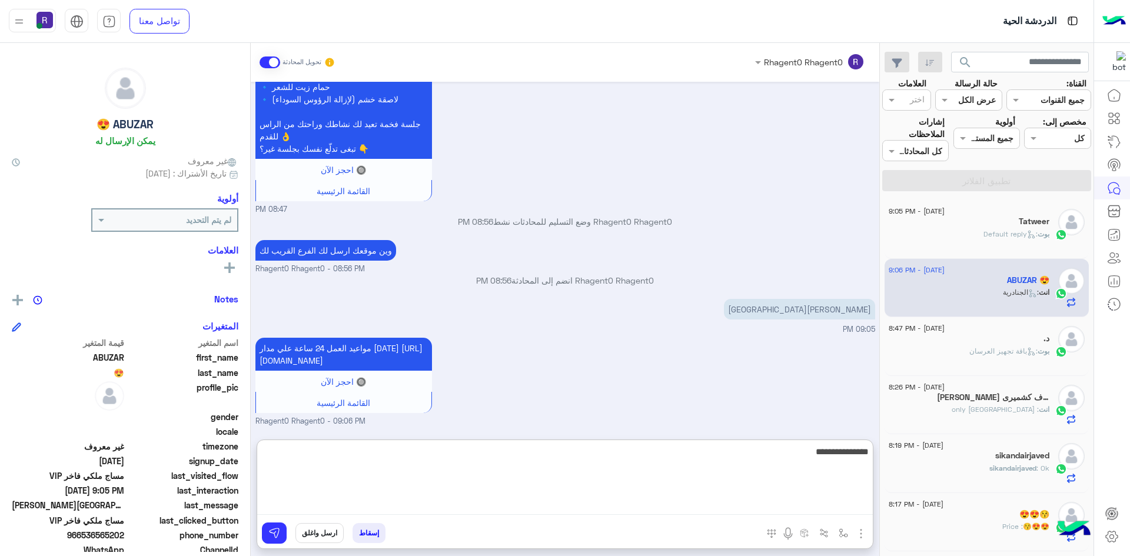
type textarea "**********"
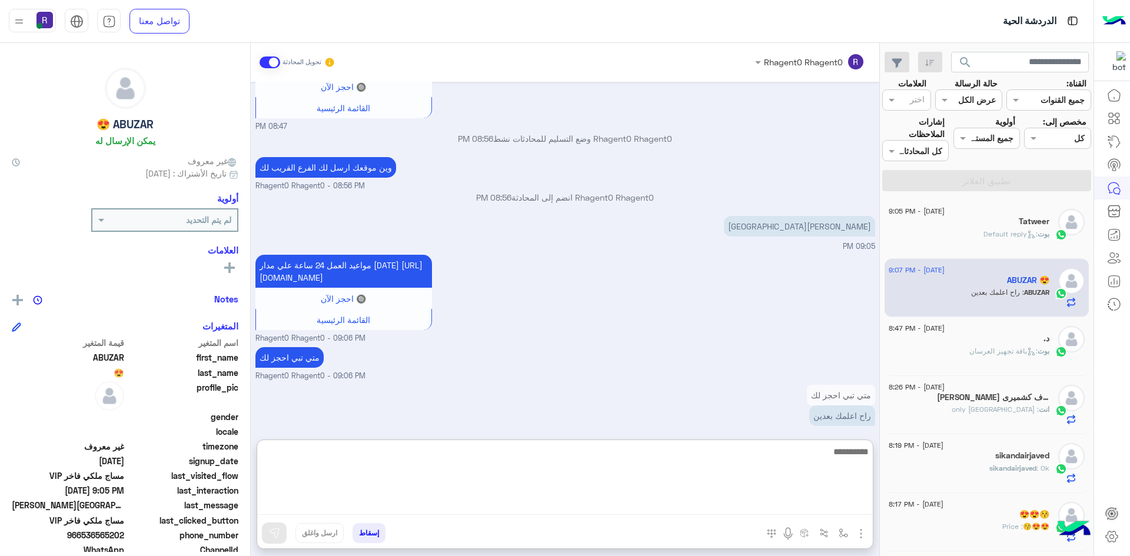
scroll to position [1537, 0]
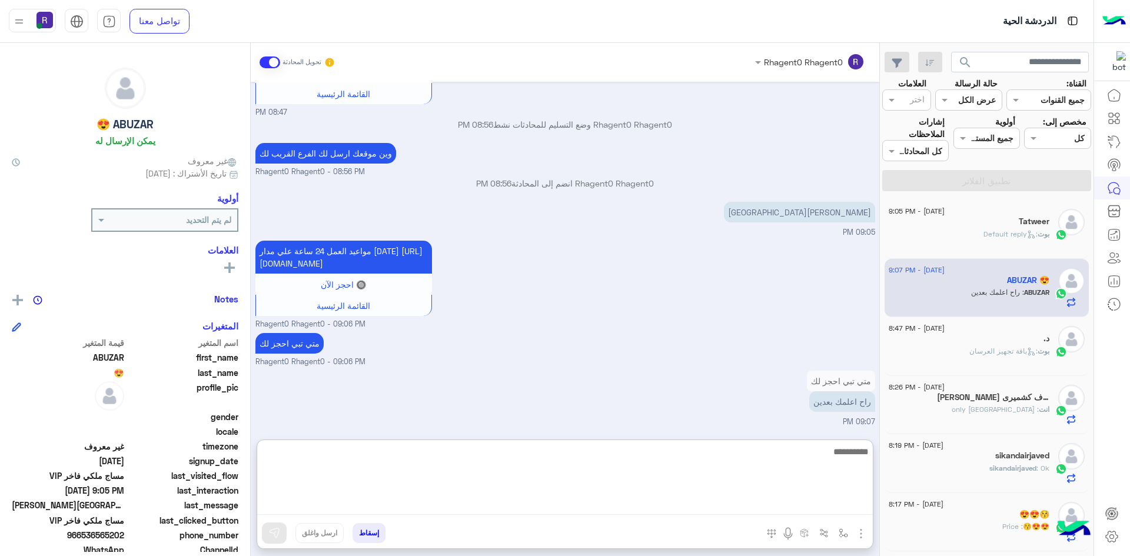
click at [785, 485] on textarea at bounding box center [565, 480] width 616 height 71
type textarea "*"
type textarea "****"
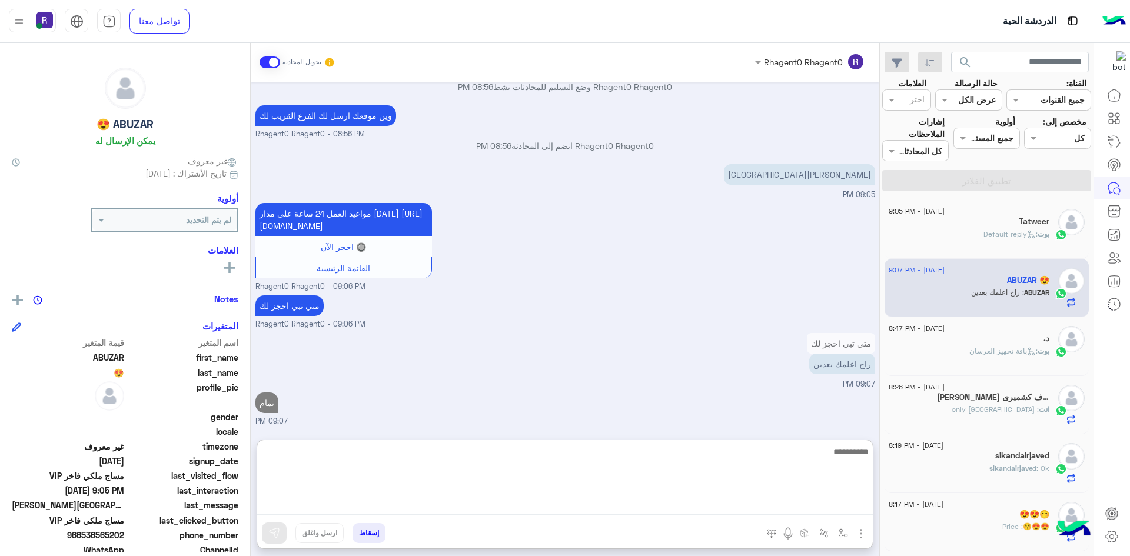
scroll to position [1575, 0]
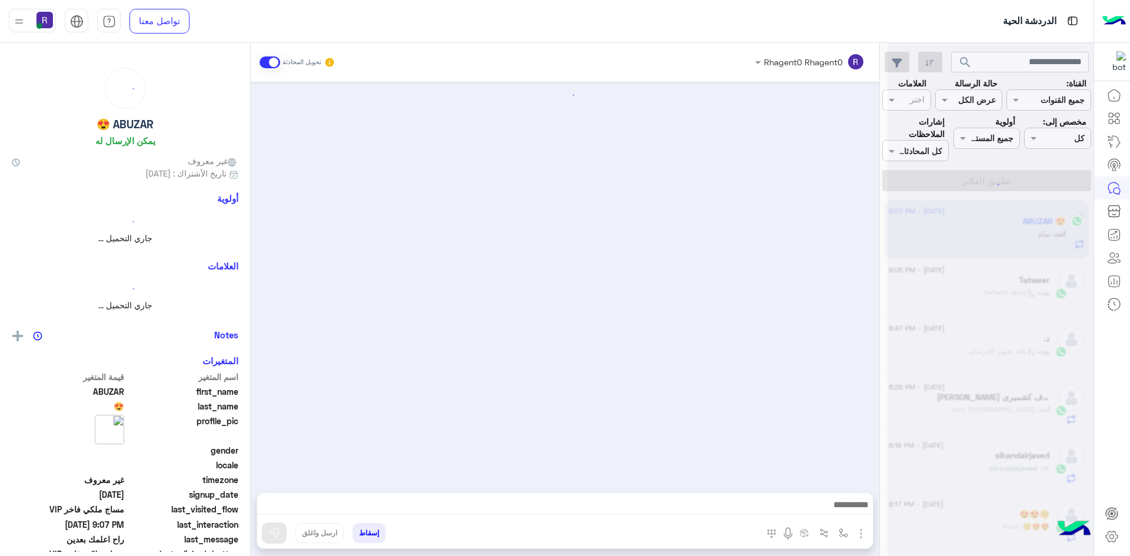
scroll to position [1189, 0]
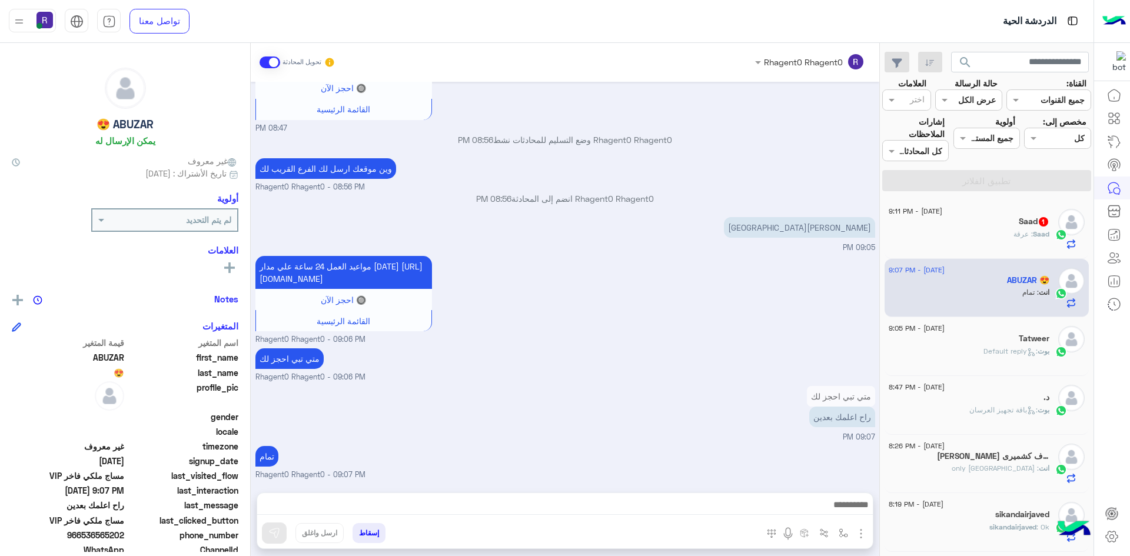
click at [1026, 235] on span ": عرقة" at bounding box center [1023, 234] width 19 height 9
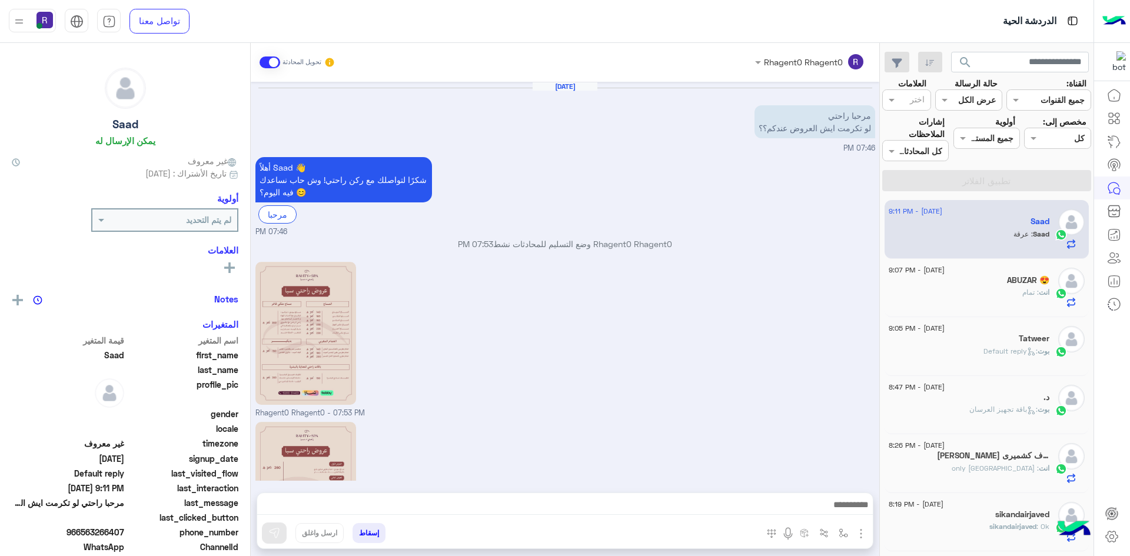
scroll to position [197, 0]
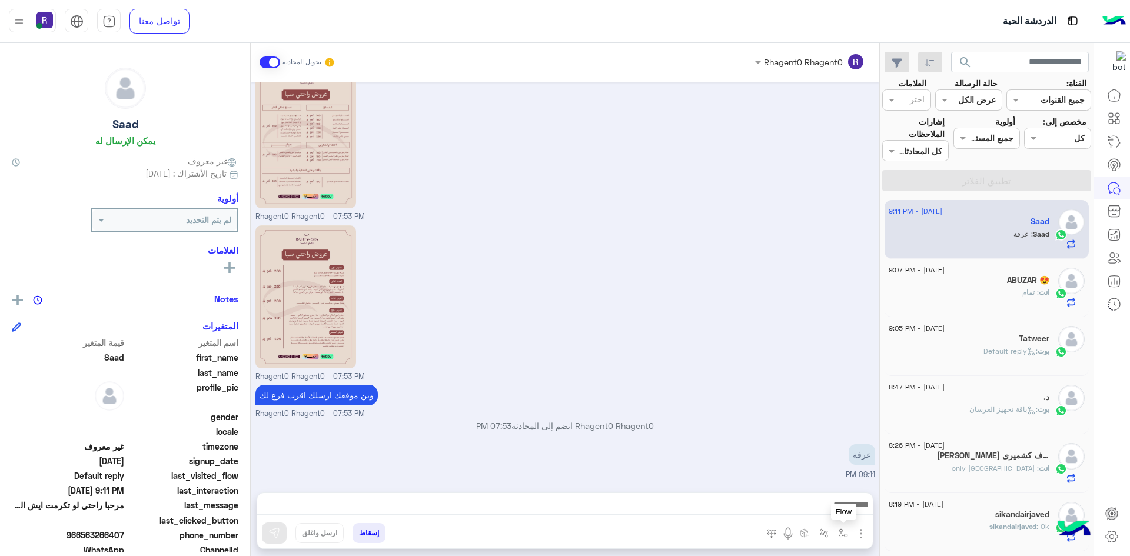
click at [843, 530] on img "button" at bounding box center [843, 533] width 9 height 9
click at [835, 505] on input "text" at bounding box center [807, 508] width 79 height 14
type input "***"
click at [813, 479] on div "لبن" at bounding box center [809, 486] width 87 height 23
type textarea "***"
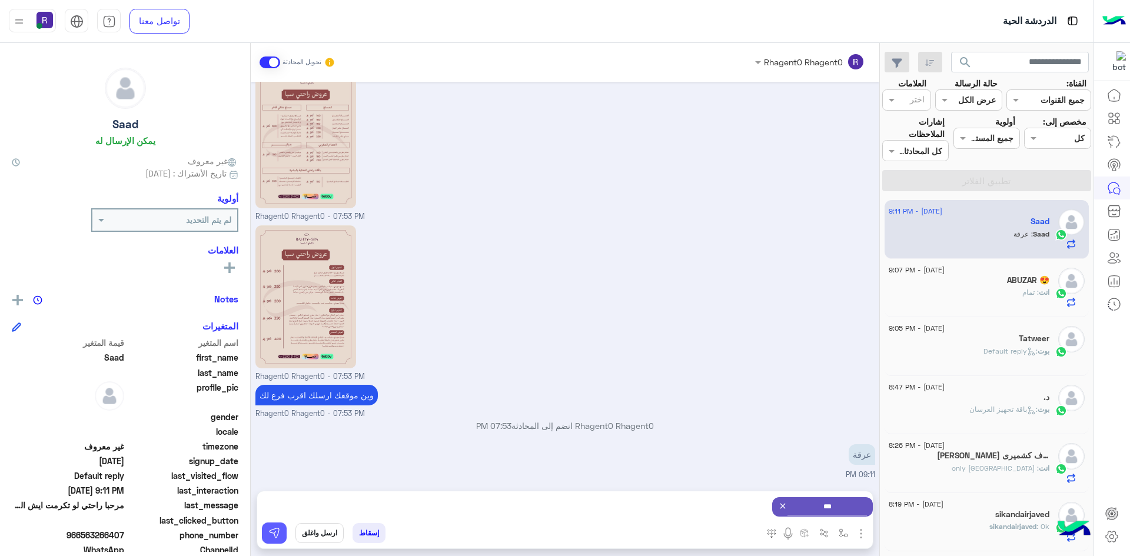
click at [278, 530] on img at bounding box center [274, 534] width 12 height 12
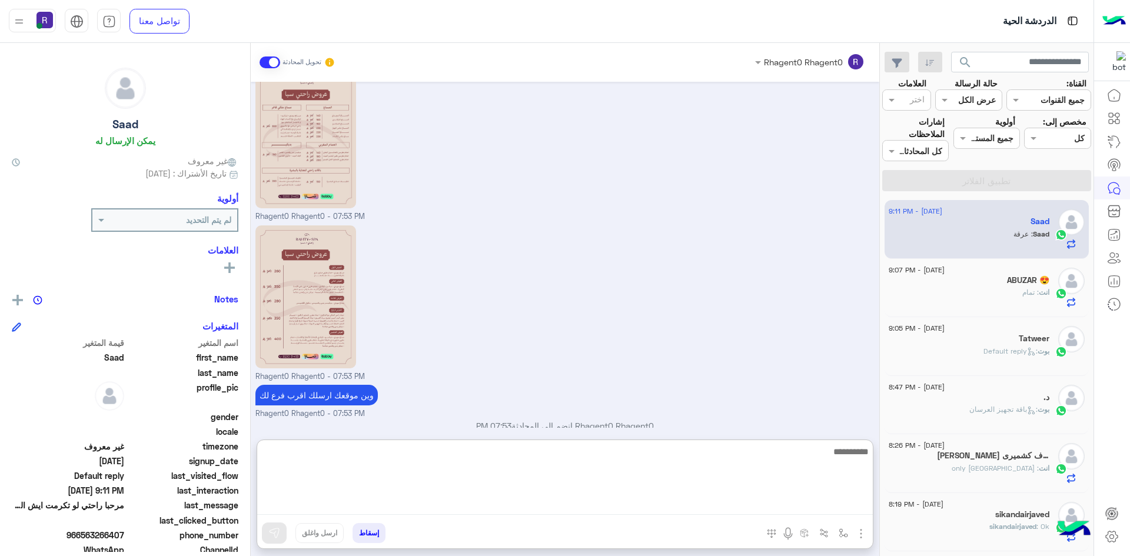
click at [726, 505] on textarea at bounding box center [565, 480] width 616 height 71
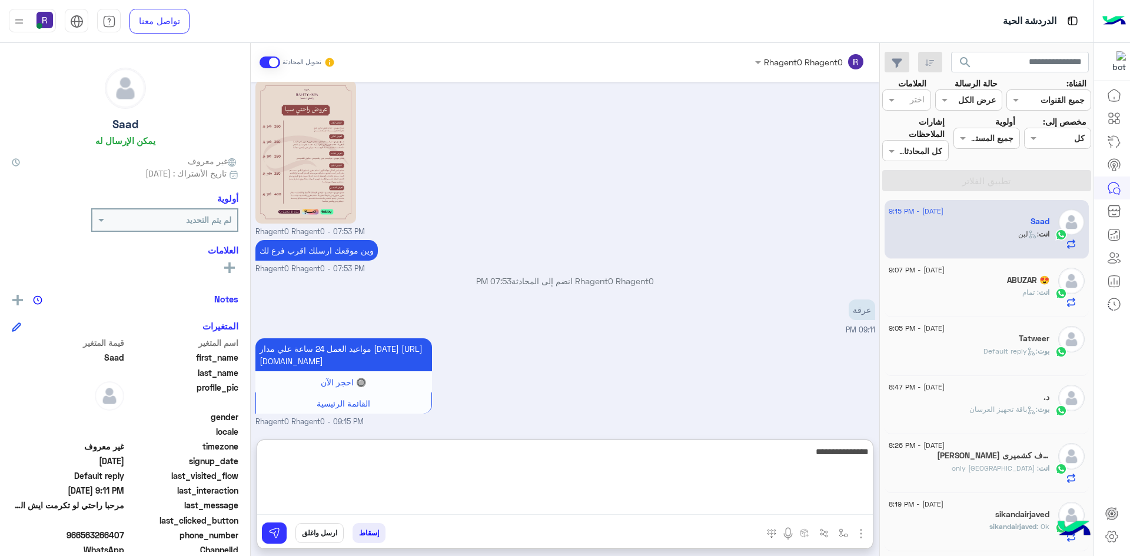
type textarea "**********"
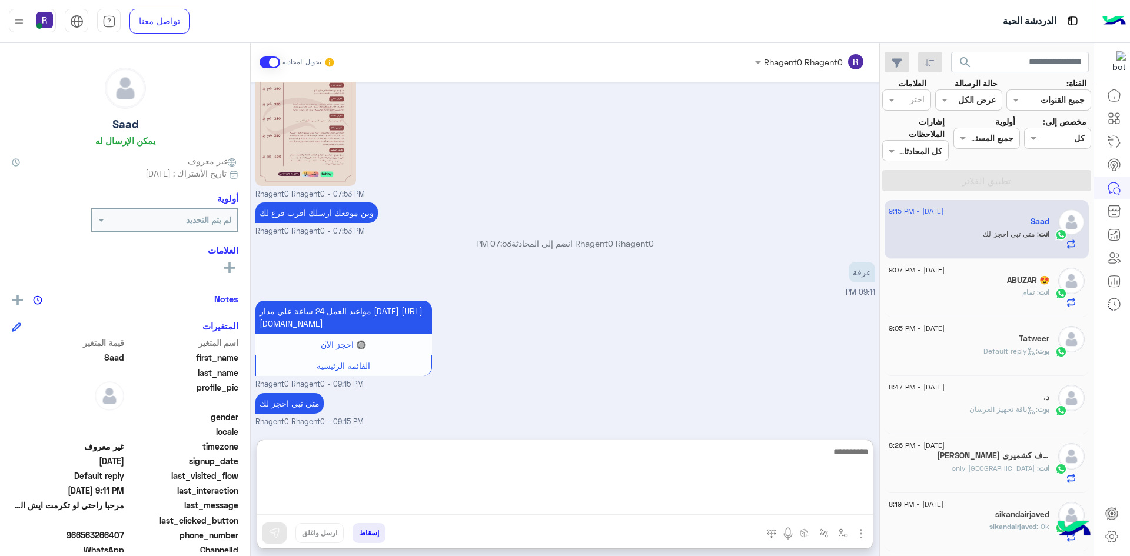
scroll to position [392, 0]
